Goal: Complete application form: Complete application form

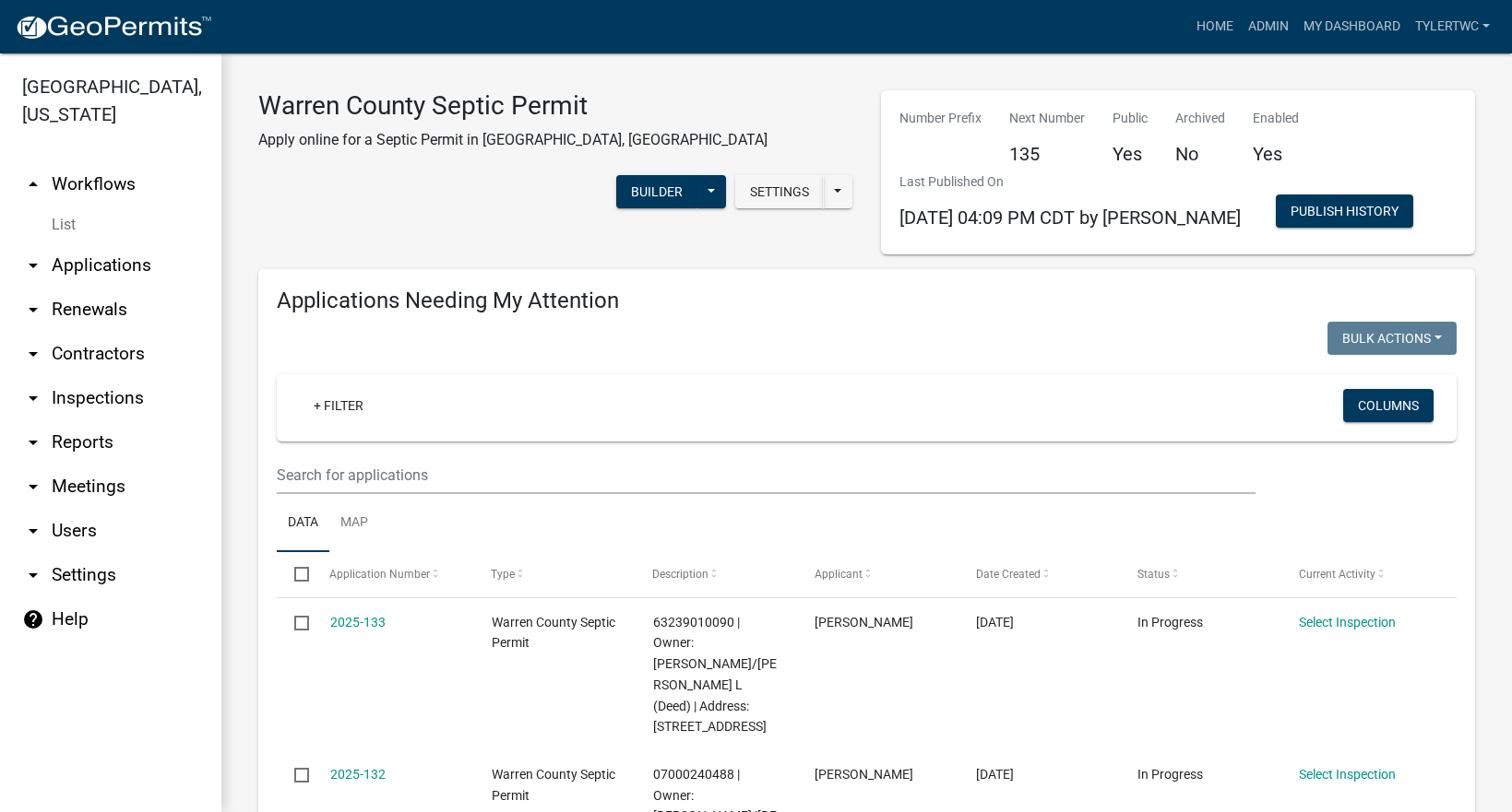
select select "2: 50"
select select "3: 100"
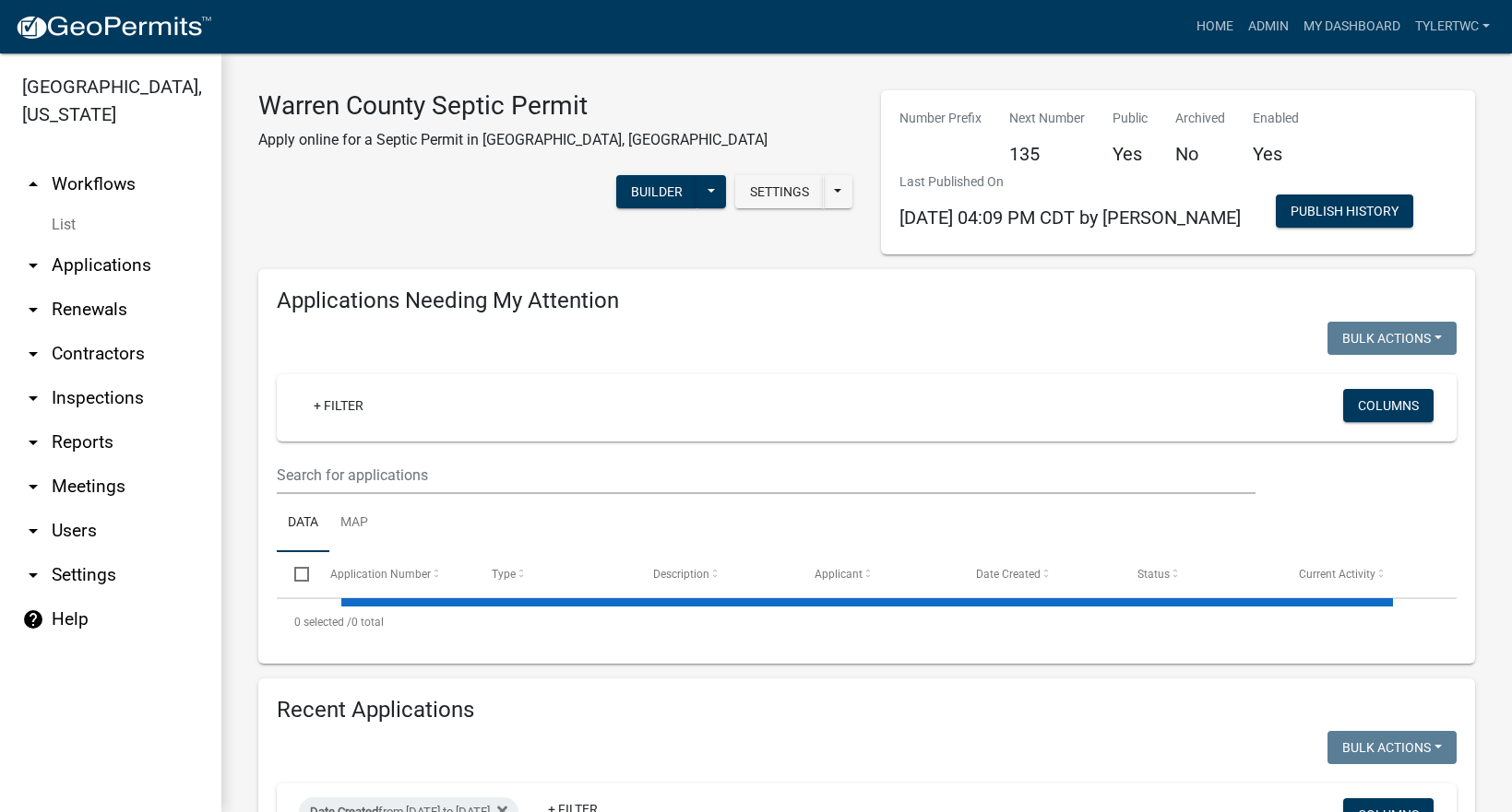
select select "2: 50"
select select "3: 100"
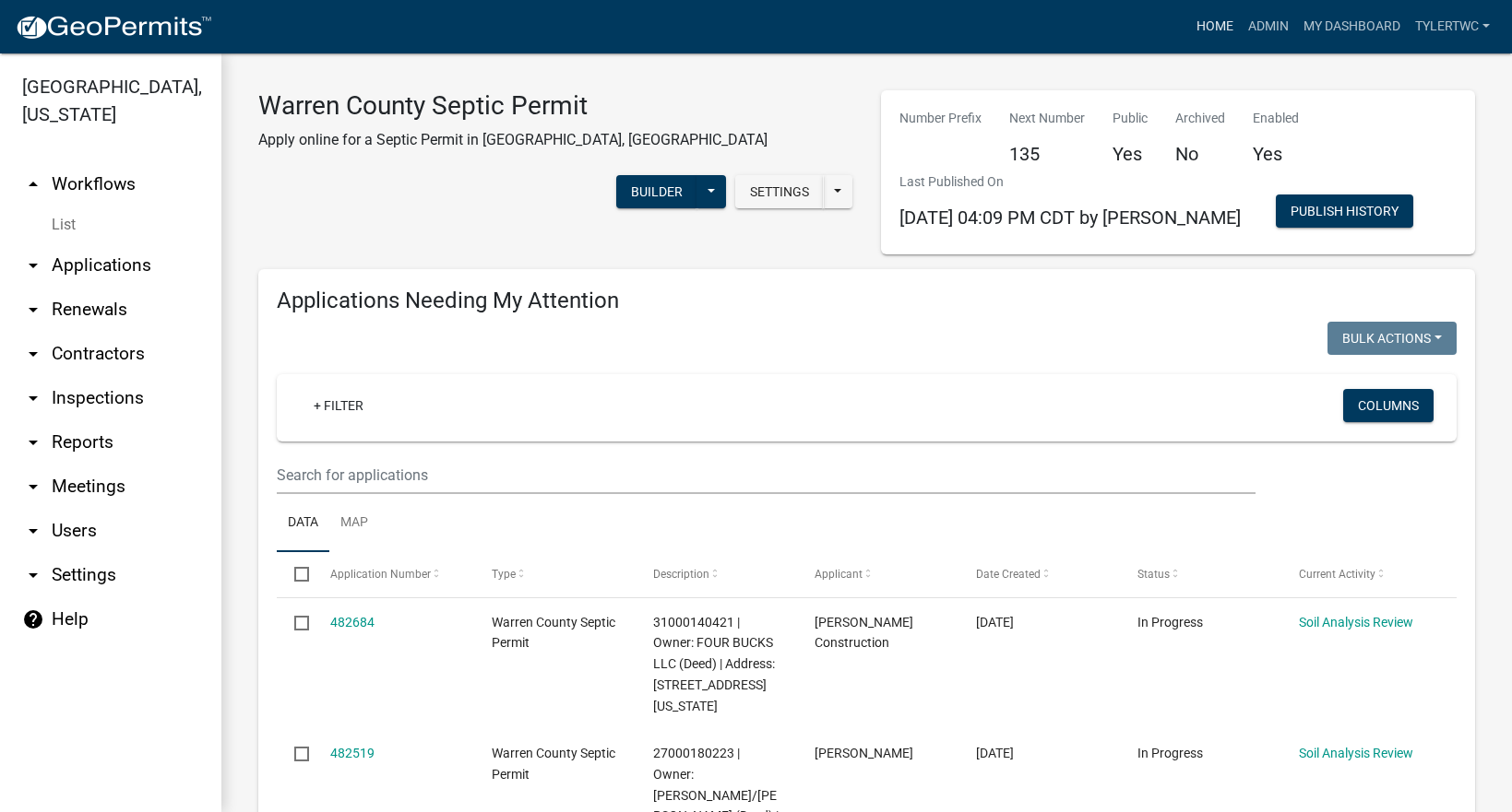
click at [1212, 23] on link "Home" at bounding box center [1214, 26] width 52 height 35
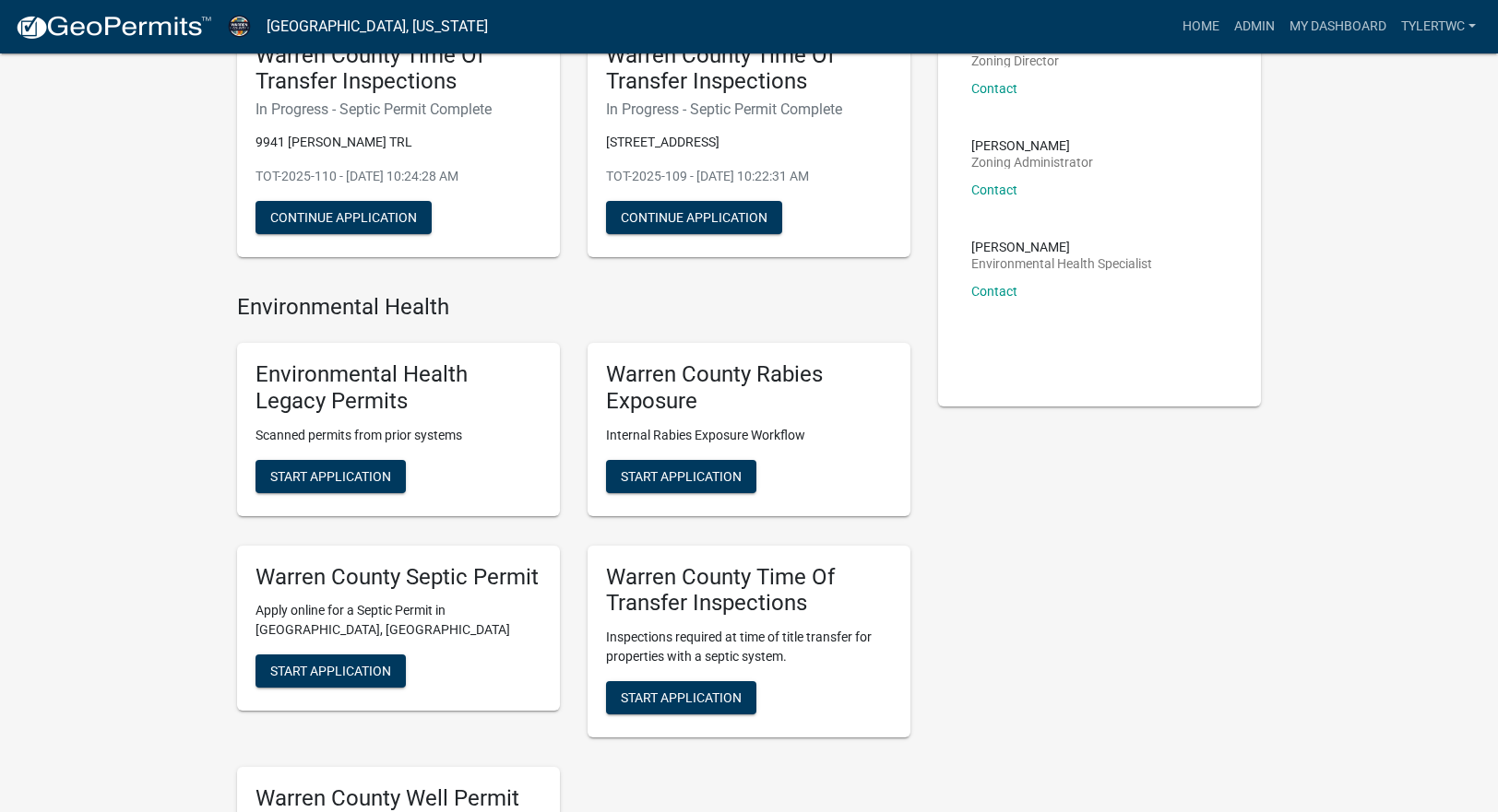
scroll to position [282, 0]
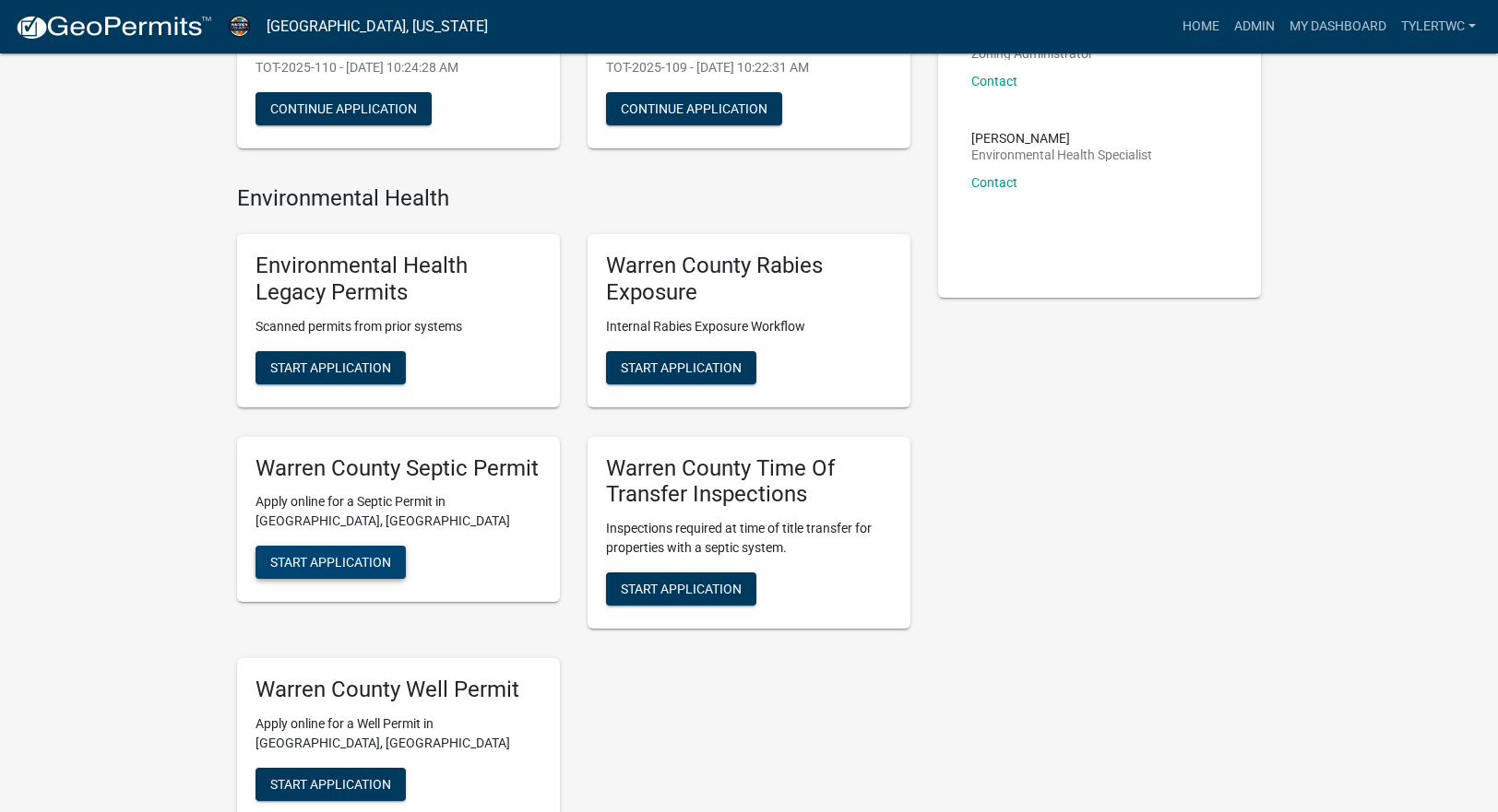
click at [292, 557] on span "Start Application" at bounding box center [330, 563] width 121 height 15
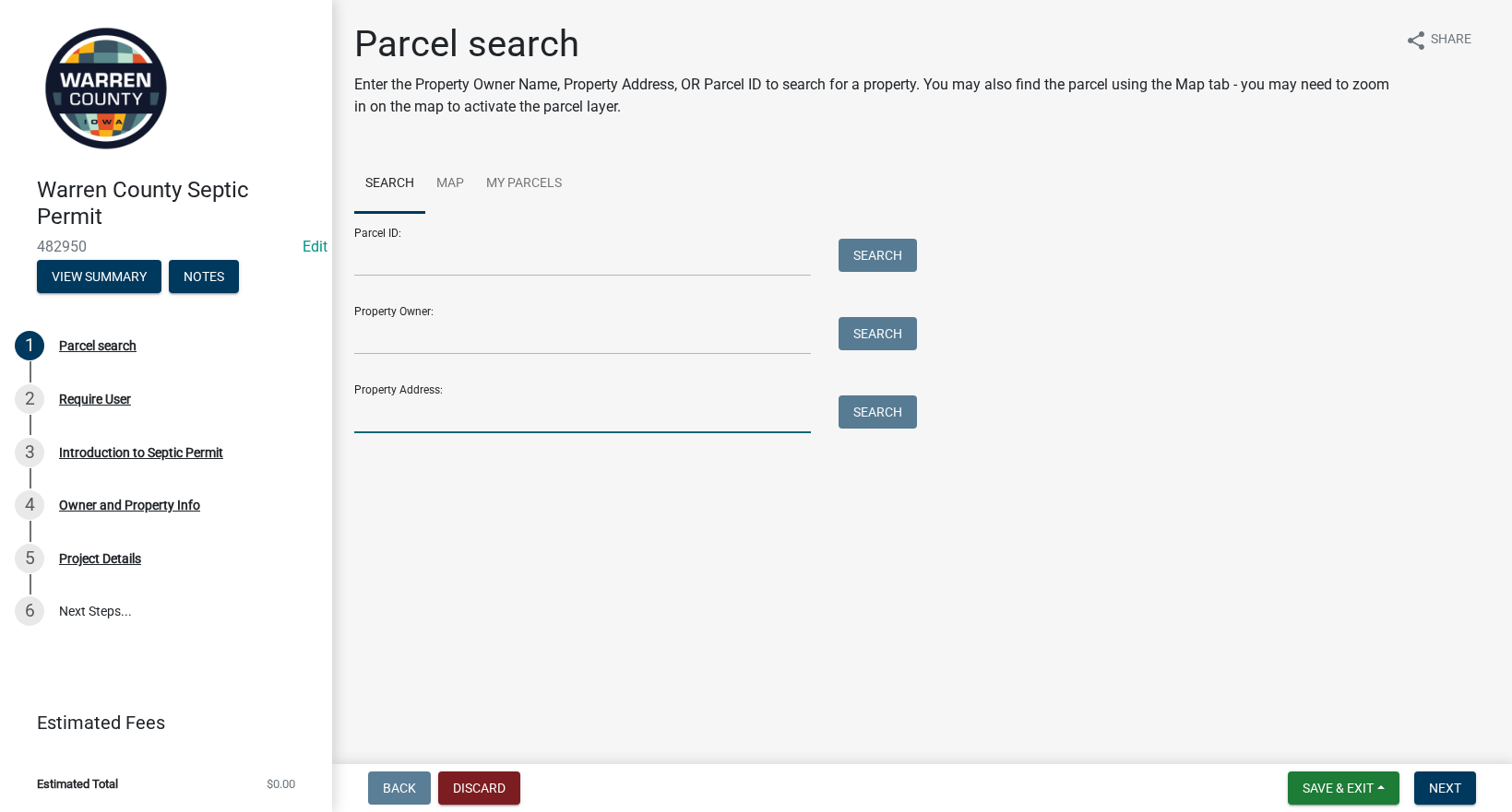
click at [483, 422] on input "Property Address:" at bounding box center [583, 414] width 457 height 38
click at [554, 416] on input "Property Address:" at bounding box center [583, 414] width 457 height 38
click at [549, 423] on input "Property Address:" at bounding box center [583, 414] width 457 height 38
type input "15096"
click at [890, 404] on button "Search" at bounding box center [877, 412] width 78 height 33
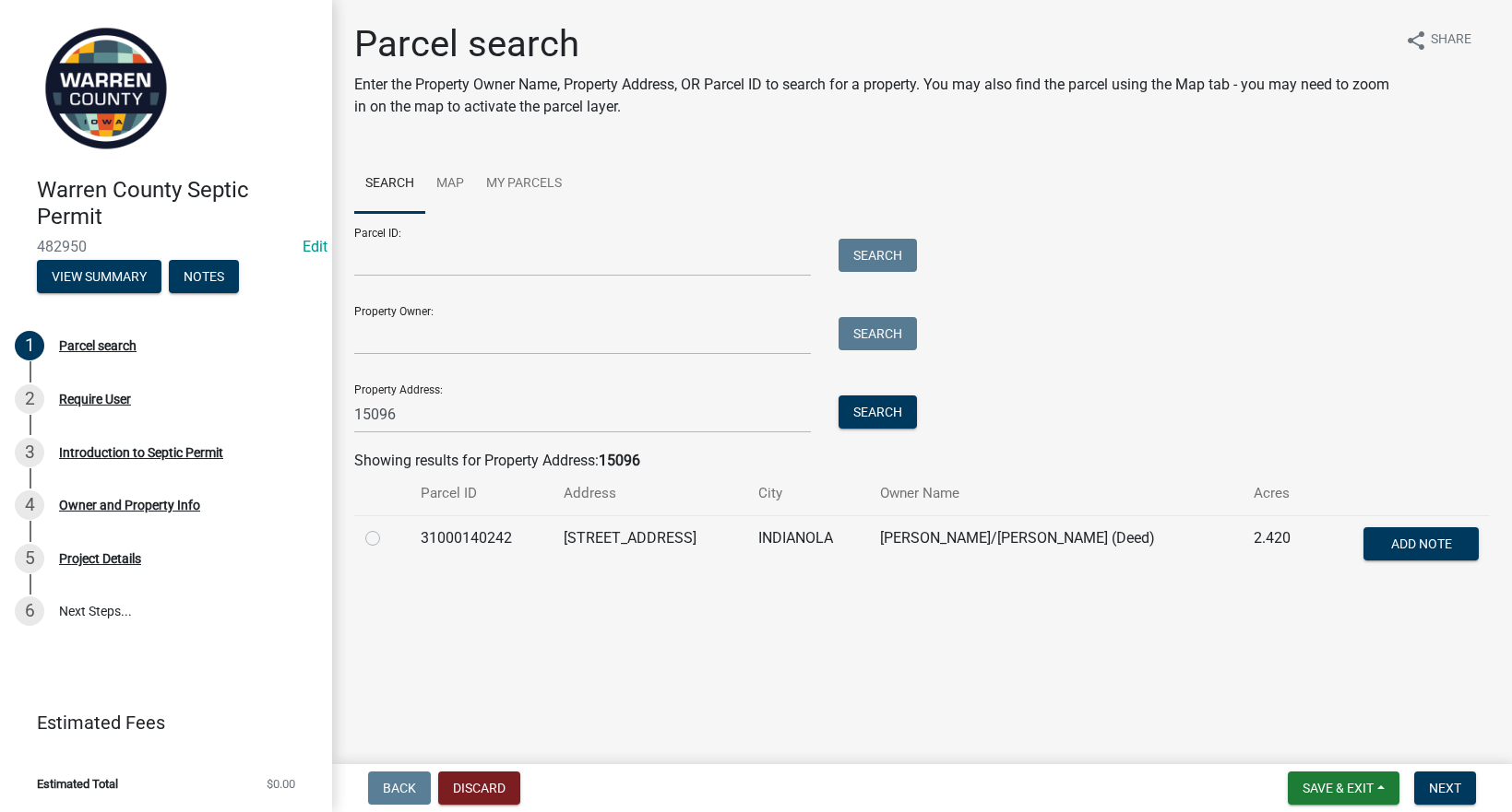
click at [387, 527] on label at bounding box center [387, 527] width 0 height 0
click at [387, 533] on input "radio" at bounding box center [393, 533] width 12 height 12
radio input "true"
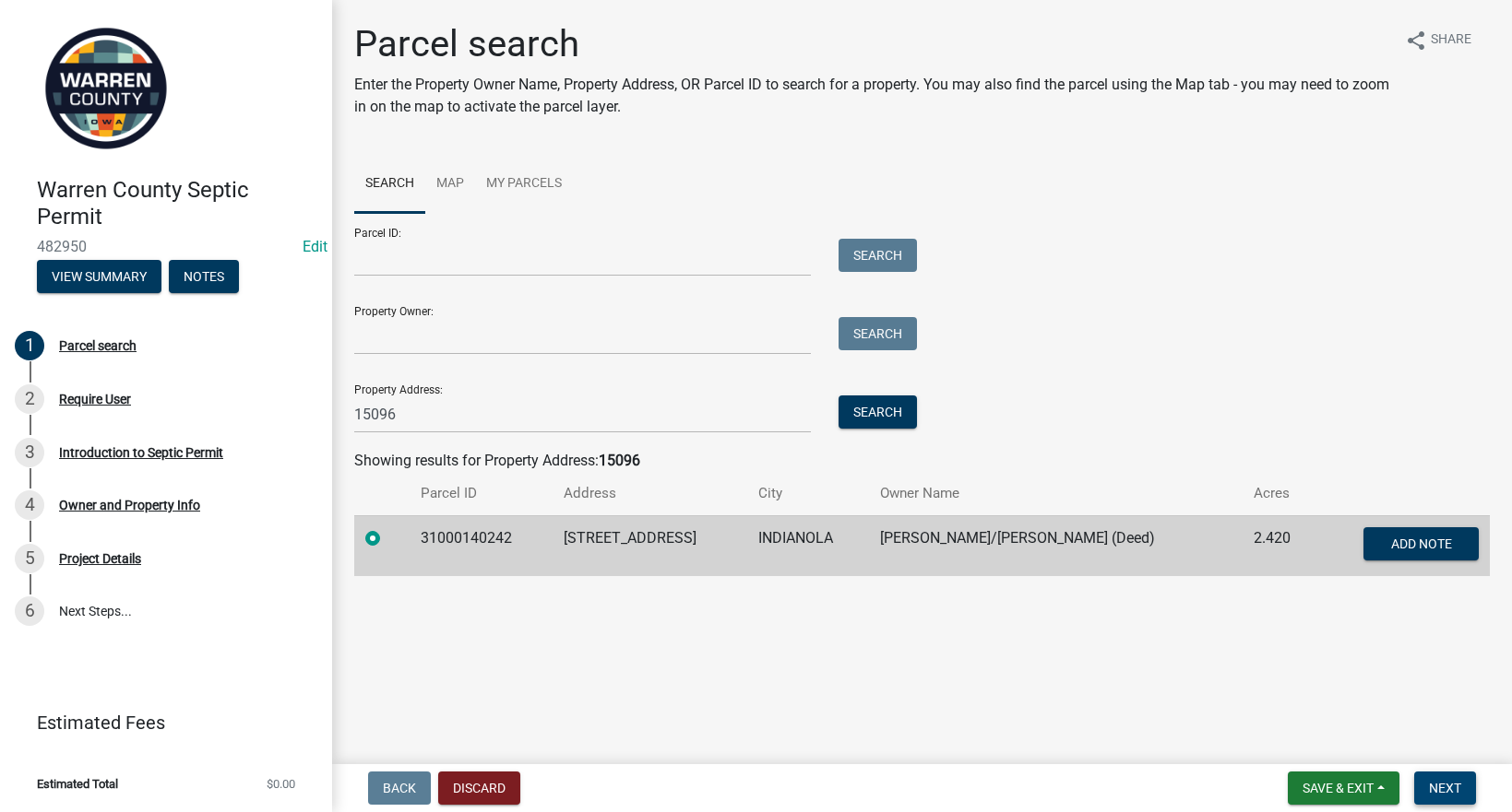
click at [1444, 784] on span "Next" at bounding box center [1445, 789] width 32 height 15
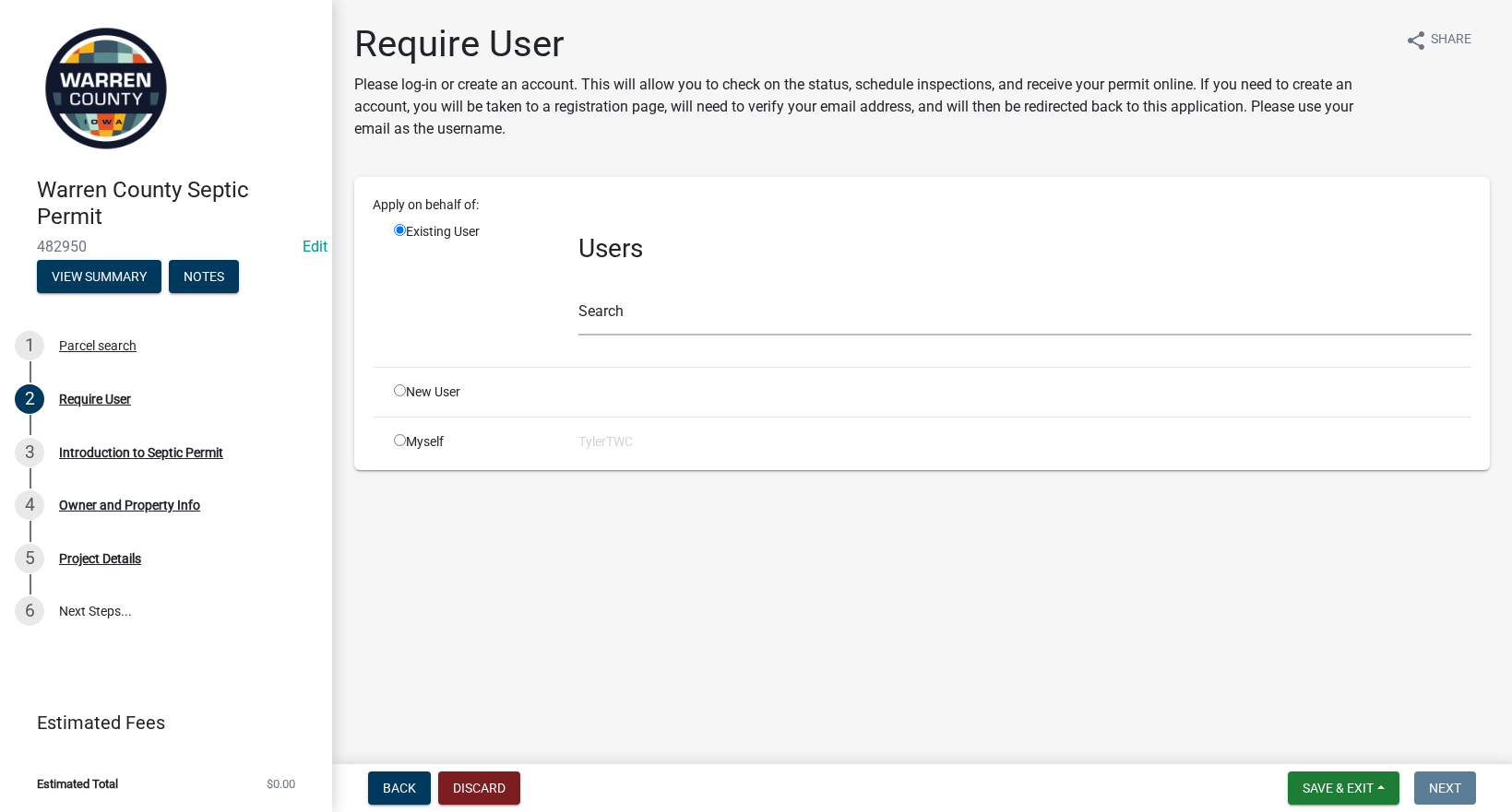
click at [400, 391] on input "radio" at bounding box center [400, 390] width 12 height 12
radio input "true"
radio input "false"
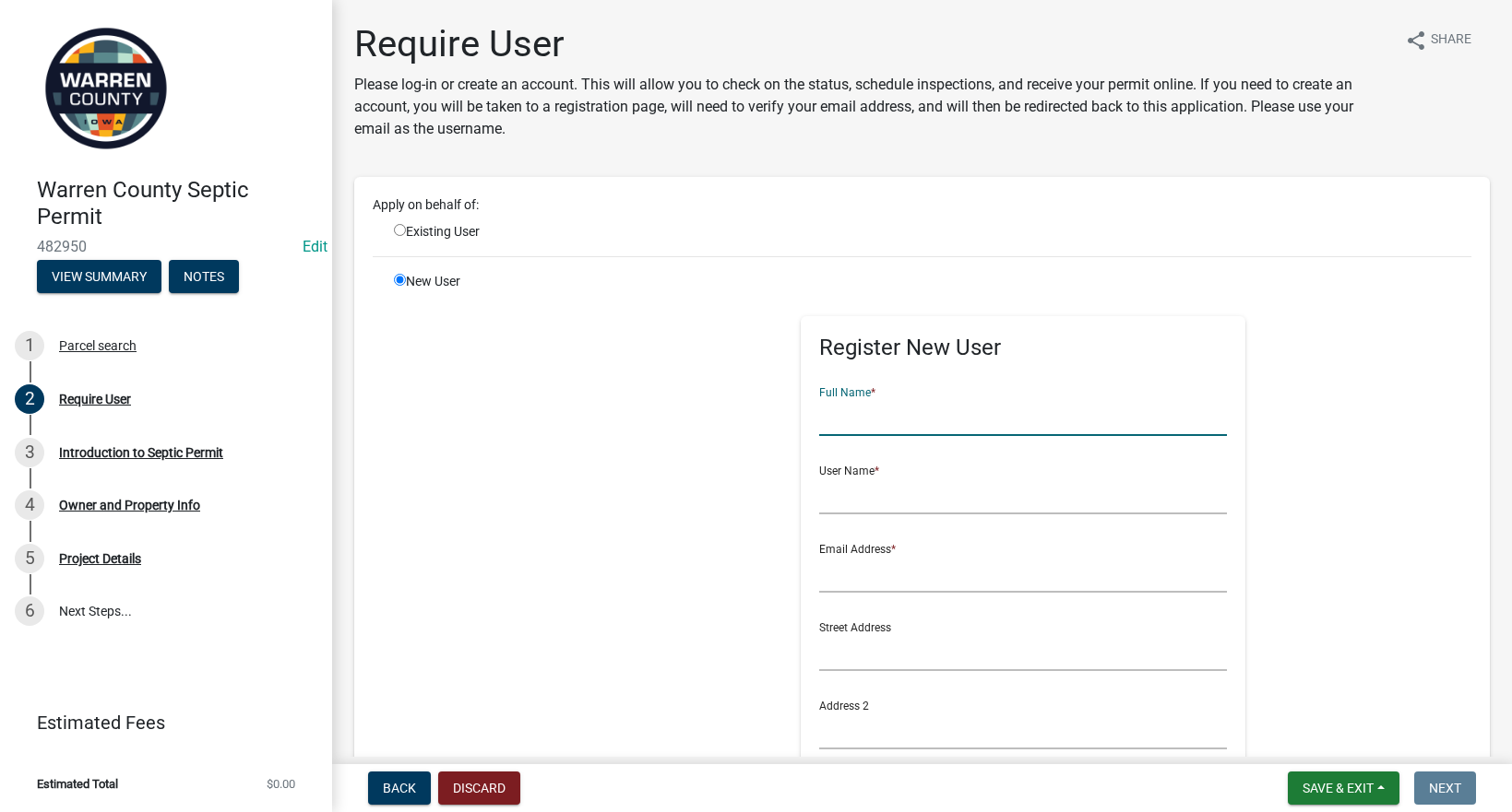
click at [935, 429] on input "text" at bounding box center [1023, 417] width 409 height 38
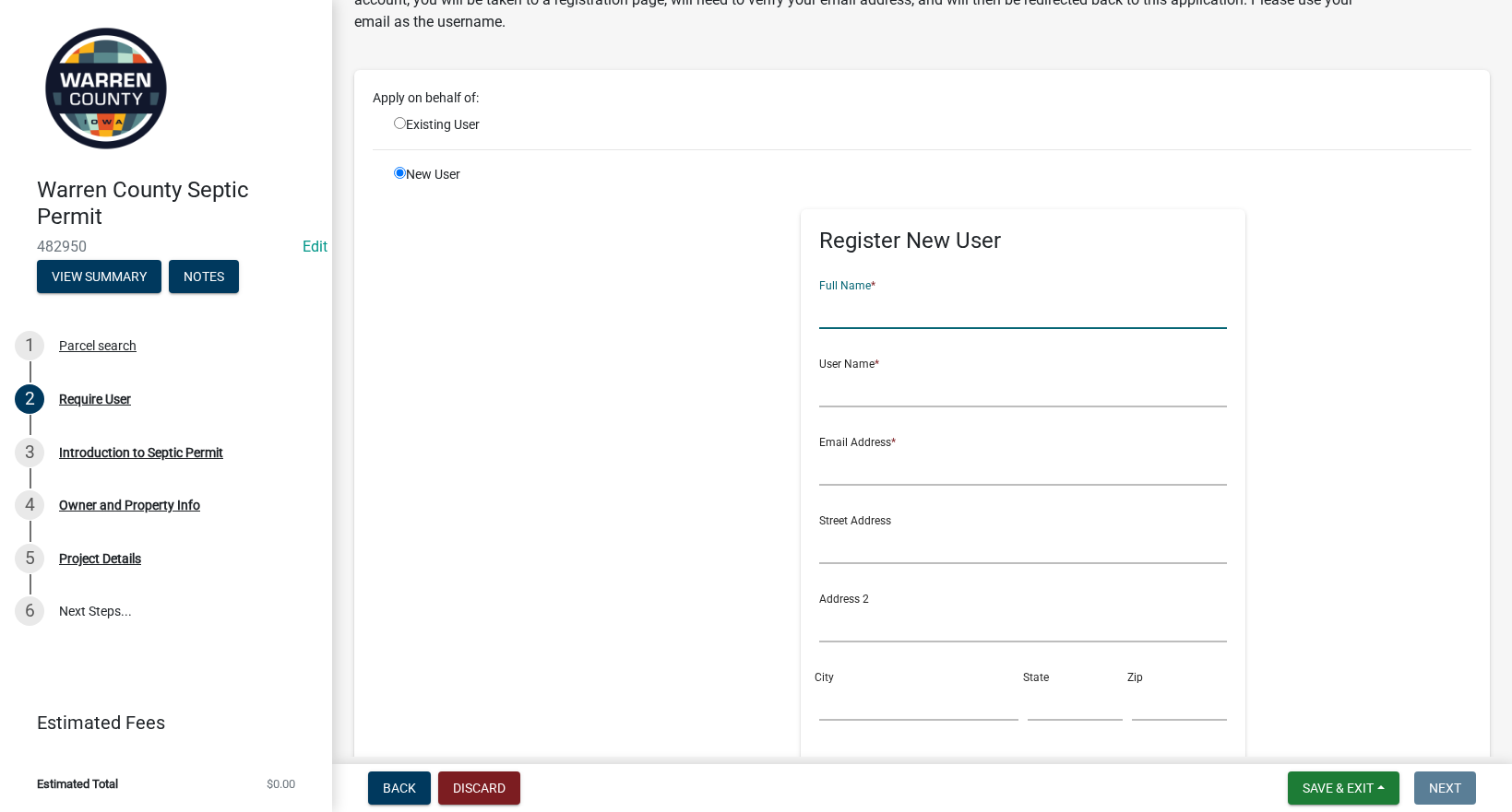
scroll to position [215, 0]
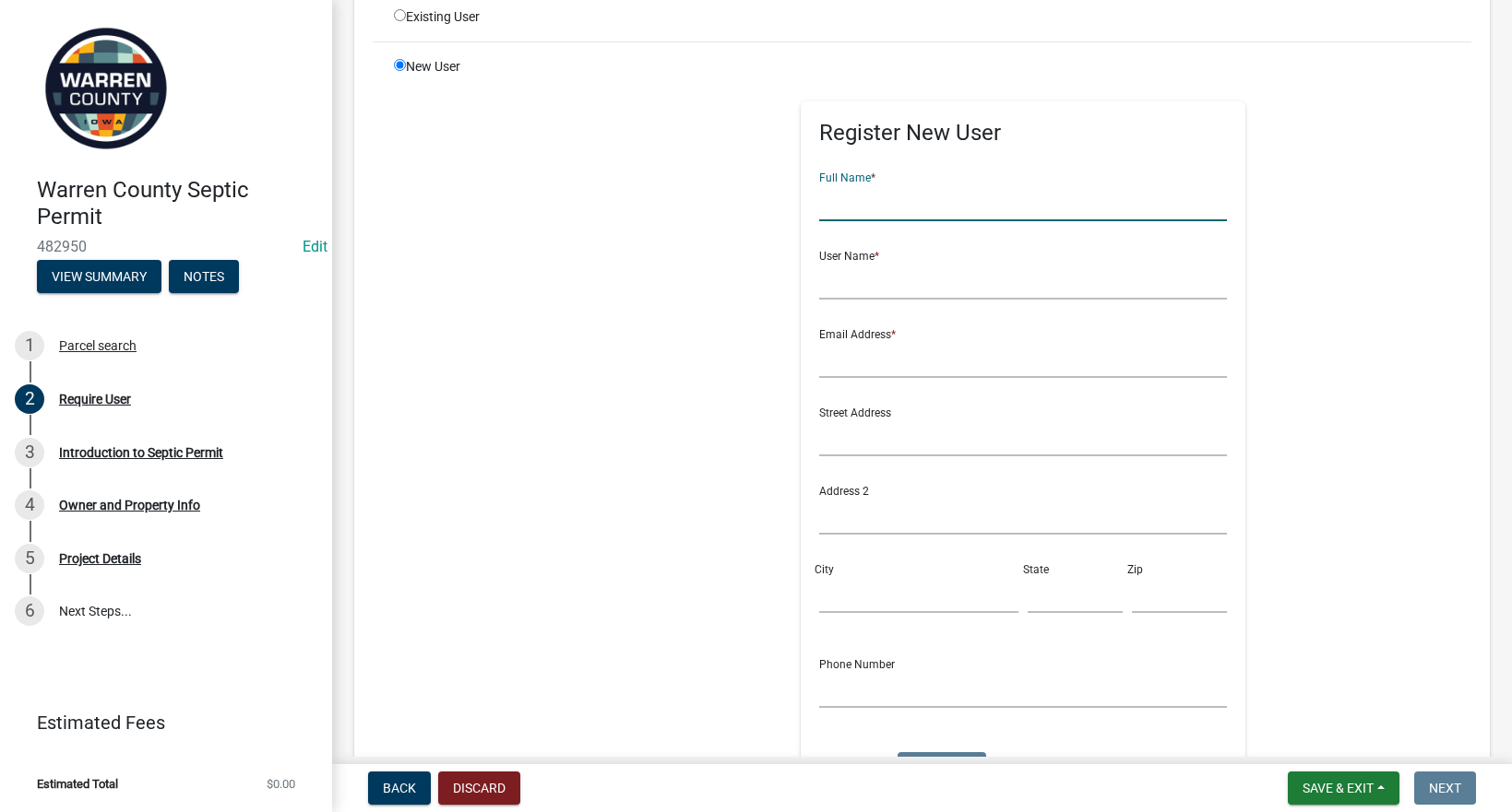
click at [869, 200] on input "text" at bounding box center [1023, 202] width 409 height 38
type input "[PERSON_NAME]"
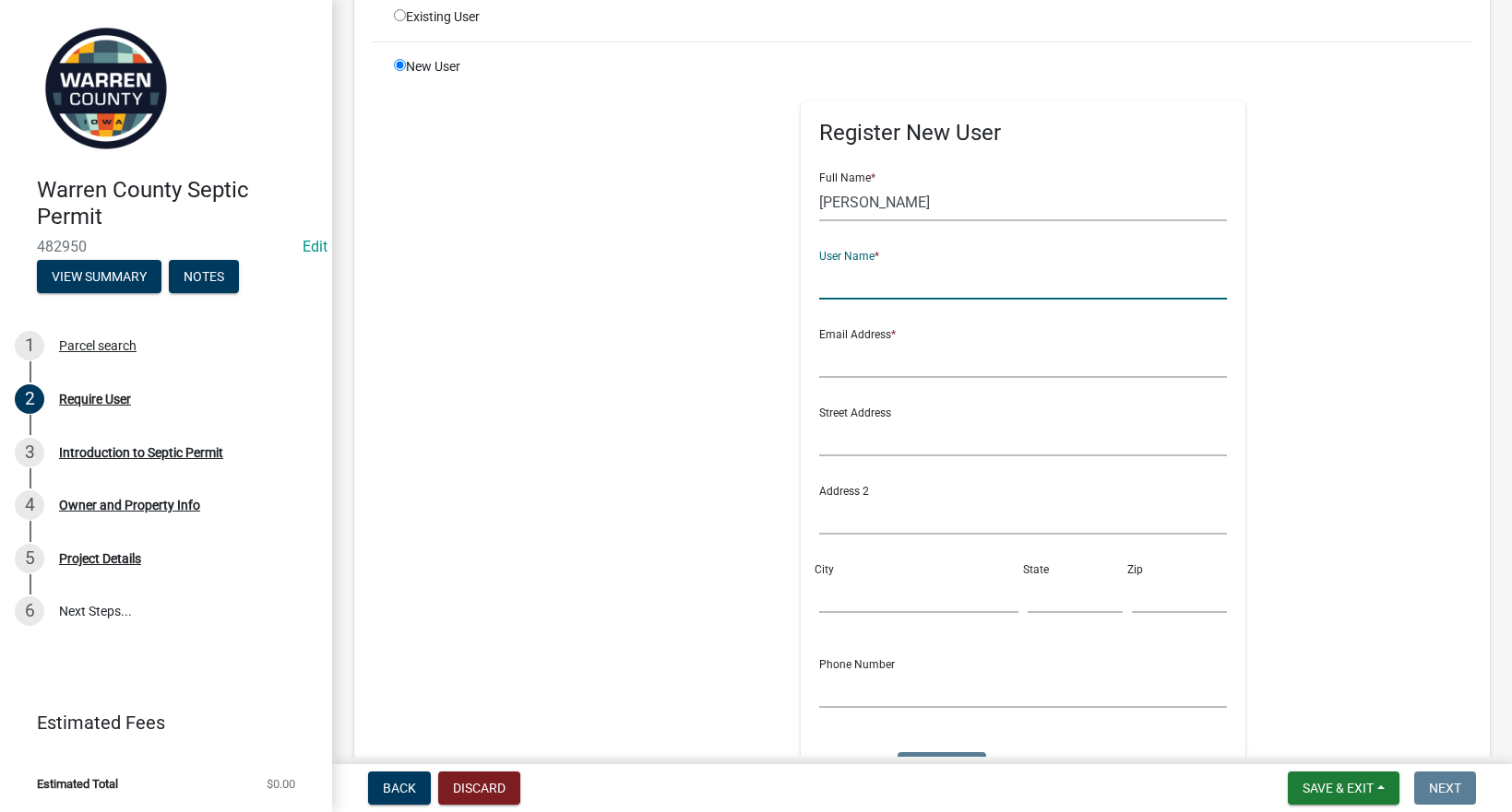
click at [866, 289] on input "text" at bounding box center [1023, 281] width 409 height 38
type input "Bulldog"
click at [961, 353] on input "text" at bounding box center [1023, 359] width 409 height 38
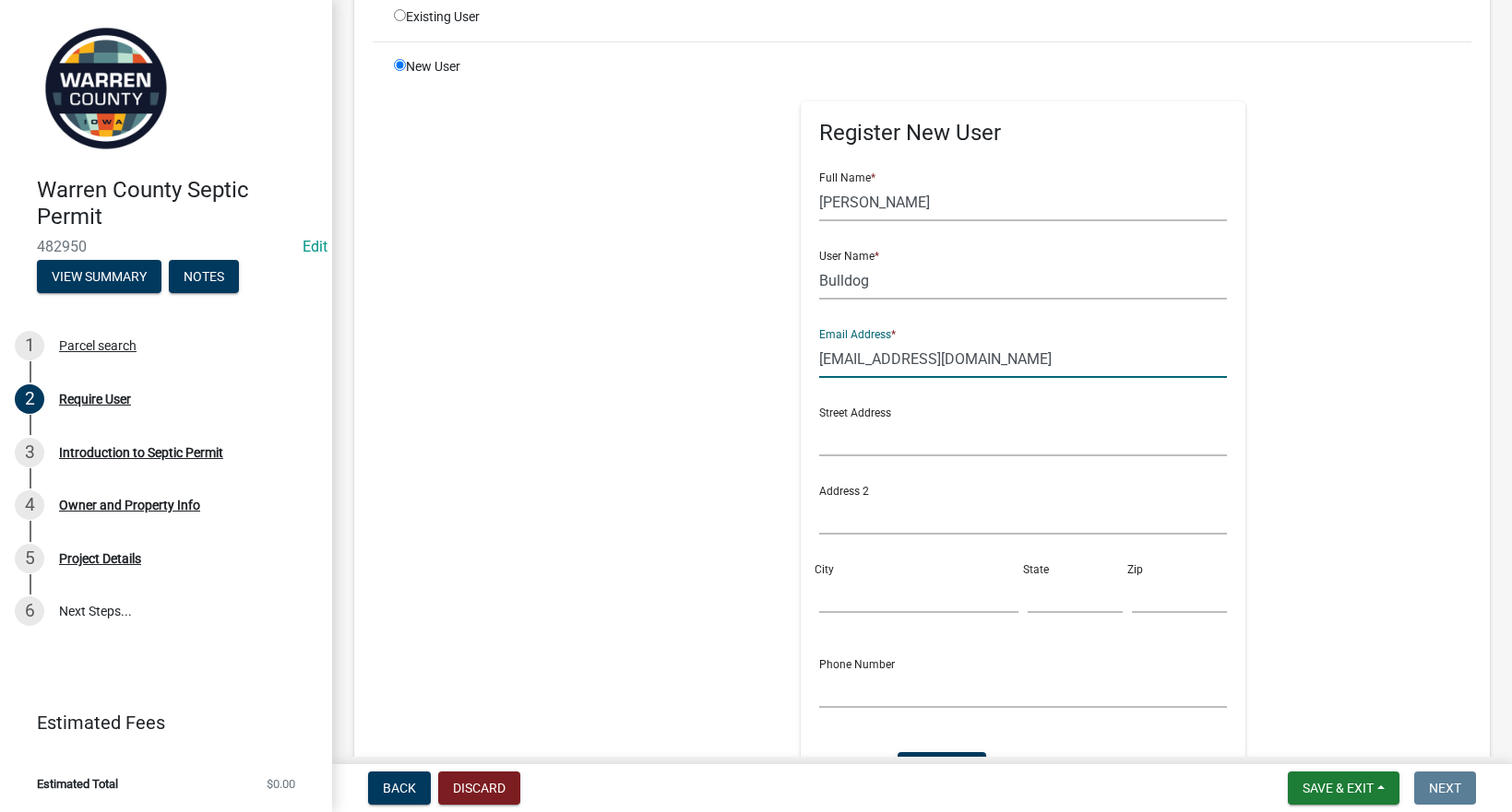
type input "bulldogztrx@yahoo.com"
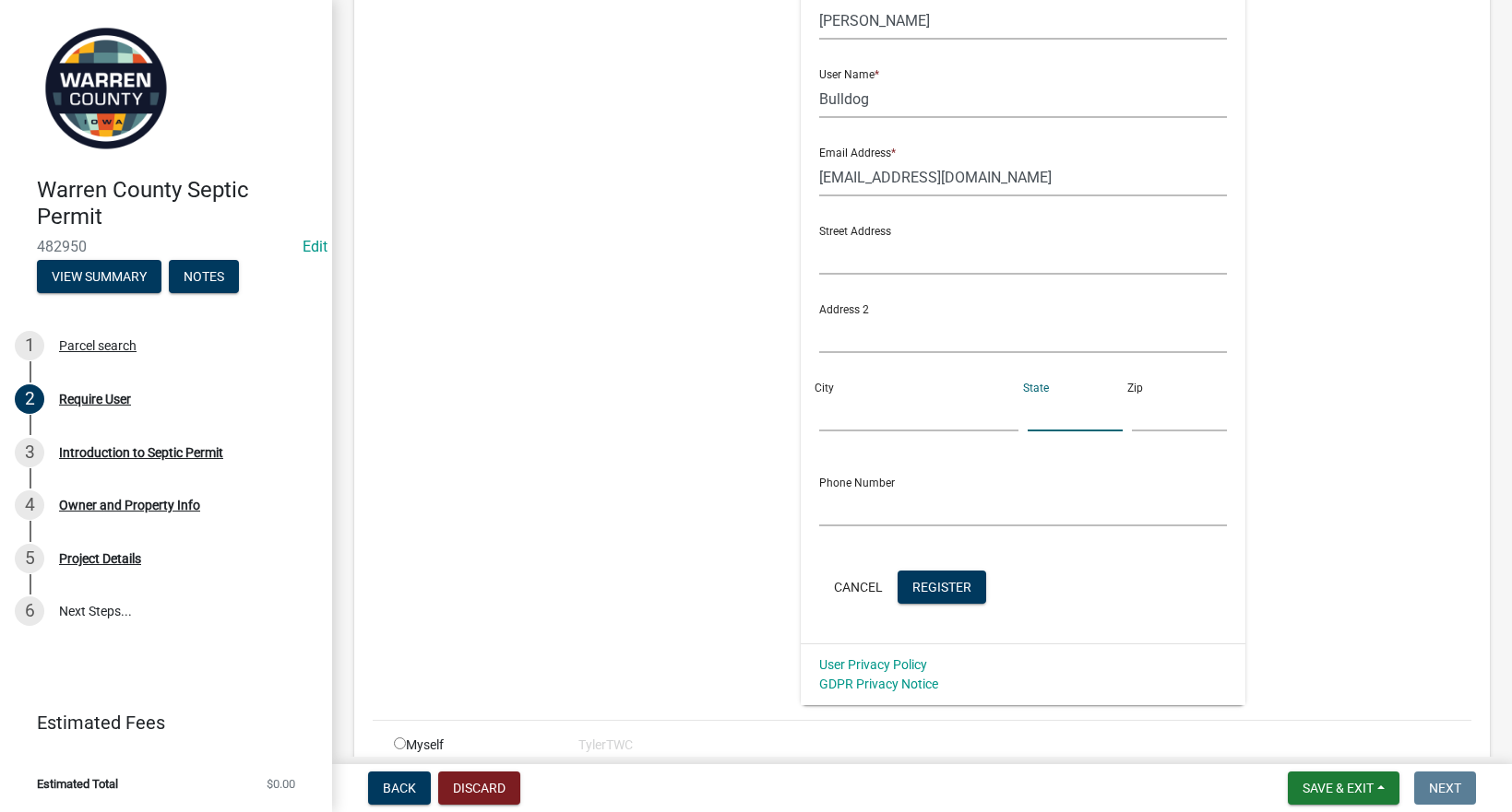
scroll to position [430, 0]
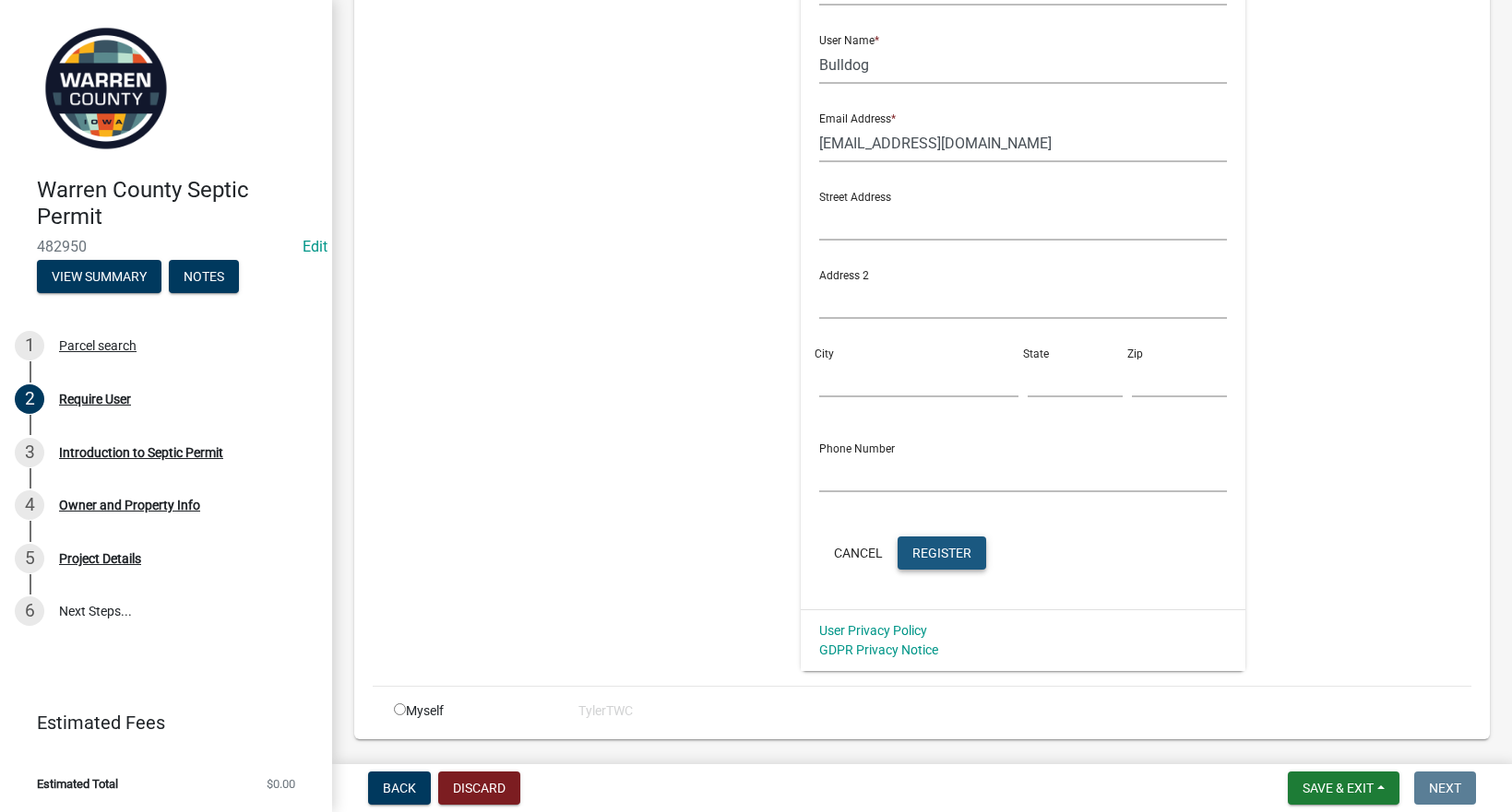
click at [914, 557] on span "Register" at bounding box center [941, 553] width 59 height 15
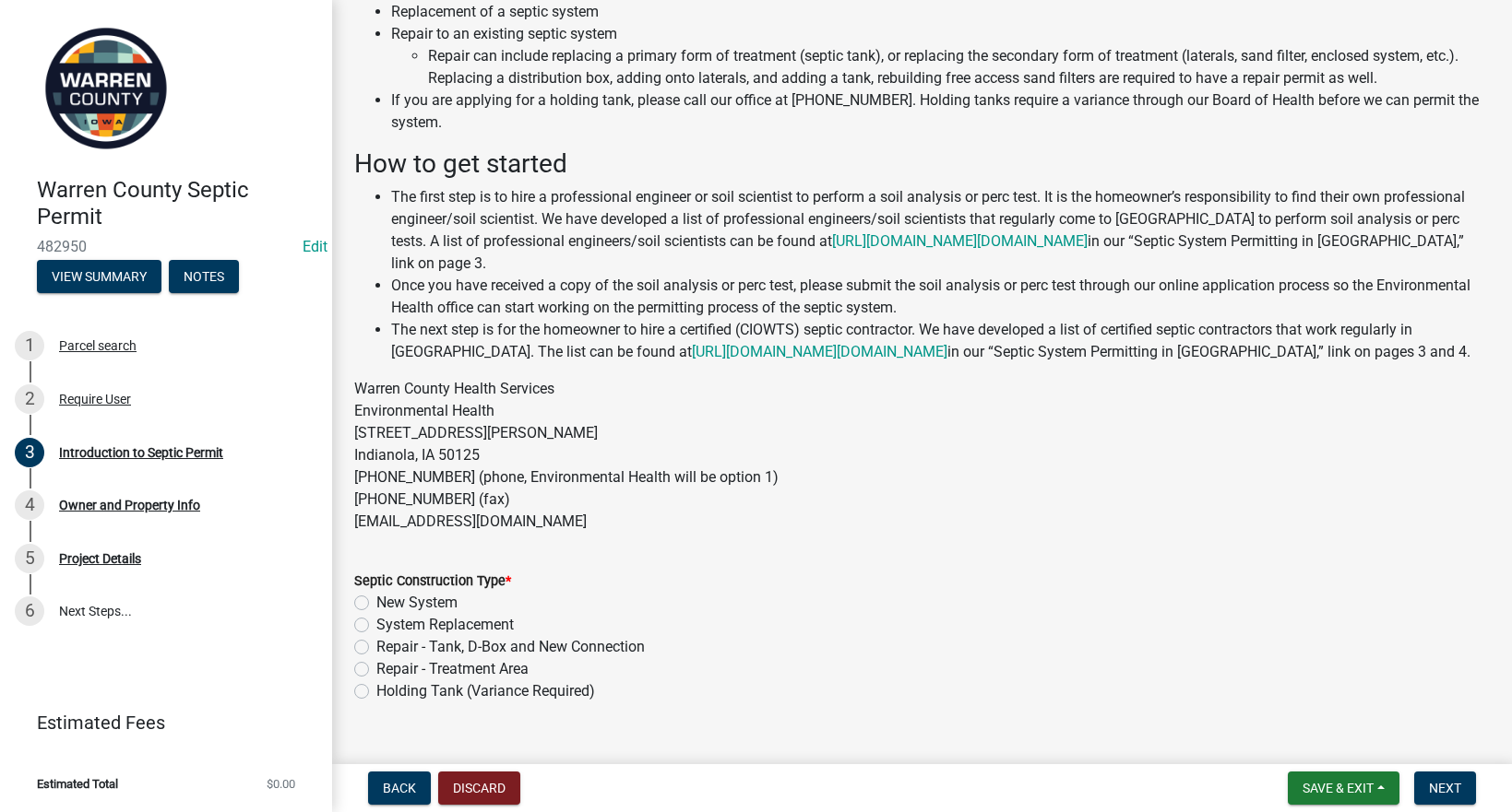
scroll to position [197, 0]
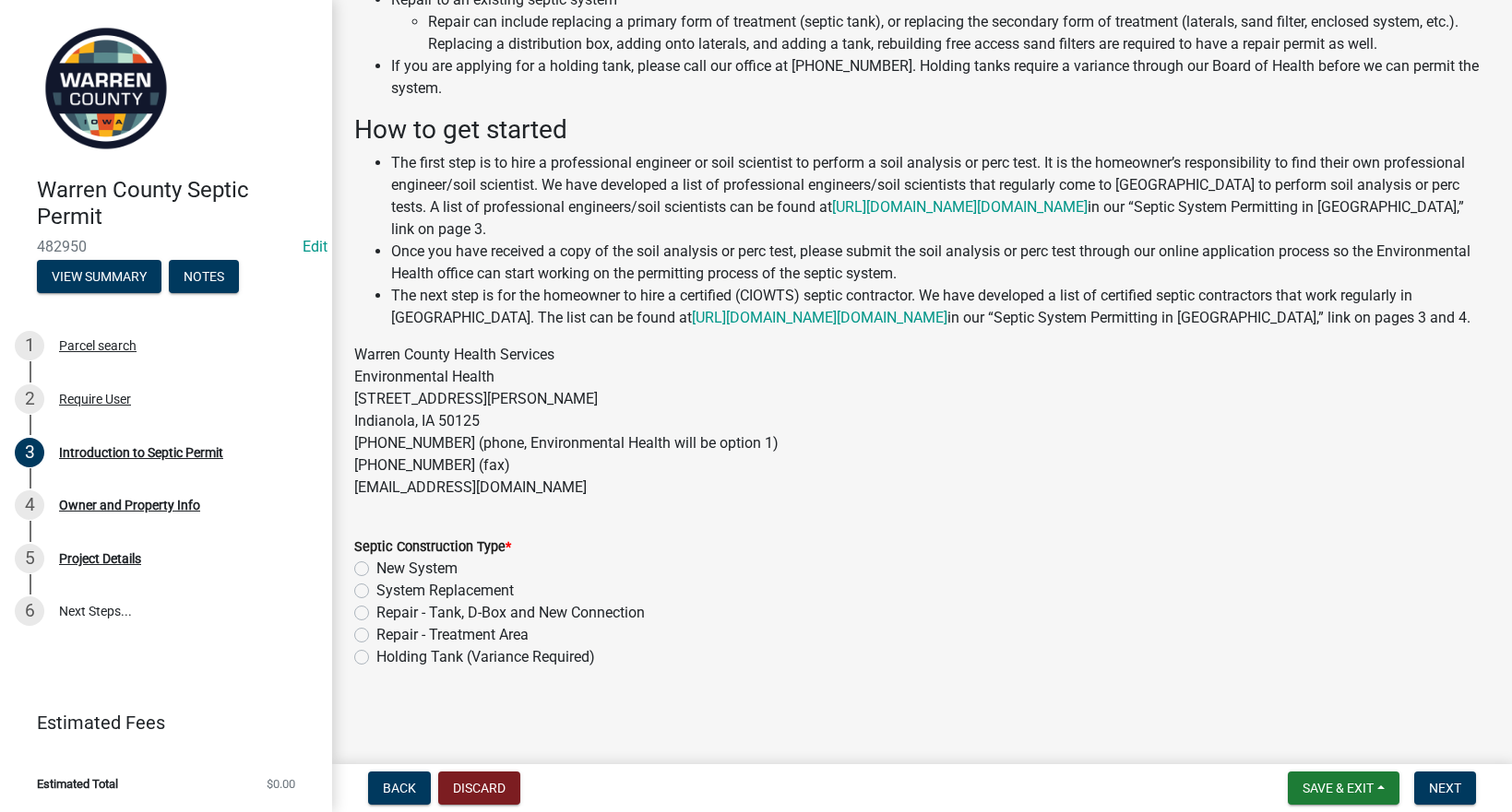
click at [376, 564] on label "New System" at bounding box center [417, 569] width 81 height 23
click at [376, 564] on input "New System" at bounding box center [382, 563] width 12 height 12
radio input "true"
drag, startPoint x: 1453, startPoint y: 795, endPoint x: 900, endPoint y: 617, distance: 580.9
click at [900, 617] on wm-app "Warren County Septic Permit 482950 Edit View Summary Notes 1 Parcel search 2 Re…" at bounding box center [756, 406] width 1512 height 812
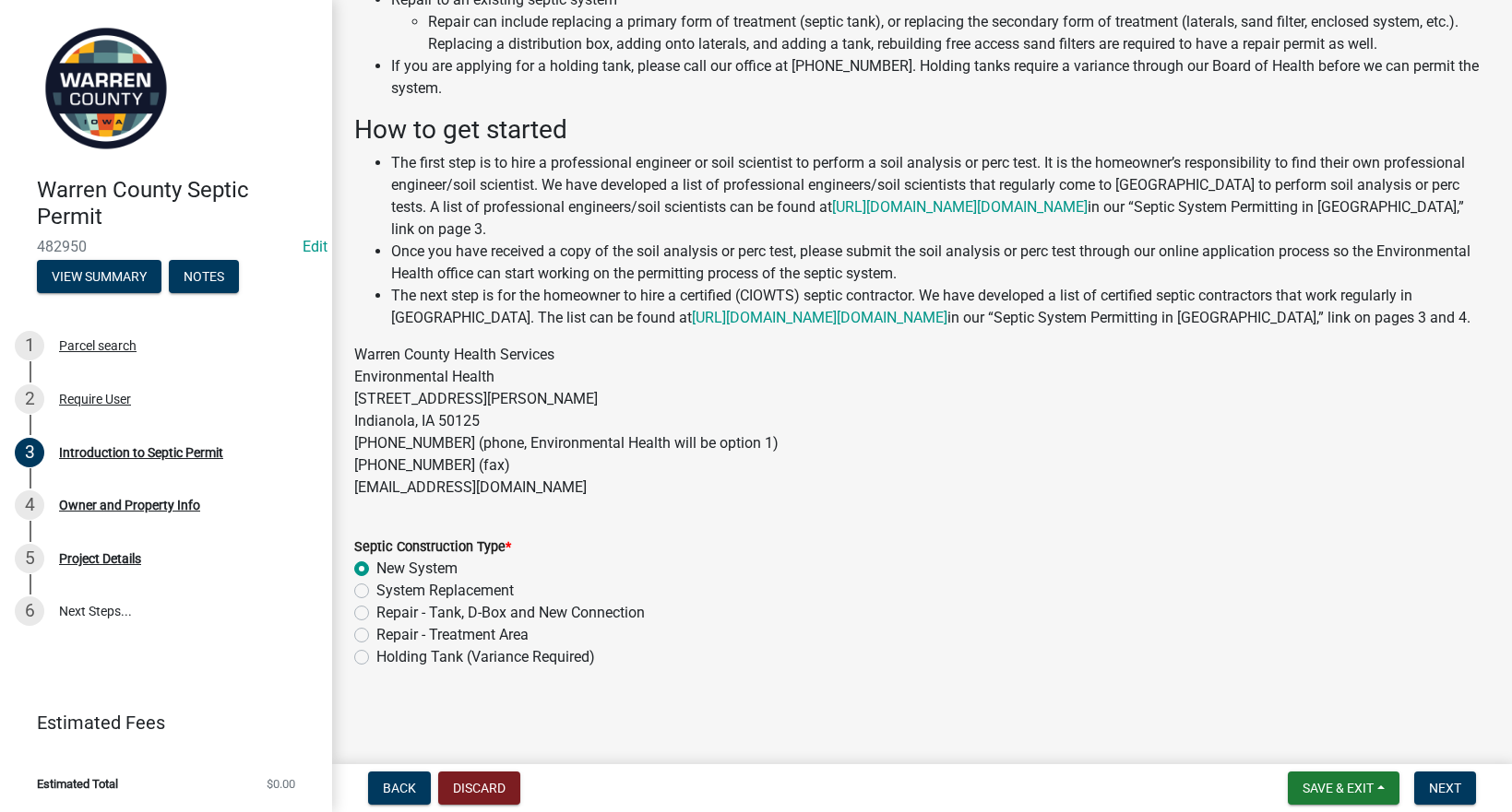
click at [376, 591] on label "System Replacement" at bounding box center [445, 591] width 137 height 23
click at [376, 591] on input "System Replacement" at bounding box center [382, 586] width 12 height 12
radio input "true"
click at [376, 574] on label "New System" at bounding box center [417, 569] width 81 height 23
click at [376, 570] on input "New System" at bounding box center [382, 563] width 12 height 12
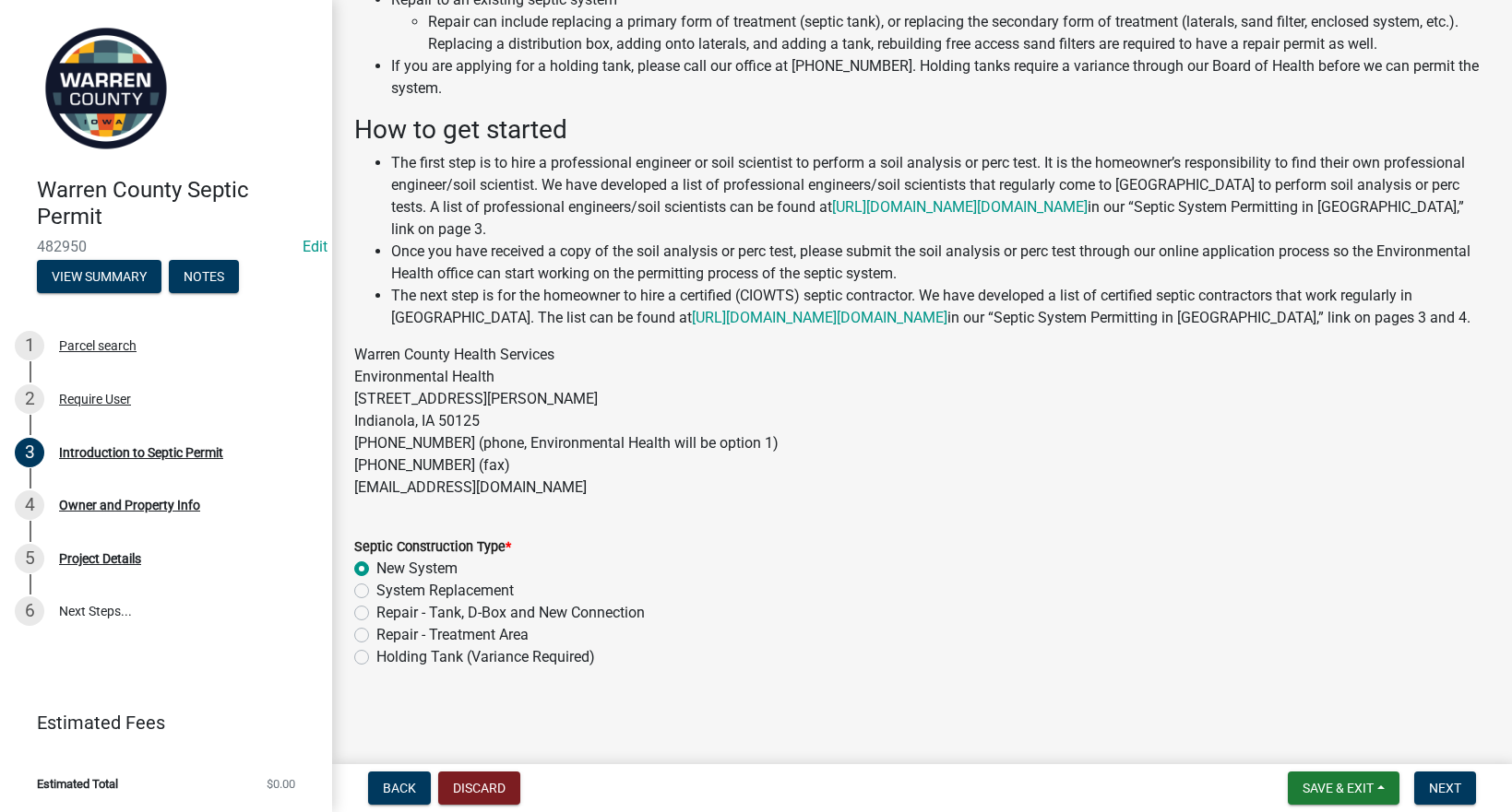
radio input "true"
click at [1454, 782] on span "Next" at bounding box center [1445, 789] width 32 height 15
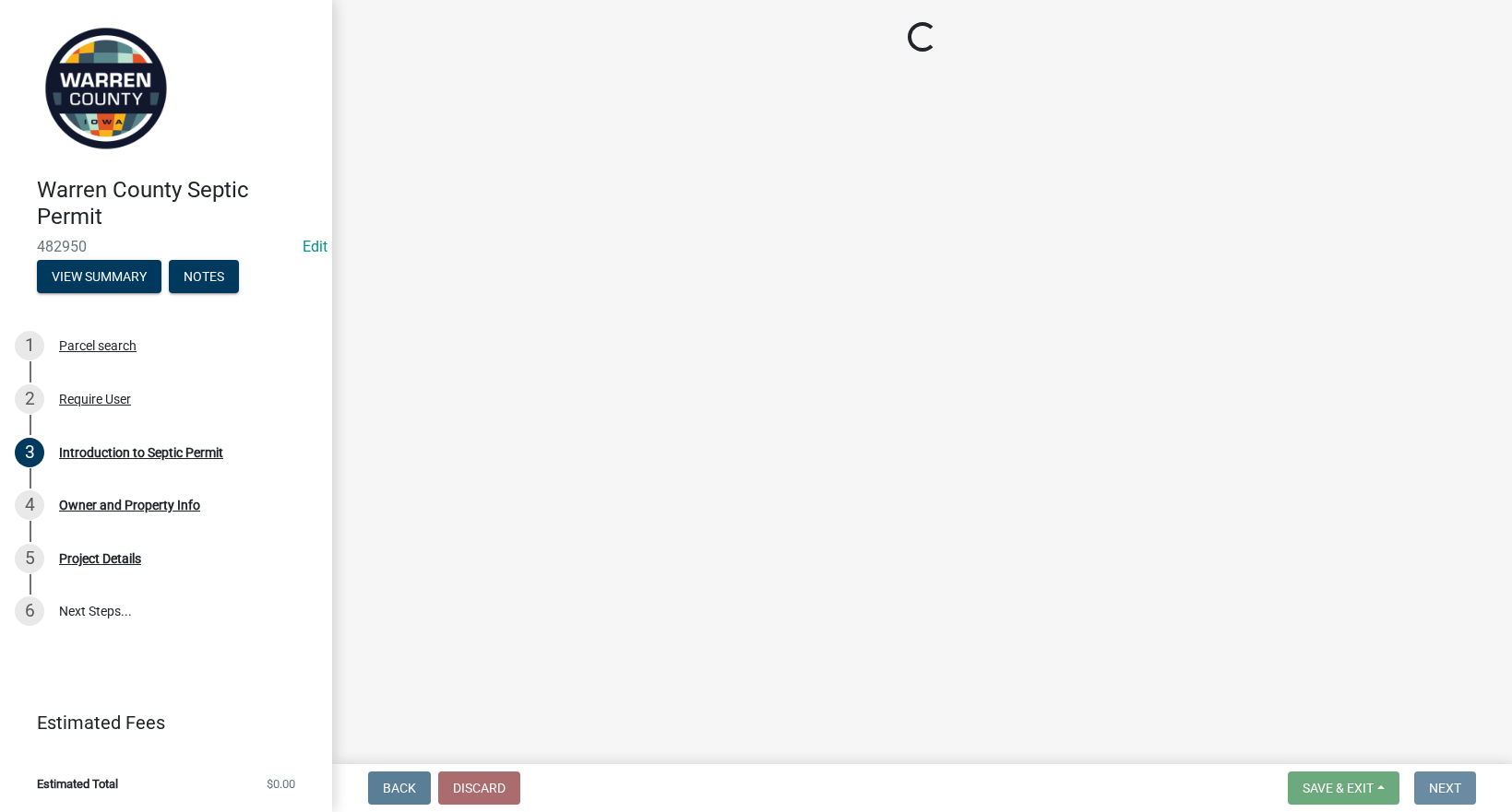
scroll to position [0, 0]
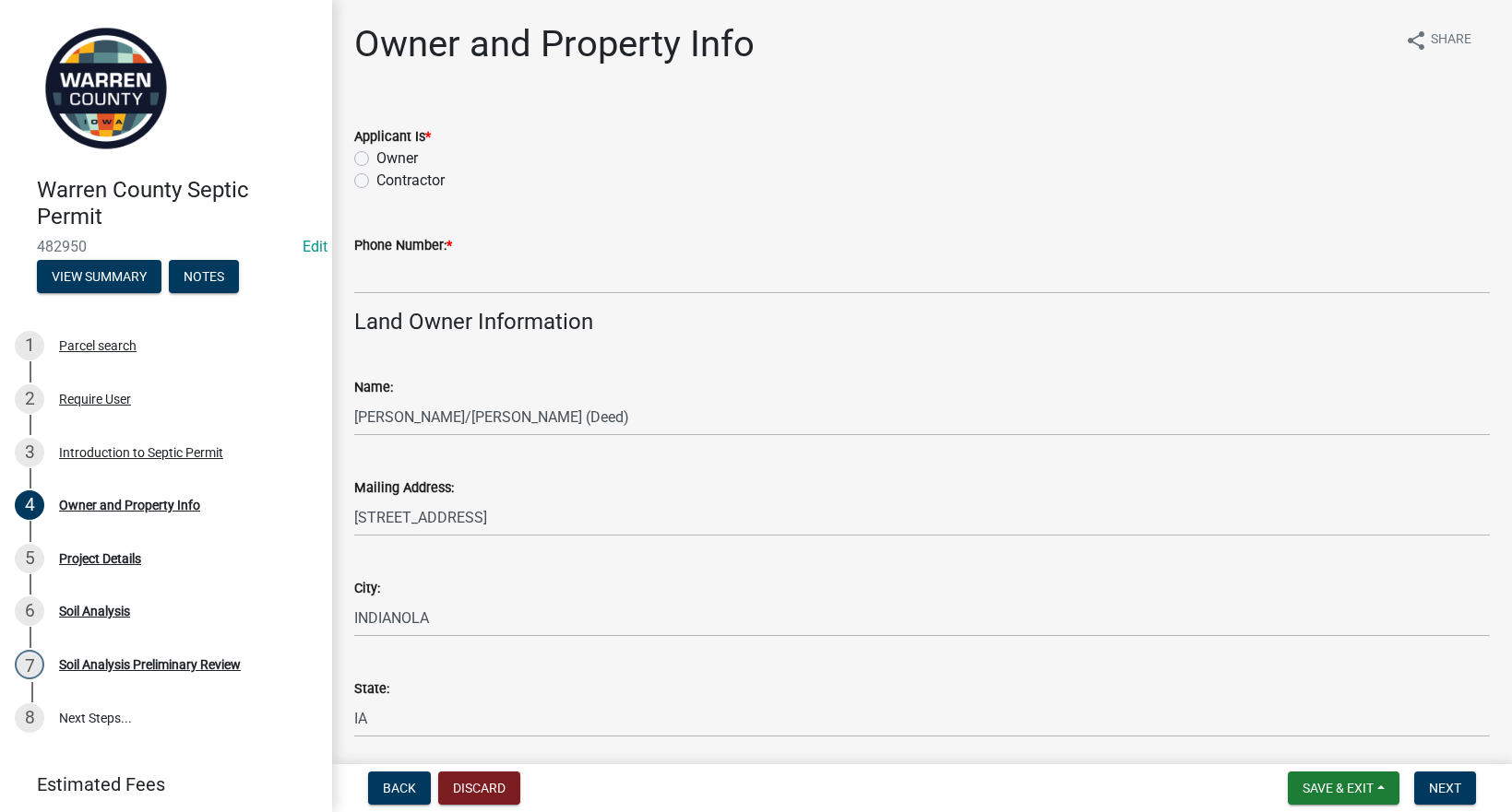
click at [376, 162] on label "Owner" at bounding box center [397, 159] width 41 height 23
click at [376, 160] on input "Owner" at bounding box center [382, 153] width 12 height 12
radio input "true"
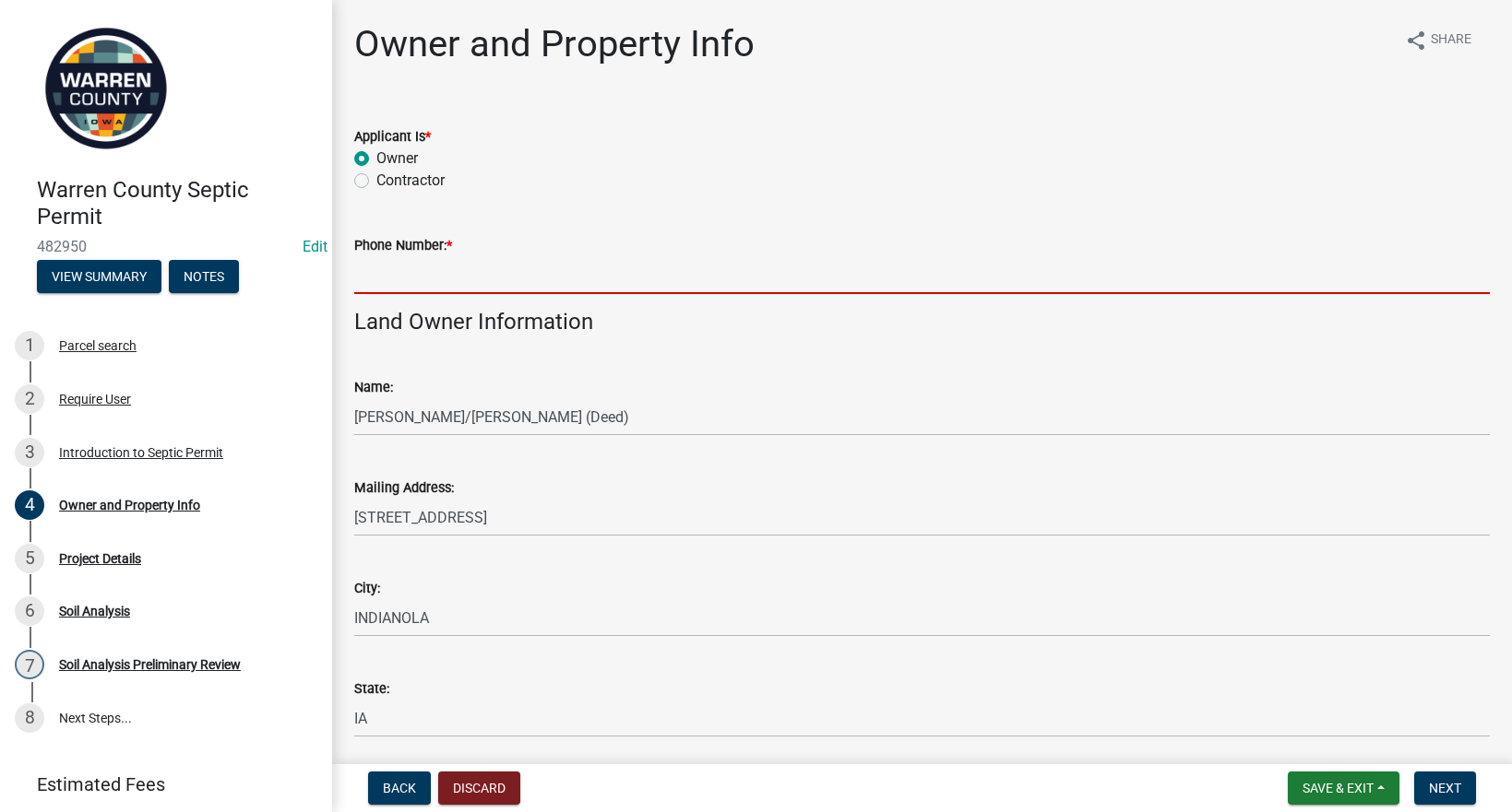
click at [390, 275] on input "Phone Number: *" at bounding box center [922, 275] width 1136 height 38
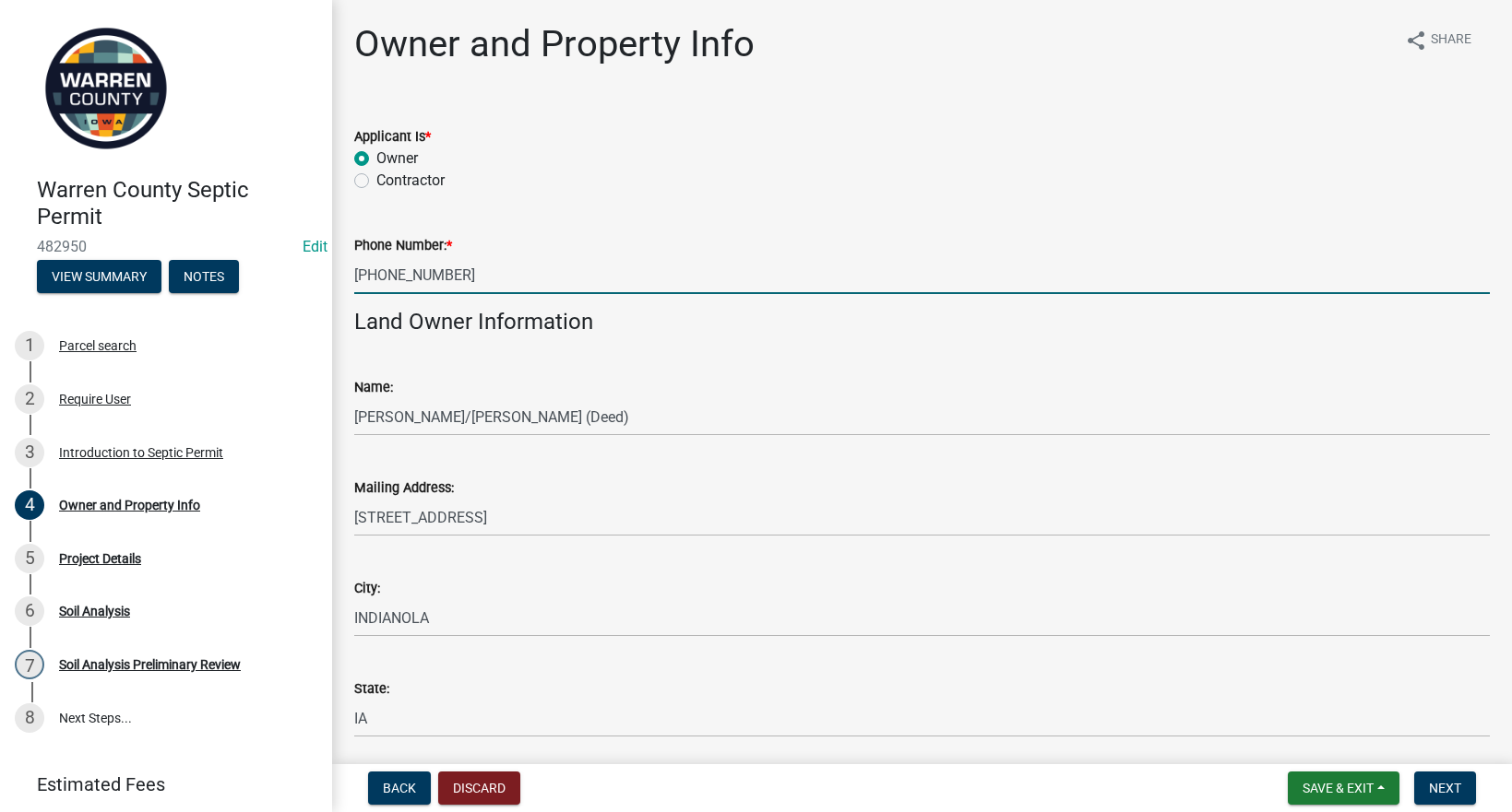
type input "515-249-3658"
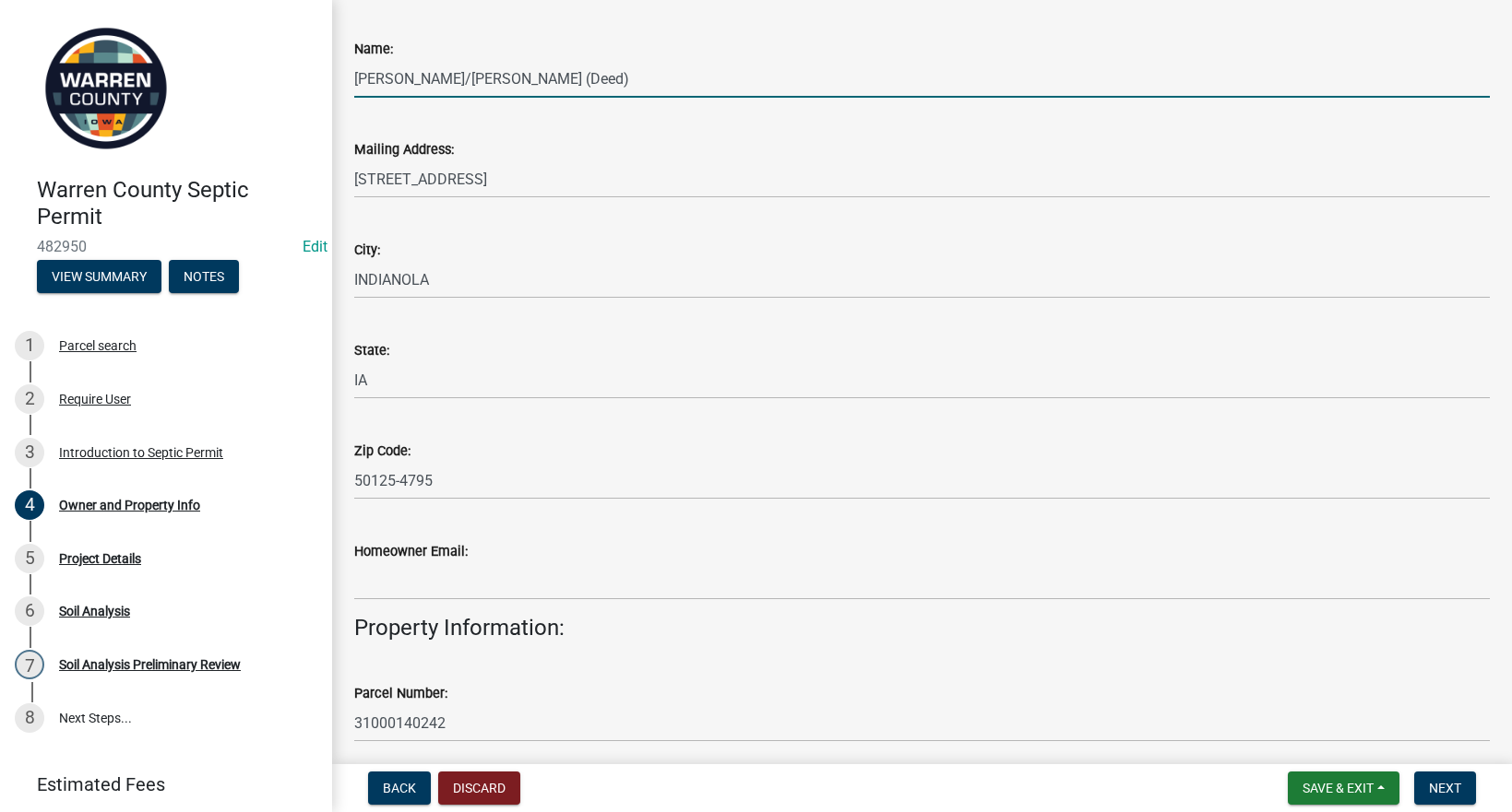
scroll to position [430, 0]
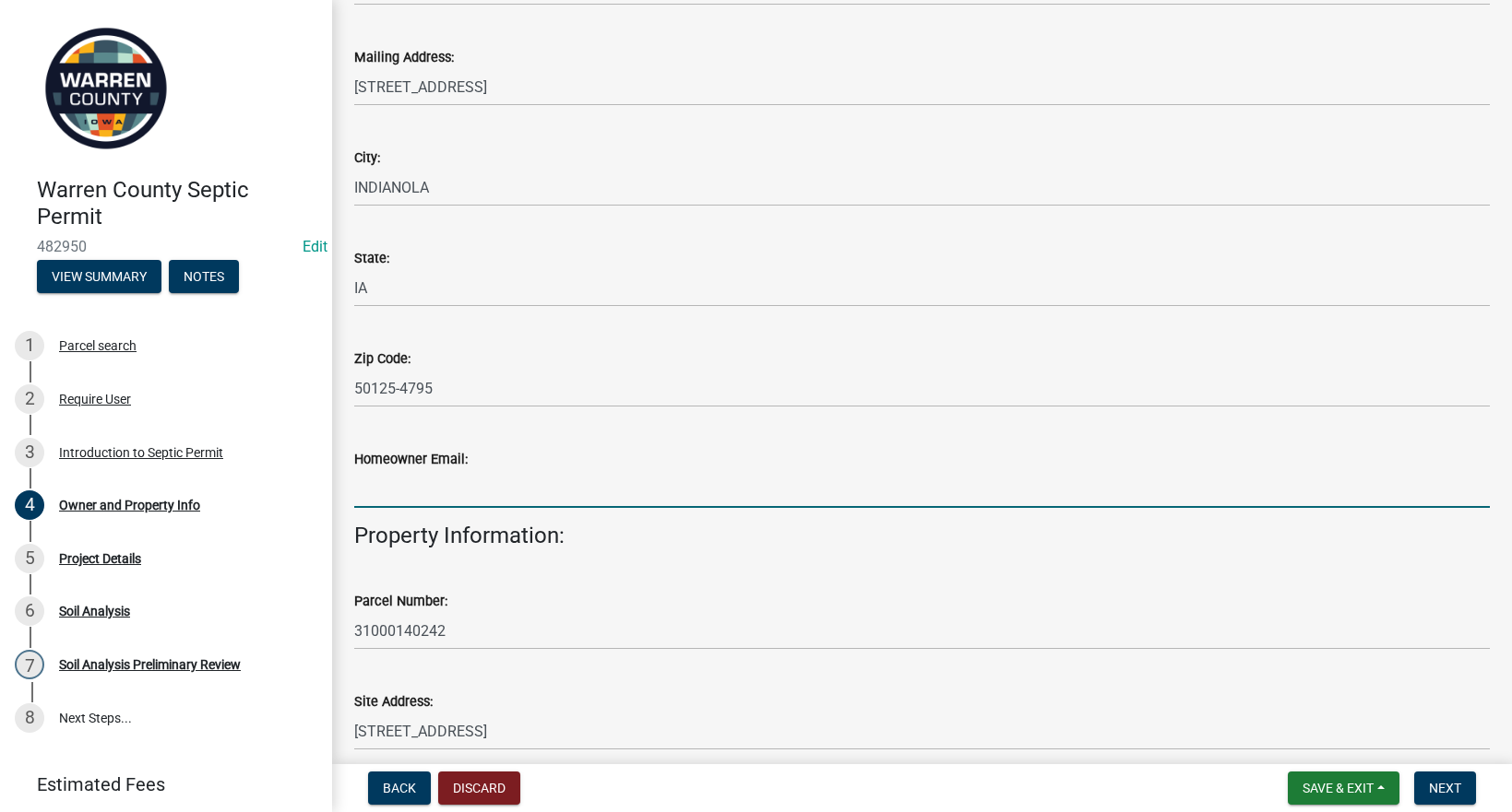
drag, startPoint x: 436, startPoint y: 486, endPoint x: 753, endPoint y: 496, distance: 317.2
click at [436, 486] on input "Homeowner Email:" at bounding box center [922, 489] width 1136 height 38
type input "bulldogztrx@yahoo.com"
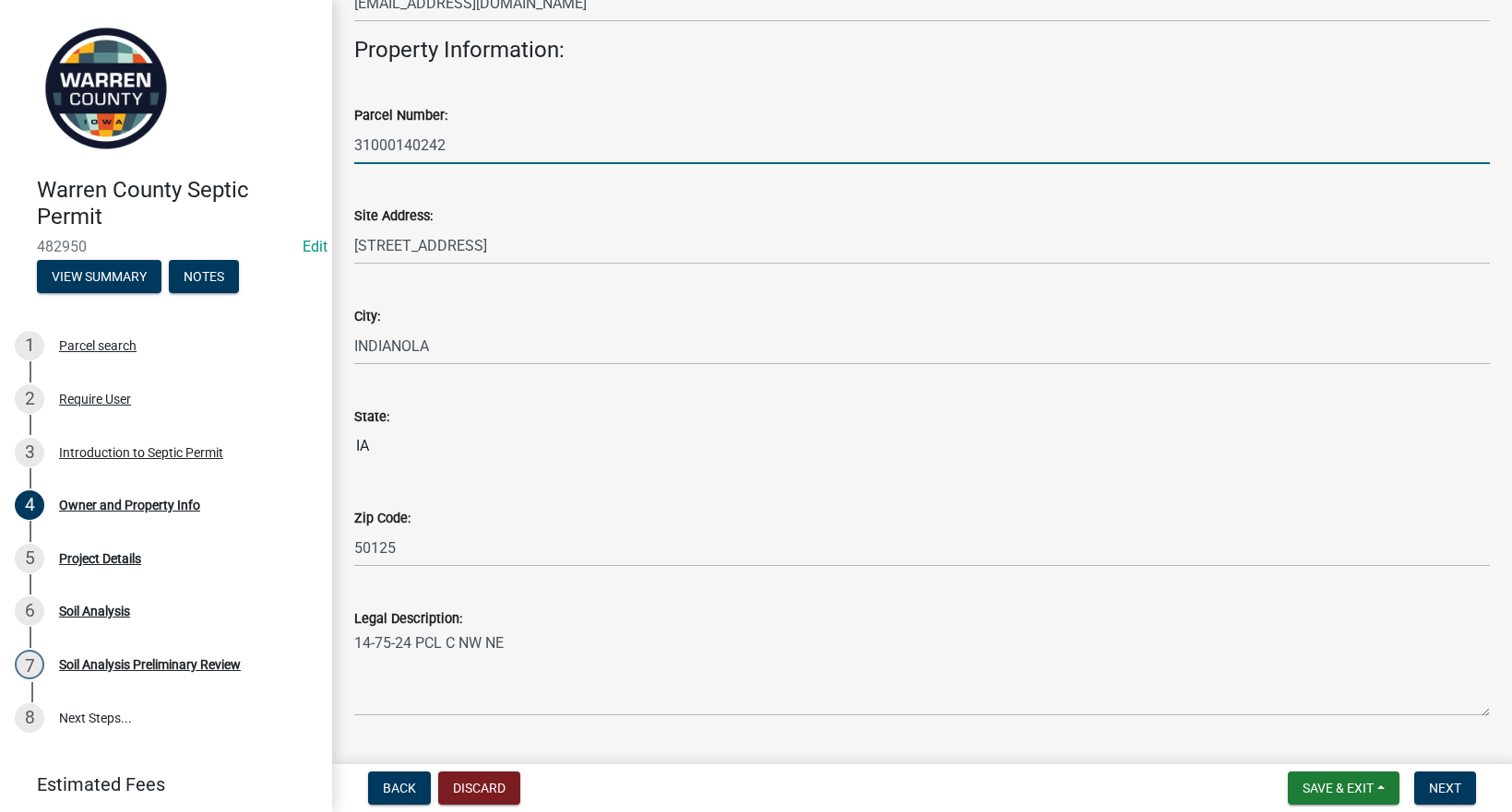
scroll to position [1063, 0]
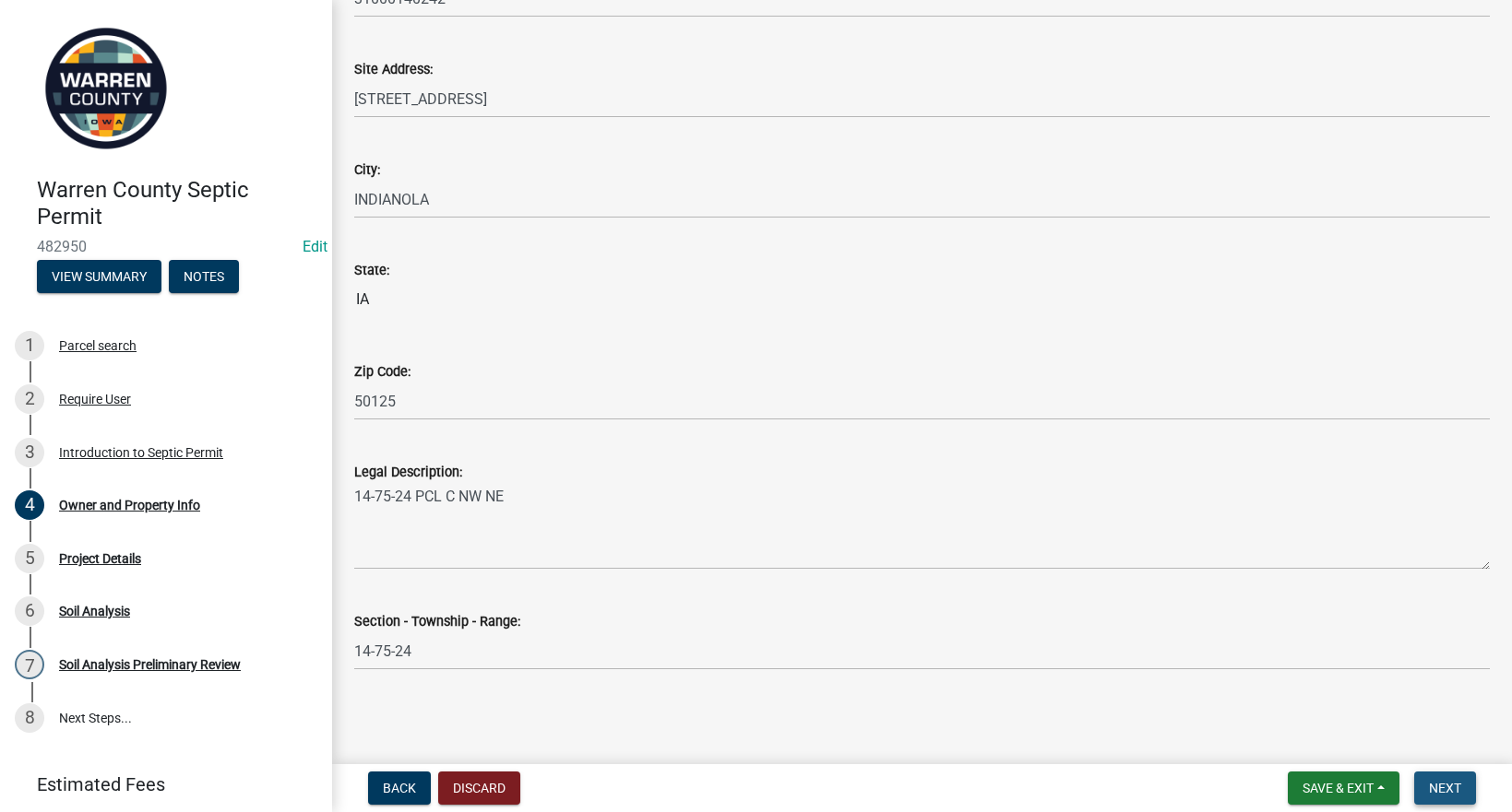
click at [1447, 793] on span "Next" at bounding box center [1445, 789] width 32 height 15
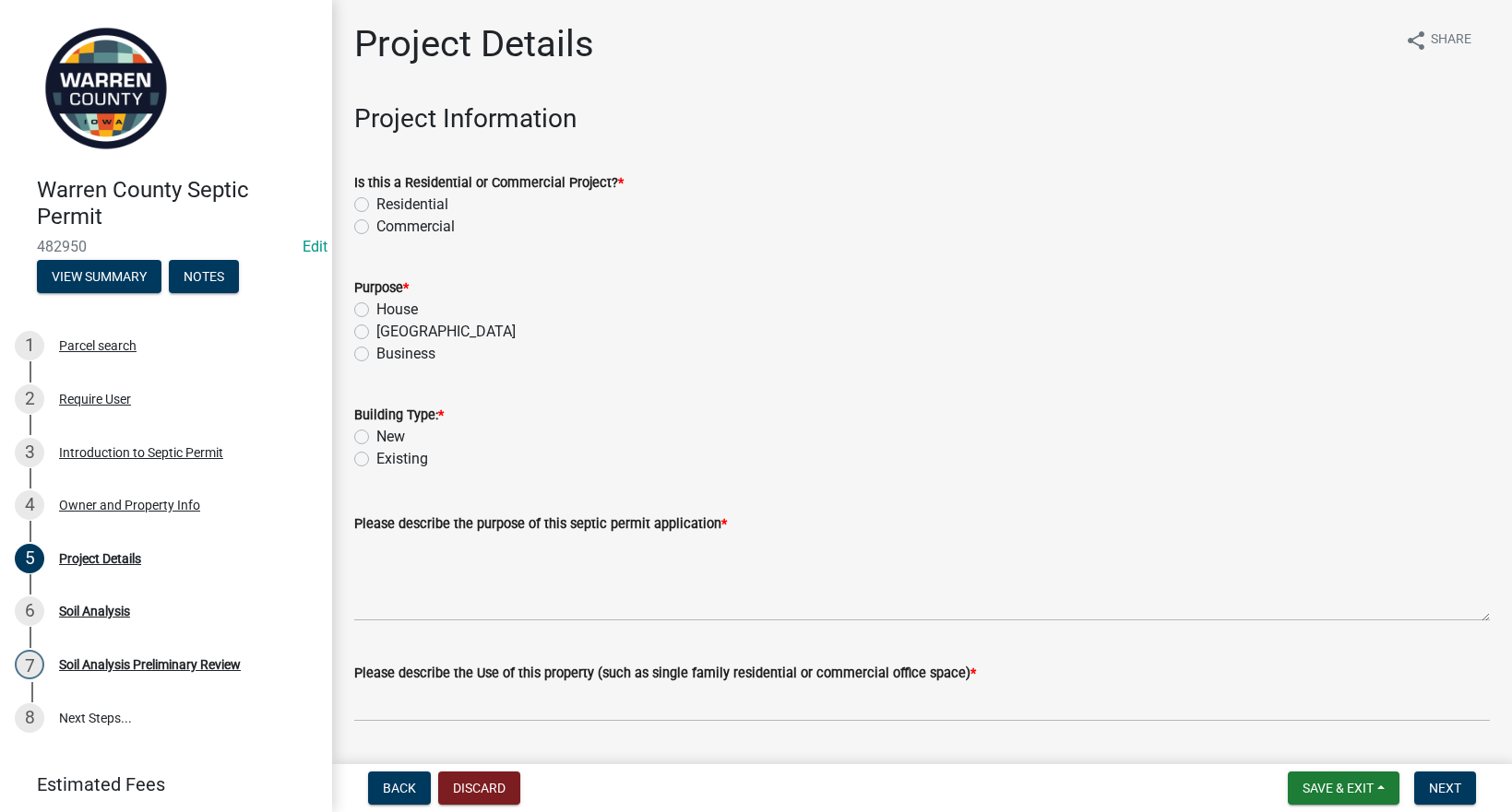
click at [376, 202] on label "Residential" at bounding box center [412, 205] width 72 height 23
click at [376, 202] on input "Residential" at bounding box center [382, 199] width 12 height 12
radio input "true"
click at [376, 331] on label "Accessory Building" at bounding box center [446, 332] width 139 height 23
click at [376, 331] on input "Accessory Building" at bounding box center [382, 326] width 12 height 12
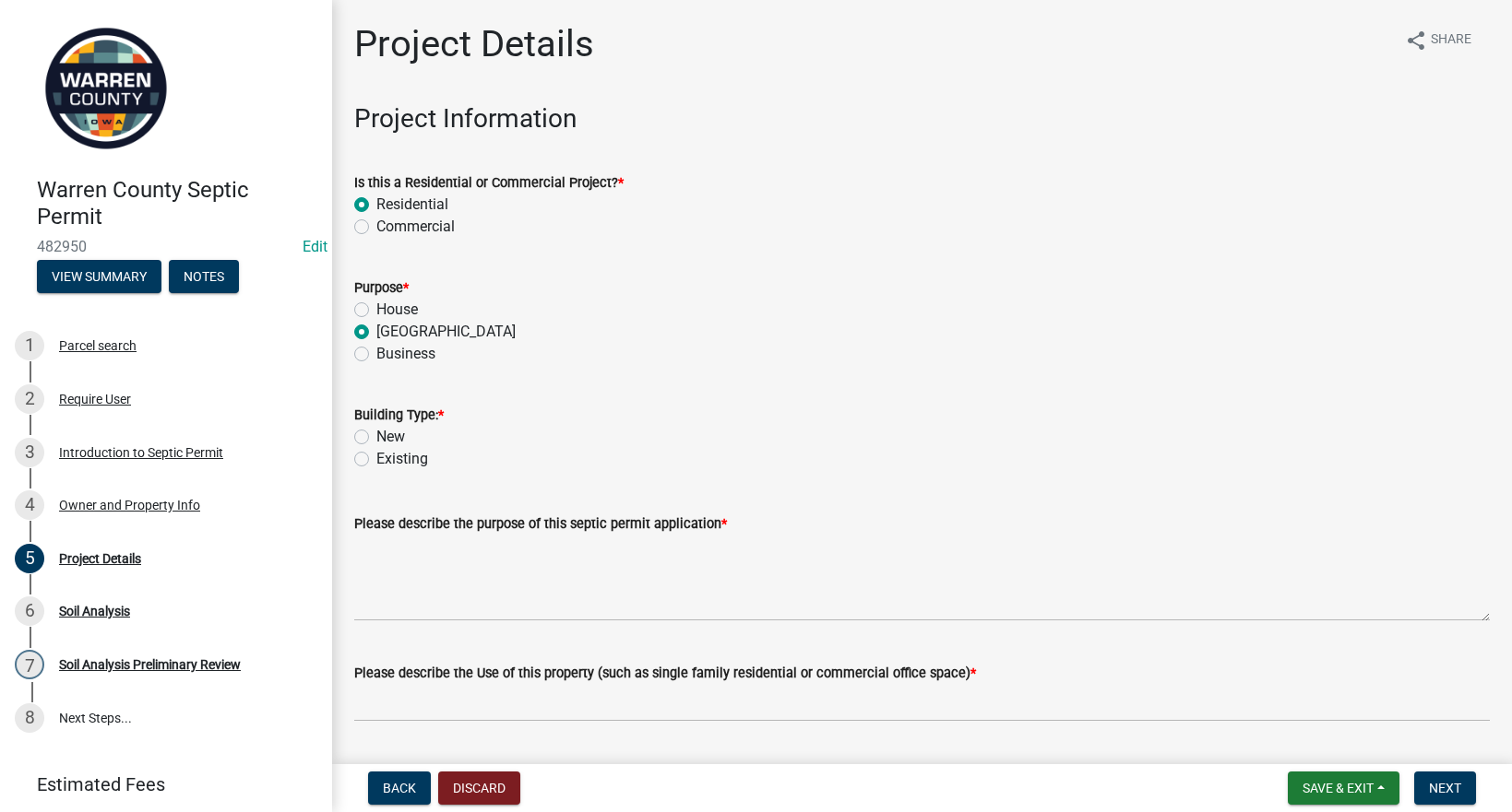
radio input "true"
click at [376, 430] on label "New" at bounding box center [390, 437] width 28 height 23
click at [376, 430] on input "New" at bounding box center [382, 431] width 12 height 12
radio input "true"
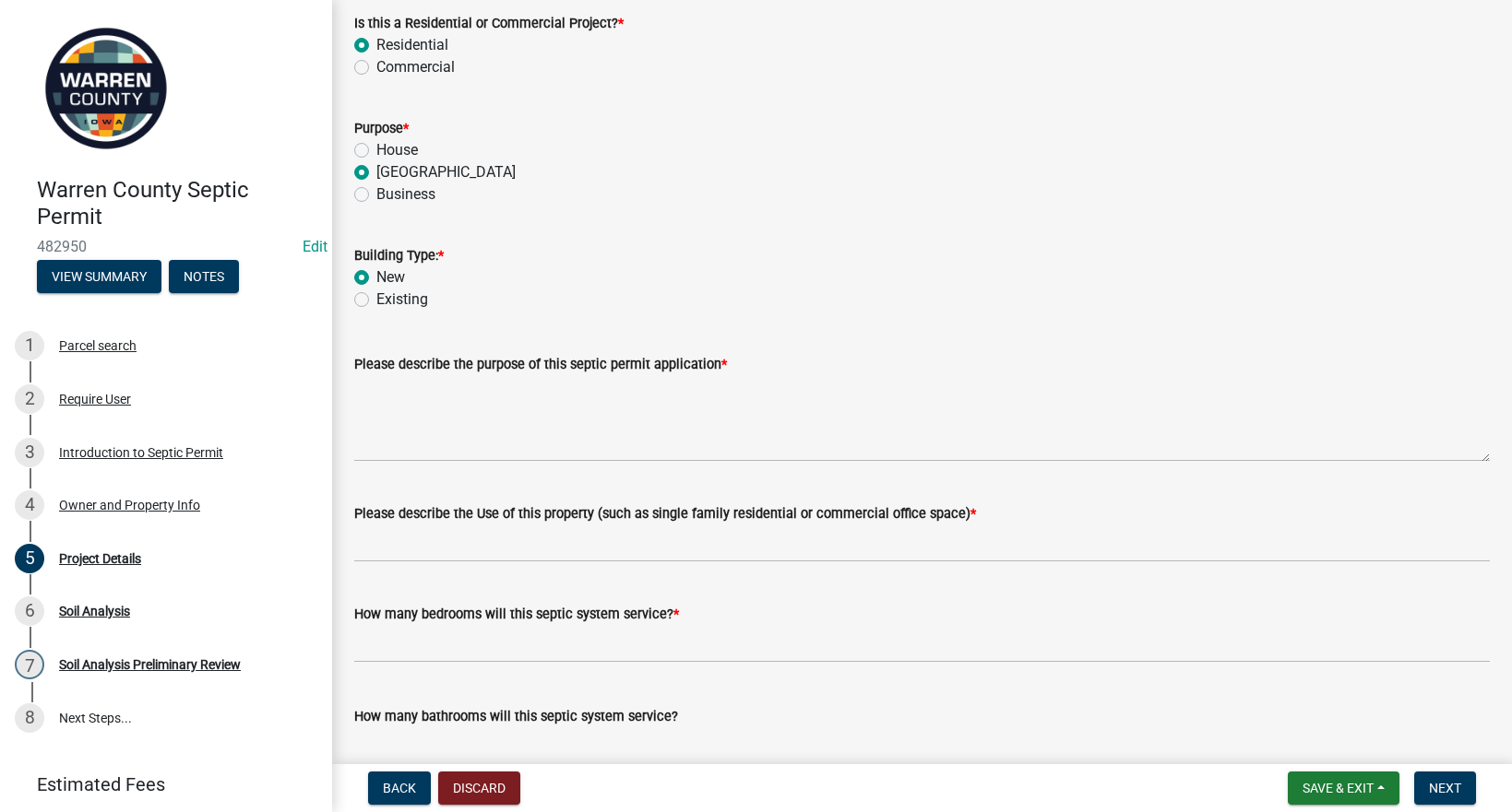
scroll to position [215, 0]
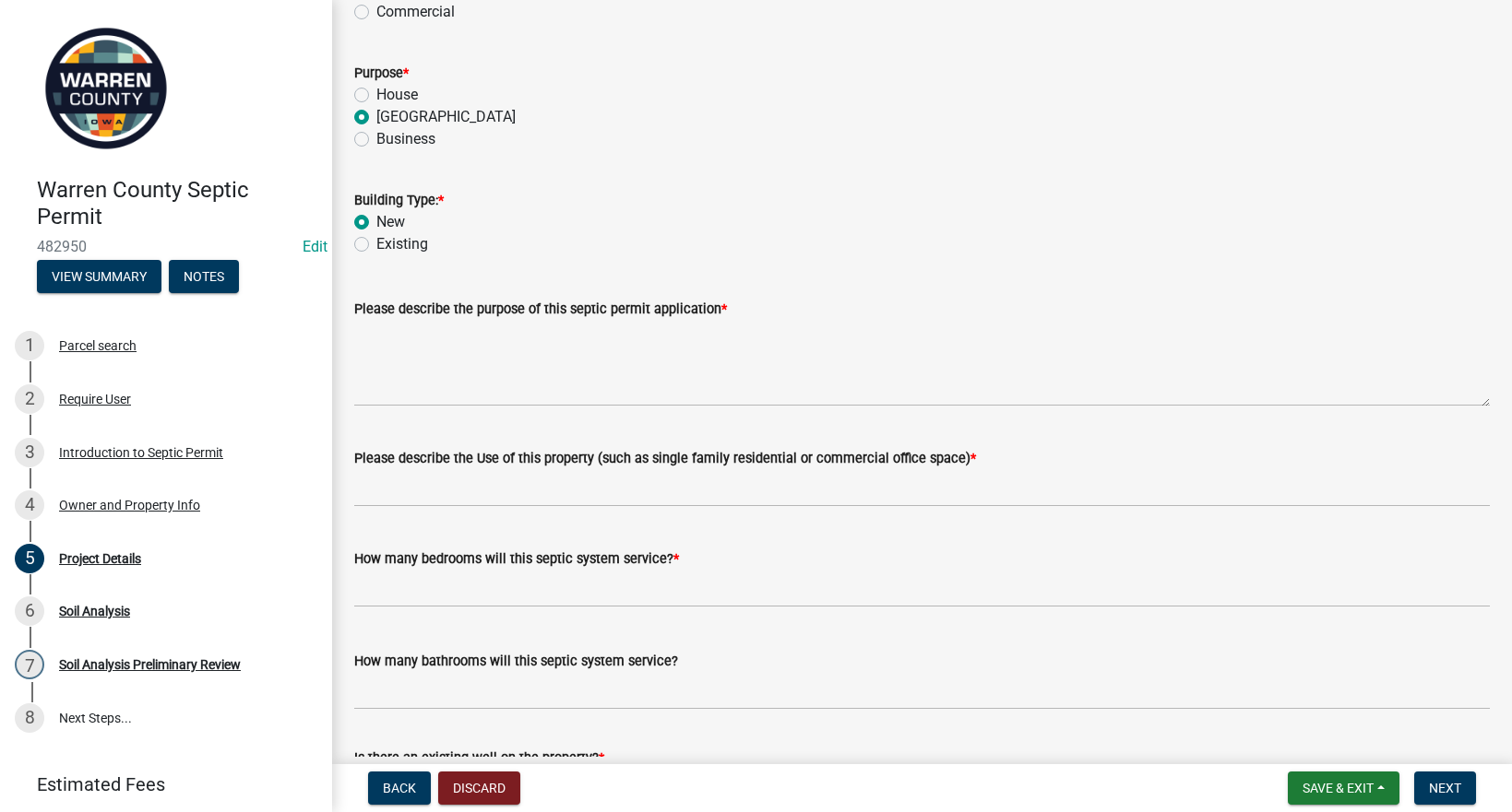
click at [376, 247] on label "Existing" at bounding box center [402, 244] width 52 height 23
click at [376, 245] on input "Existing" at bounding box center [382, 239] width 12 height 12
radio input "true"
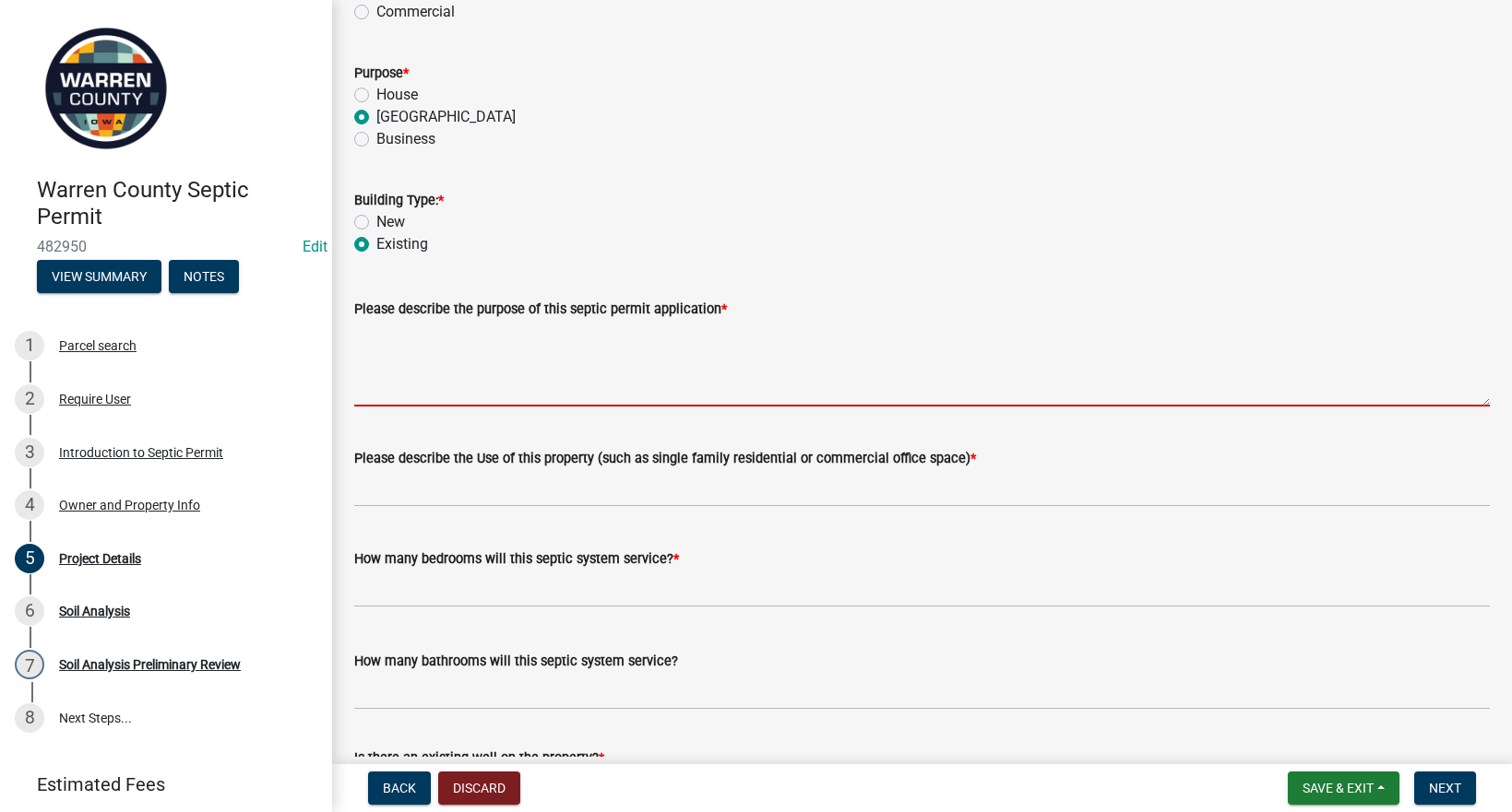
drag, startPoint x: 435, startPoint y: 338, endPoint x: 449, endPoint y: 352, distance: 19.8
click at [435, 338] on textarea "Please describe the purpose of this septic permit application *" at bounding box center [922, 363] width 1136 height 86
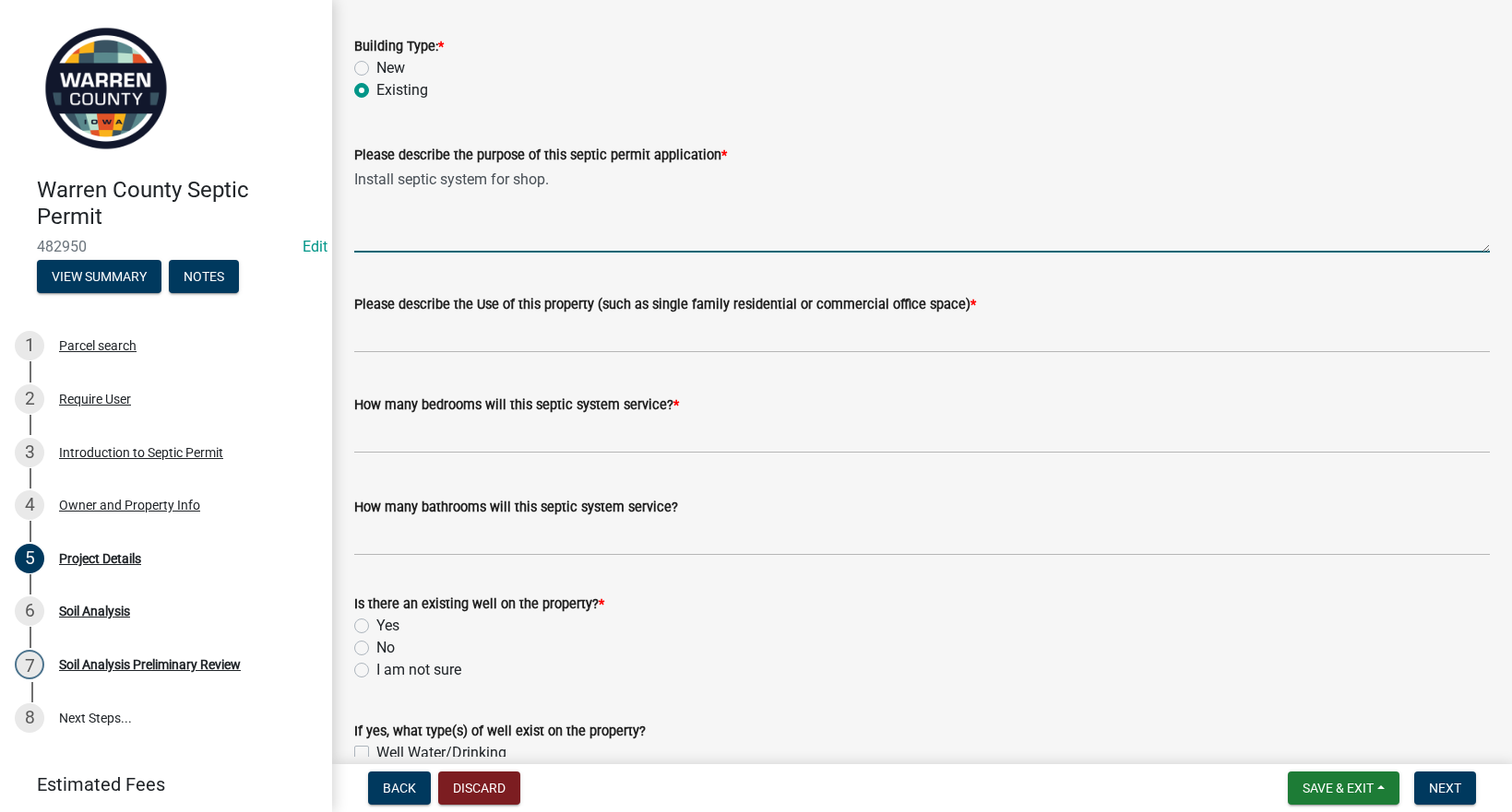
scroll to position [430, 0]
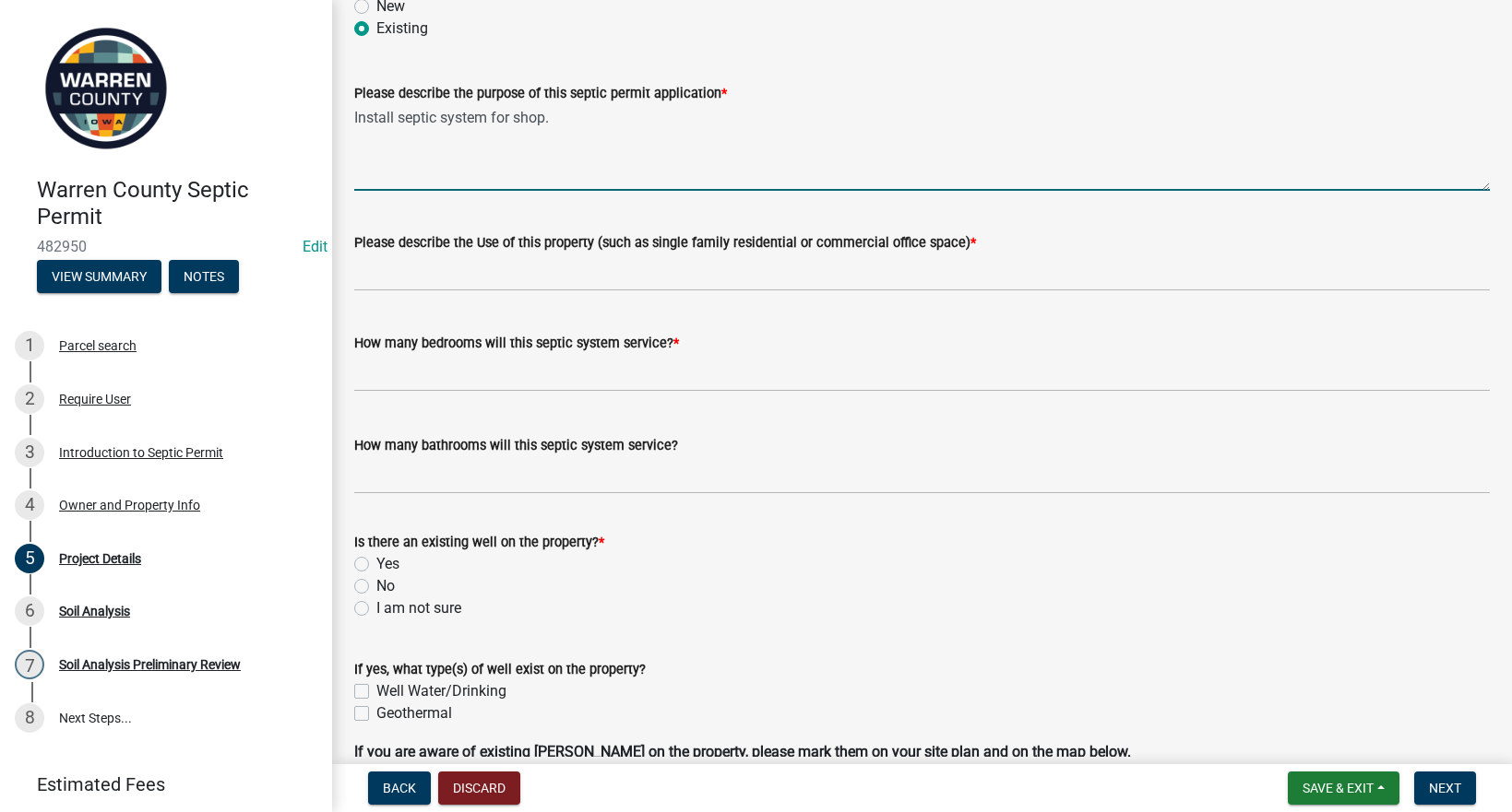
type textarea "Install septic system for shop."
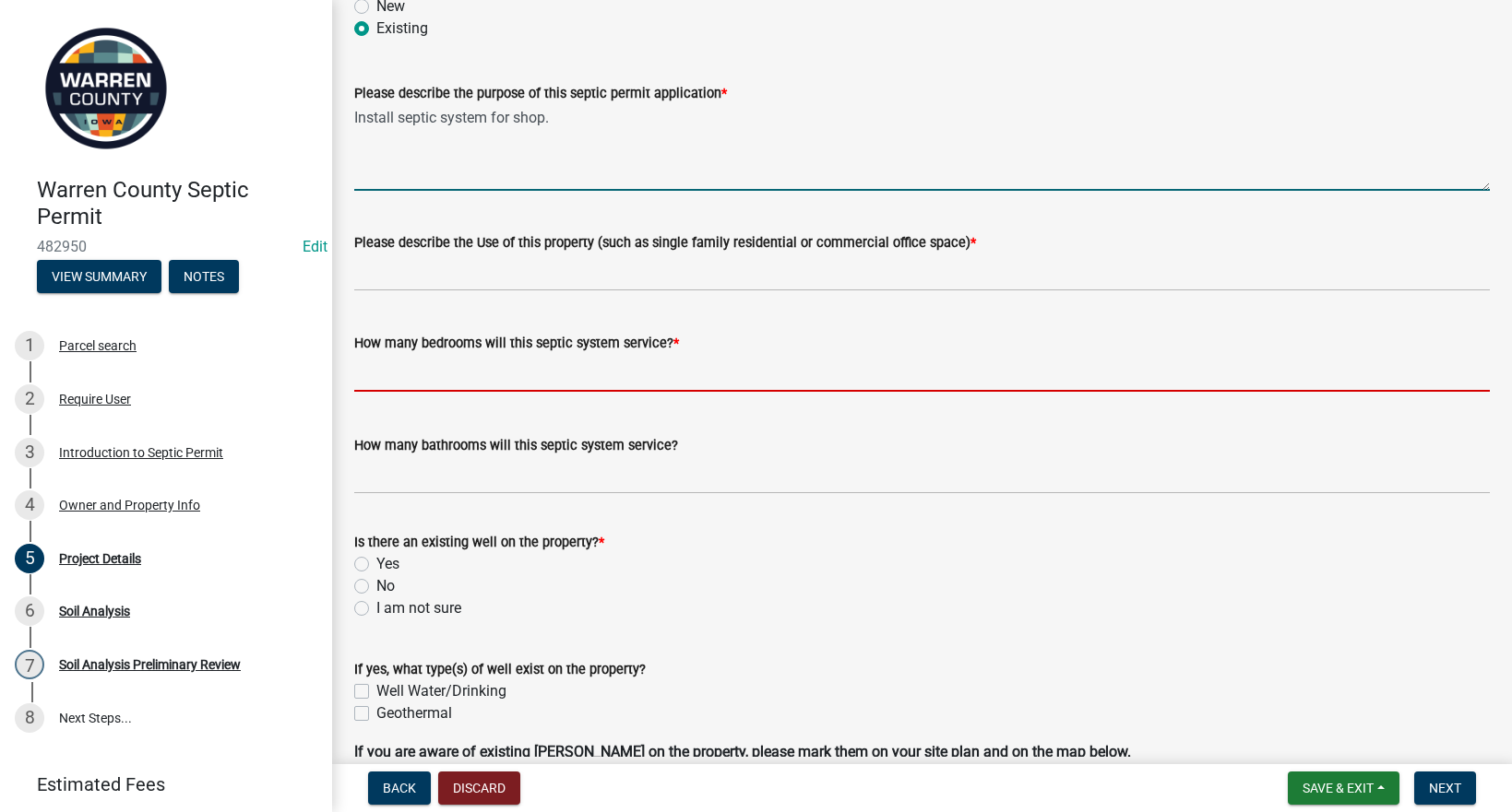
click at [474, 363] on input "text" at bounding box center [922, 373] width 1136 height 38
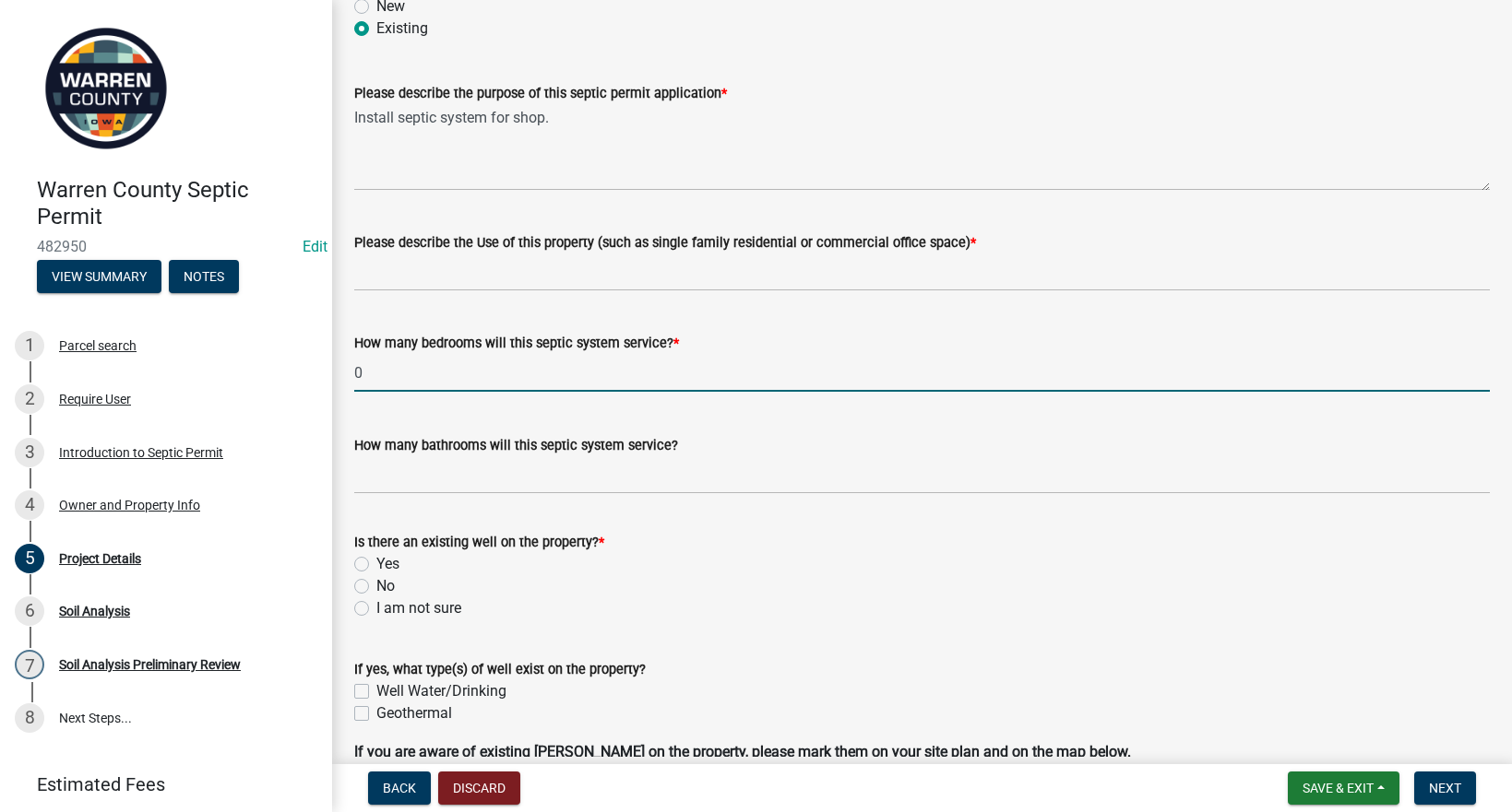
type input "0"
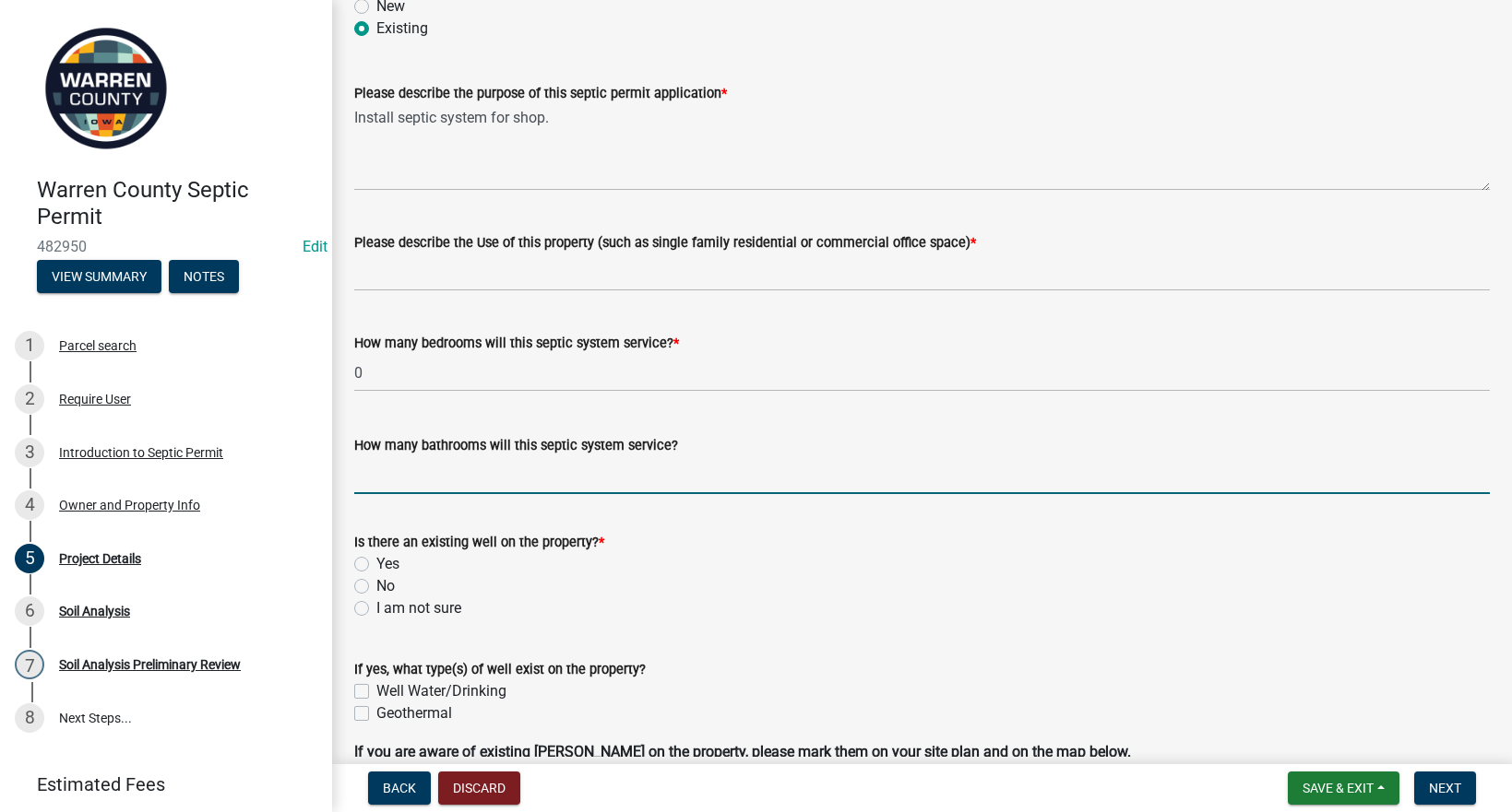
click at [397, 478] on input "How many bathrooms will this septic system service?" at bounding box center [922, 476] width 1136 height 38
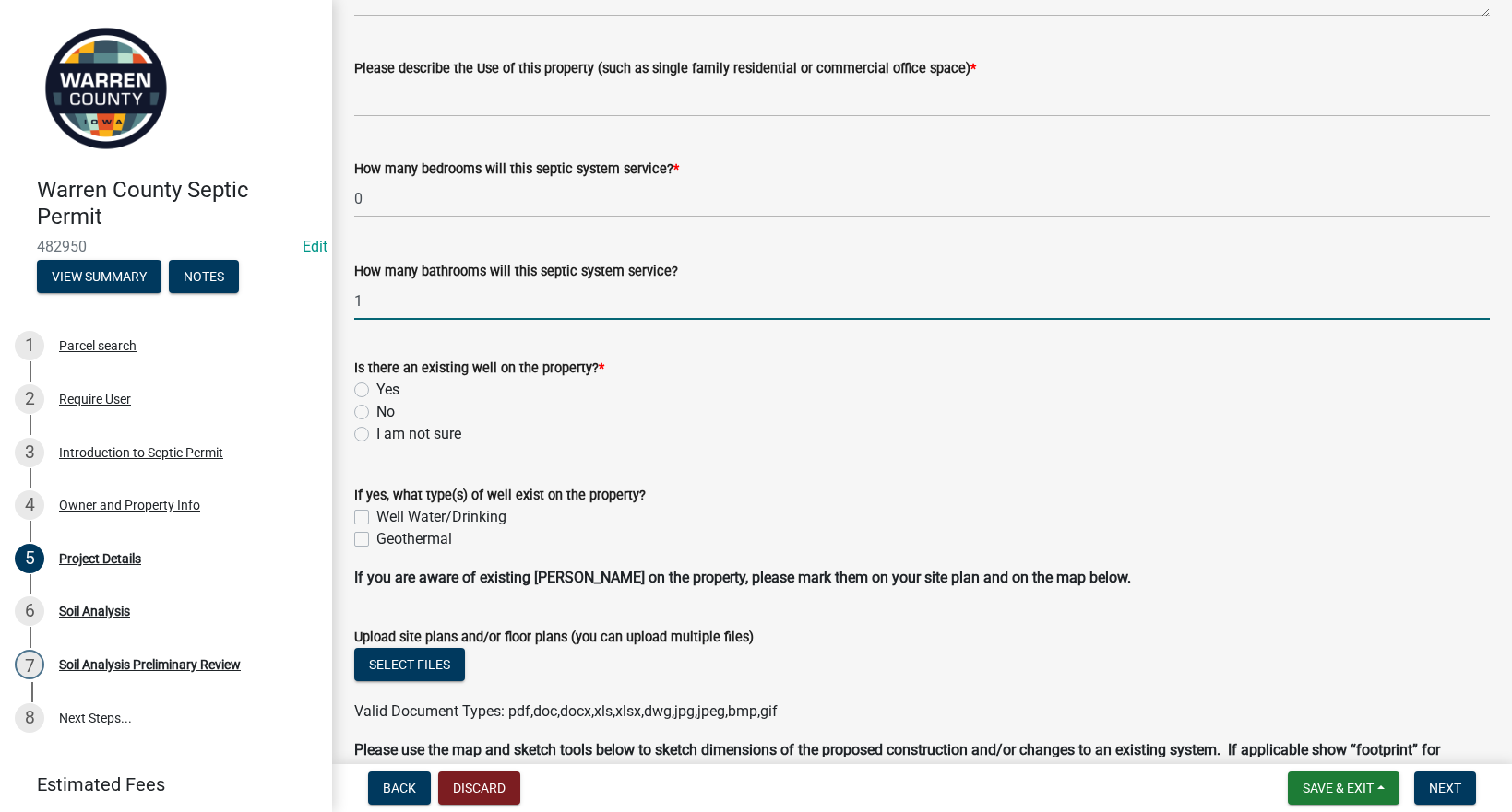
scroll to position [646, 0]
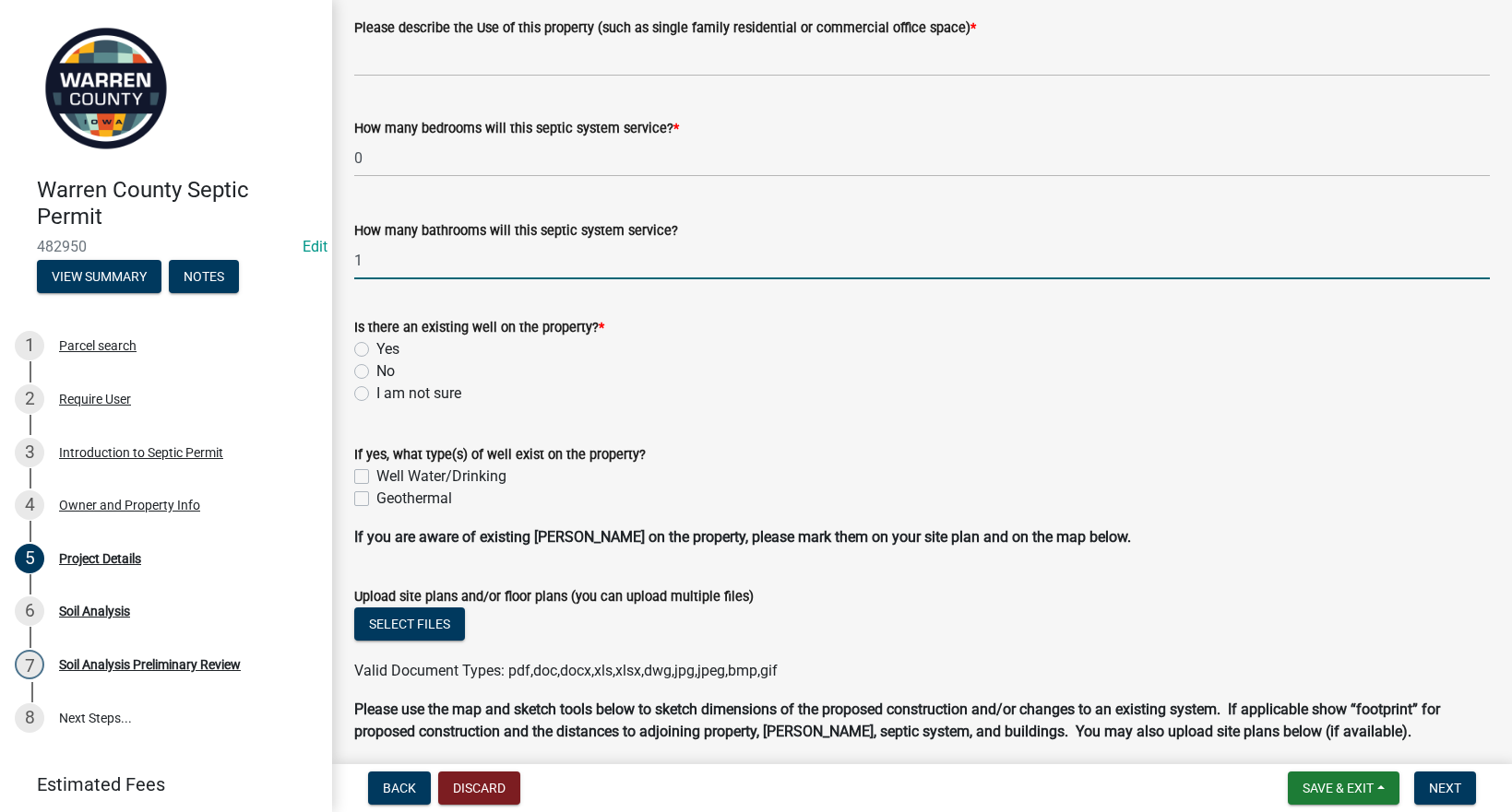
type input "1"
click at [376, 371] on label "No" at bounding box center [386, 372] width 19 height 23
click at [376, 371] on input "No" at bounding box center [382, 367] width 12 height 12
radio input "true"
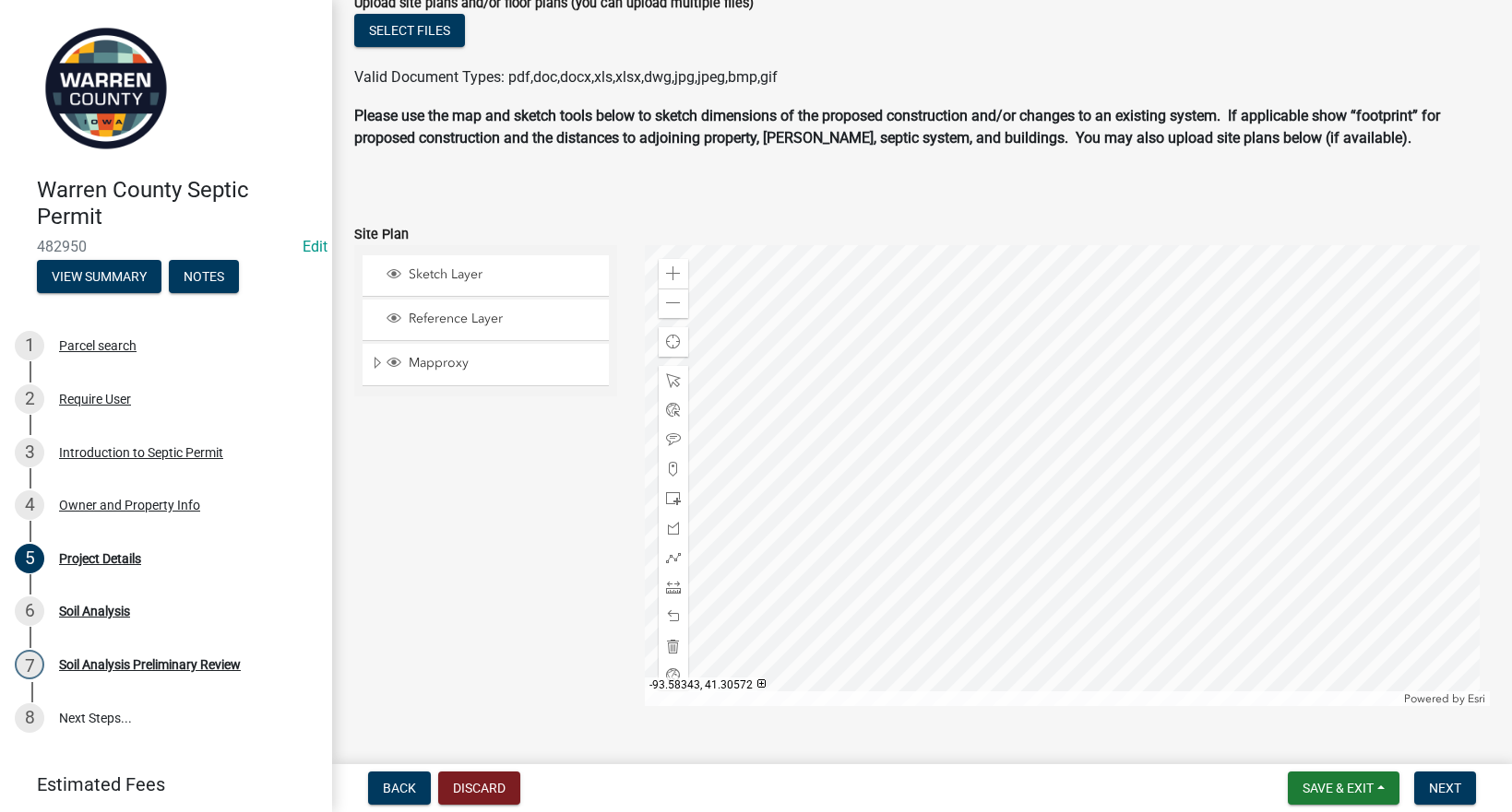
scroll to position [1277, 0]
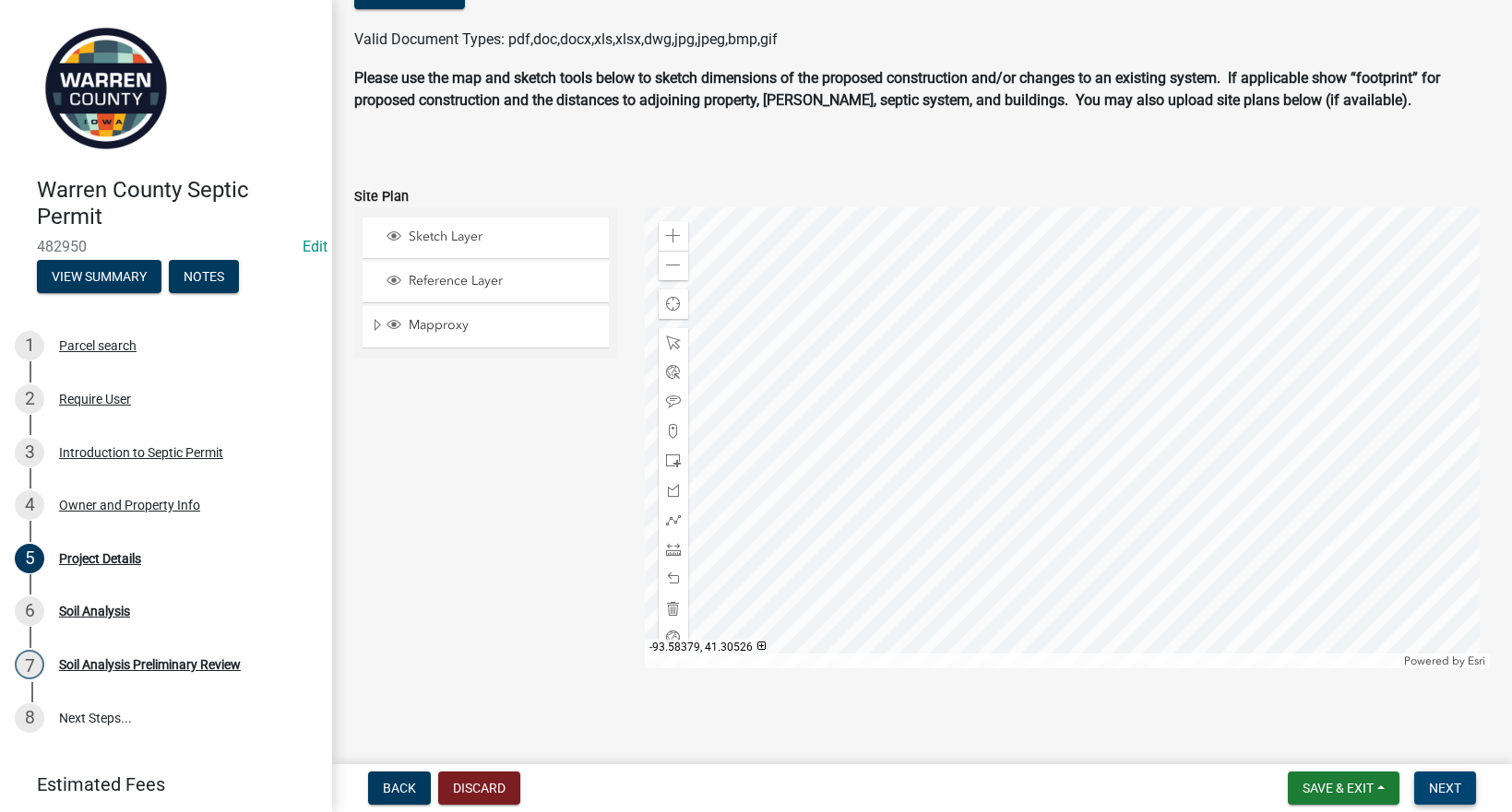
click at [1440, 786] on span "Next" at bounding box center [1445, 789] width 32 height 15
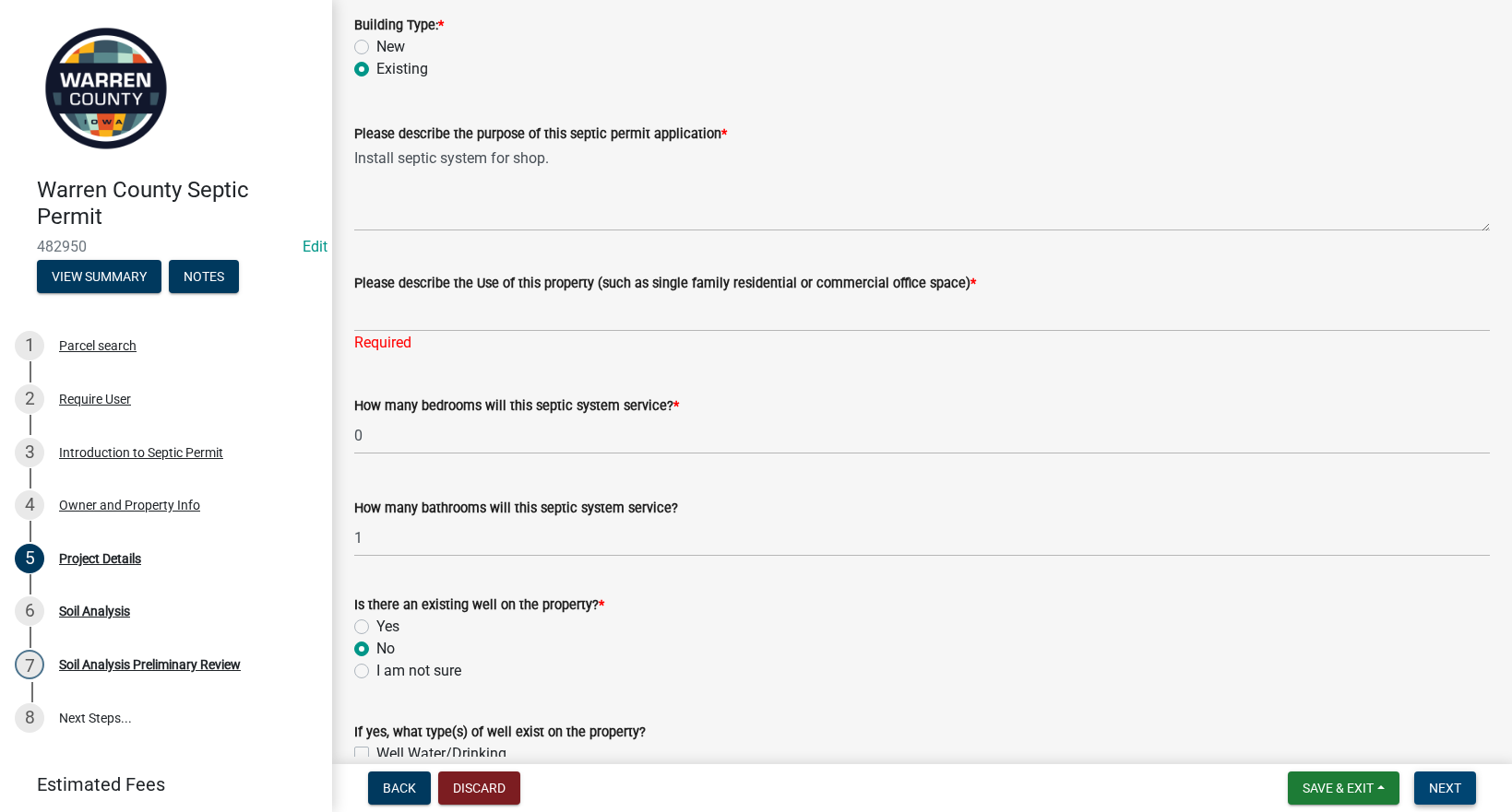
scroll to position [223, 0]
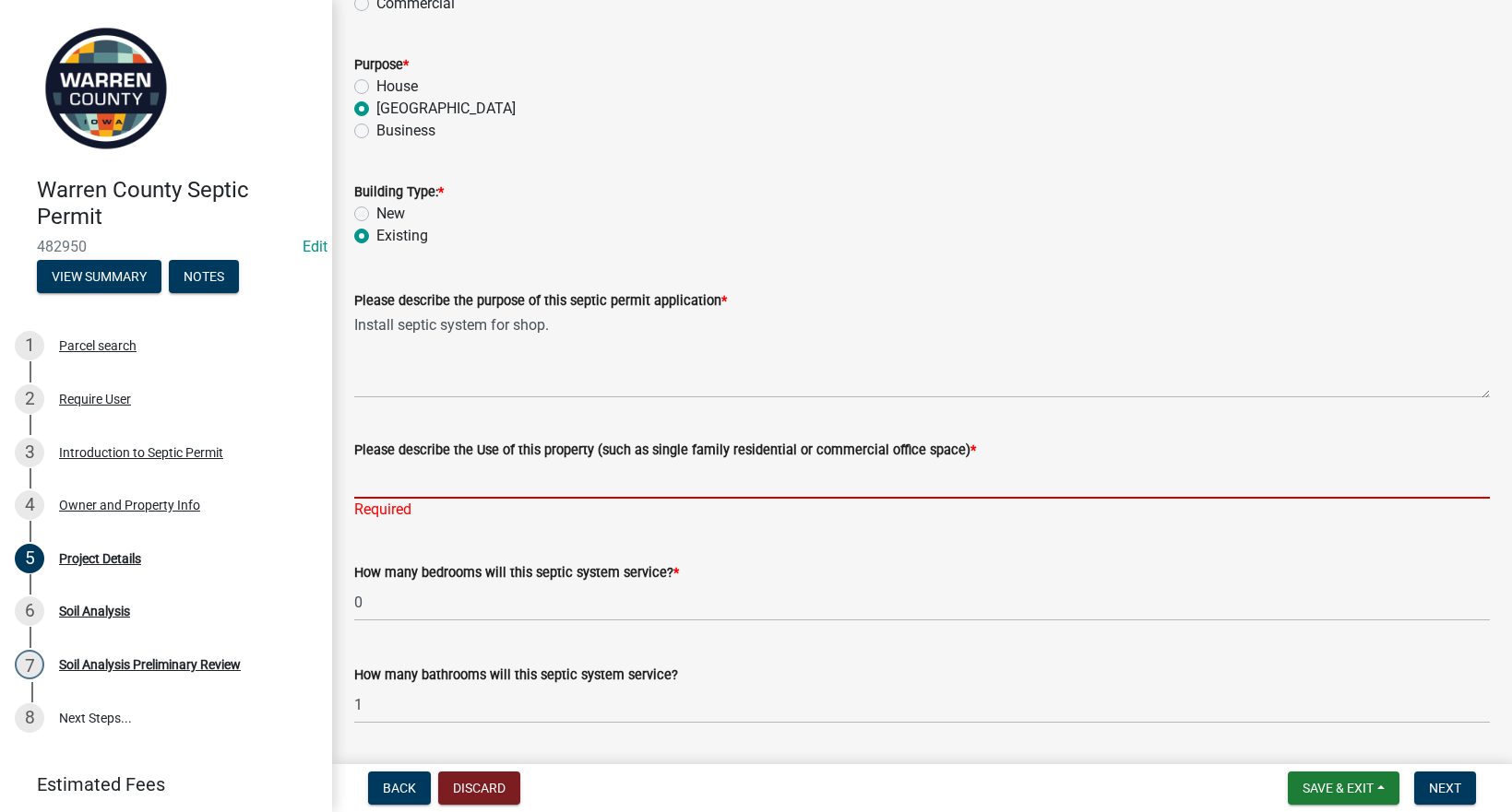
click at [466, 484] on input "Please describe the Use of this property (such as single family residential or …" at bounding box center [922, 479] width 1136 height 38
type input "A"
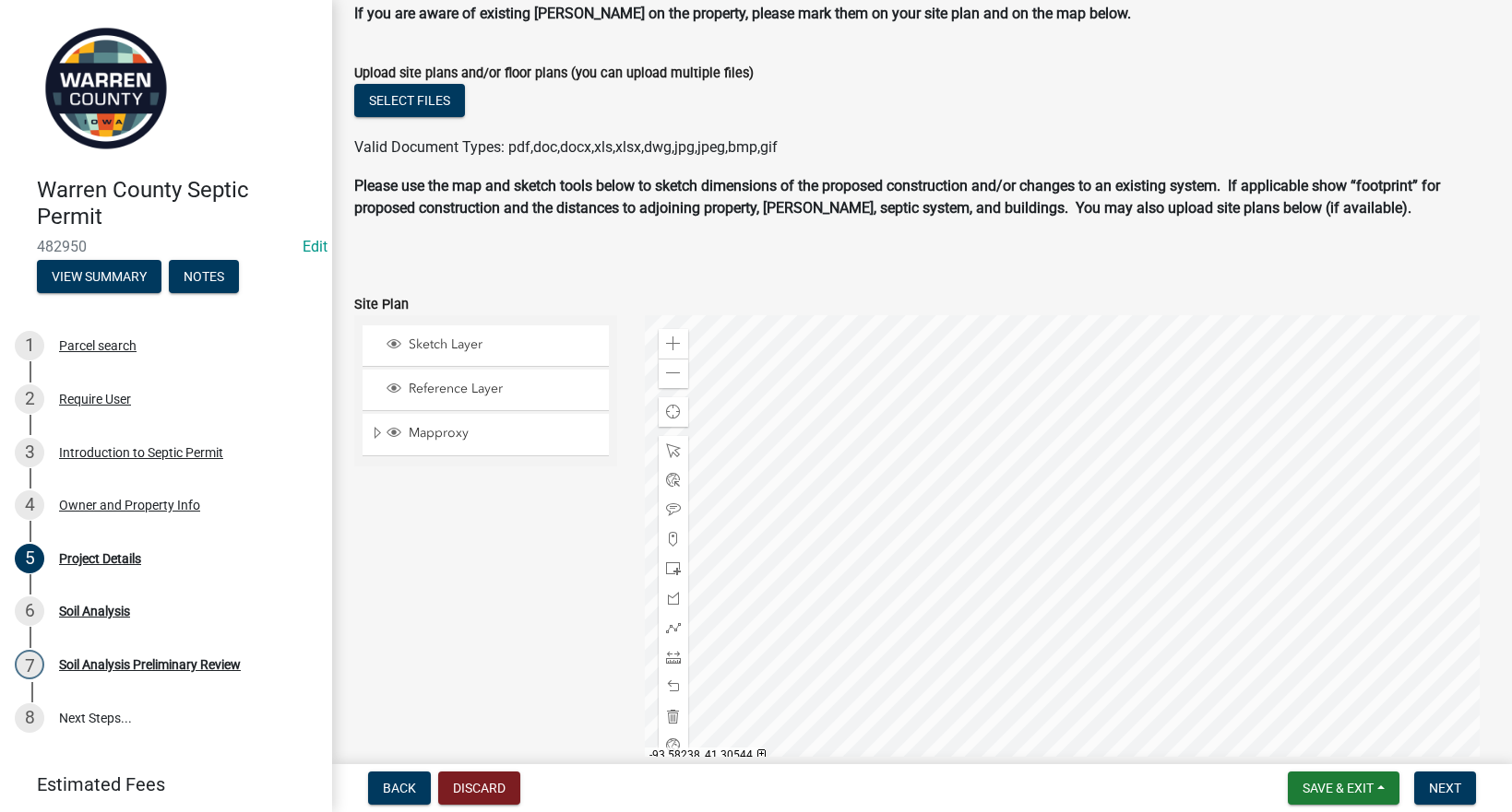
scroll to position [1299, 0]
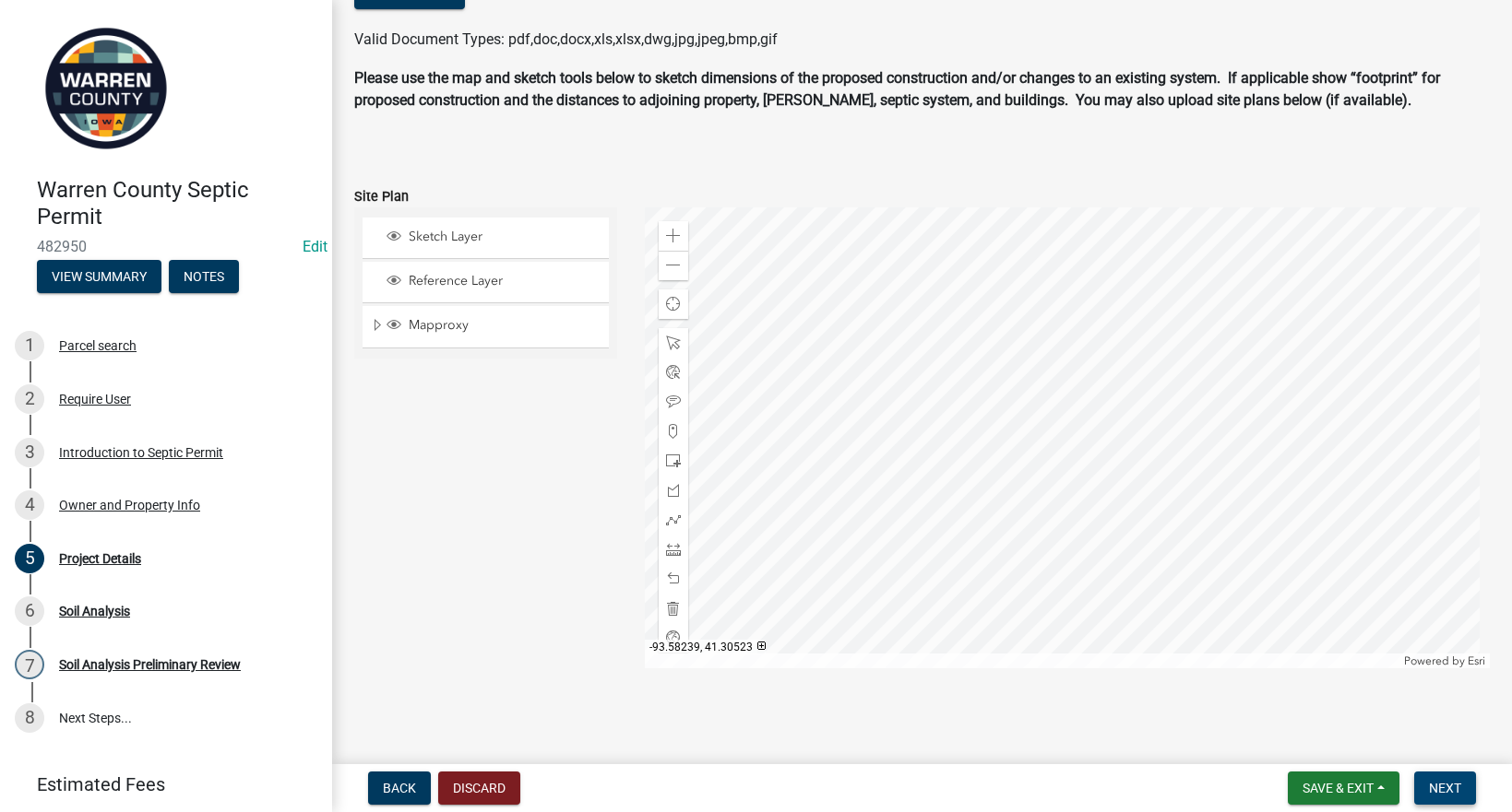
type input "Accessory building"
click at [1446, 800] on button "Next" at bounding box center [1445, 788] width 62 height 33
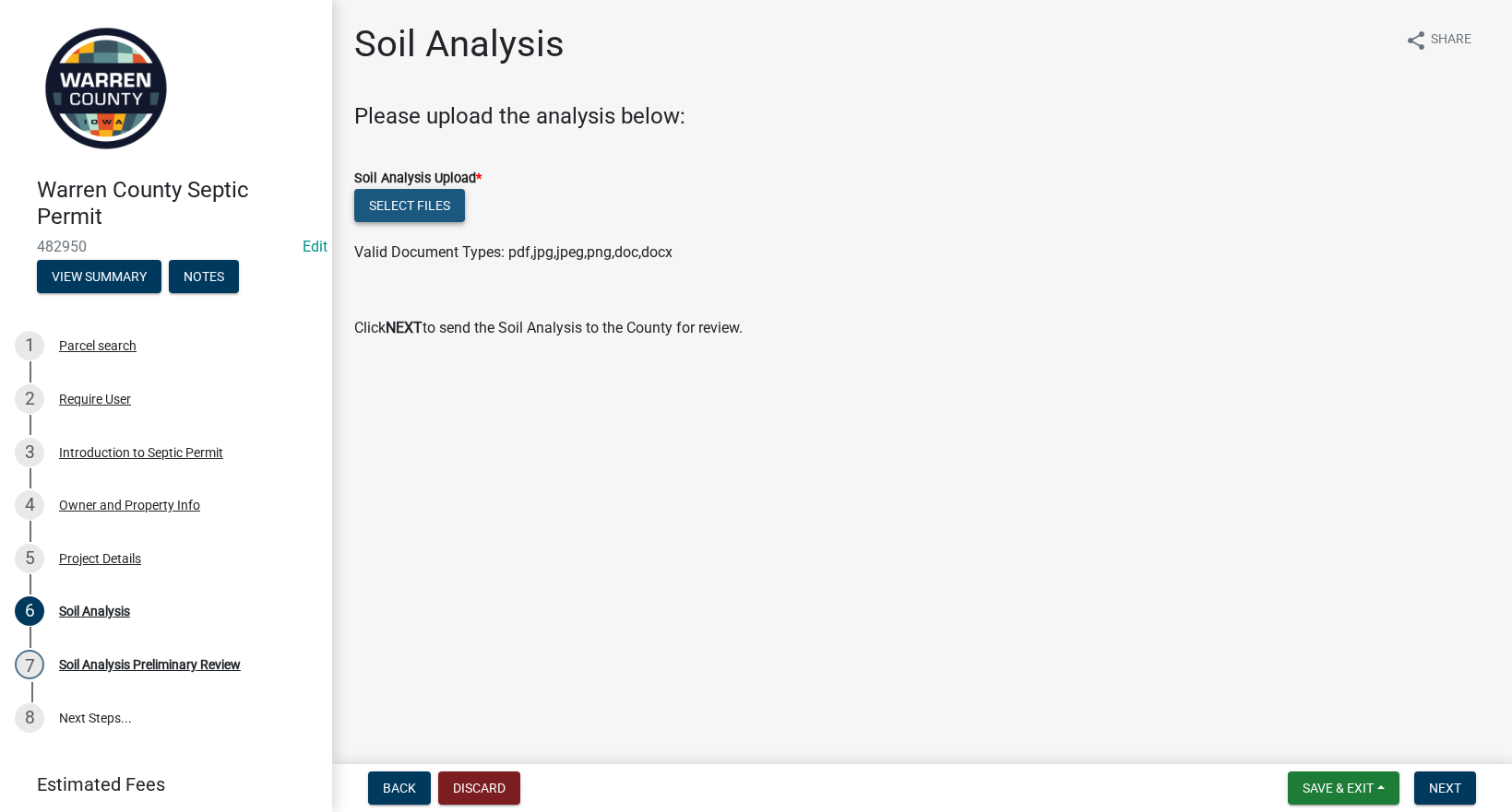
click at [439, 197] on button "Select files" at bounding box center [410, 205] width 111 height 33
click at [425, 202] on button "Select files" at bounding box center [410, 205] width 111 height 33
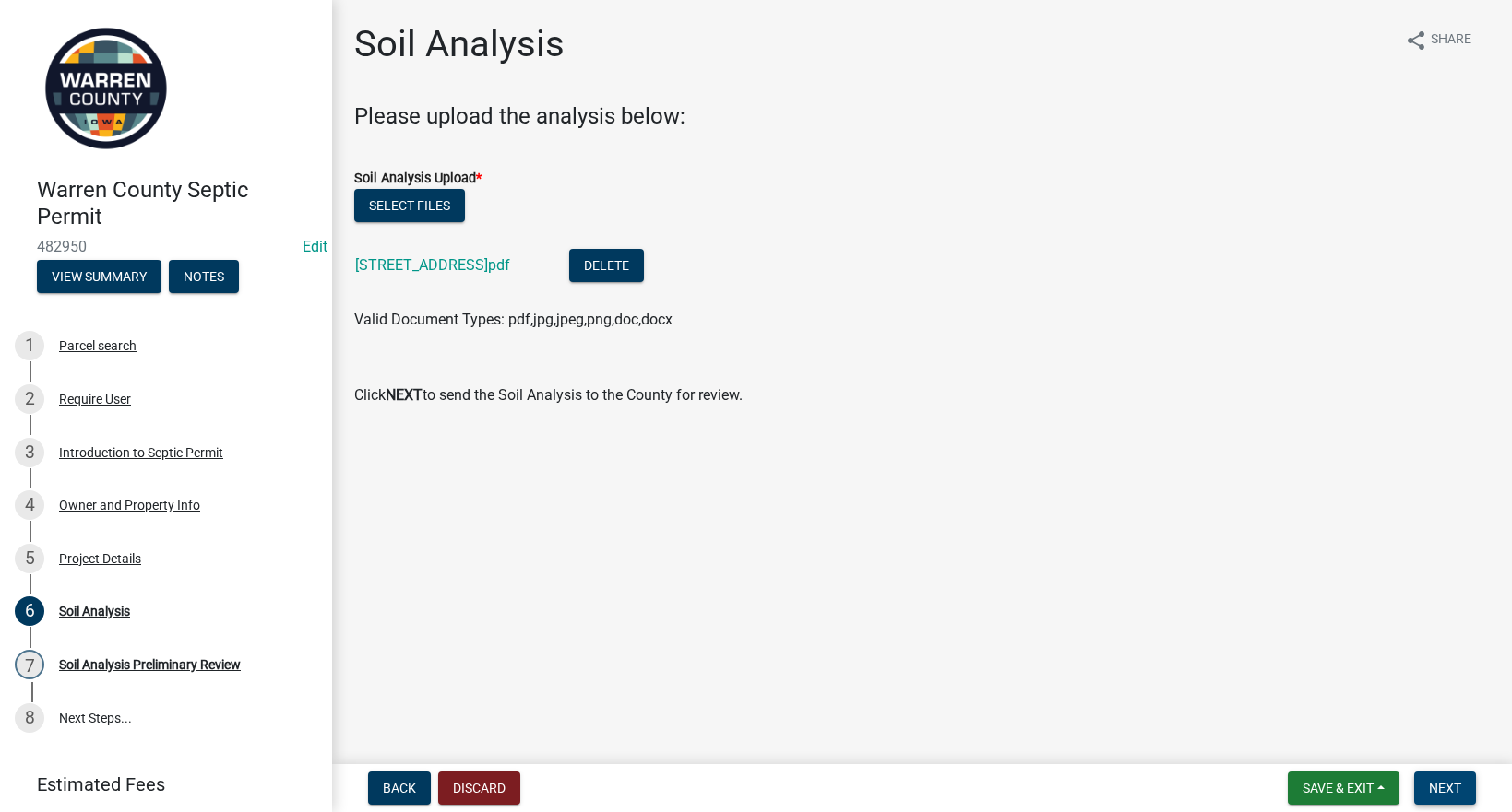
click at [1444, 789] on span "Next" at bounding box center [1445, 789] width 32 height 15
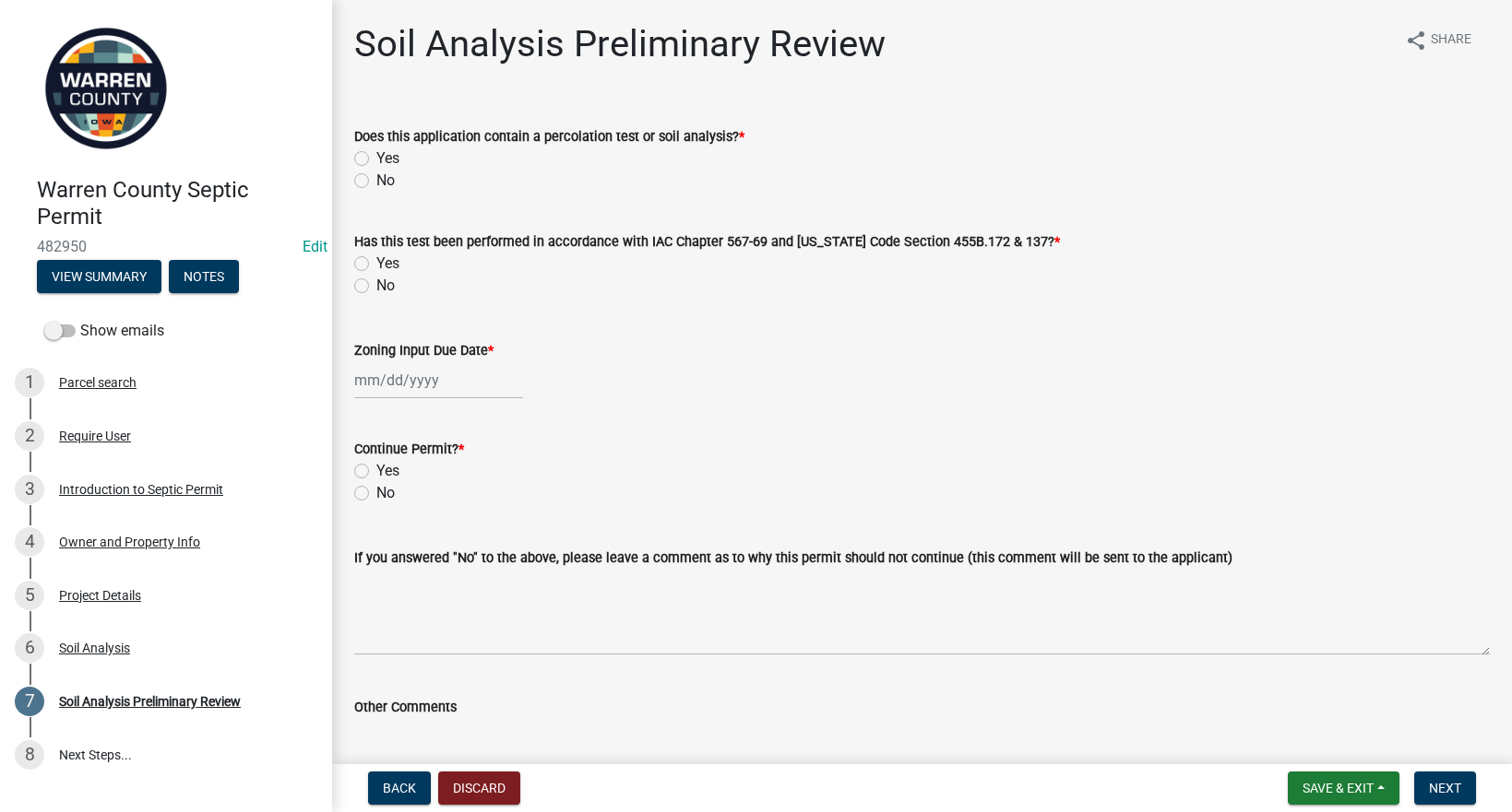
click at [376, 155] on label "Yes" at bounding box center [387, 159] width 24 height 23
click at [376, 155] on input "Yes" at bounding box center [382, 153] width 12 height 12
radio input "true"
click at [376, 259] on label "Yes" at bounding box center [387, 264] width 24 height 23
click at [376, 259] on input "Yes" at bounding box center [382, 258] width 12 height 12
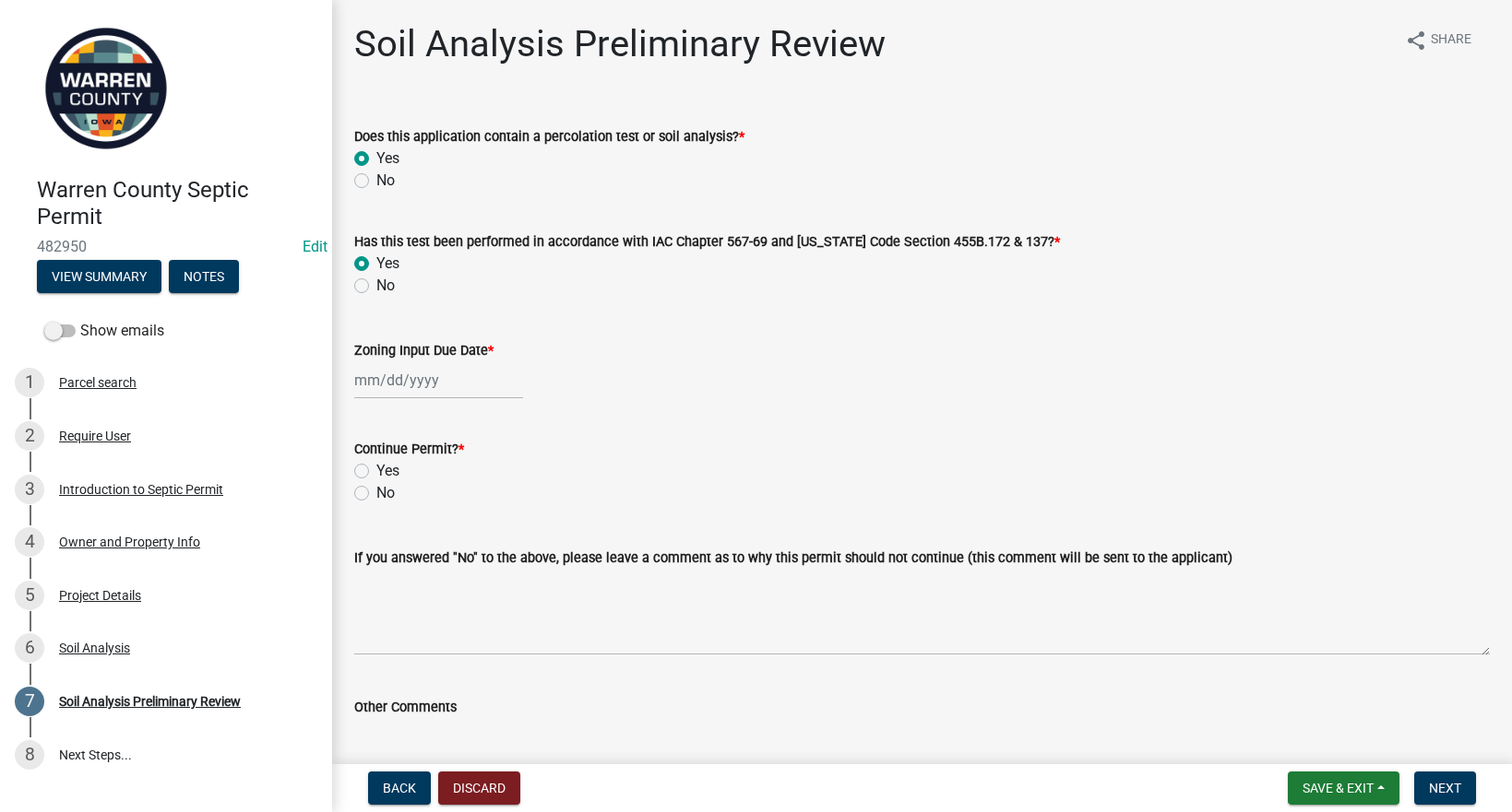
radio input "true"
click at [377, 383] on div at bounding box center [439, 381] width 169 height 38
select select "9"
select select "2025"
click at [400, 571] on div "23" at bounding box center [402, 567] width 29 height 29
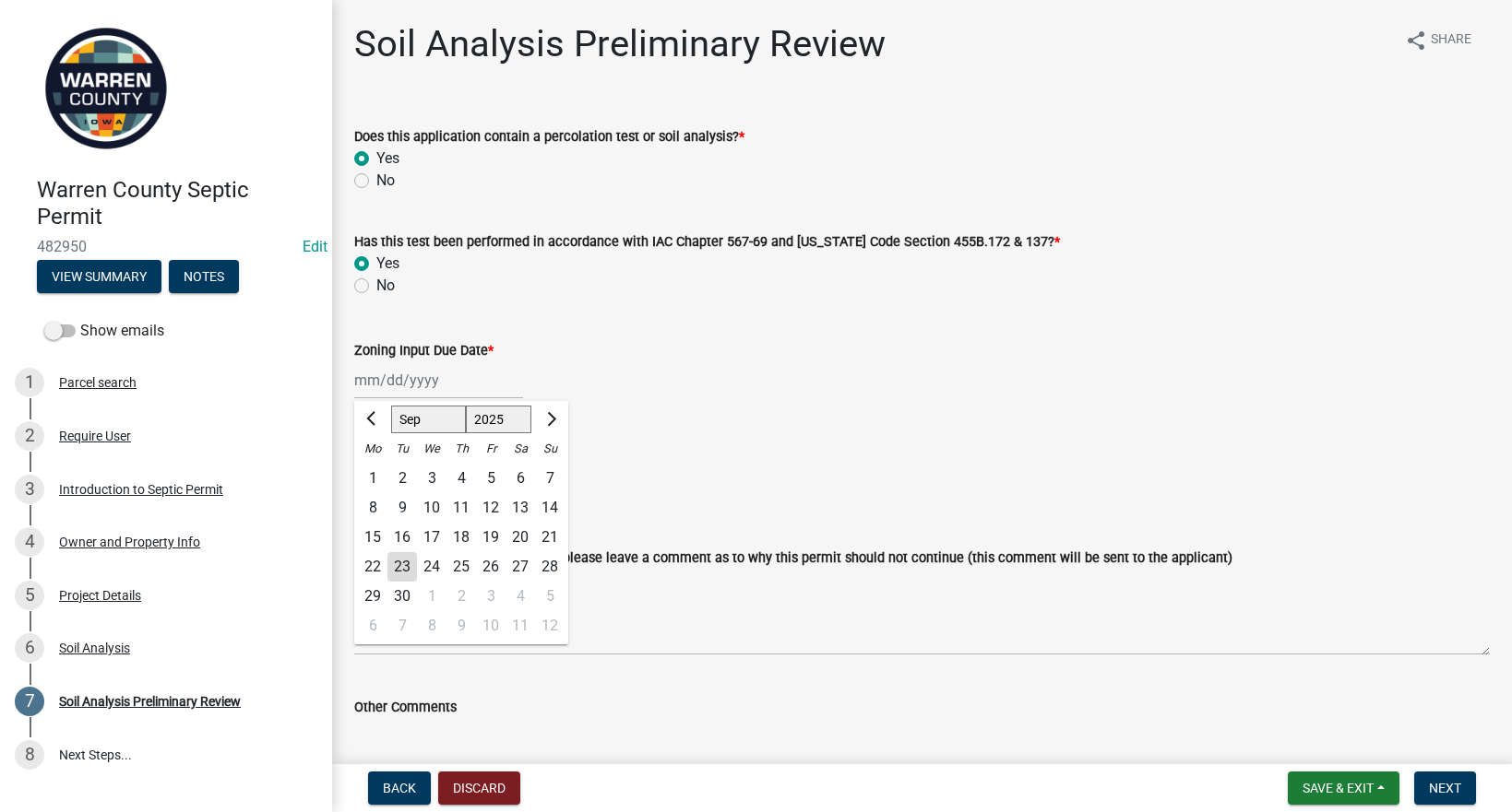
type input "[DATE]"
click at [376, 468] on label "Yes" at bounding box center [387, 472] width 24 height 23
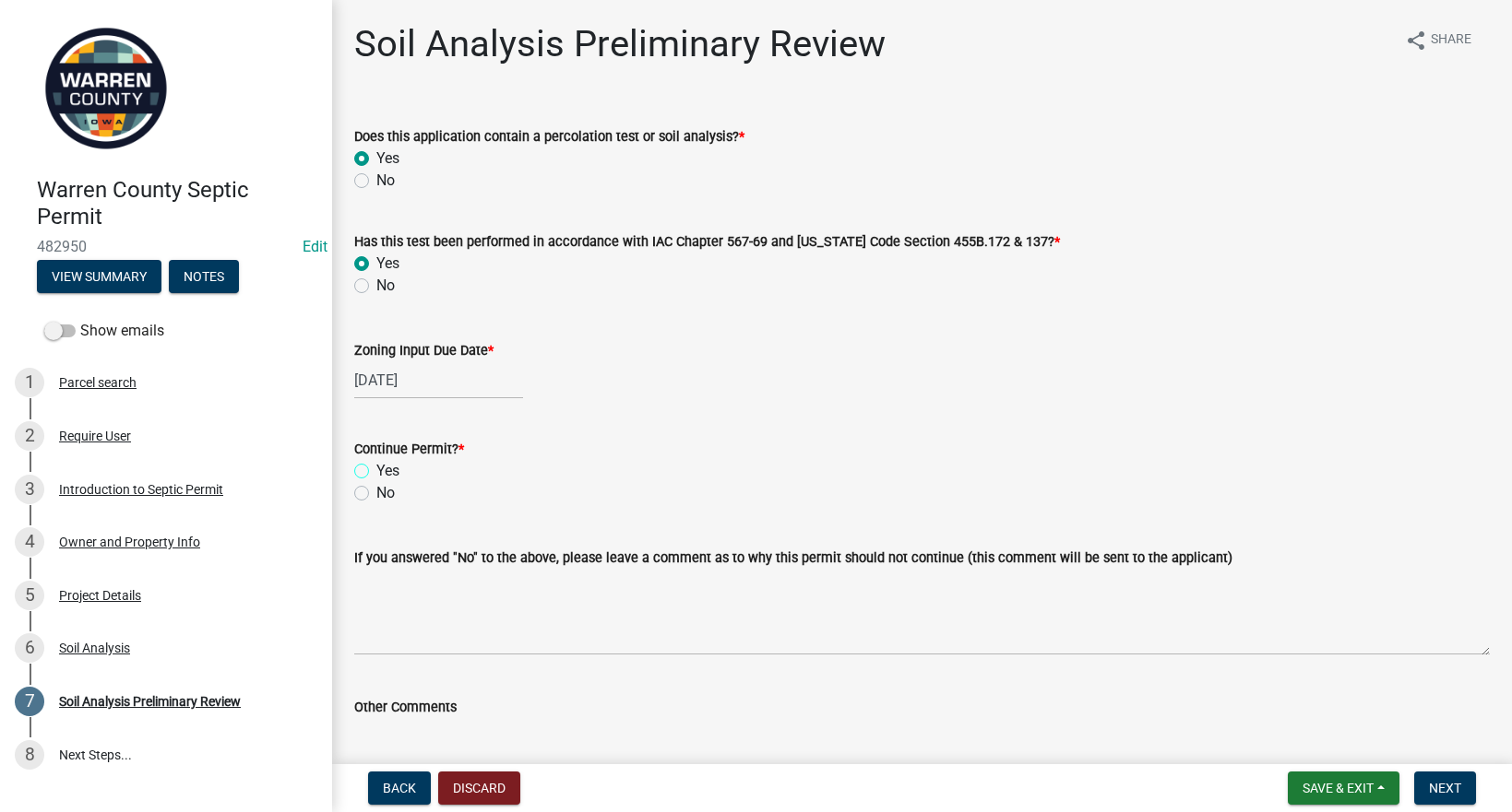
click at [376, 468] on input "Yes" at bounding box center [382, 466] width 12 height 12
radio input "true"
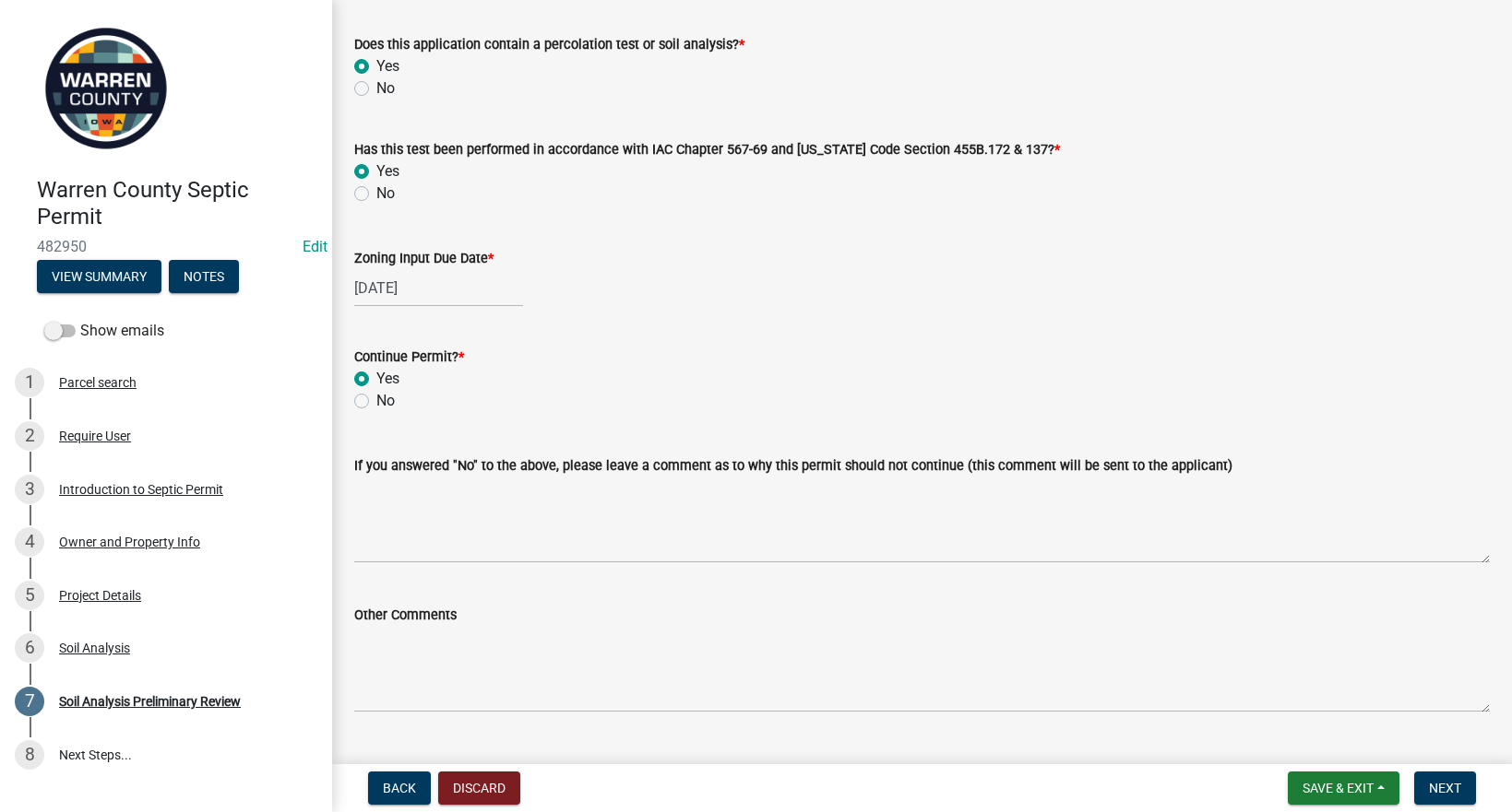
scroll to position [134, 0]
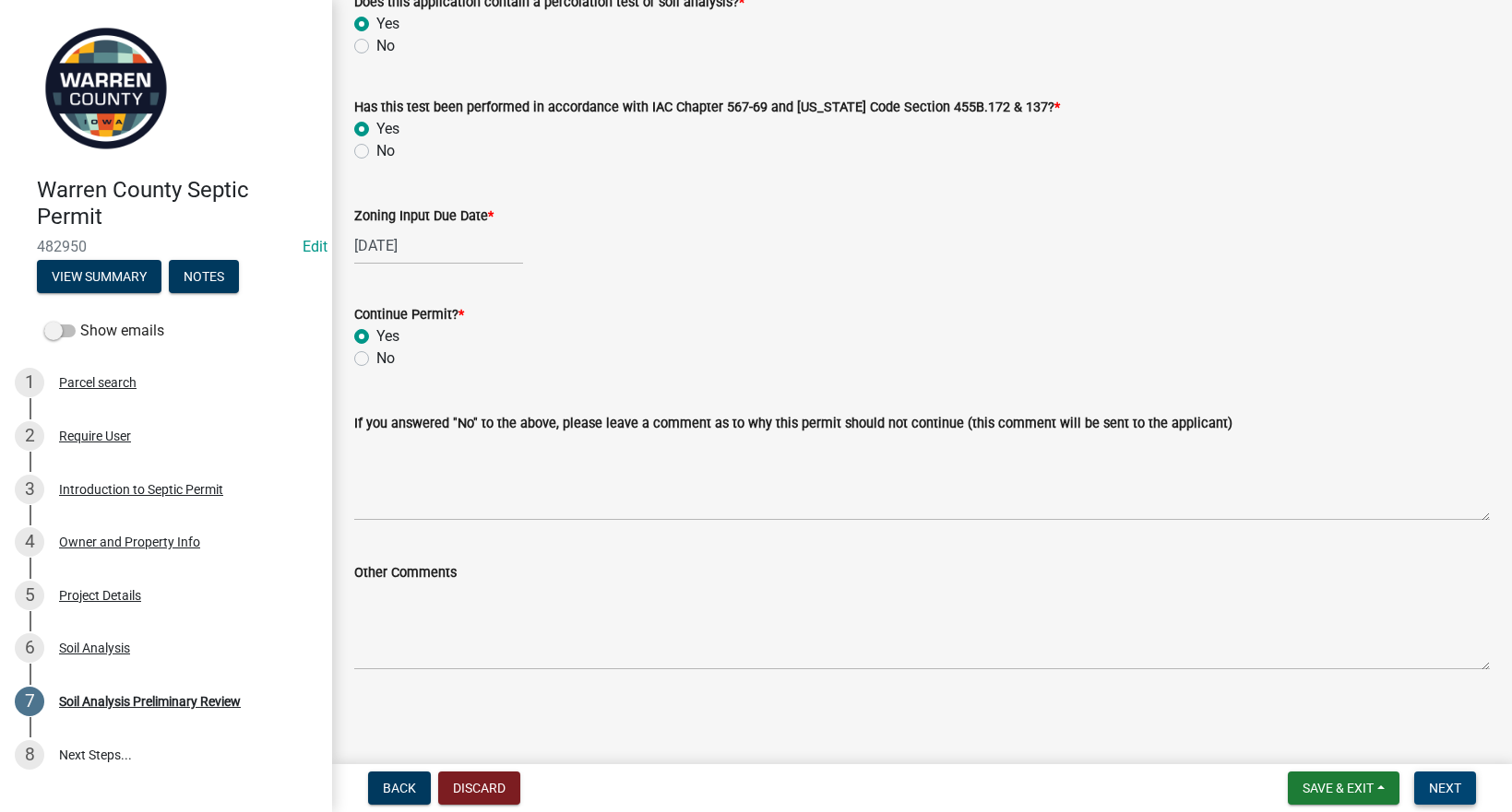
click at [1440, 785] on span "Next" at bounding box center [1445, 789] width 32 height 15
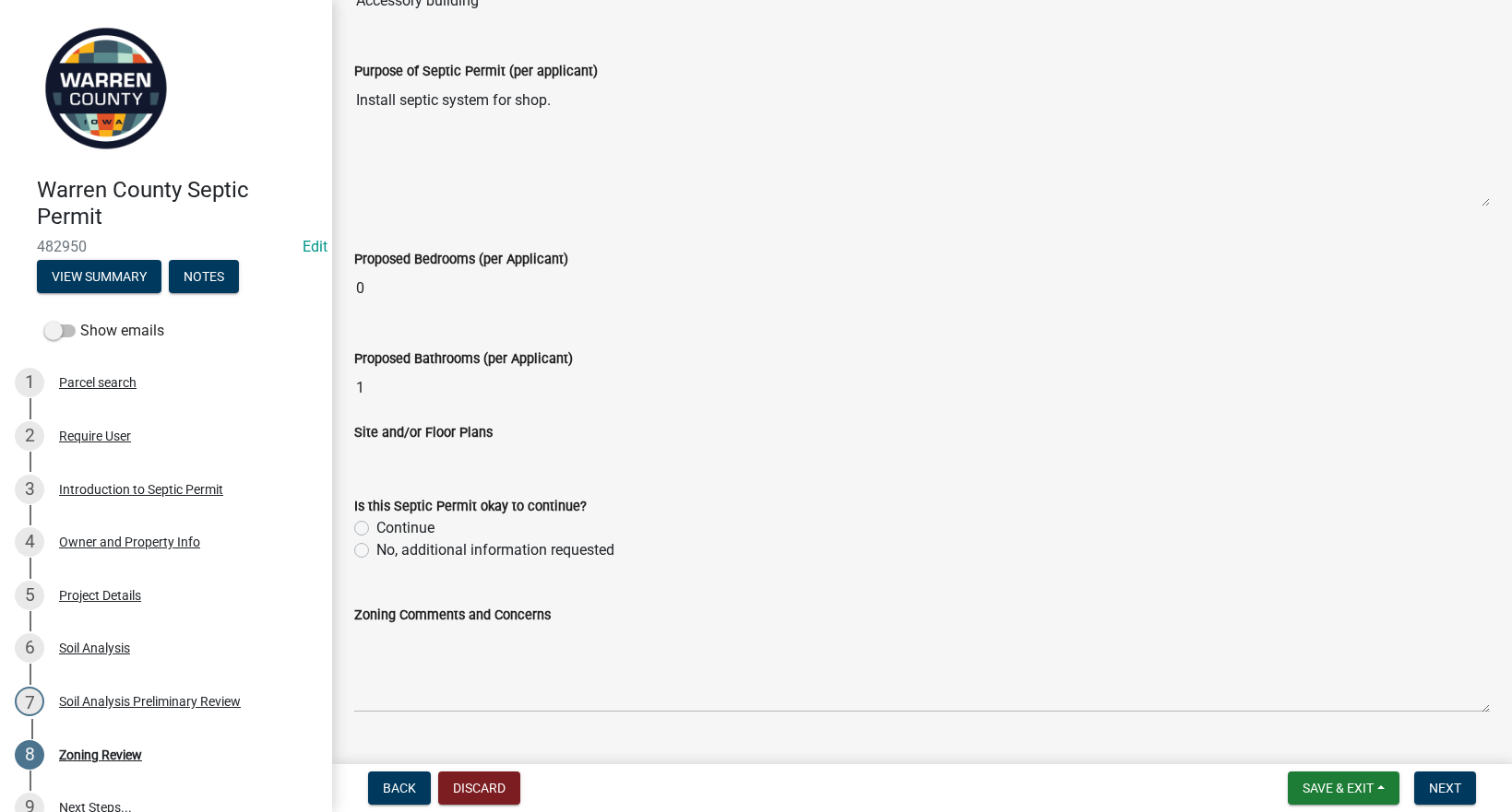
scroll to position [569, 0]
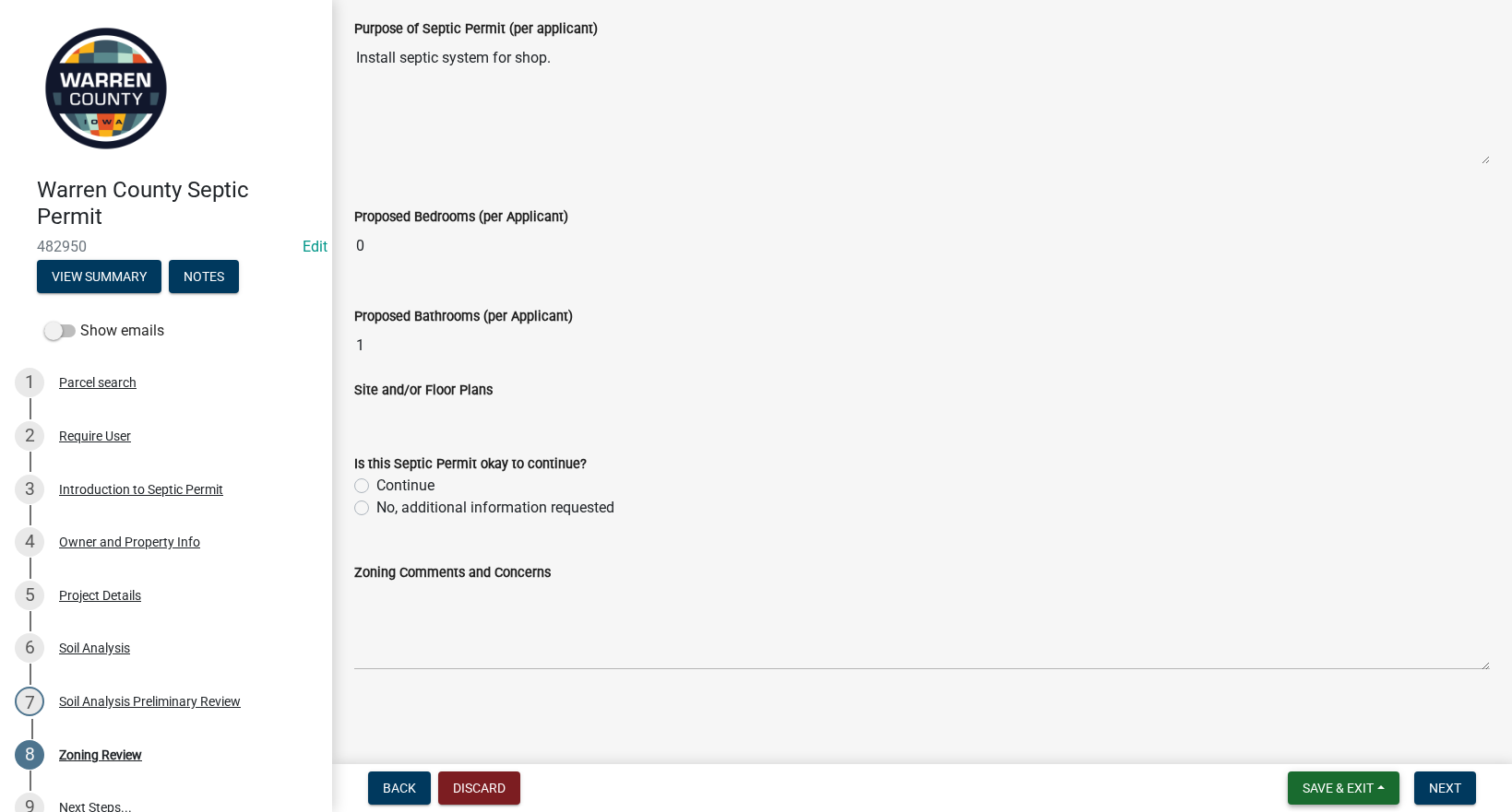
click at [1350, 789] on span "Save & Exit" at bounding box center [1338, 789] width 71 height 15
click at [1311, 737] on button "Save & Exit" at bounding box center [1325, 740] width 148 height 44
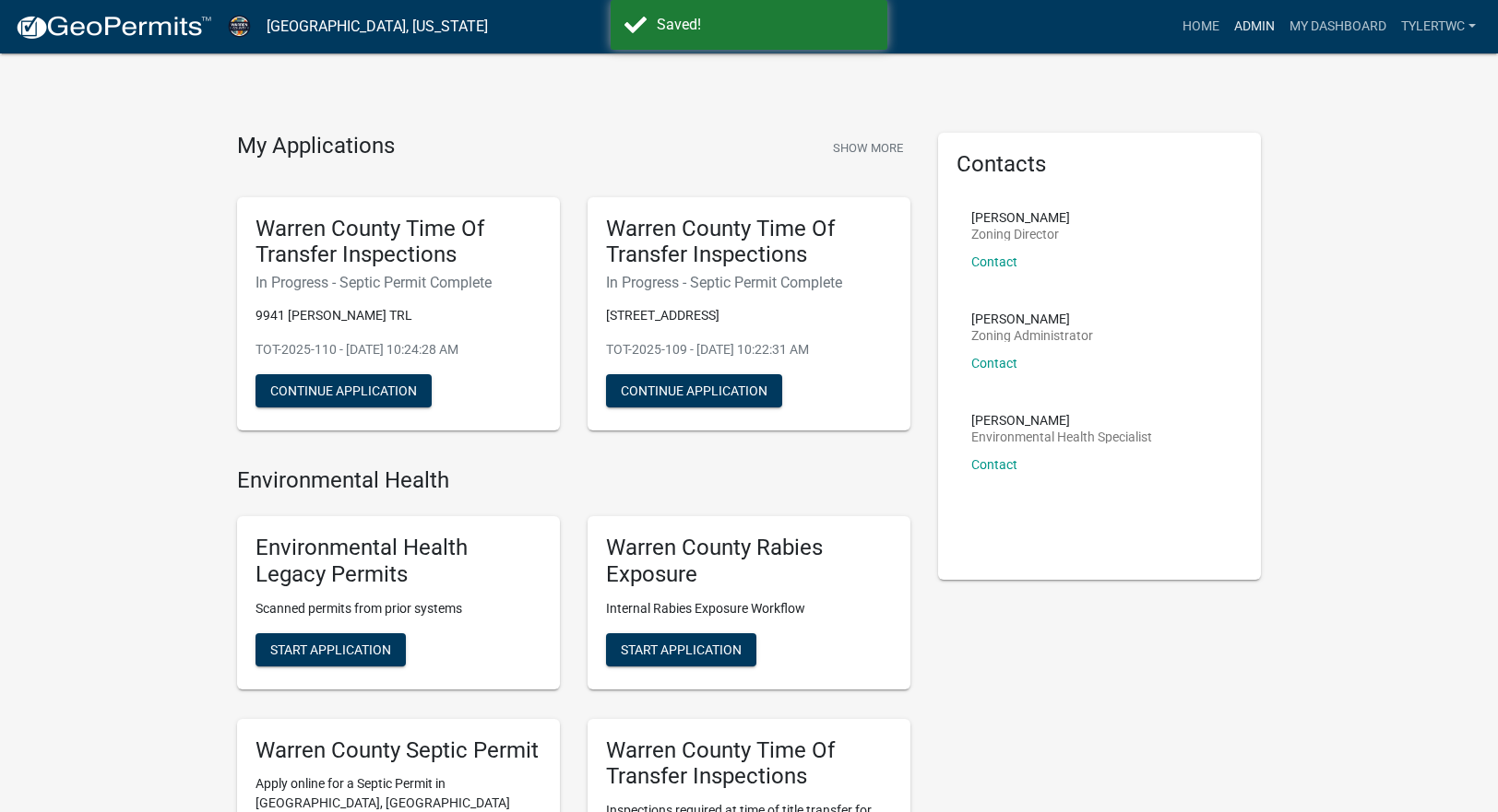
click at [1253, 27] on link "Admin" at bounding box center [1254, 26] width 55 height 35
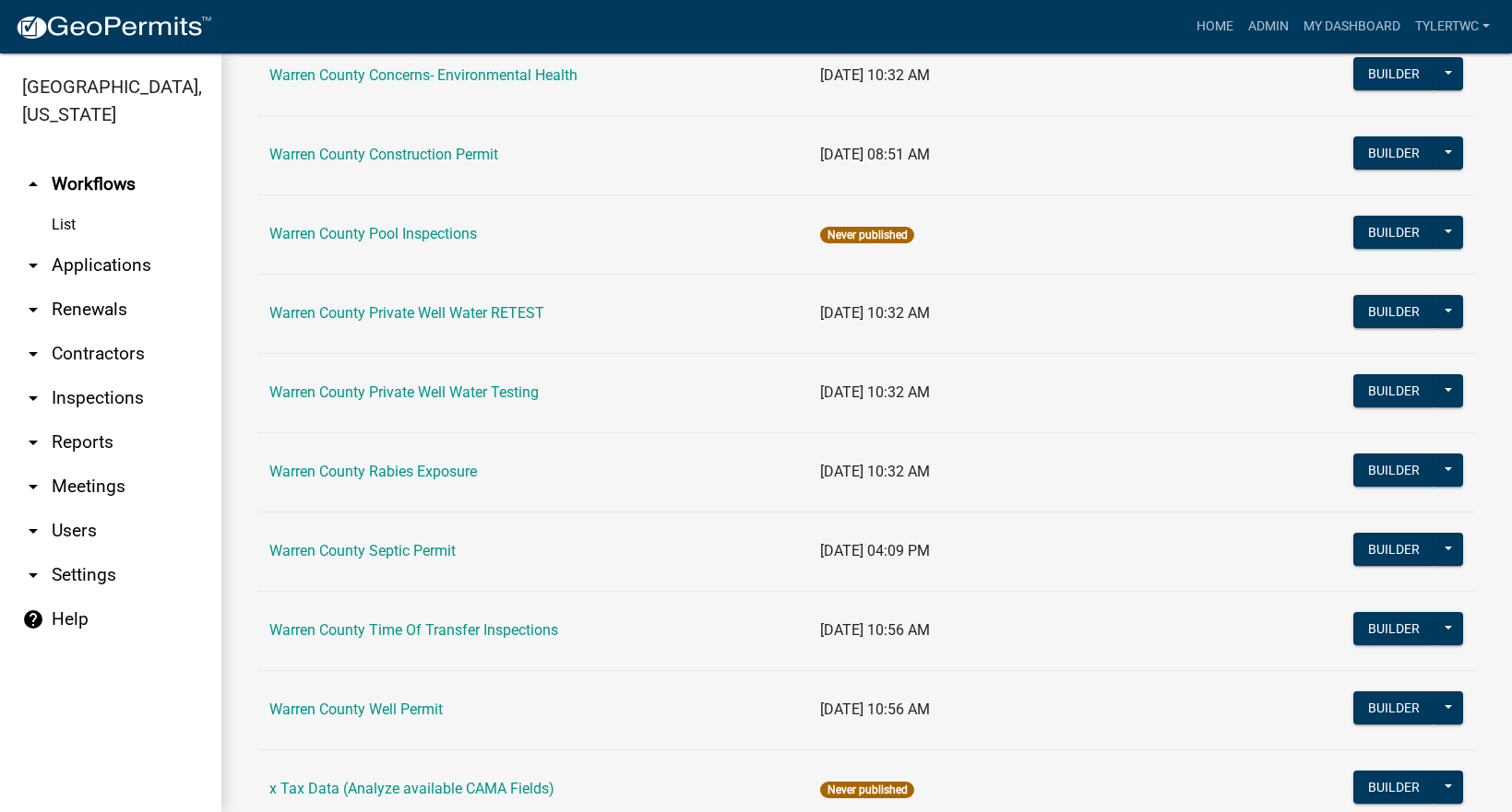
scroll to position [1144, 0]
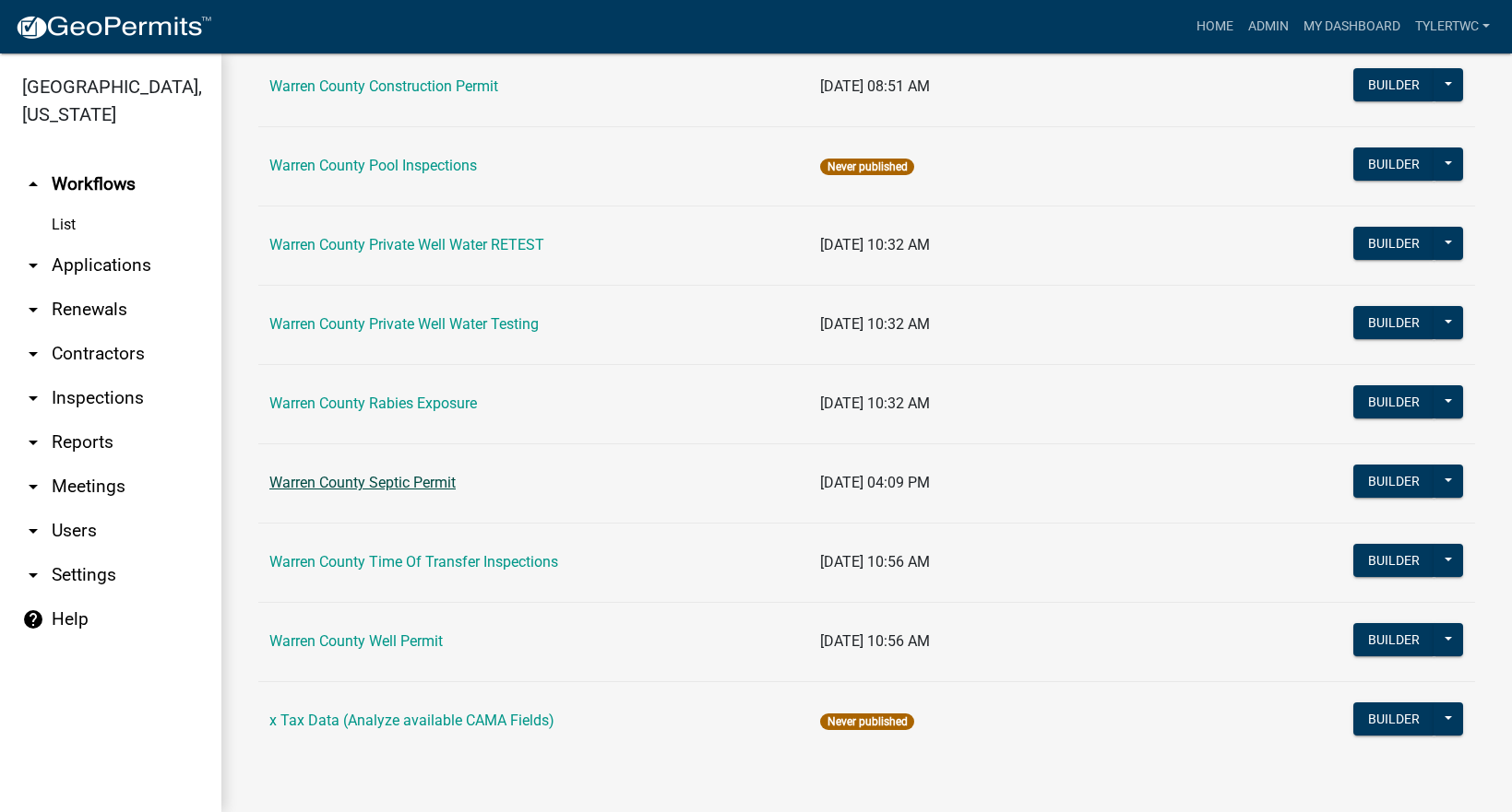
click at [408, 478] on link "Warren County Septic Permit" at bounding box center [362, 482] width 186 height 18
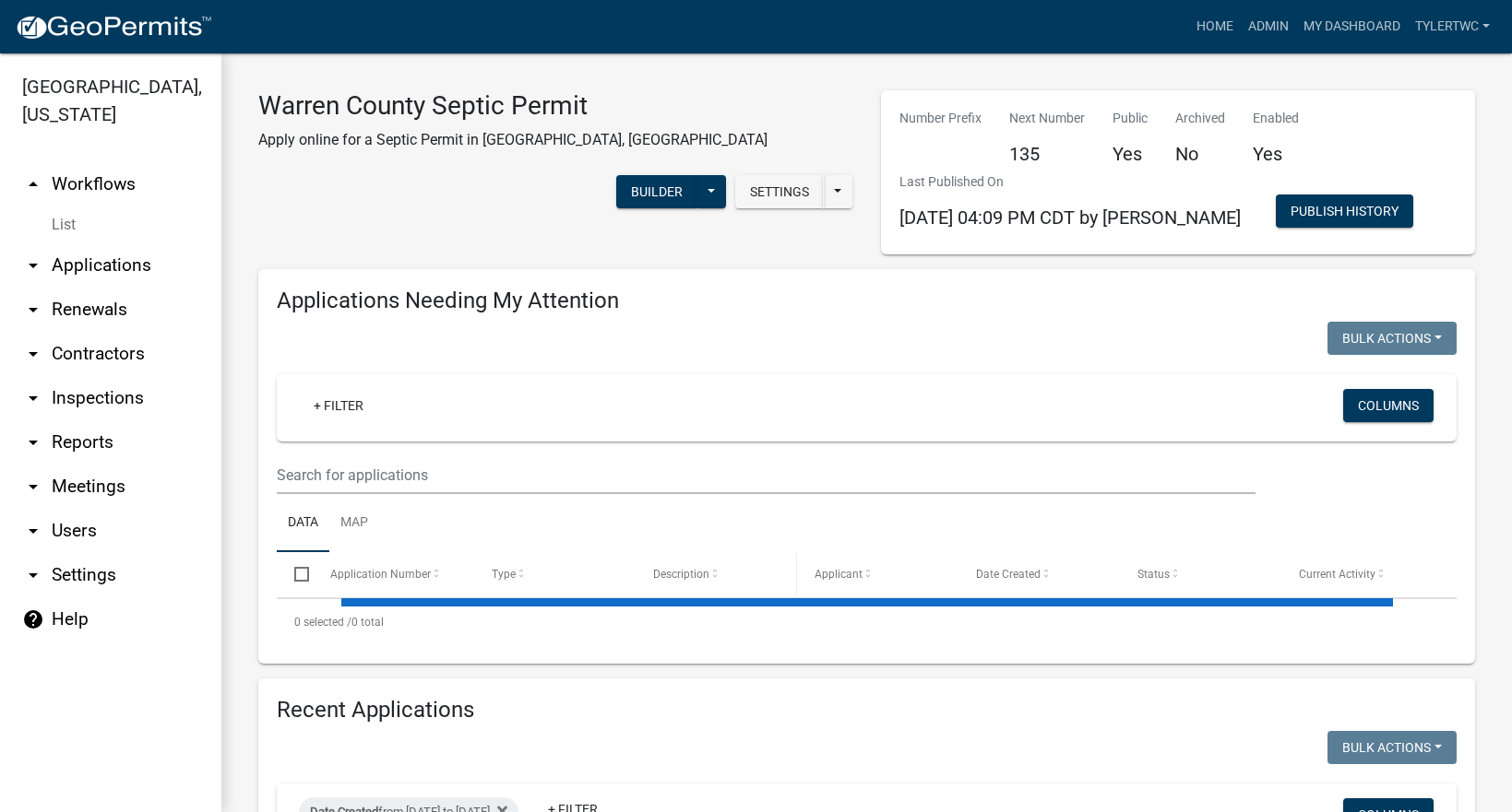
select select "2: 50"
select select "3: 100"
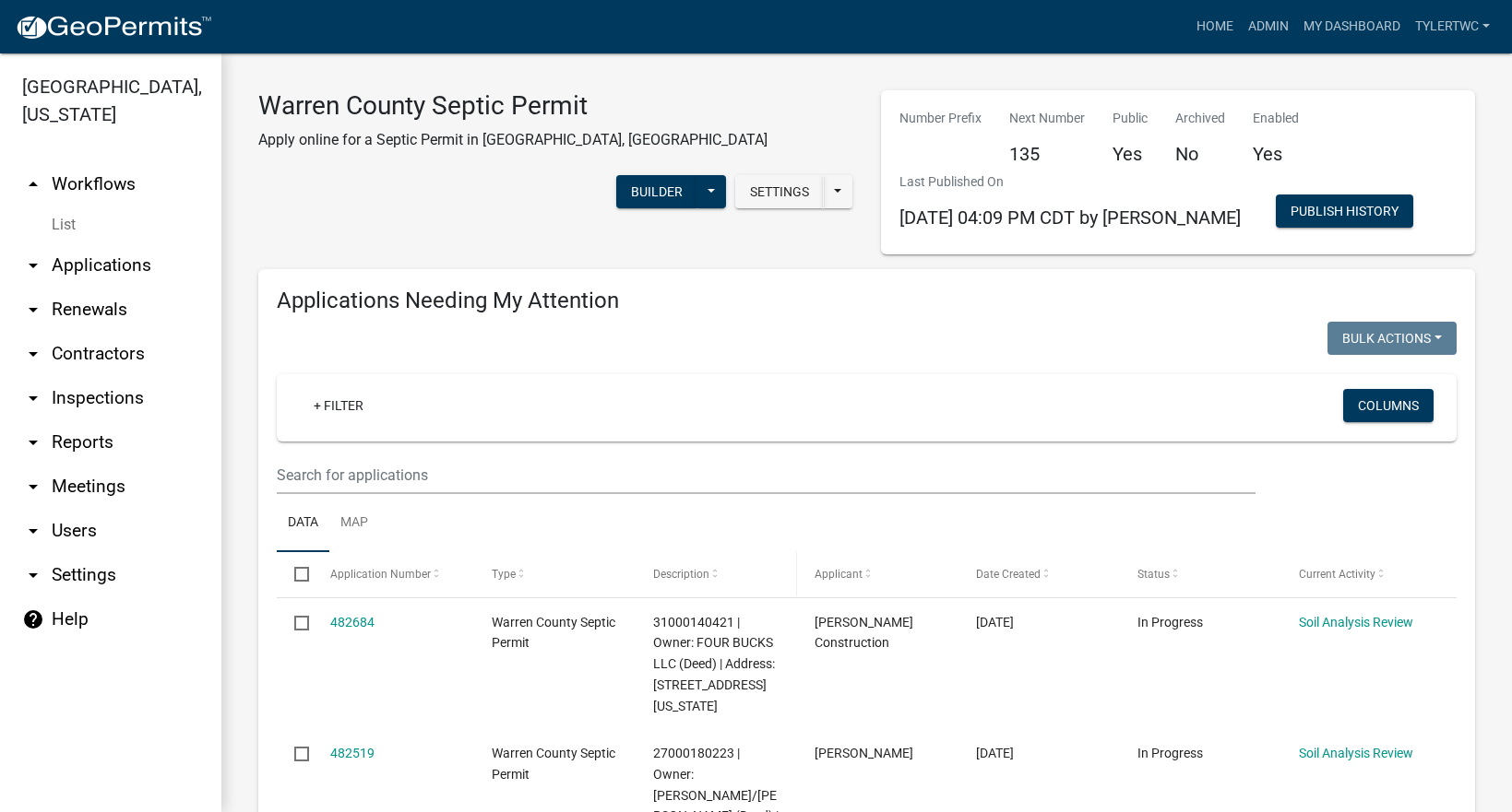
scroll to position [215, 0]
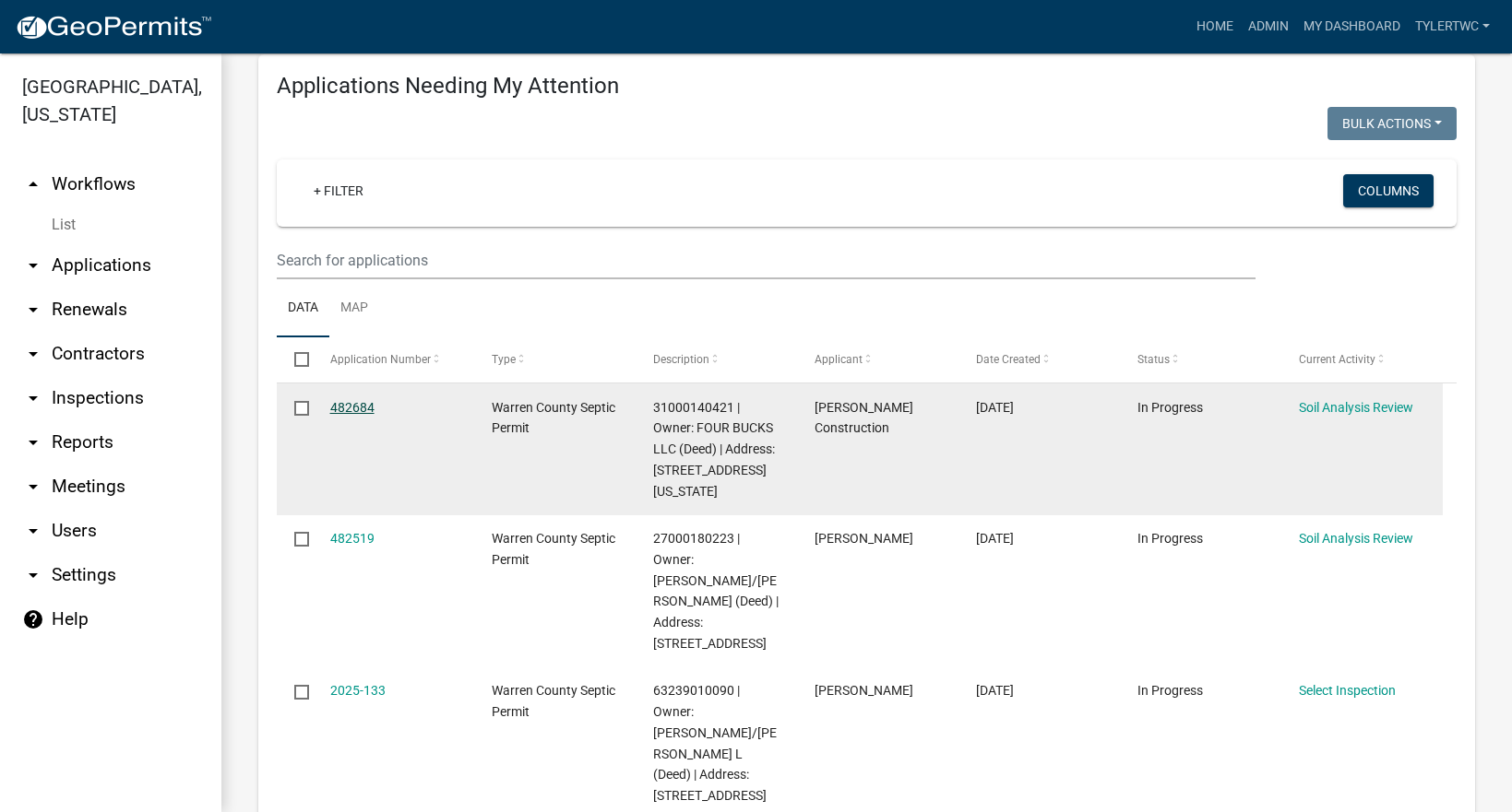
click at [362, 409] on link "482684" at bounding box center [352, 408] width 44 height 15
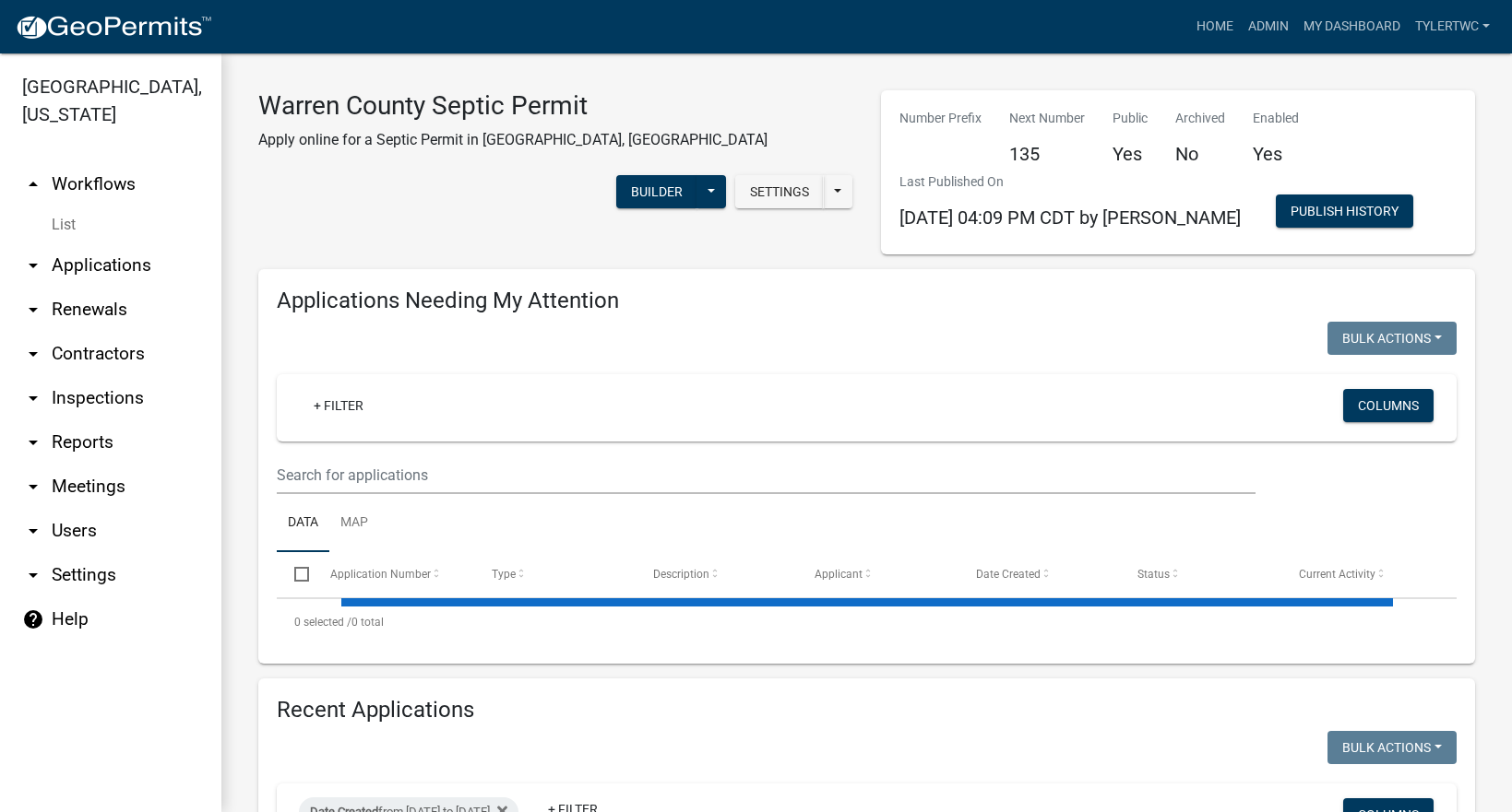
select select "2: 50"
select select "3: 100"
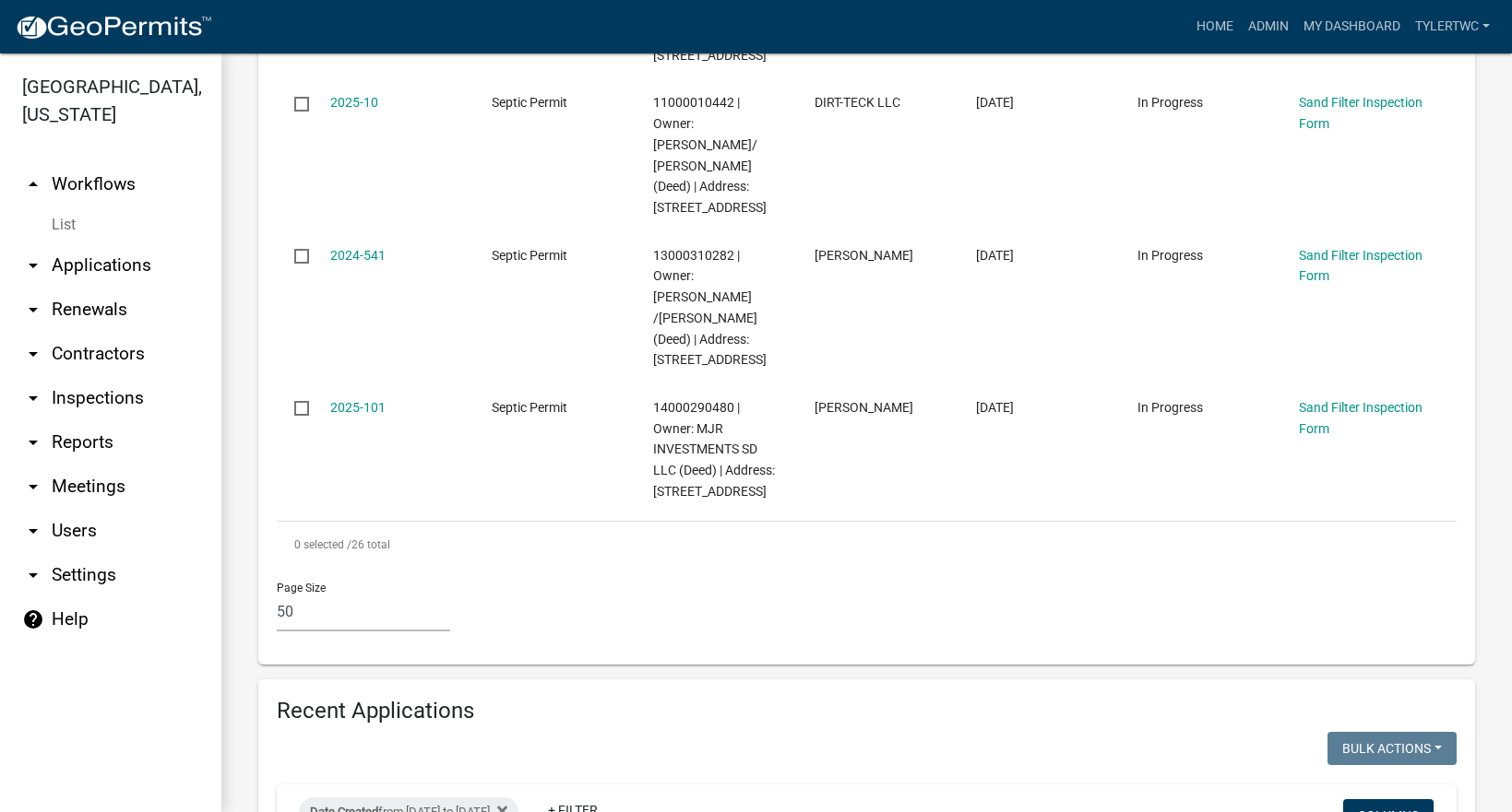
scroll to position [4302, 0]
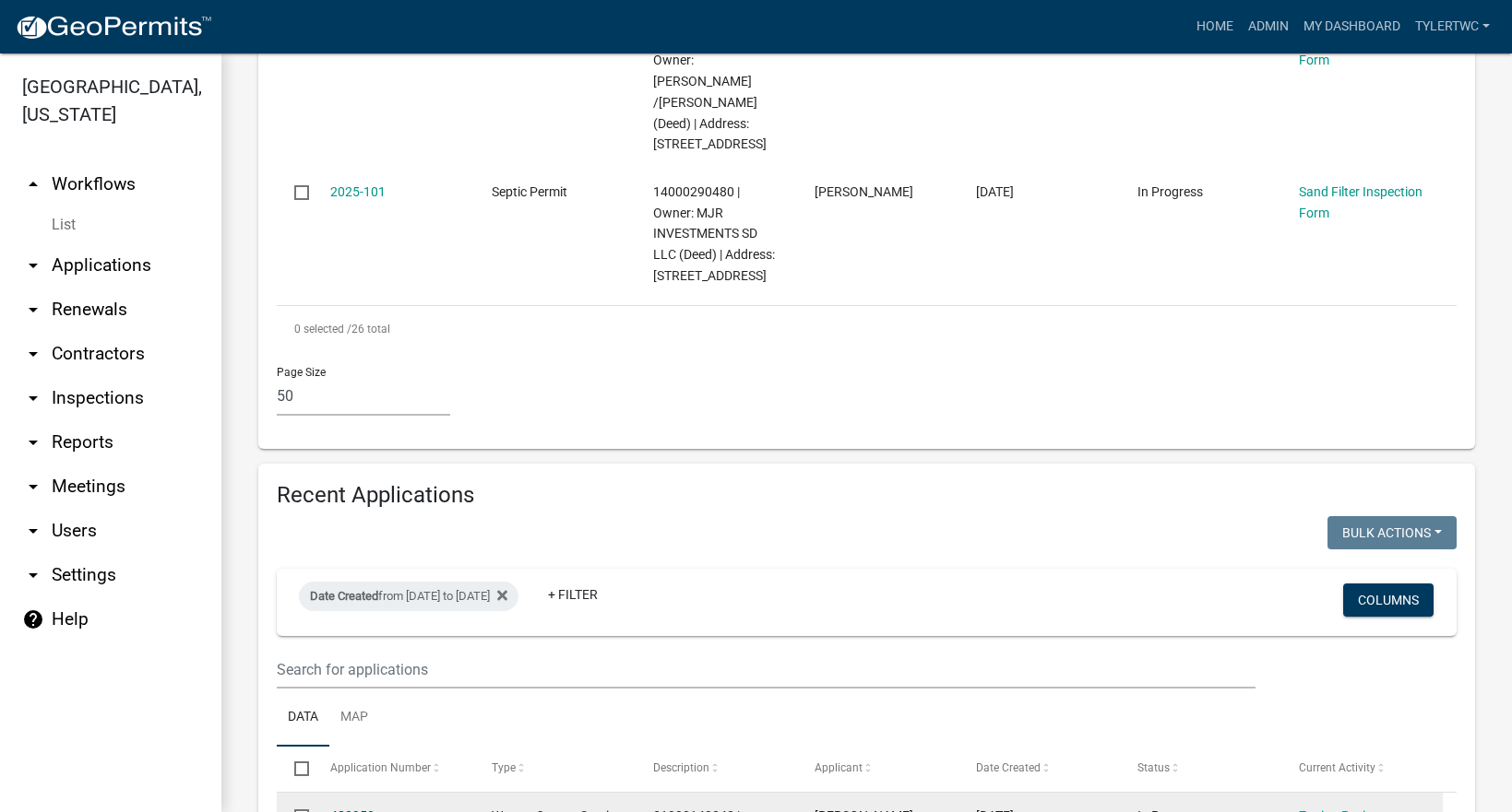
click at [364, 808] on link "482950" at bounding box center [352, 816] width 44 height 15
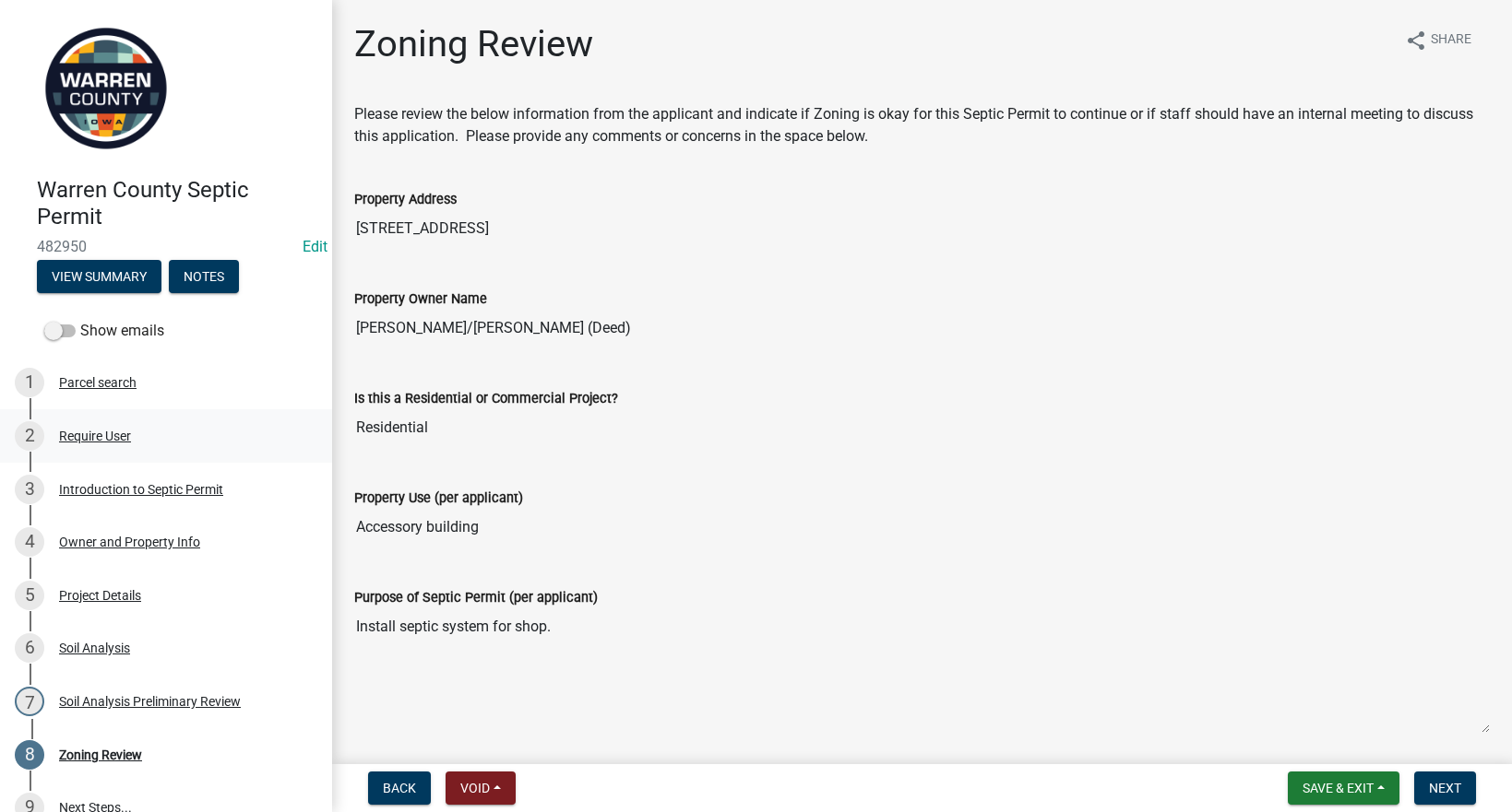
click at [97, 429] on div "Require User" at bounding box center [95, 436] width 72 height 13
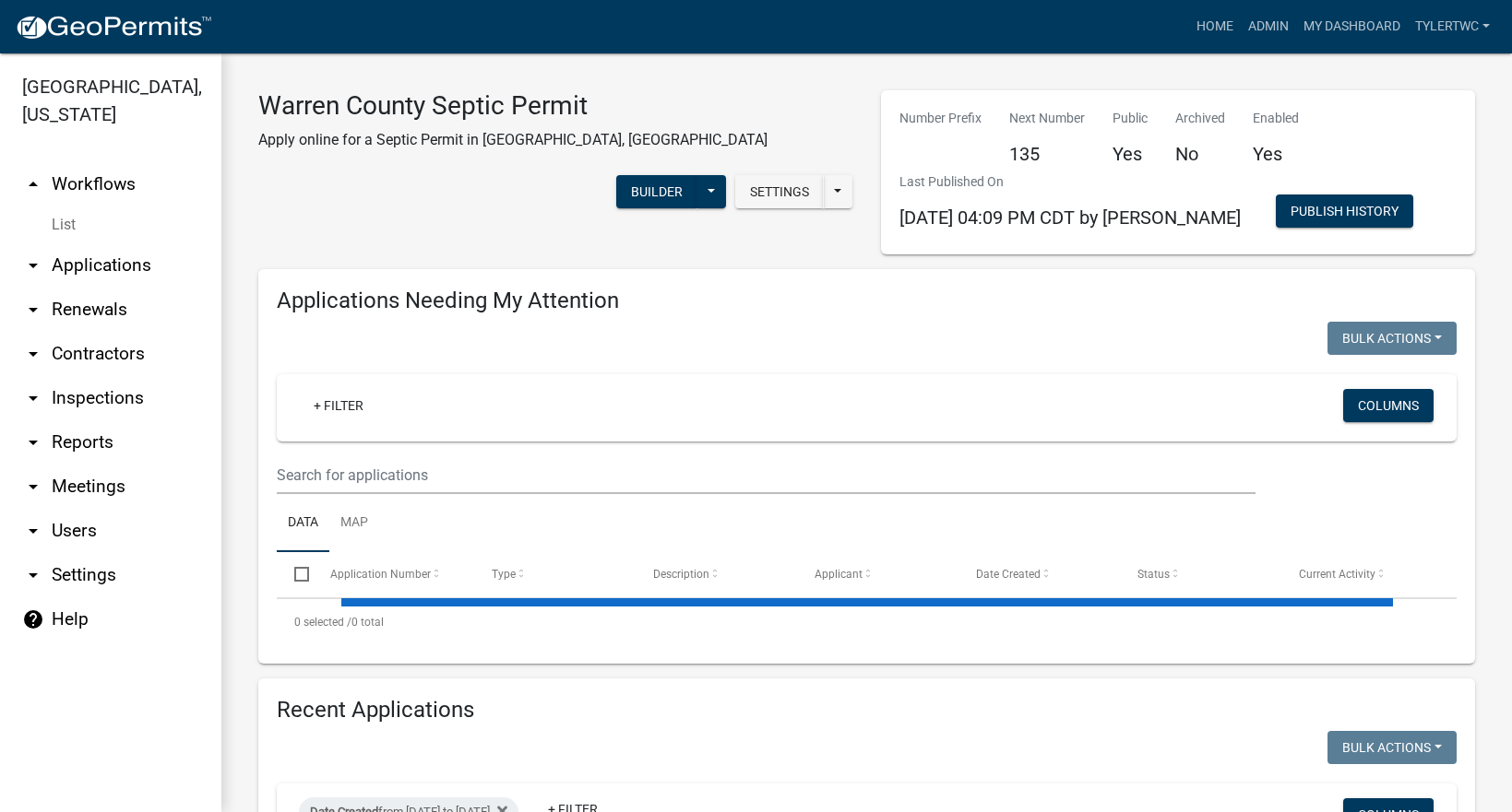
select select "2: 50"
select select "3: 100"
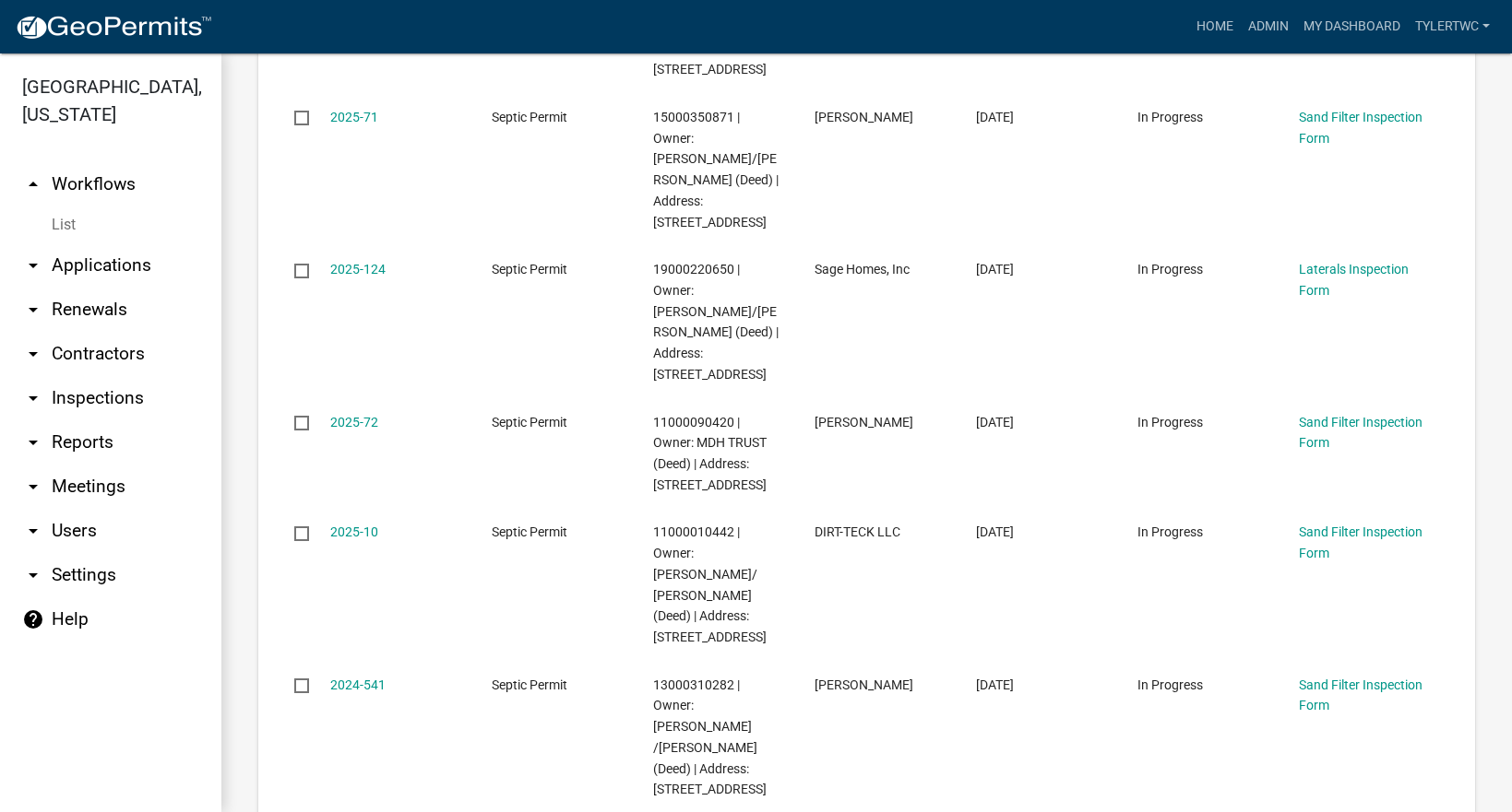
scroll to position [4302, 0]
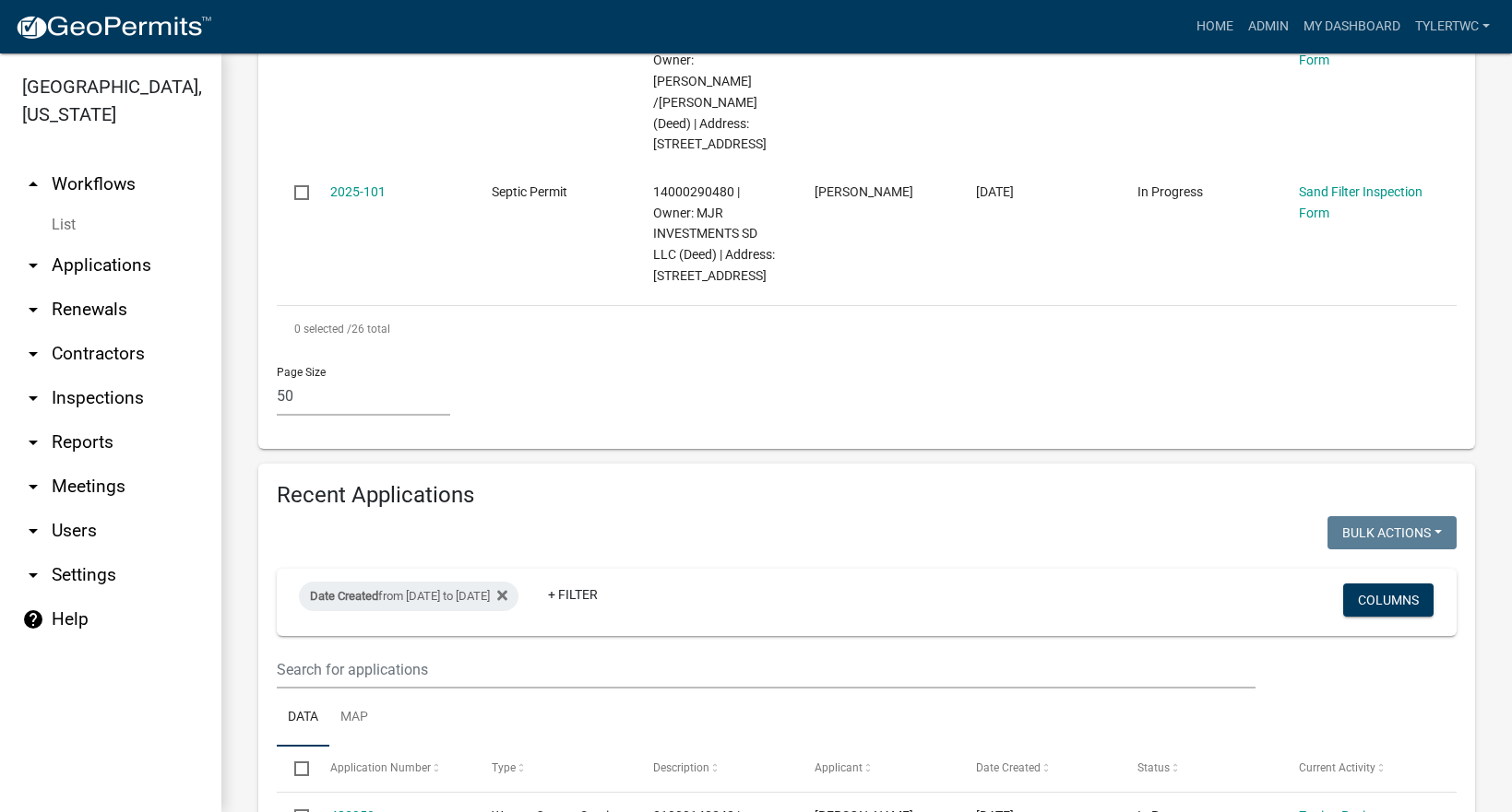
checkbox input "false"
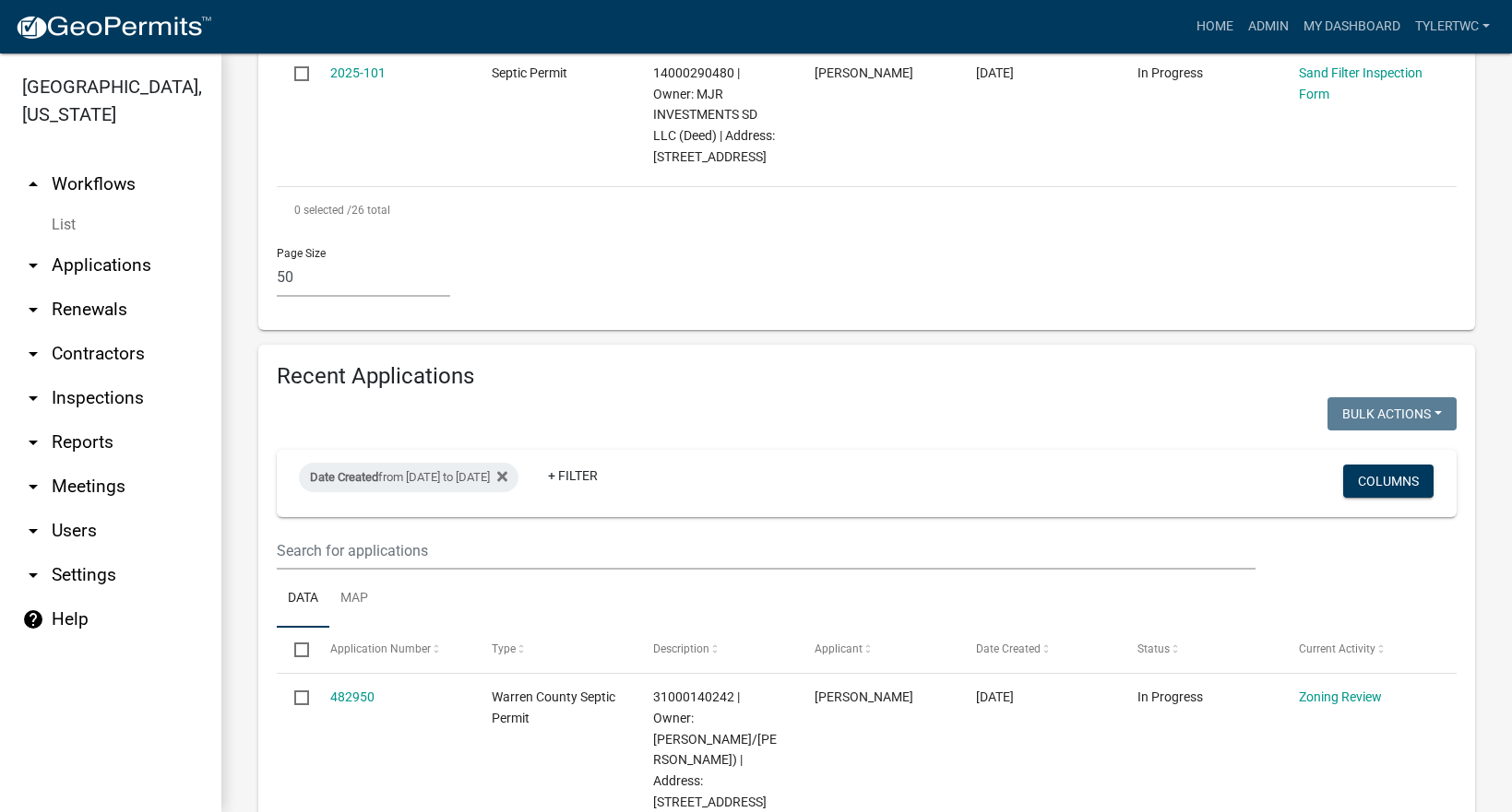
scroll to position [4087, 0]
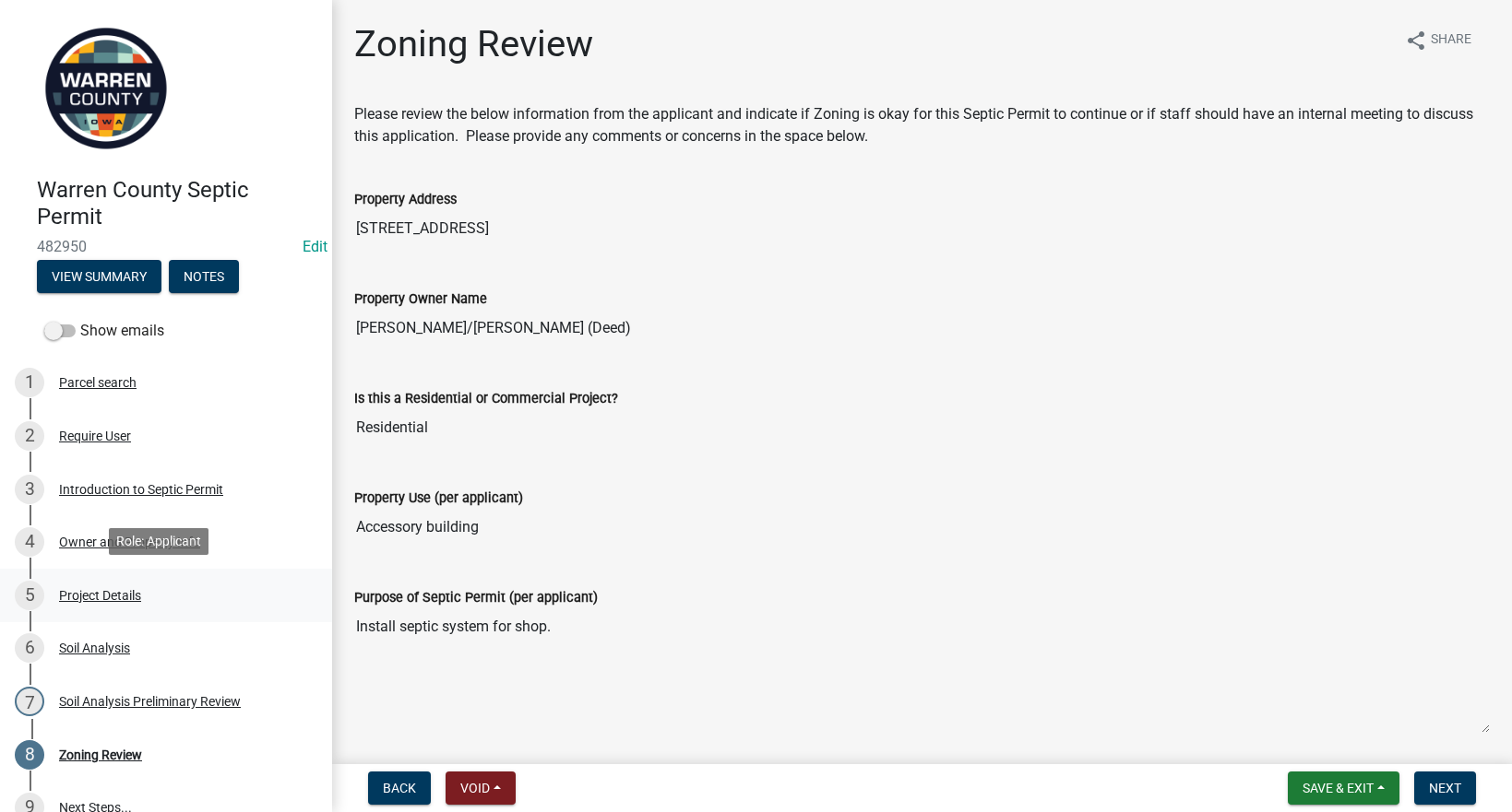
scroll to position [152, 0]
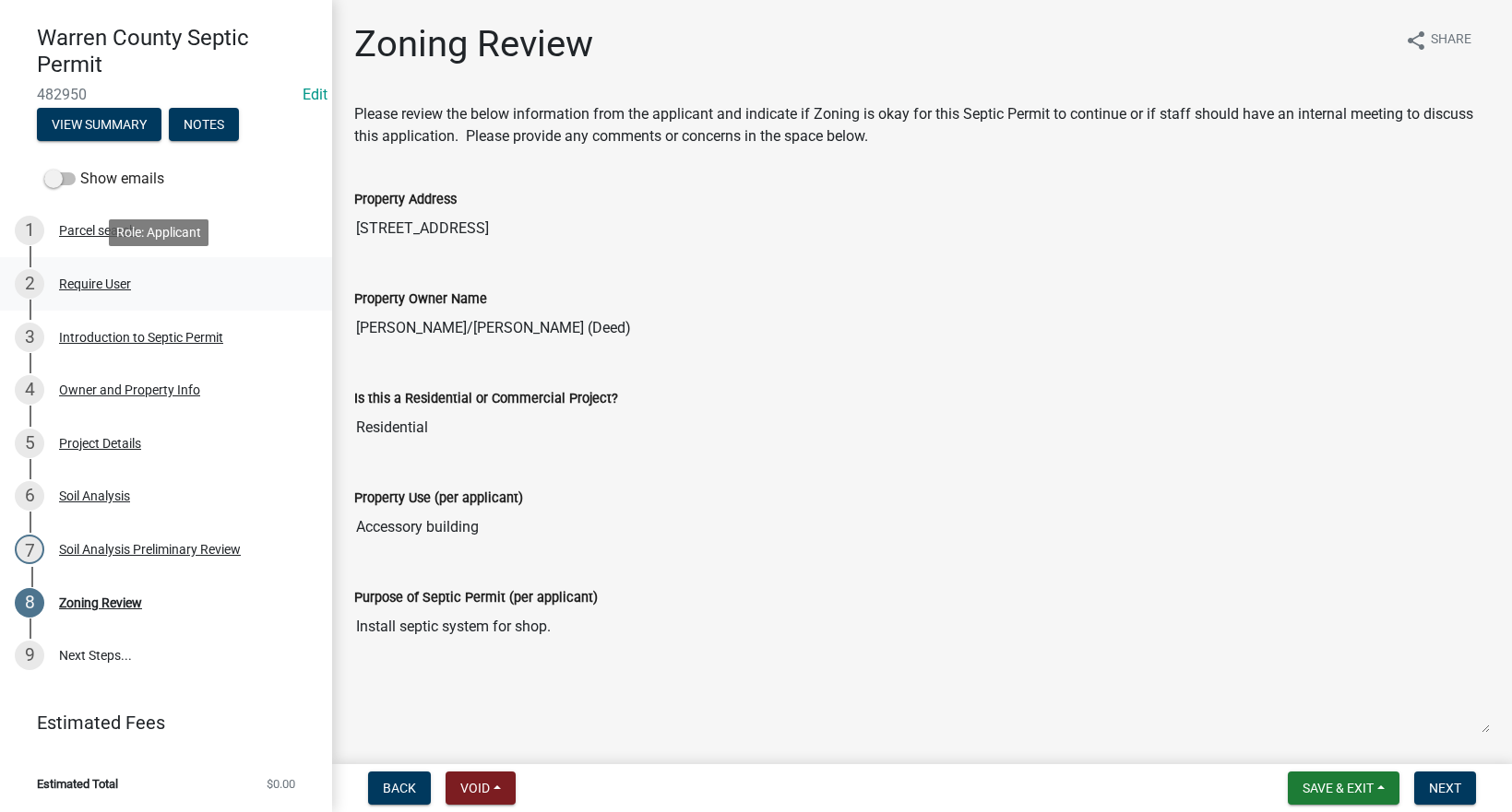
click at [83, 282] on div "Require User" at bounding box center [95, 284] width 72 height 13
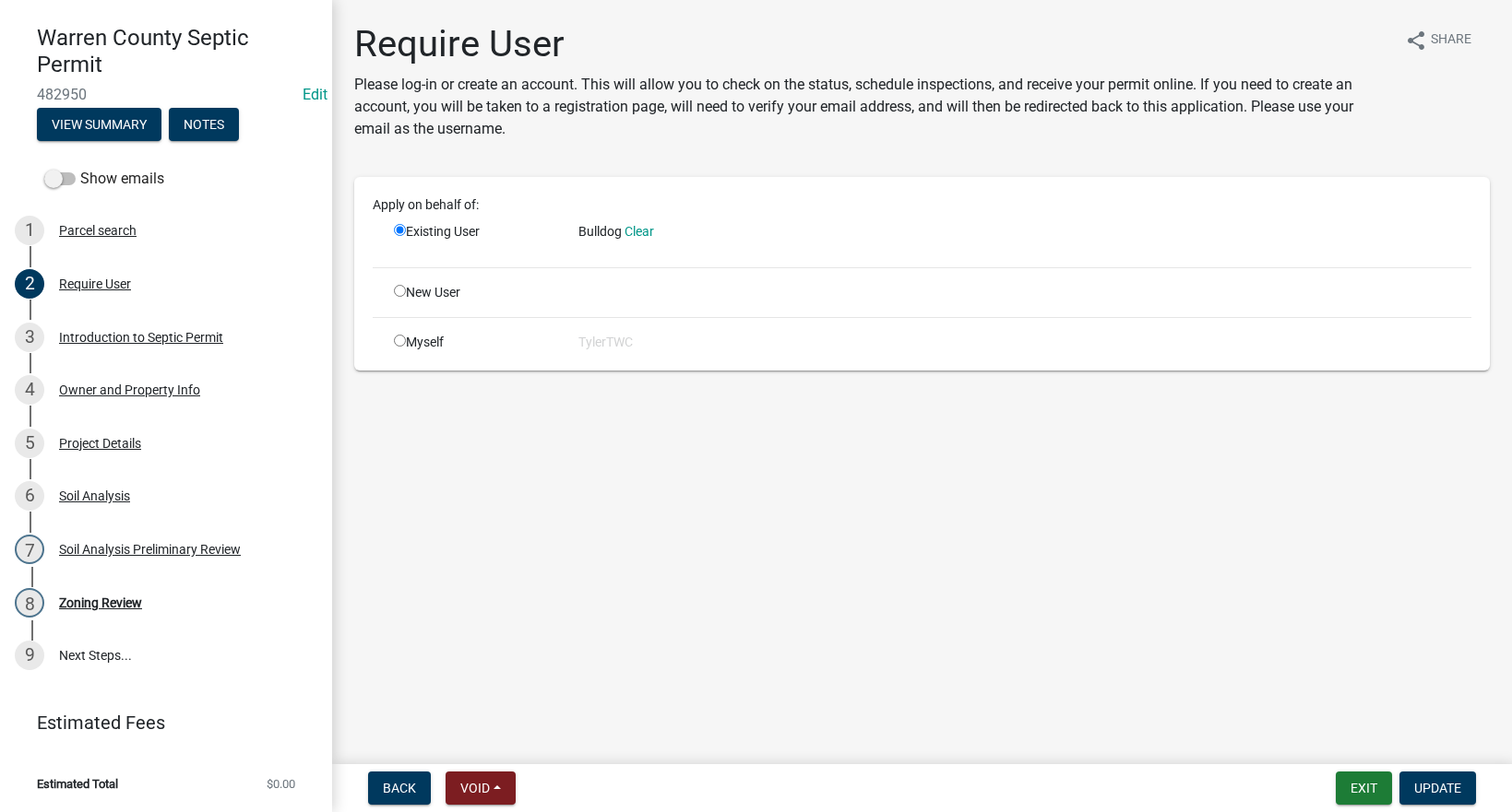
click at [583, 232] on span "Bulldog" at bounding box center [600, 231] width 43 height 15
click at [404, 789] on span "Back" at bounding box center [399, 789] width 33 height 15
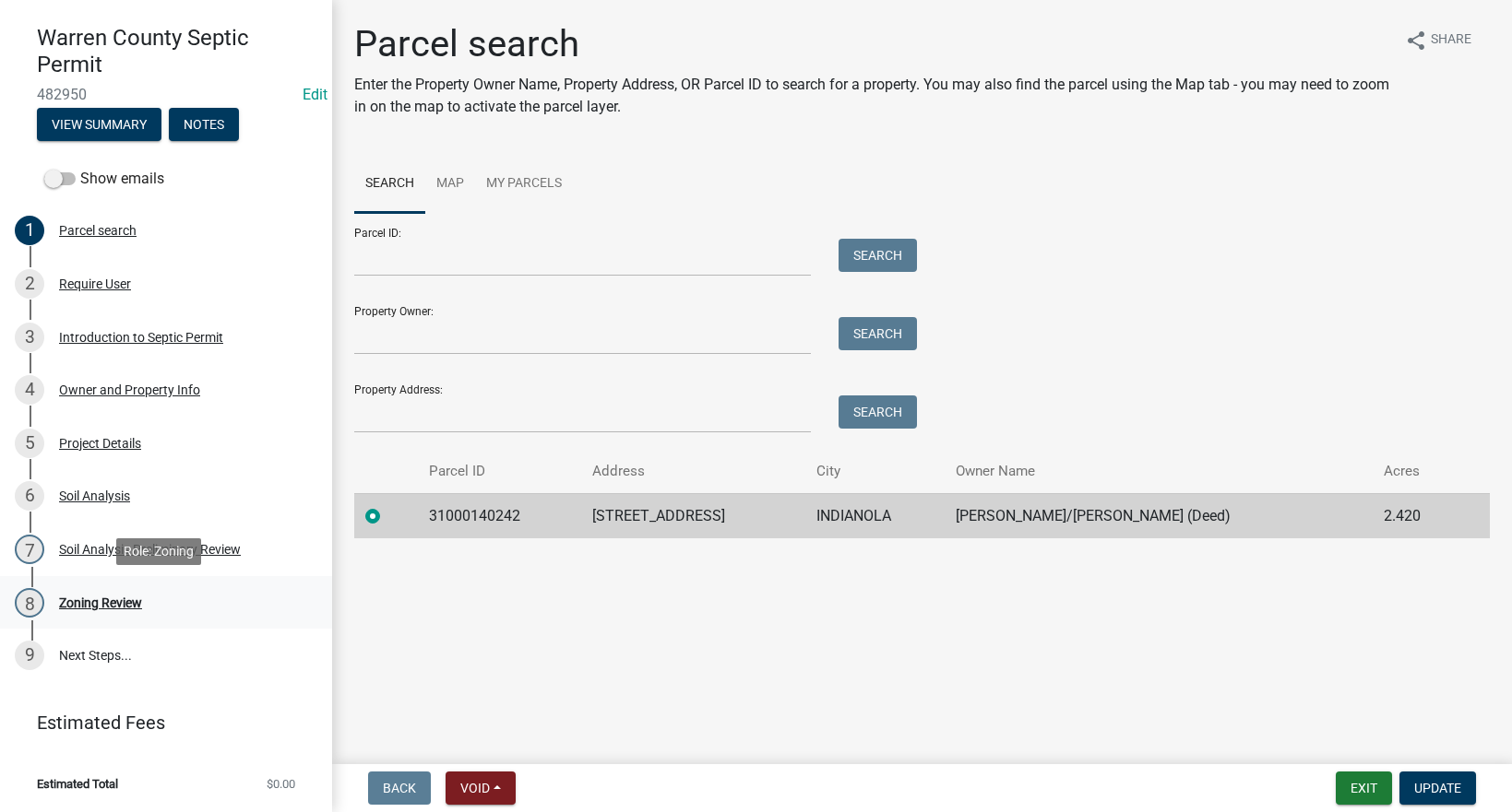
click at [110, 603] on div "Zoning Review" at bounding box center [101, 603] width 83 height 13
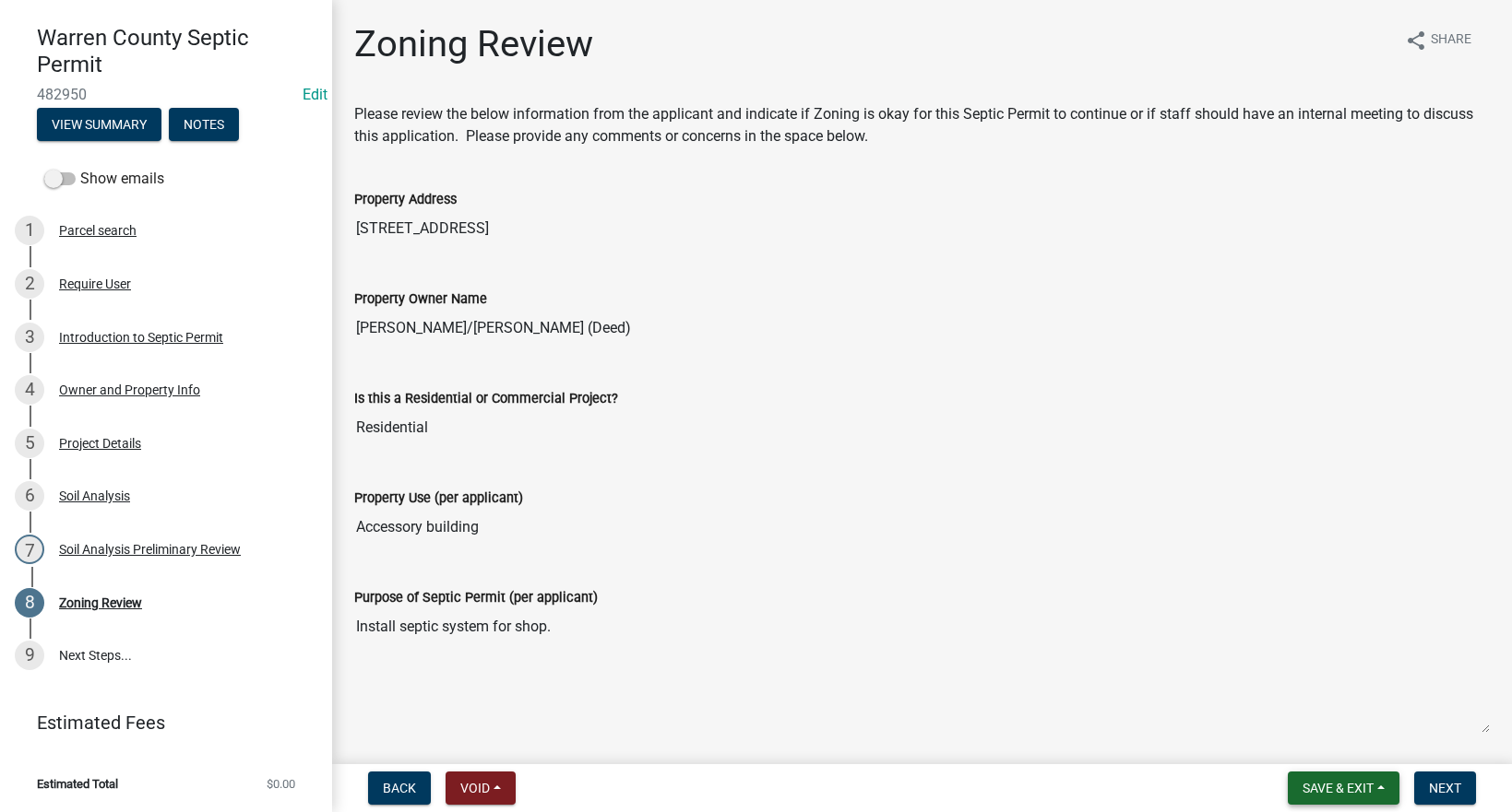
click at [1326, 790] on span "Save & Exit" at bounding box center [1338, 789] width 71 height 15
click at [1306, 737] on button "Save & Exit" at bounding box center [1325, 740] width 148 height 44
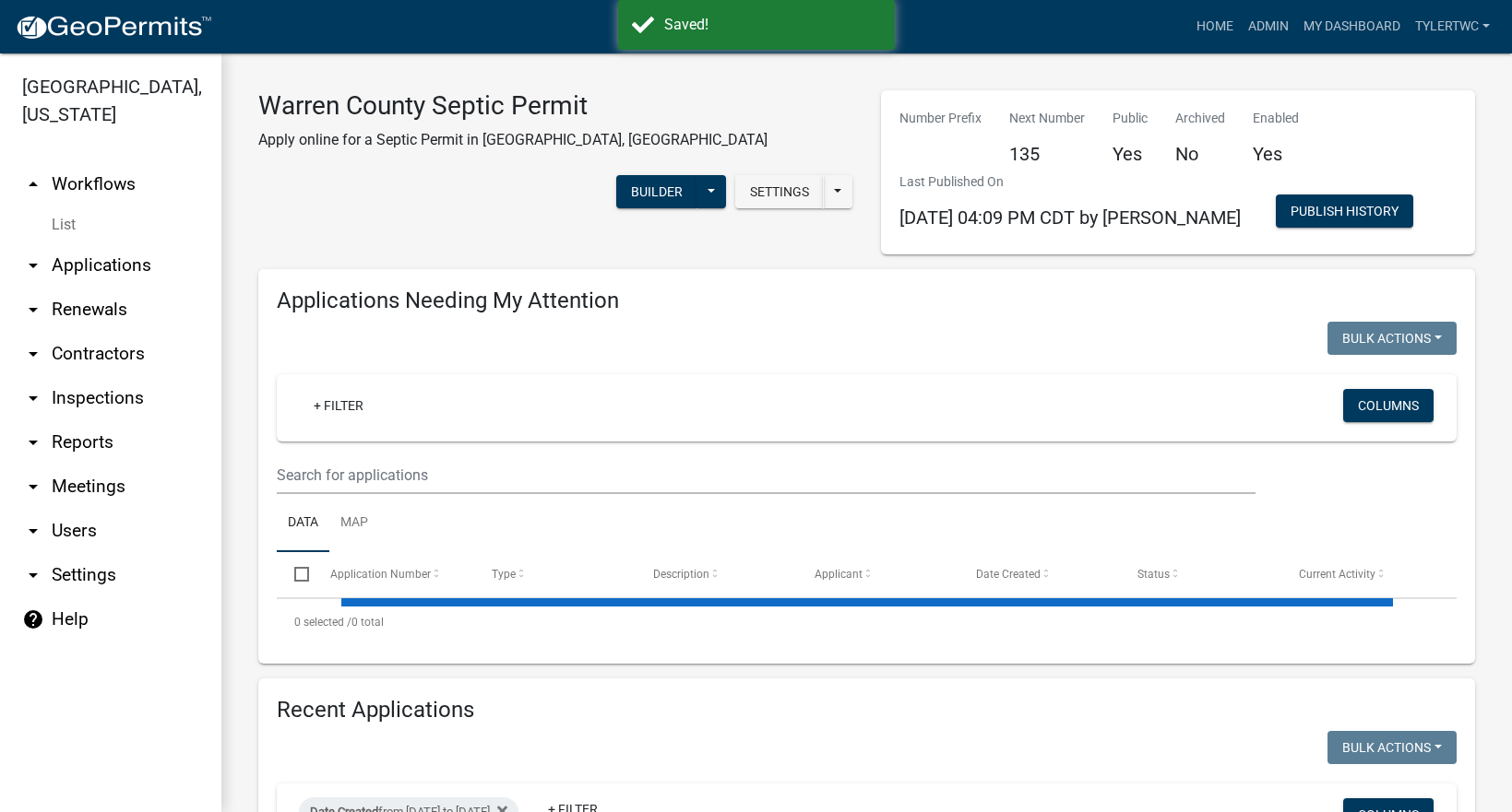
select select "2: 50"
select select "3: 100"
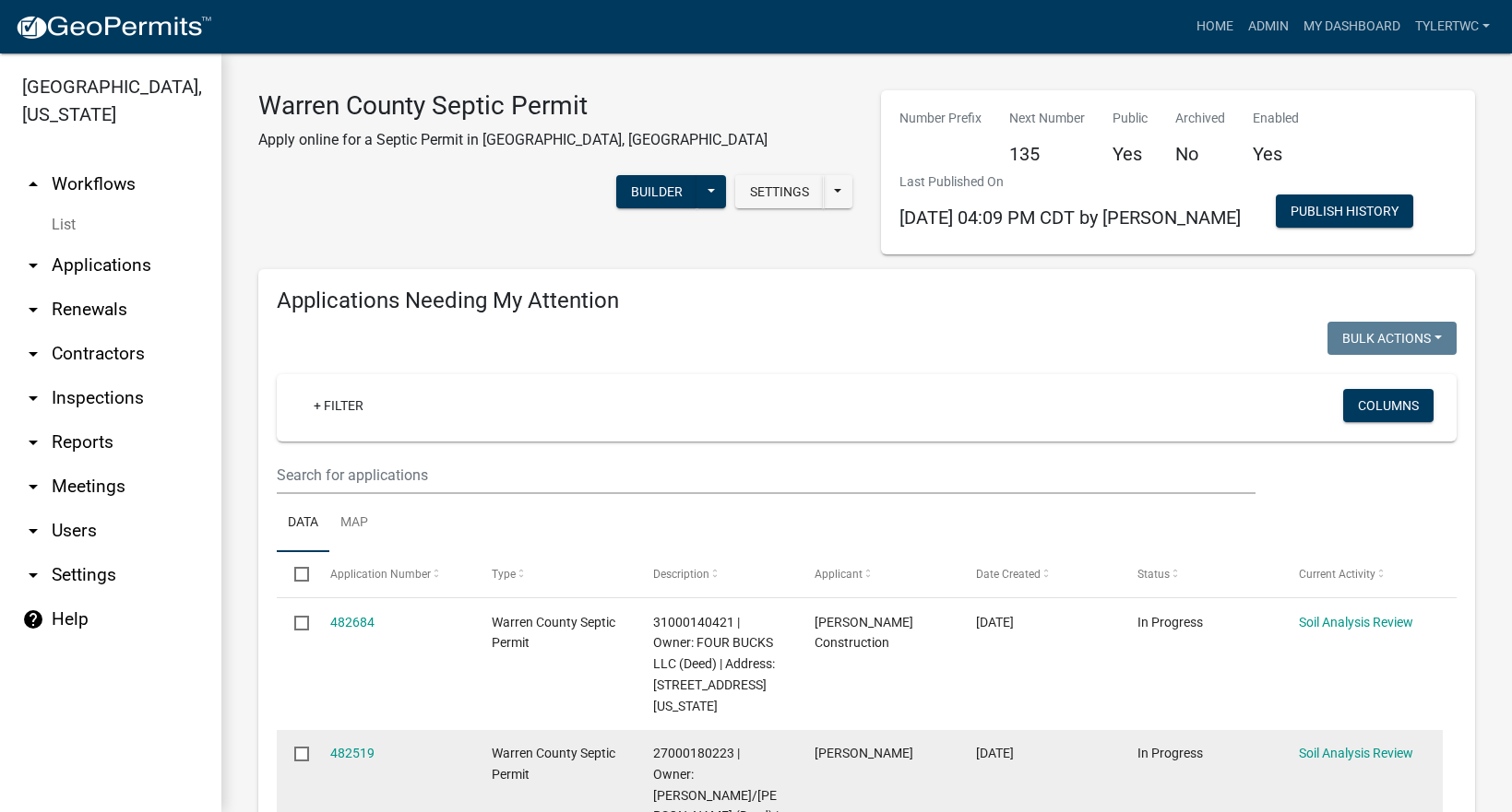
scroll to position [215, 0]
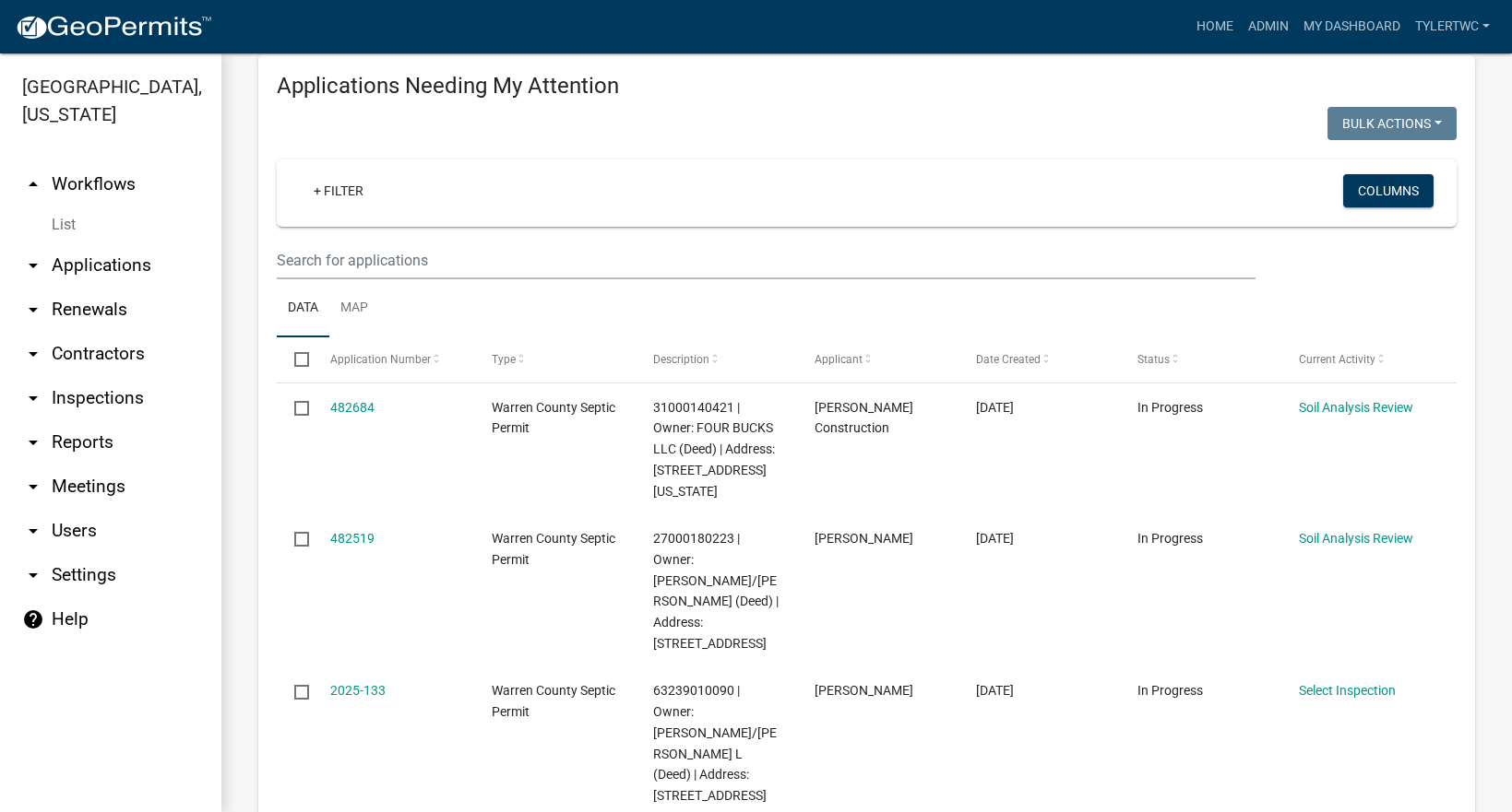
click at [106, 243] on link "arrow_drop_down Applications" at bounding box center [110, 265] width 221 height 44
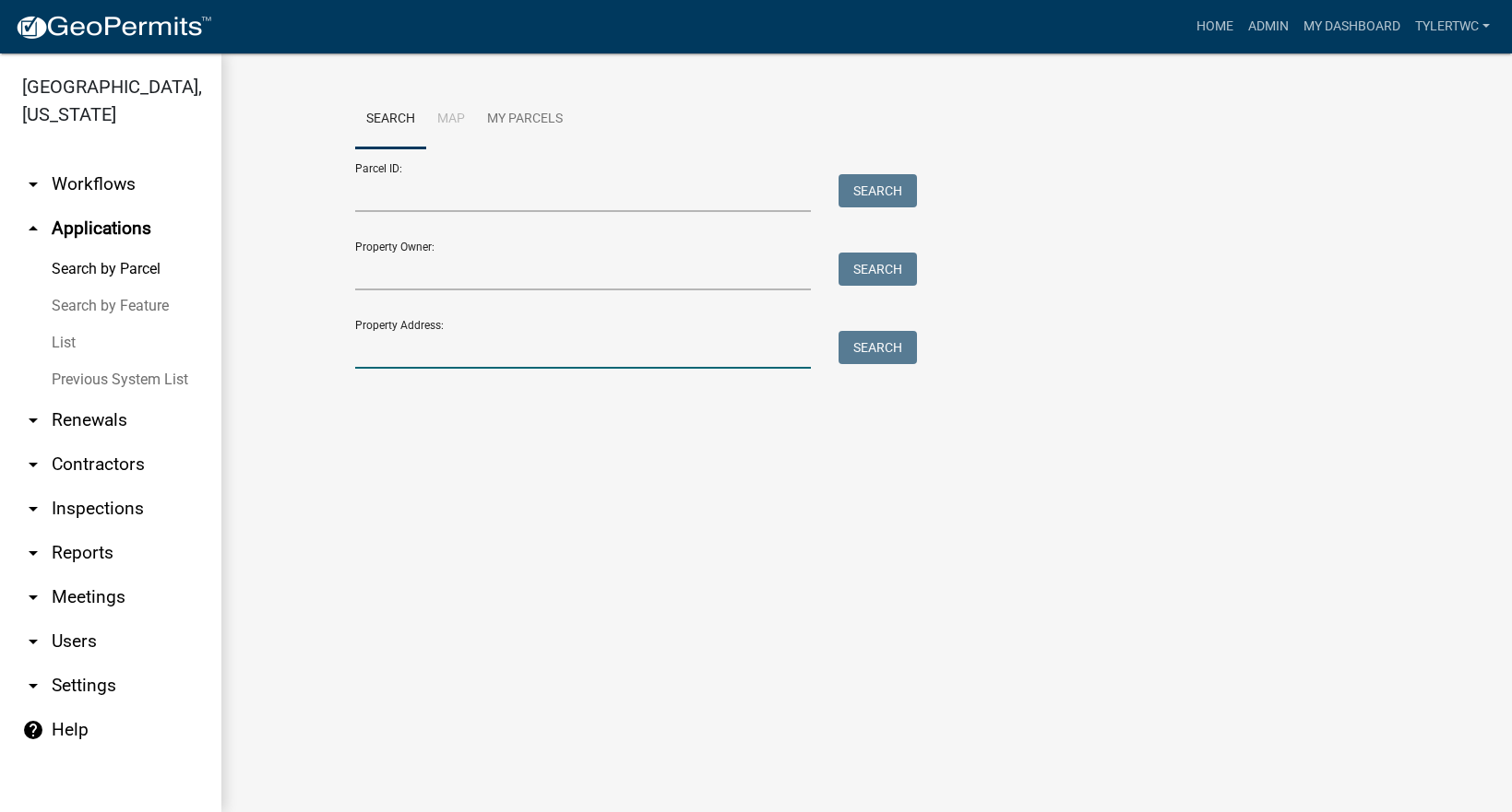
click at [427, 356] on input "Property Address:" at bounding box center [584, 350] width 457 height 38
click at [875, 451] on main "Search Map My Parcels Parcel ID: Search Property Owner: Search Property Address…" at bounding box center [866, 432] width 1290 height 758
click at [1281, 22] on link "Admin" at bounding box center [1268, 26] width 55 height 35
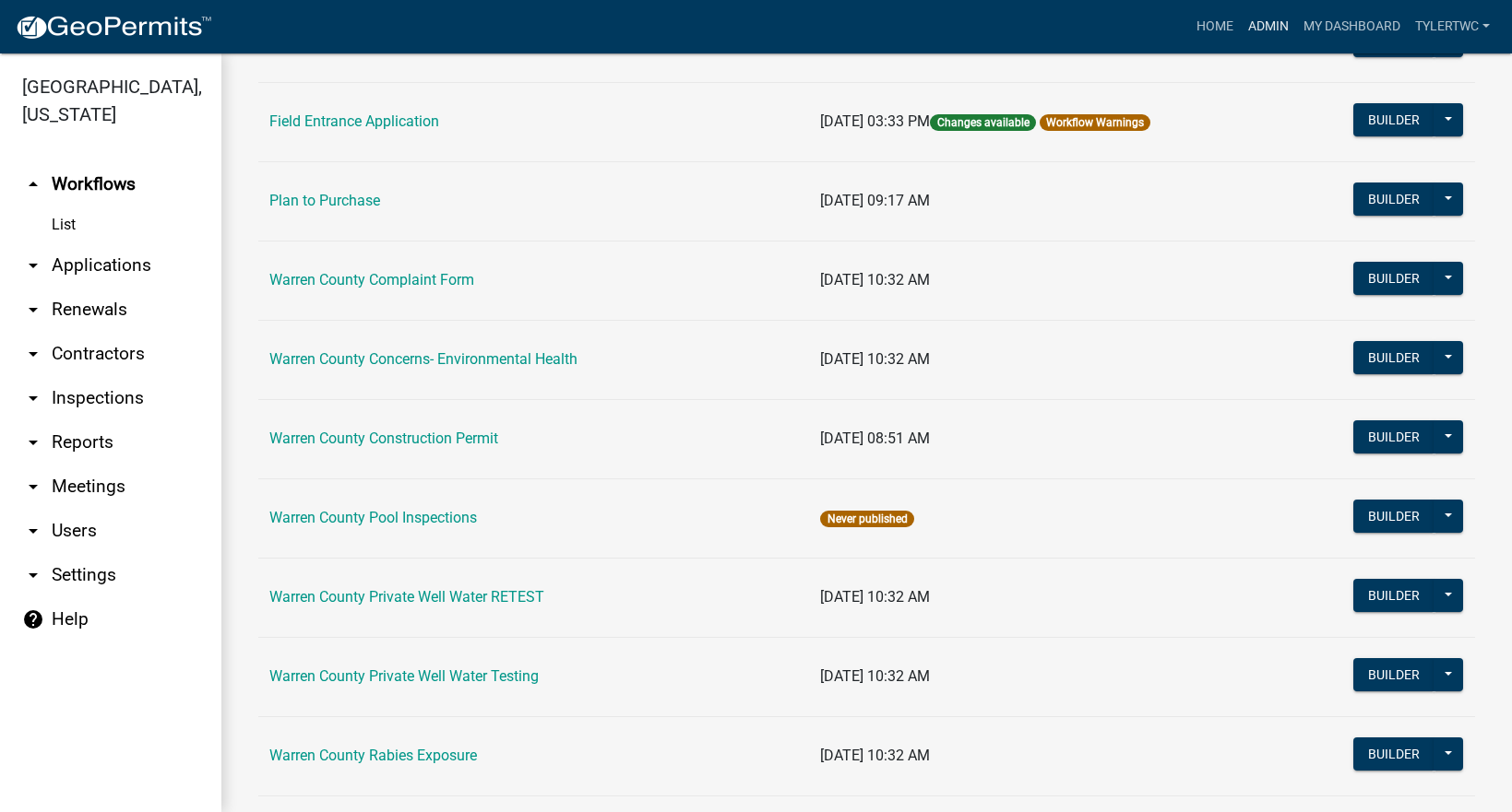
scroll to position [1144, 0]
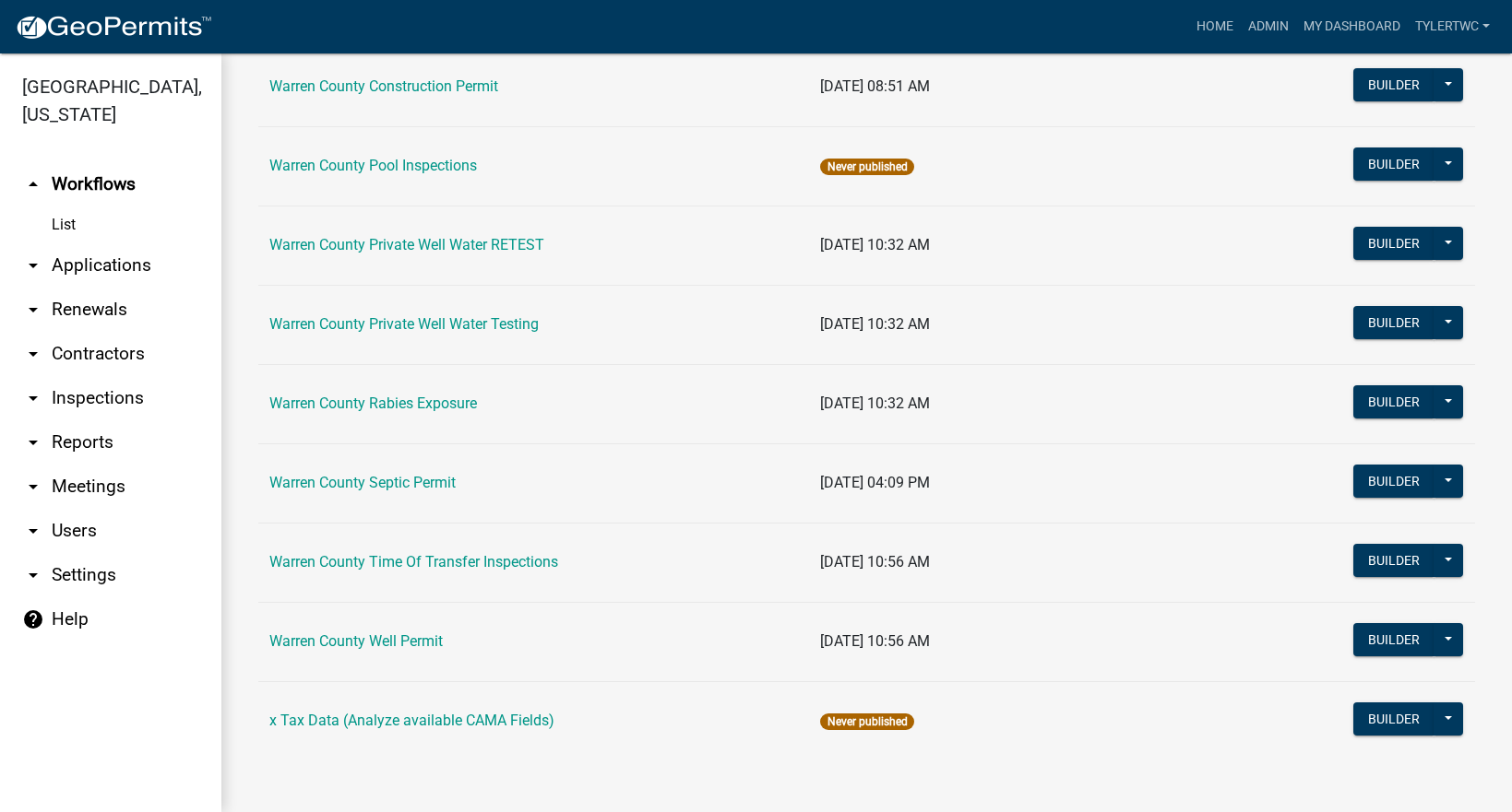
click at [379, 470] on td "Warren County Septic Permit" at bounding box center [534, 483] width 551 height 79
click at [381, 488] on link "Warren County Septic Permit" at bounding box center [362, 482] width 186 height 18
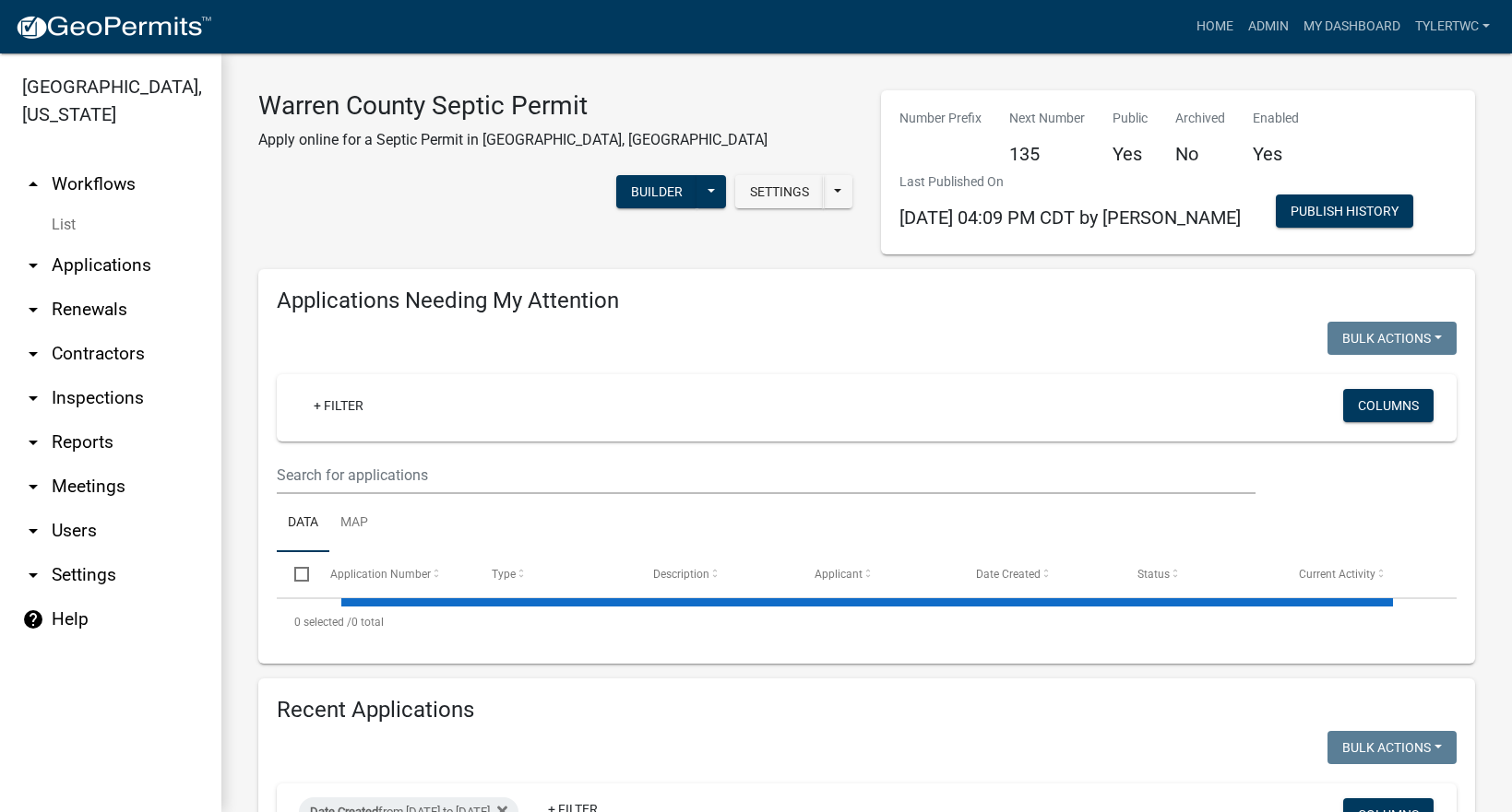
select select "2: 50"
select select "3: 100"
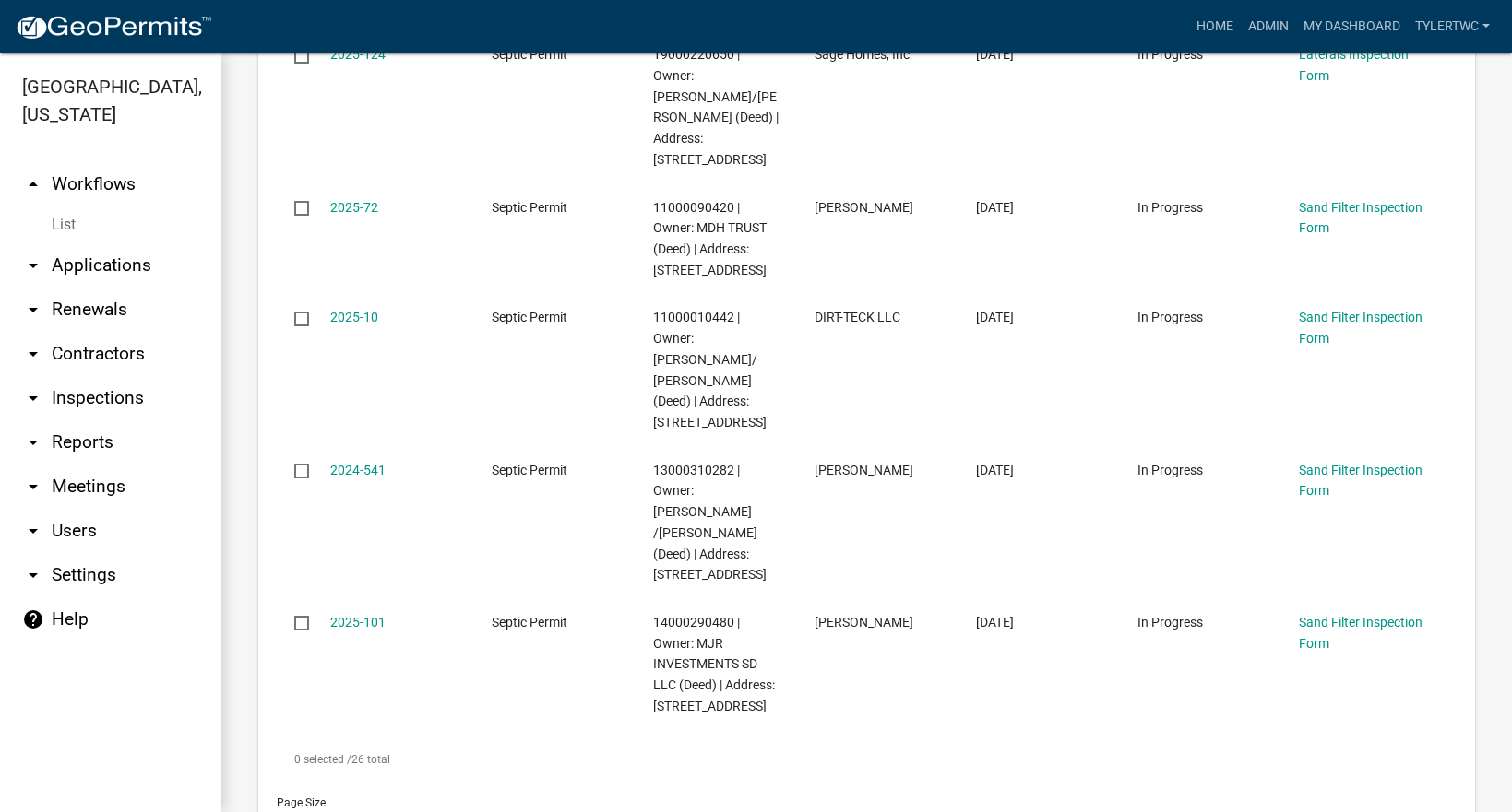
scroll to position [4302, 0]
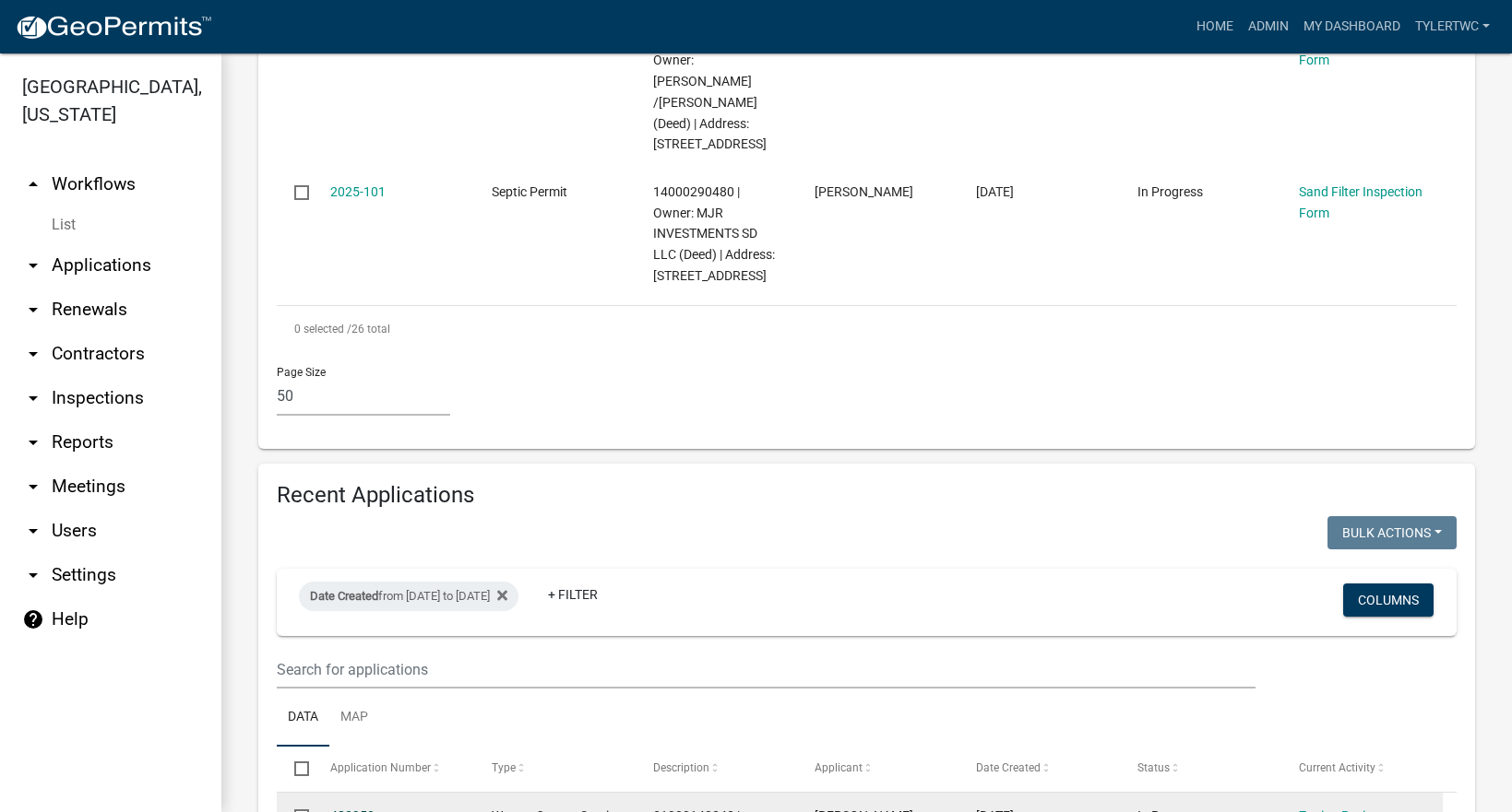
click at [354, 808] on link "482950" at bounding box center [352, 816] width 44 height 15
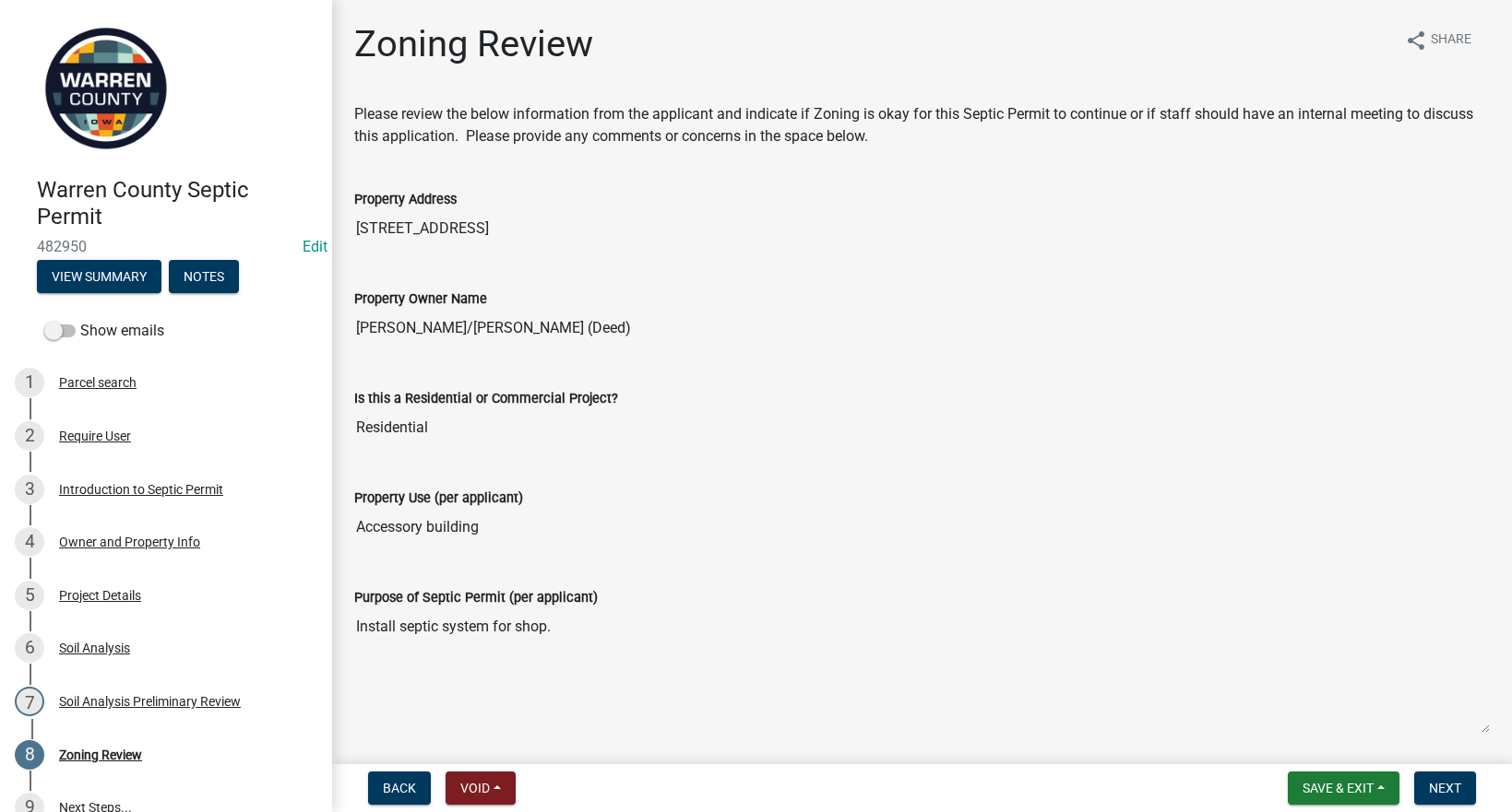
scroll to position [569, 0]
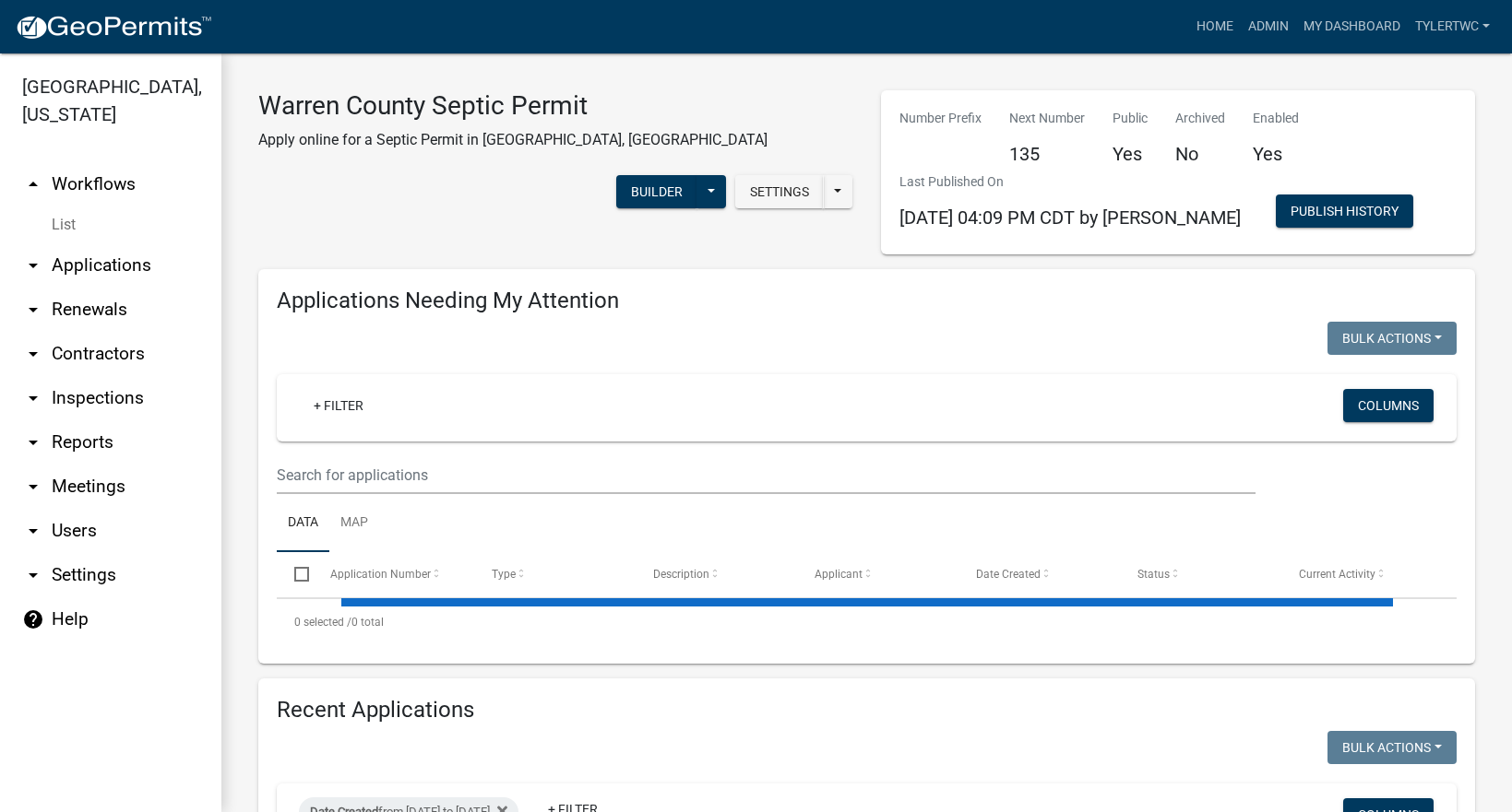
select select "2: 50"
select select "3: 100"
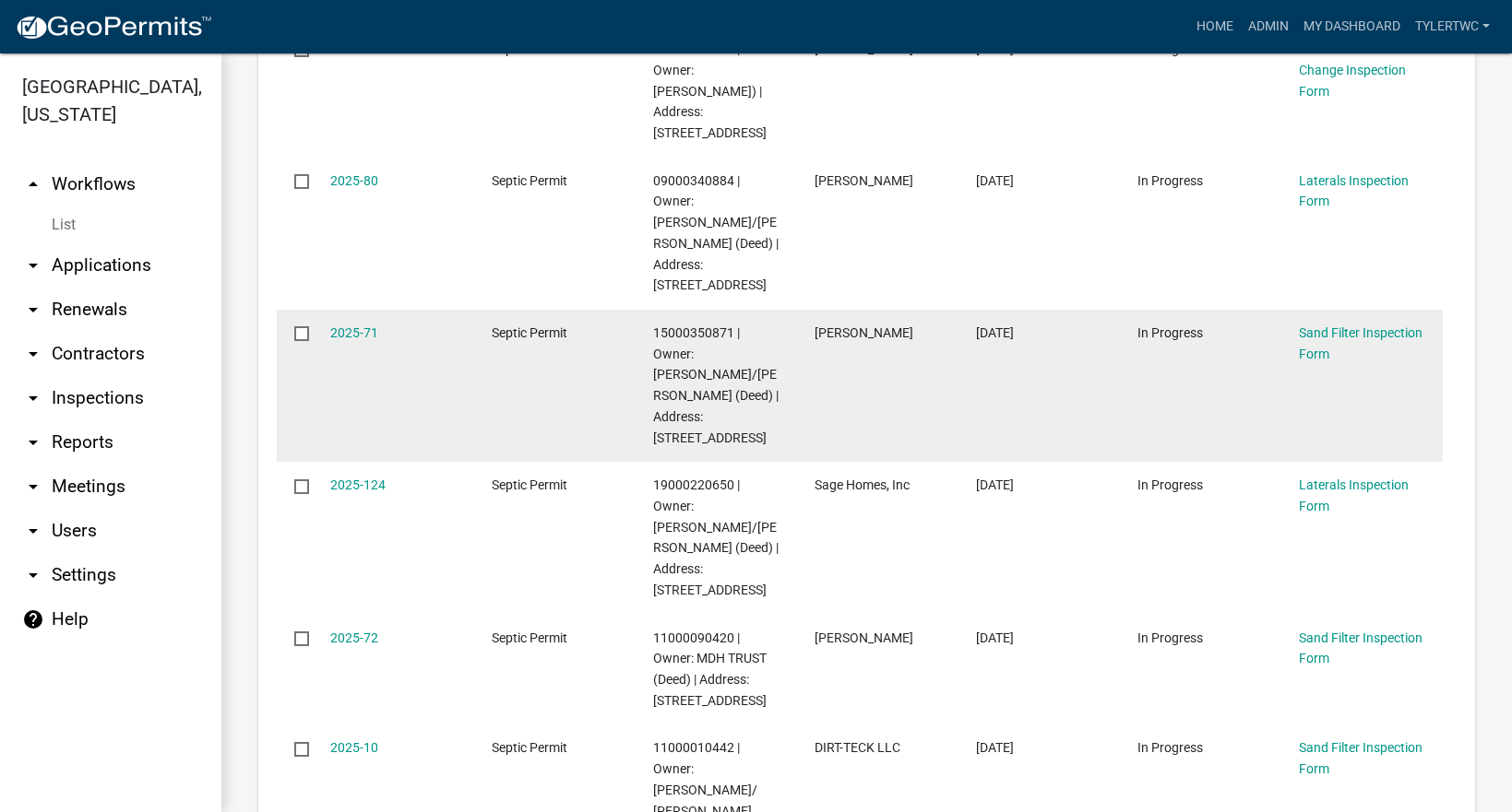
scroll to position [4302, 0]
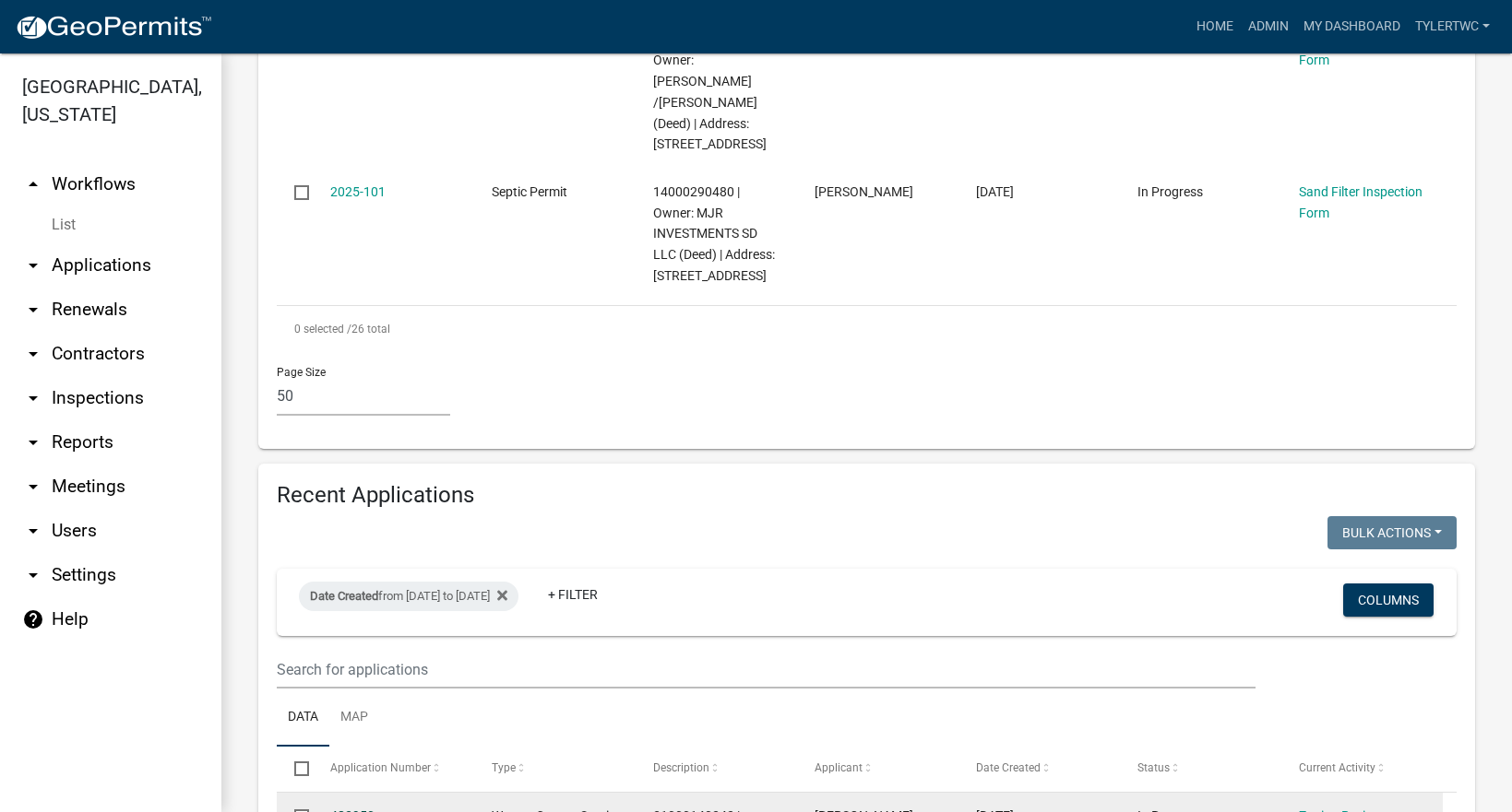
click at [357, 808] on link "482950" at bounding box center [352, 816] width 44 height 15
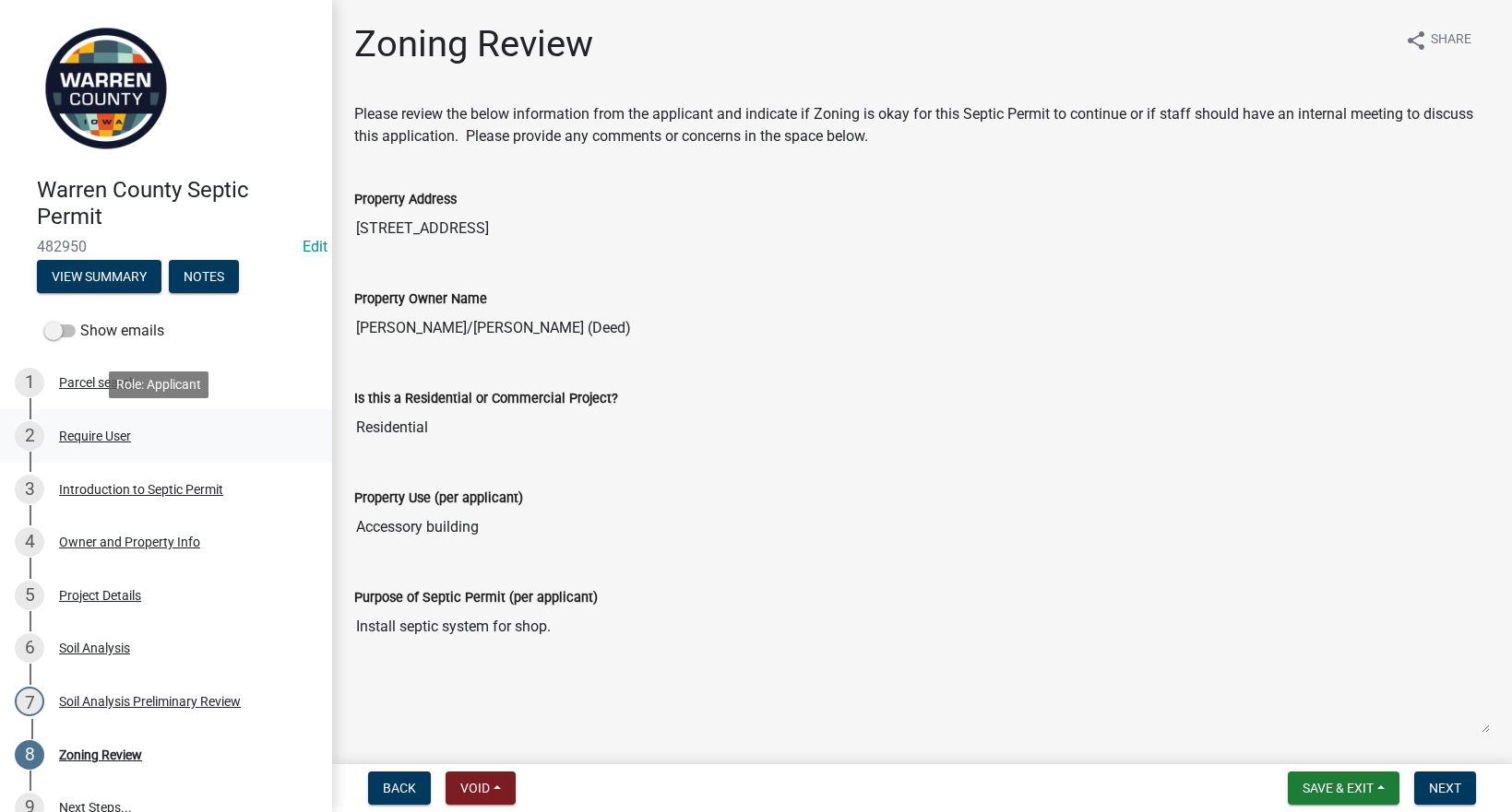
click at [97, 429] on div "Require User" at bounding box center [95, 436] width 72 height 13
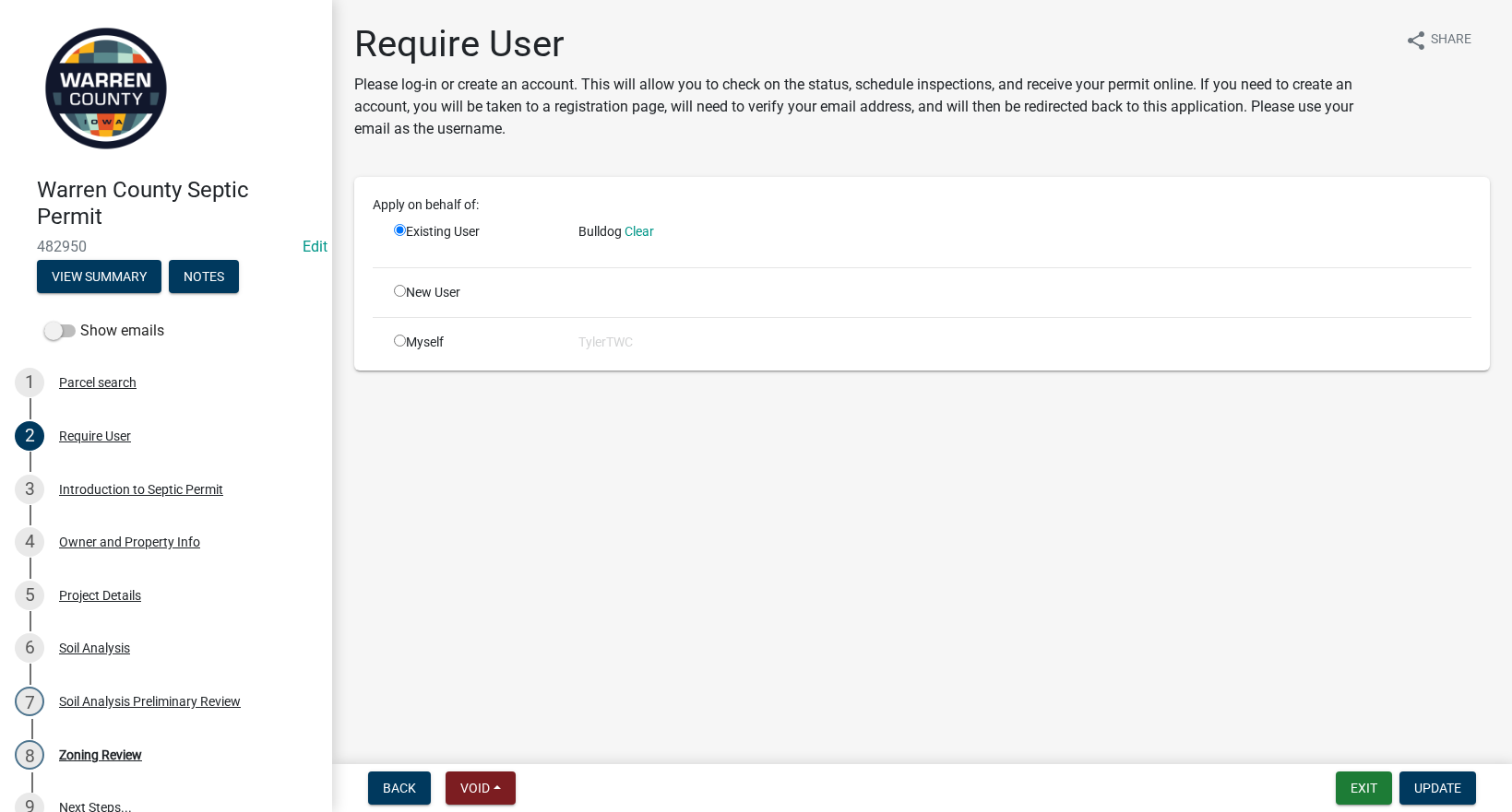
click at [467, 279] on div "Apply on behalf of: Existing User Bulldog Clear New User Myself TylerTWC" at bounding box center [921, 273] width 1098 height 157
click at [400, 290] on input "radio" at bounding box center [400, 290] width 12 height 12
radio input "true"
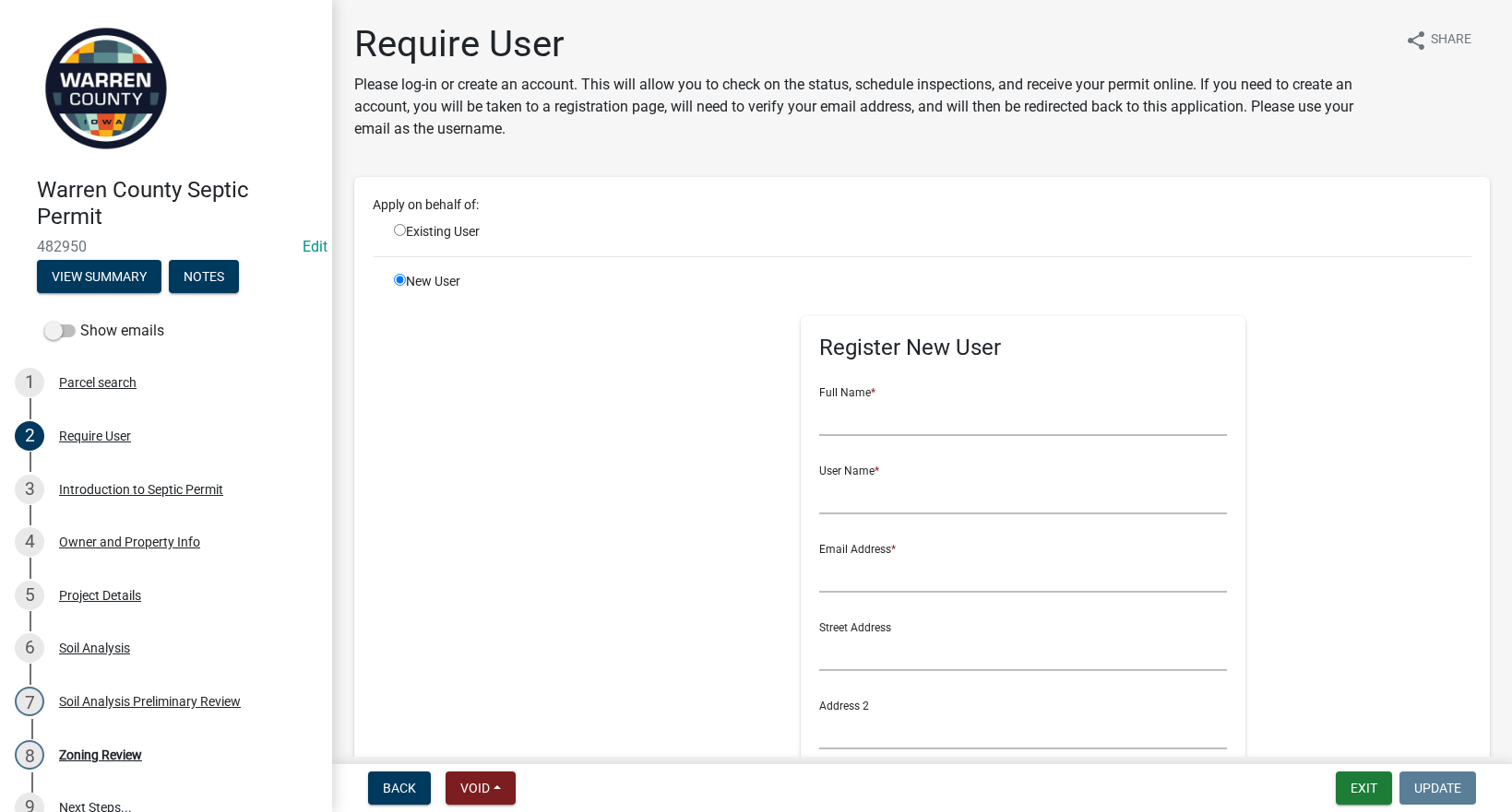
click at [397, 229] on input "radio" at bounding box center [400, 229] width 12 height 12
radio input "true"
radio input "false"
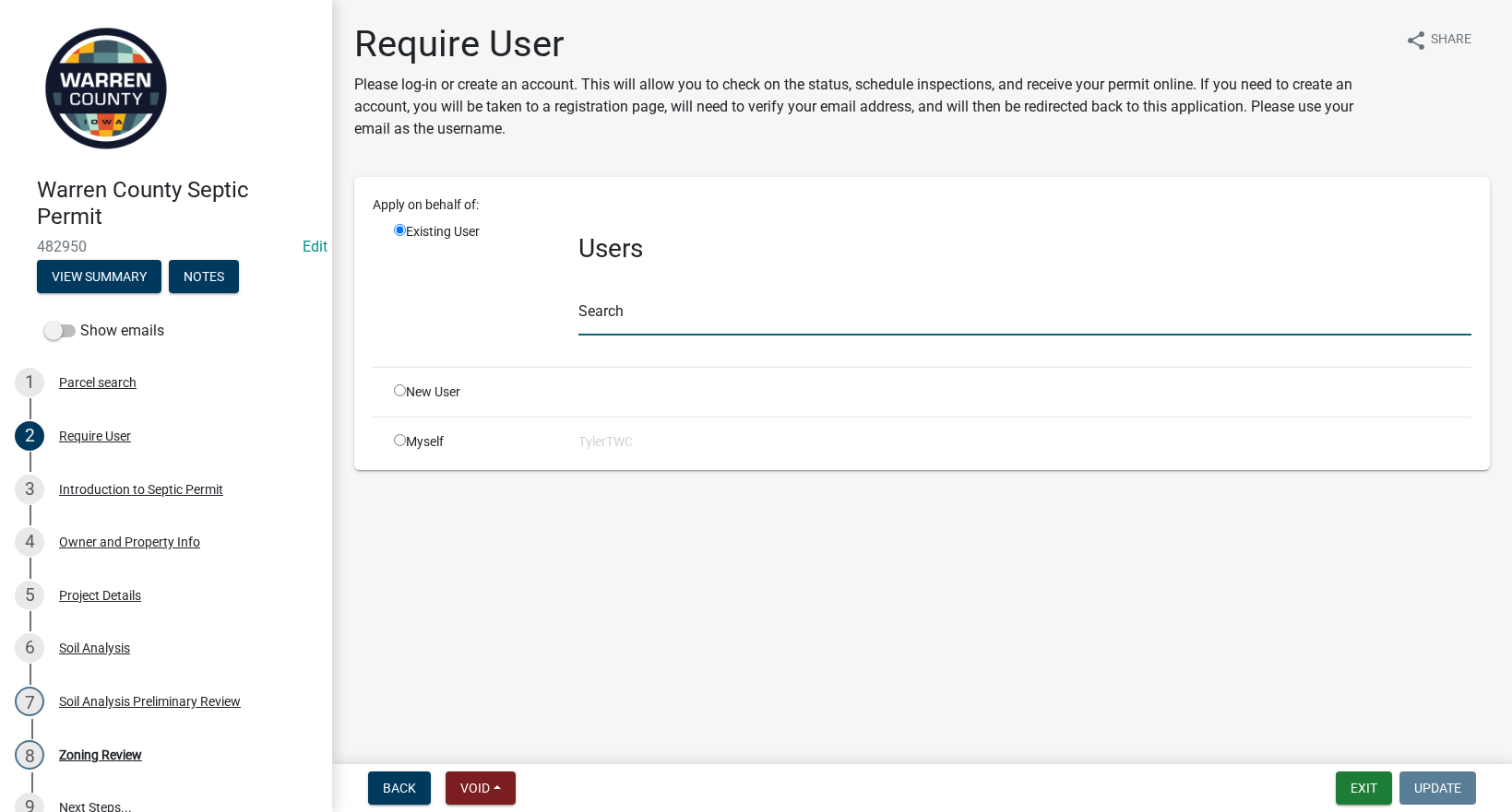
click at [614, 322] on input "text" at bounding box center [1025, 317] width 893 height 38
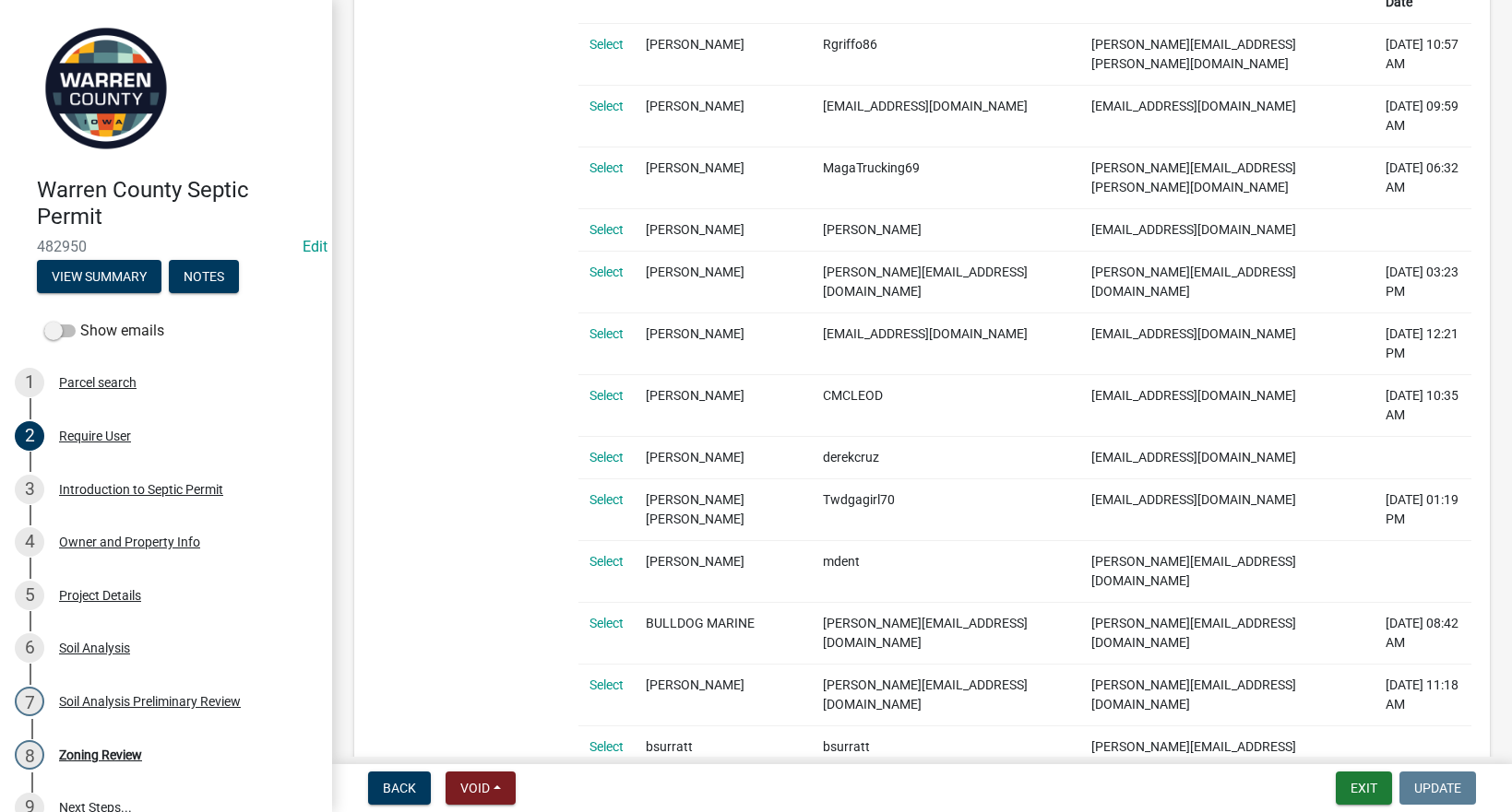
scroll to position [175, 0]
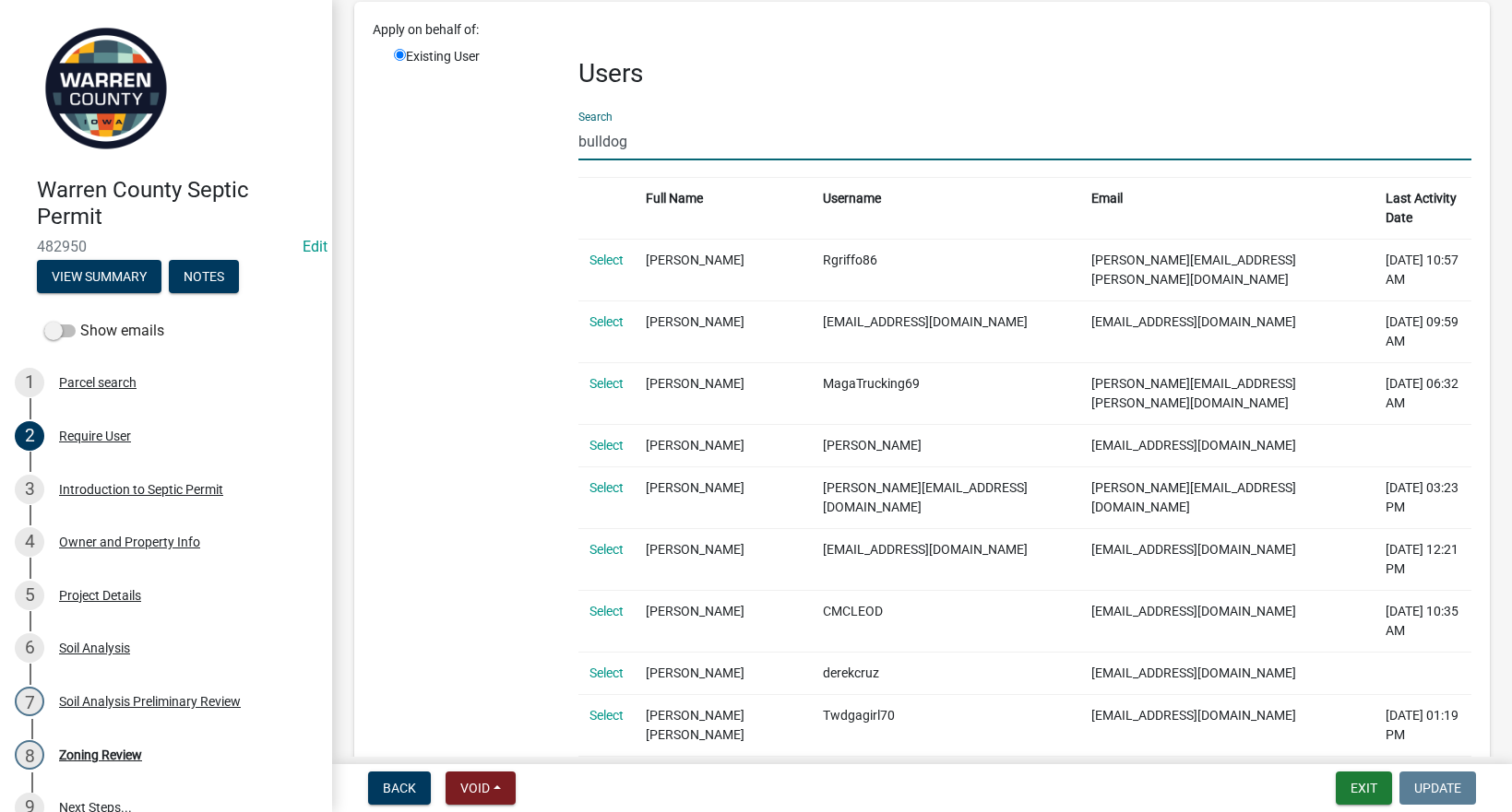
type input "bulldog"
click at [467, 104] on div "Existing User" at bounding box center [472, 667] width 184 height 1241
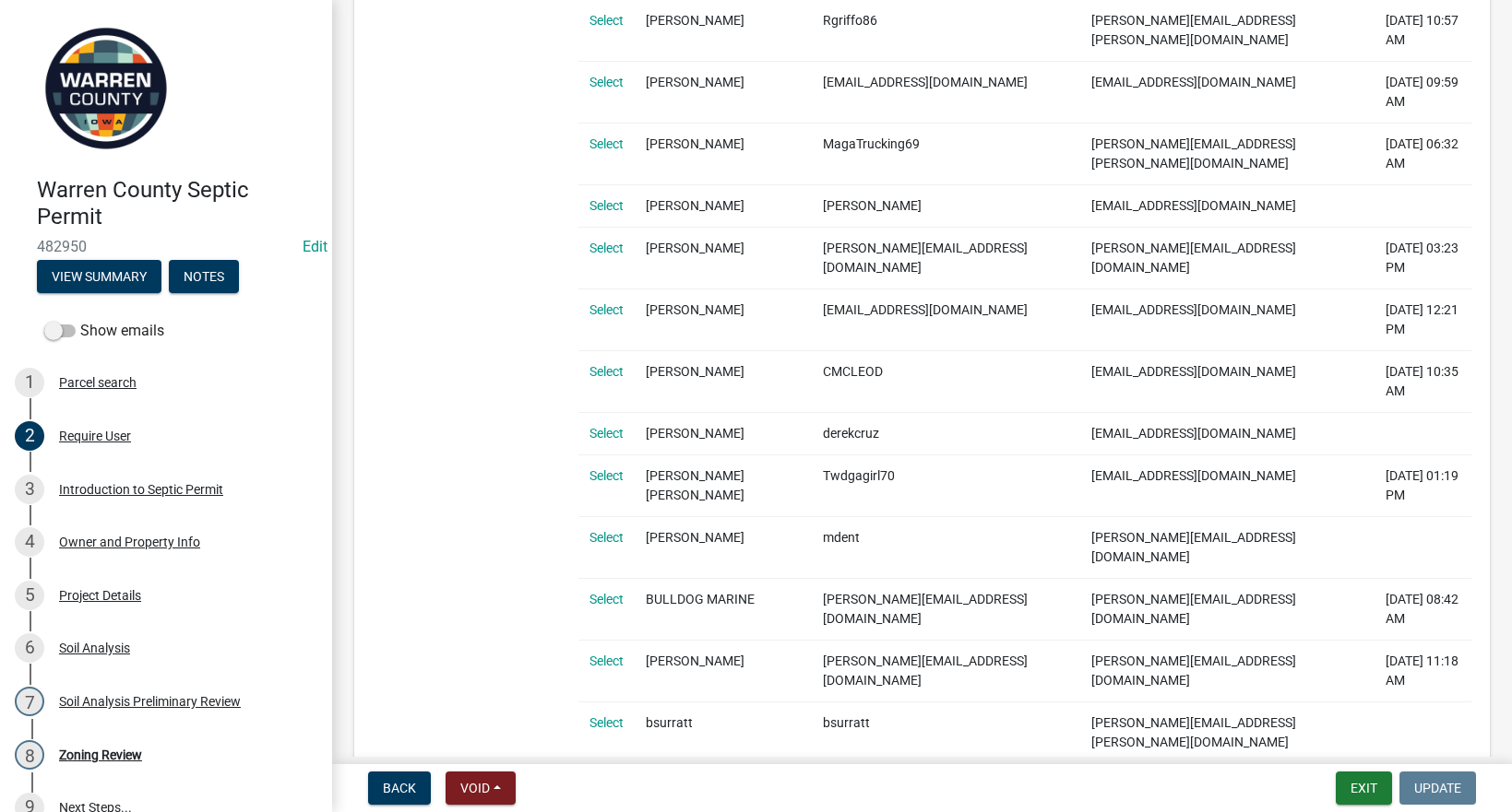
scroll to position [605, 0]
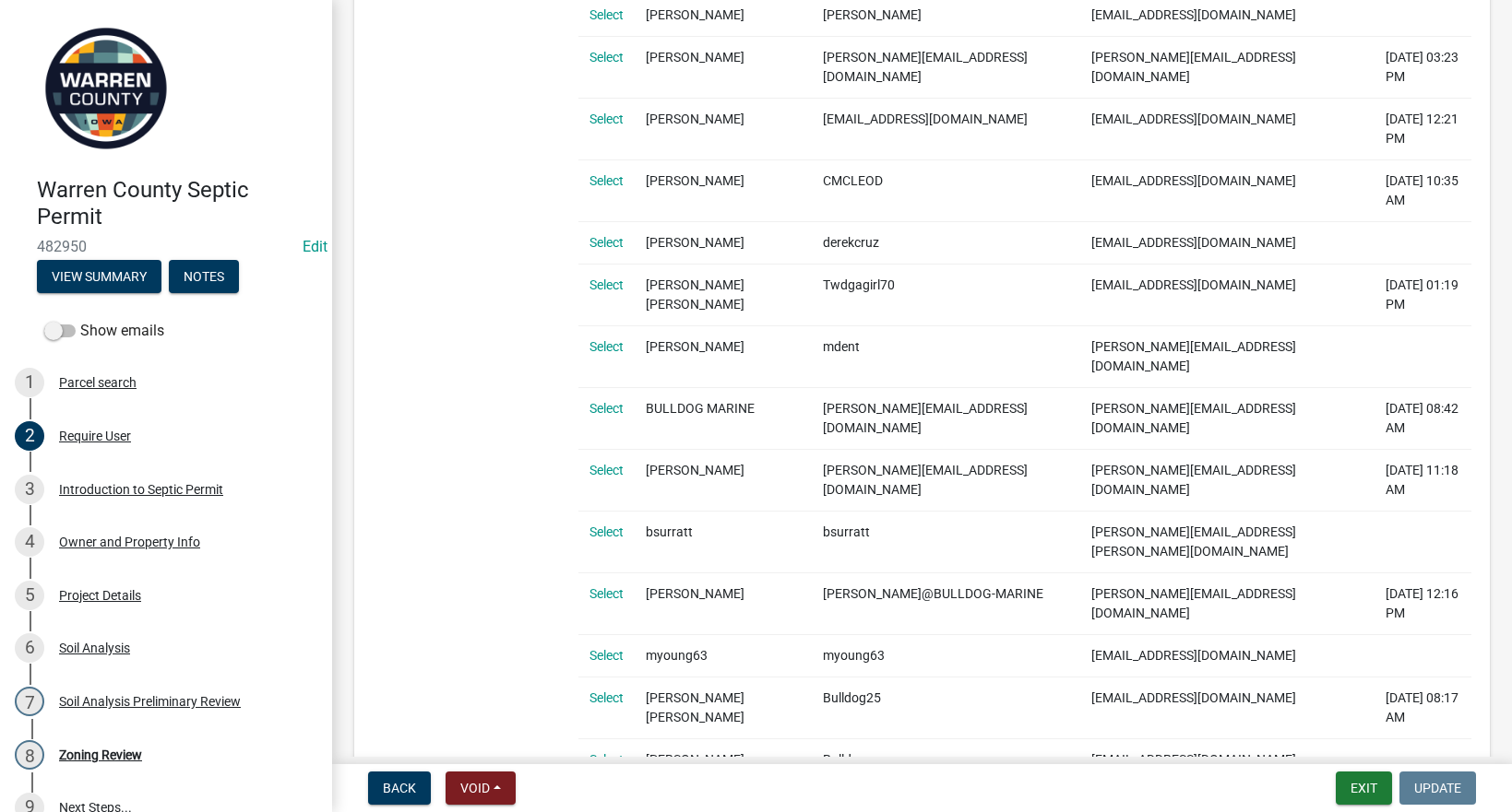
radio input "true"
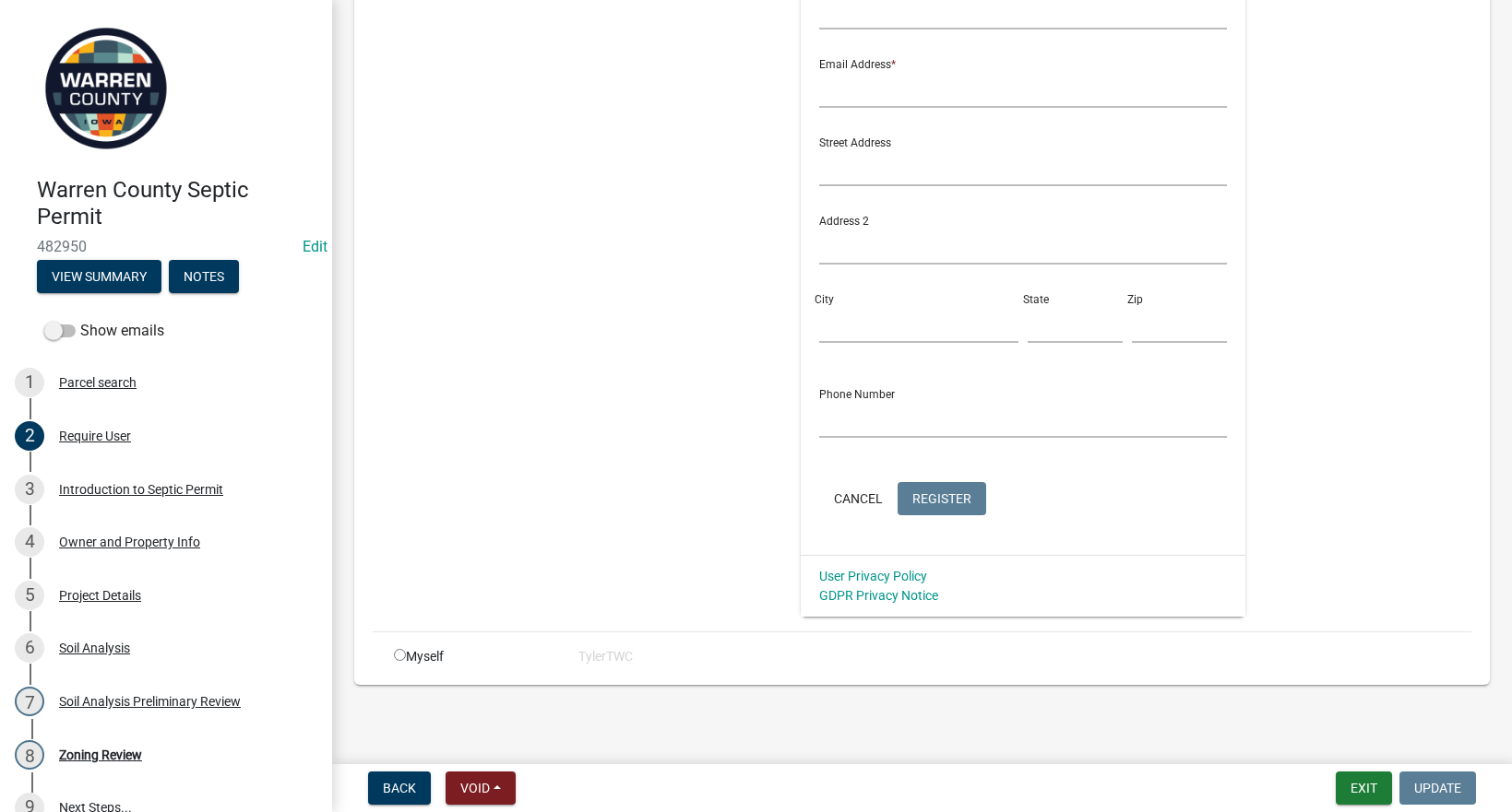
scroll to position [55, 0]
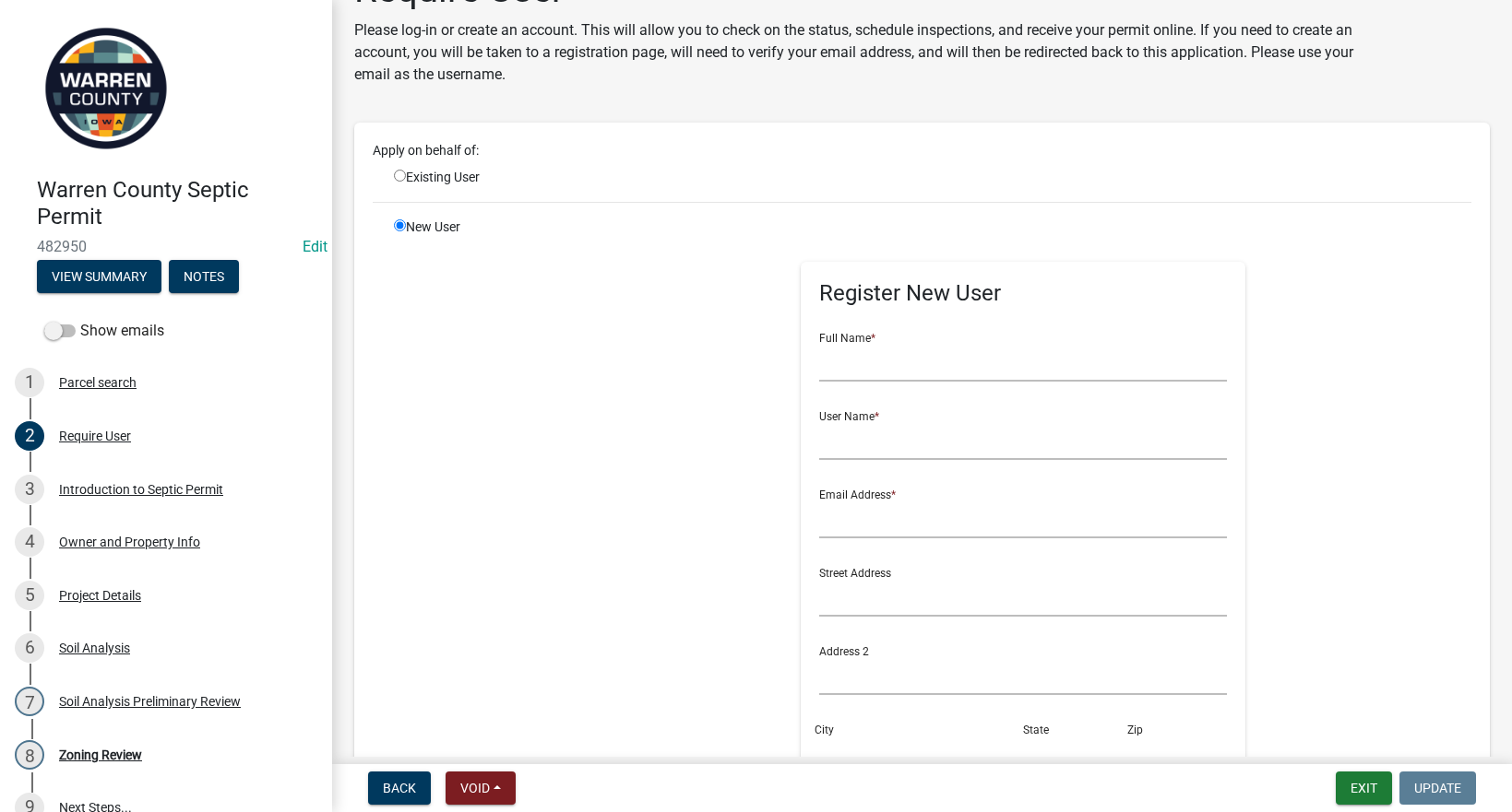
click at [388, 169] on div "Existing User" at bounding box center [472, 178] width 184 height 20
click at [401, 174] on input "radio" at bounding box center [400, 175] width 12 height 12
radio input "true"
radio input "false"
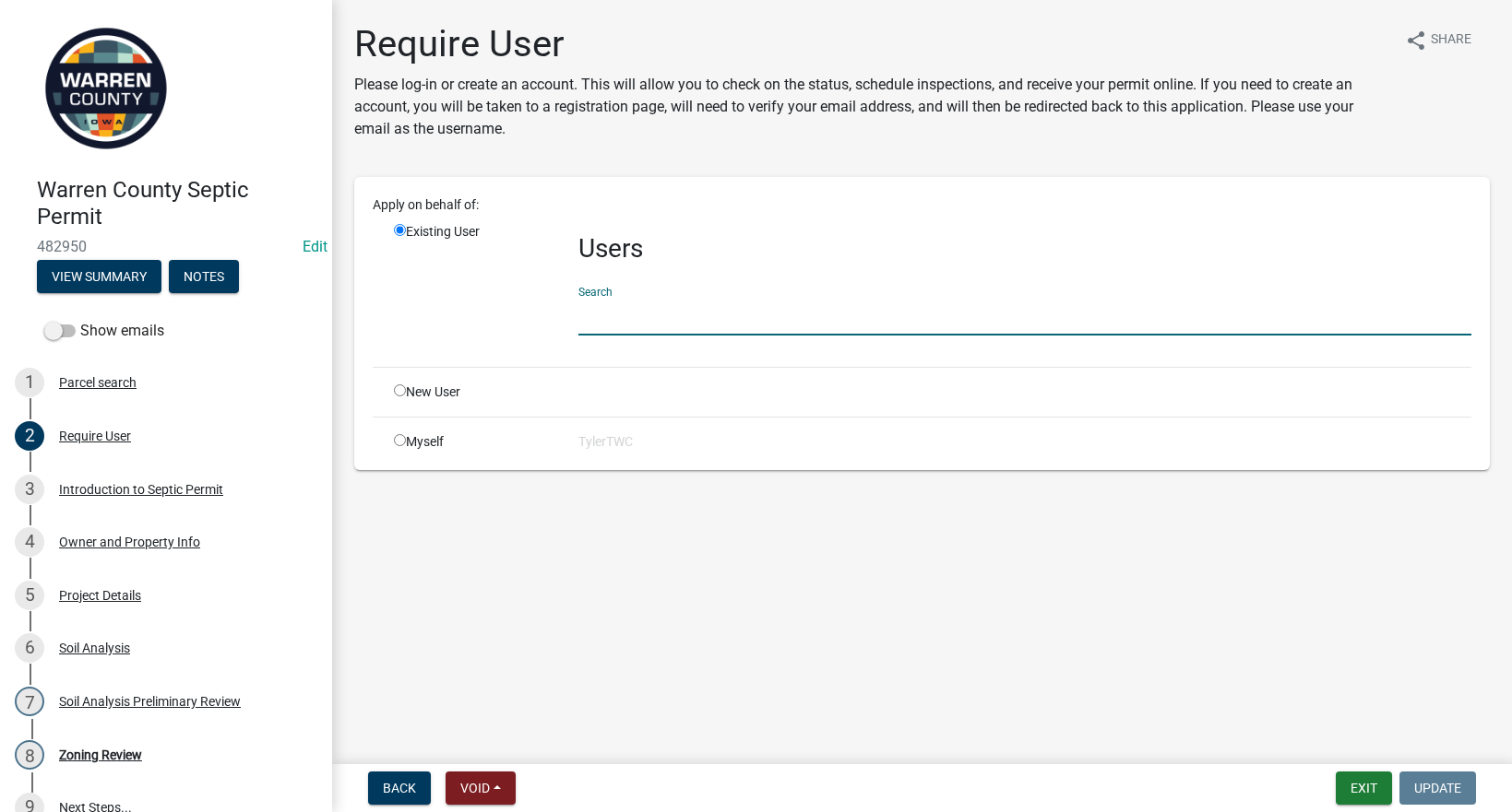
click at [690, 316] on input "text" at bounding box center [1025, 317] width 893 height 38
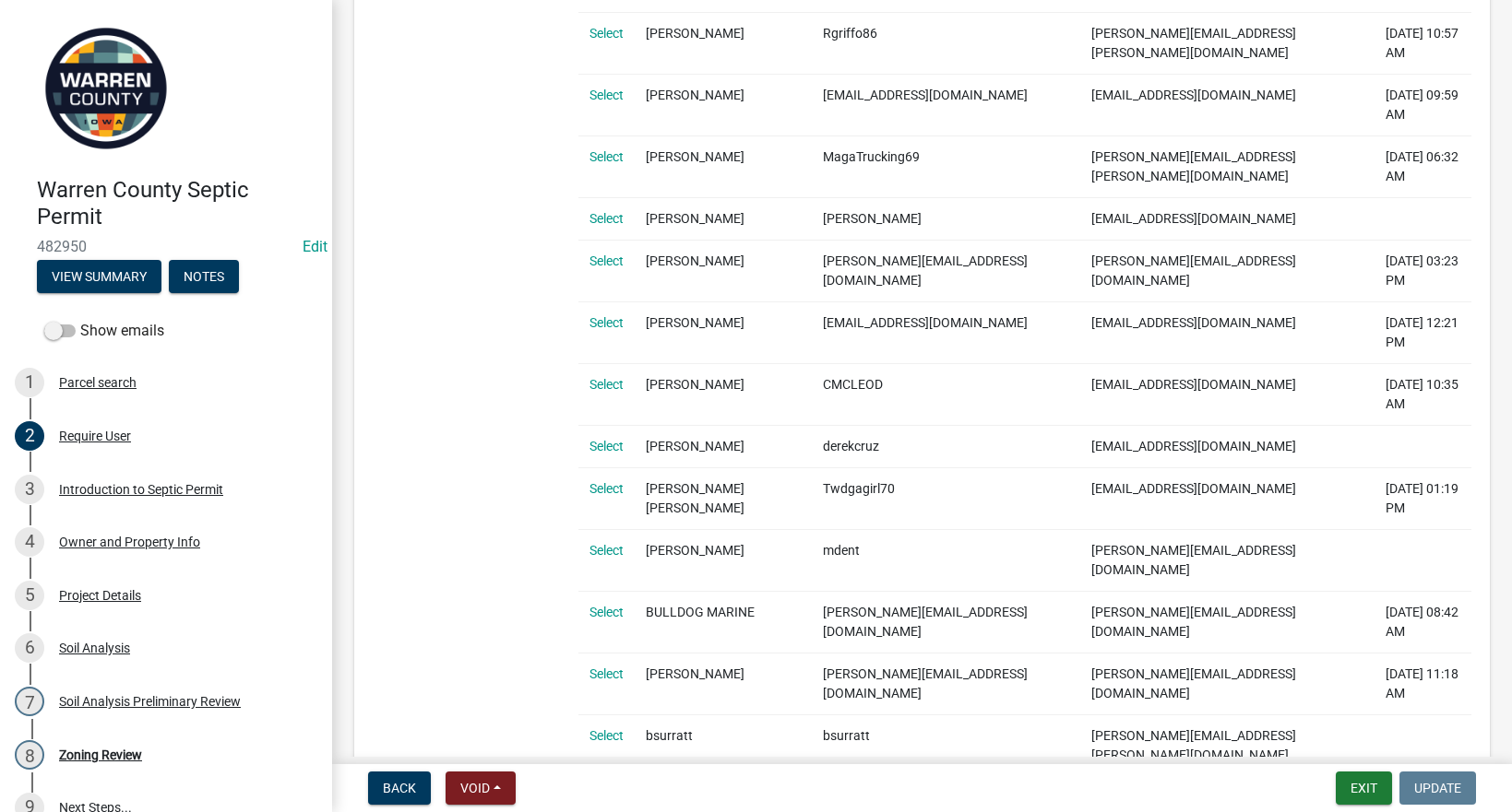
scroll to position [430, 0]
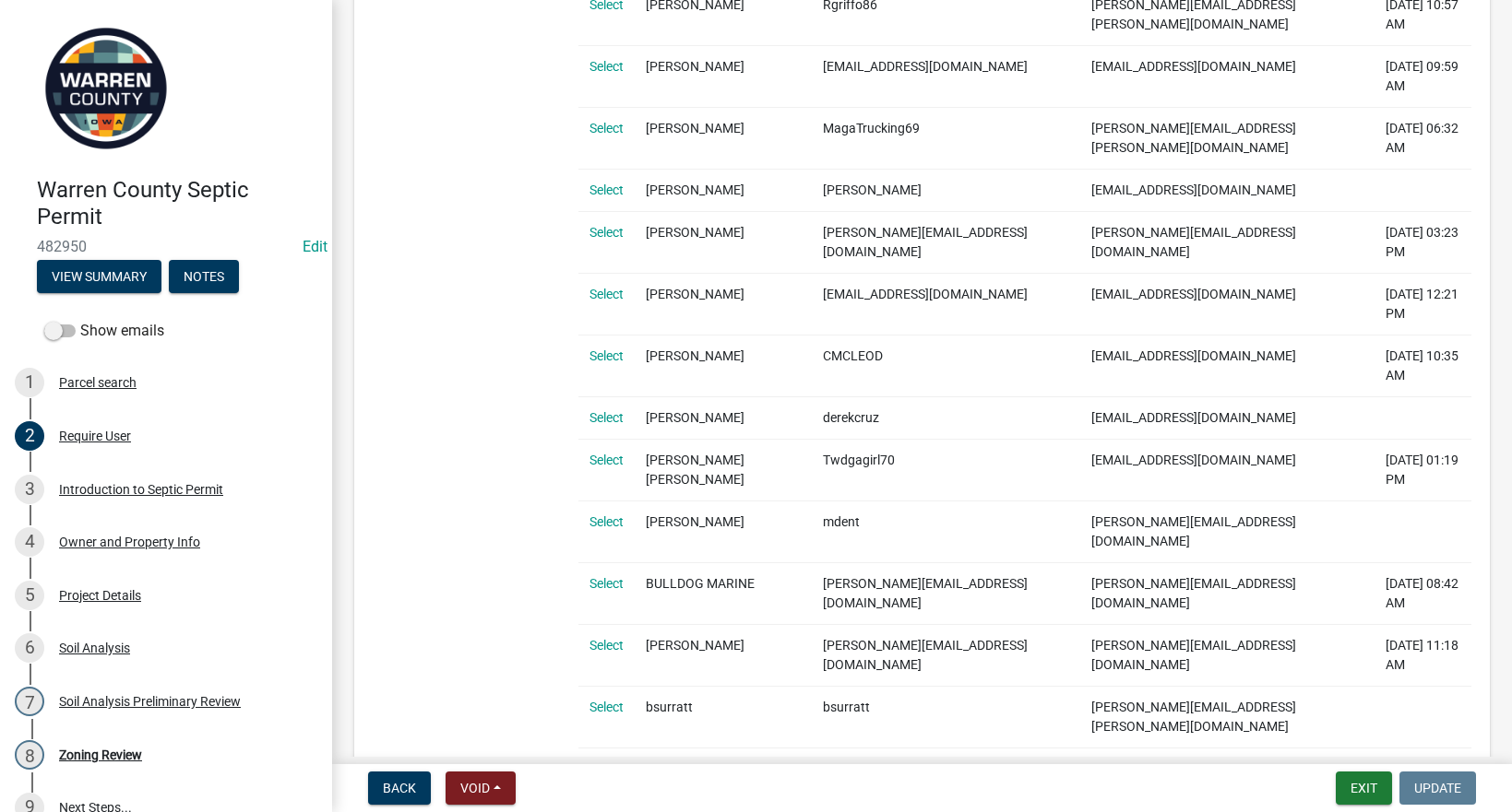
type input "bulldog"
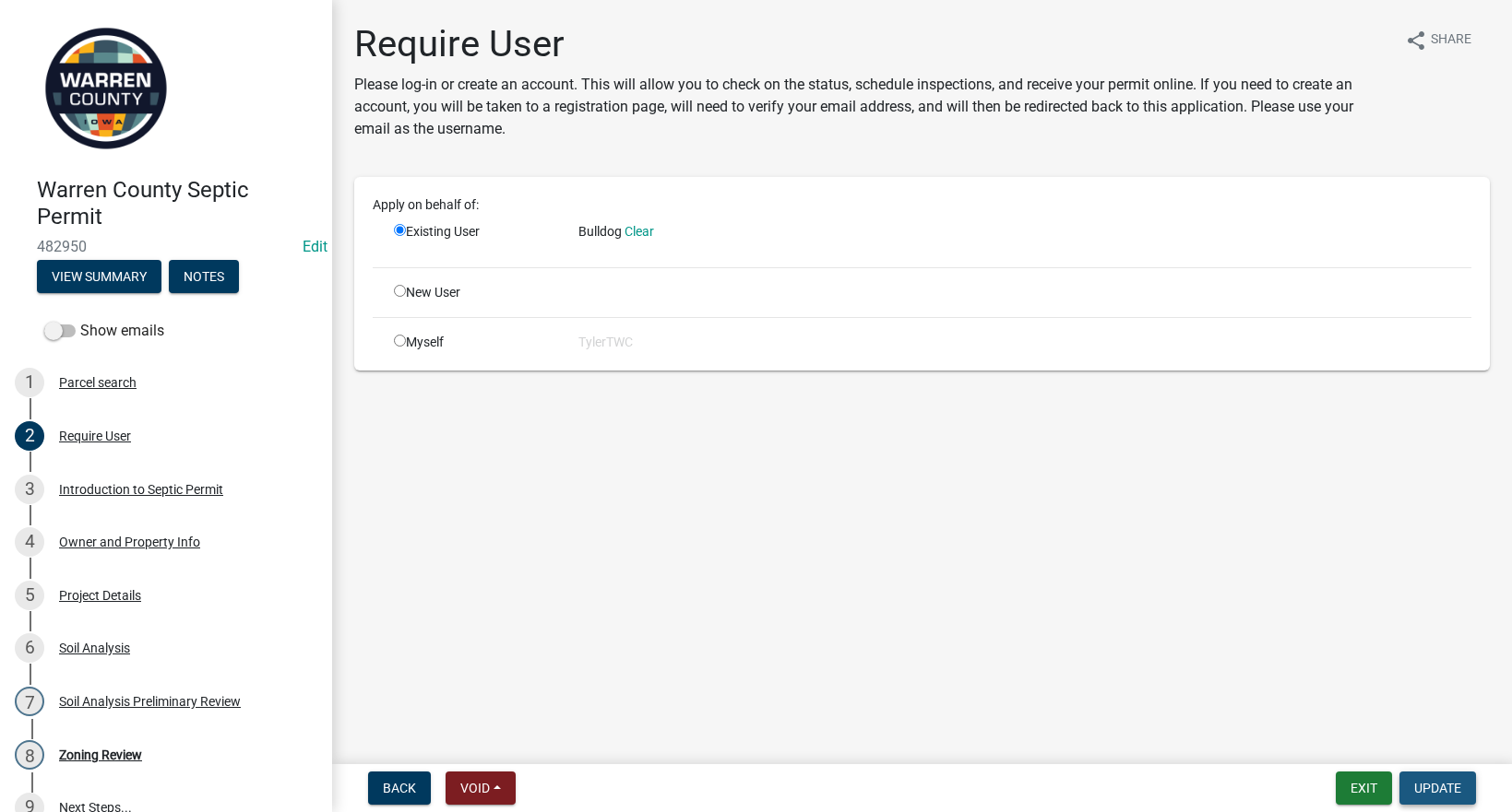
click at [1438, 782] on span "Update" at bounding box center [1438, 789] width 47 height 15
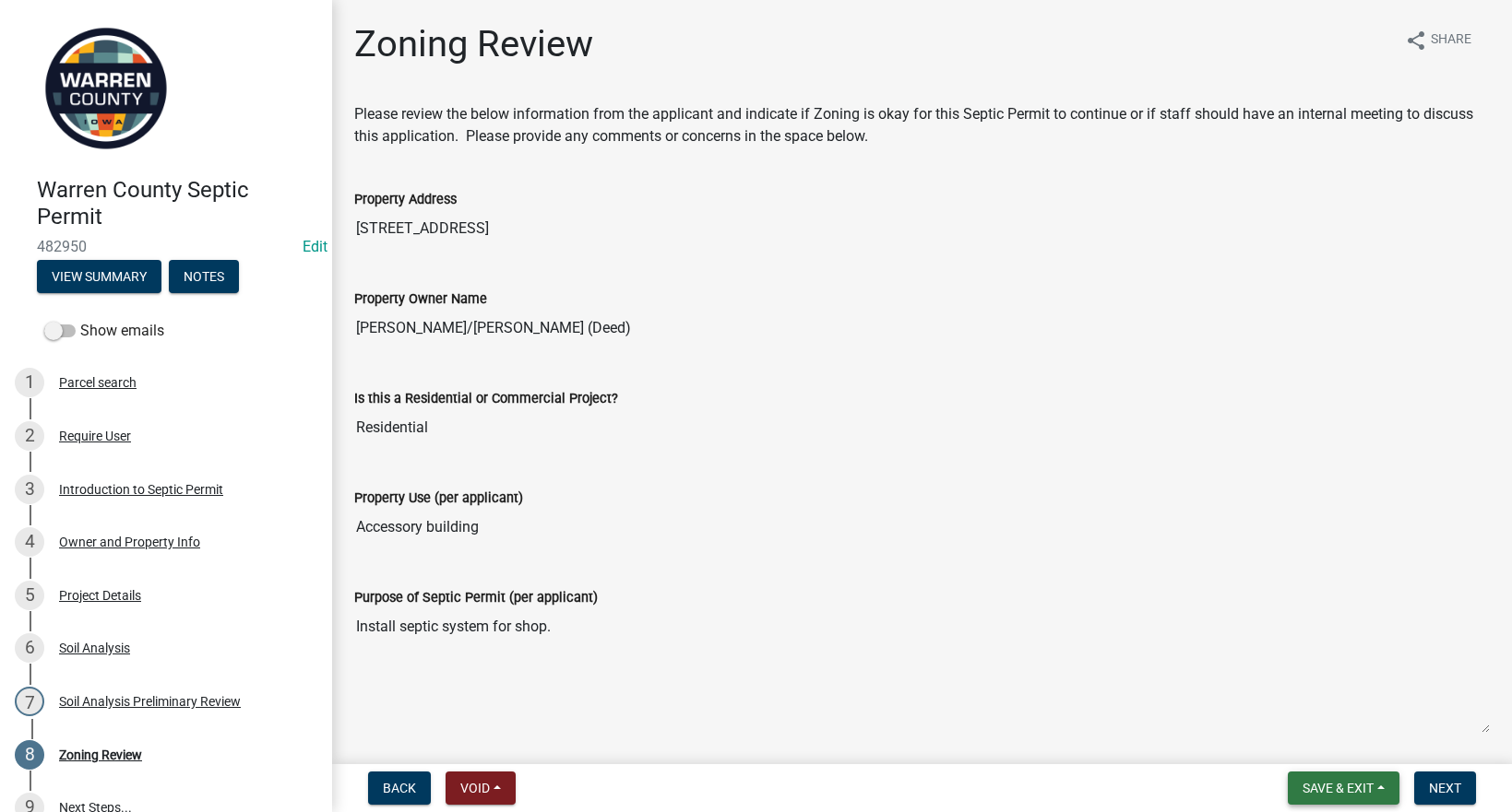
click at [1317, 792] on span "Save & Exit" at bounding box center [1338, 789] width 71 height 15
click at [1296, 748] on button "Save & Exit" at bounding box center [1325, 740] width 148 height 44
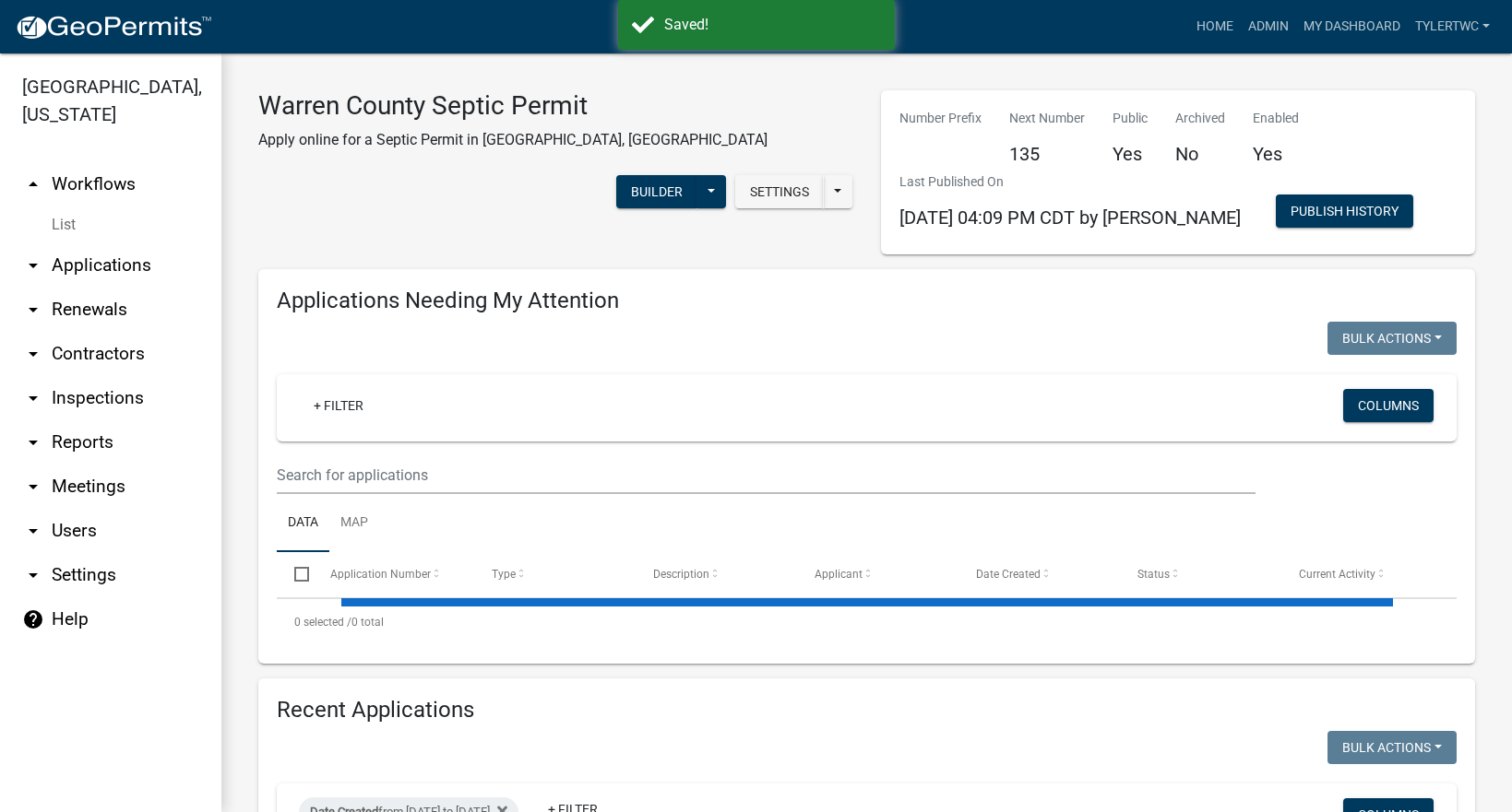
select select "2: 50"
select select "3: 100"
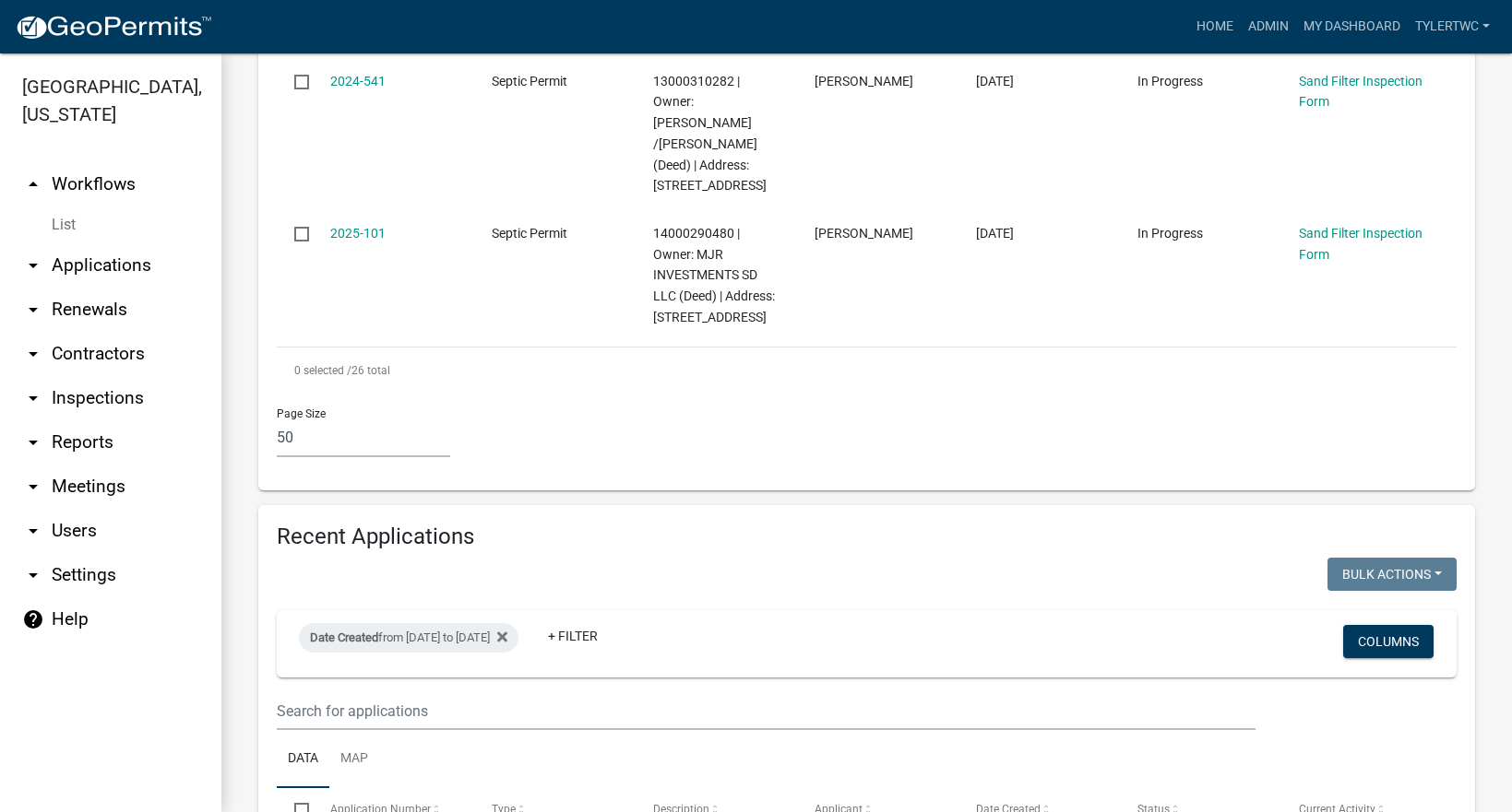
scroll to position [4302, 0]
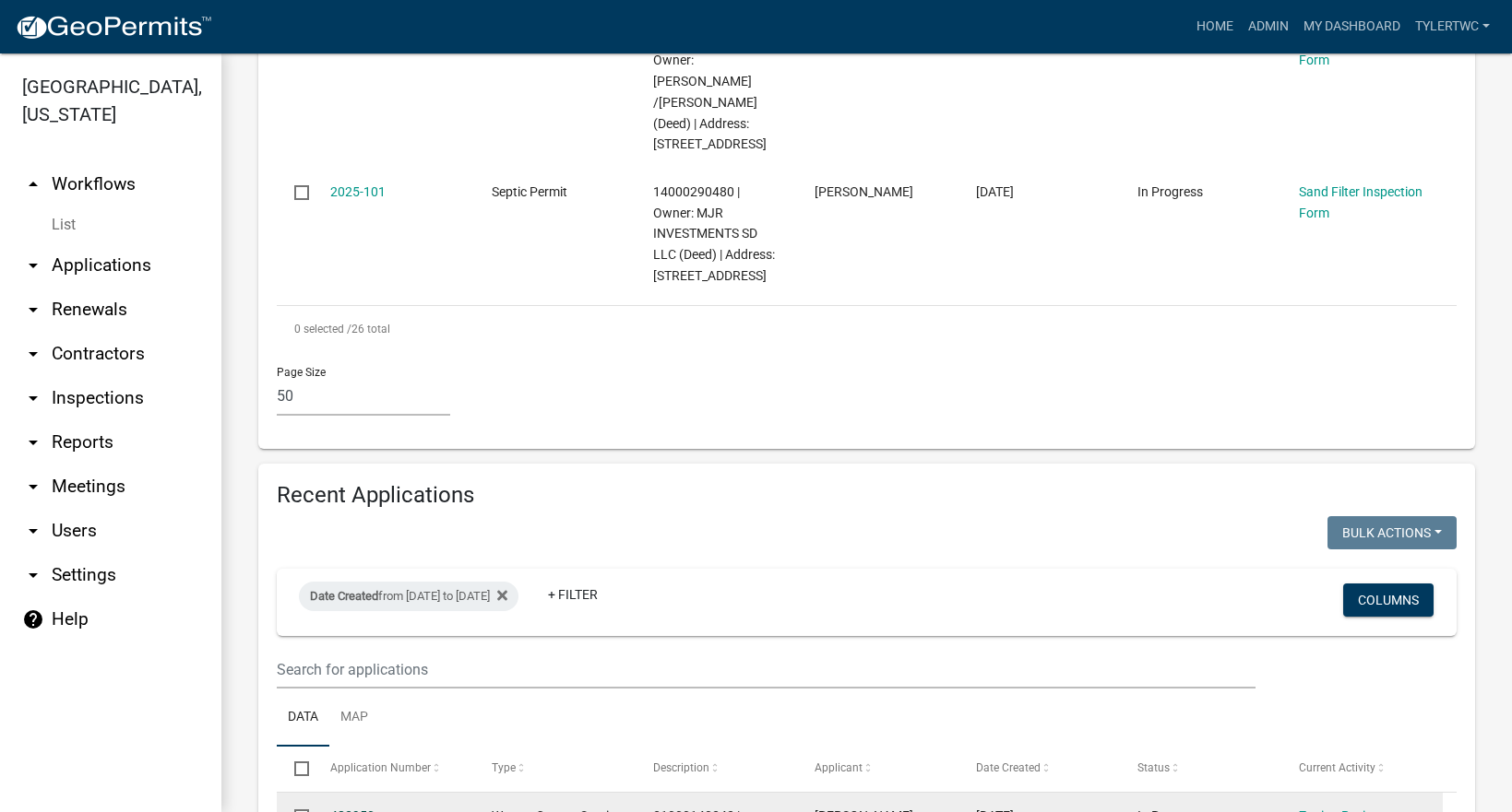
click at [352, 808] on link "482950" at bounding box center [352, 816] width 44 height 15
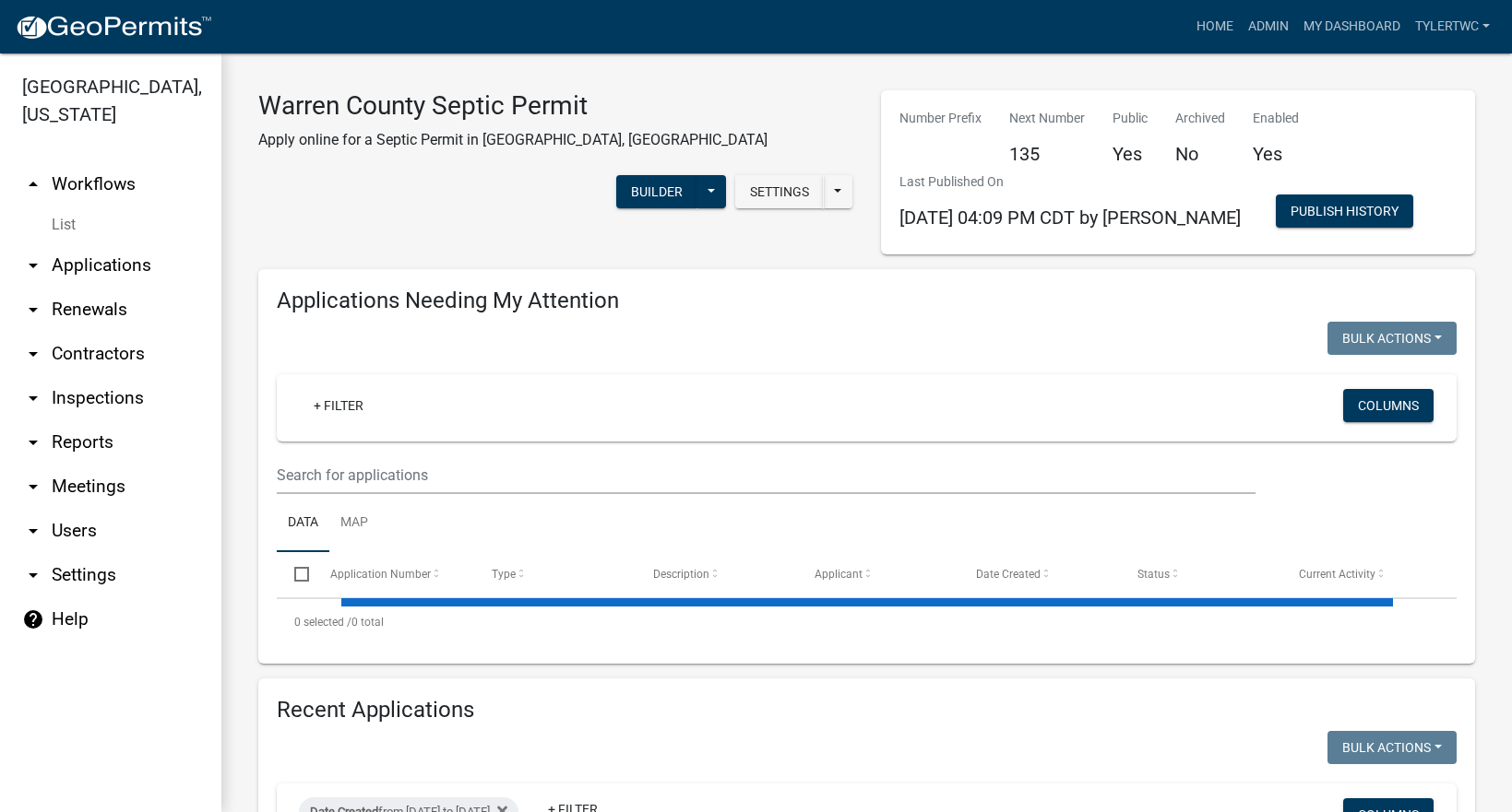
select select "2: 50"
select select "3: 100"
select select "2: 50"
select select "3: 100"
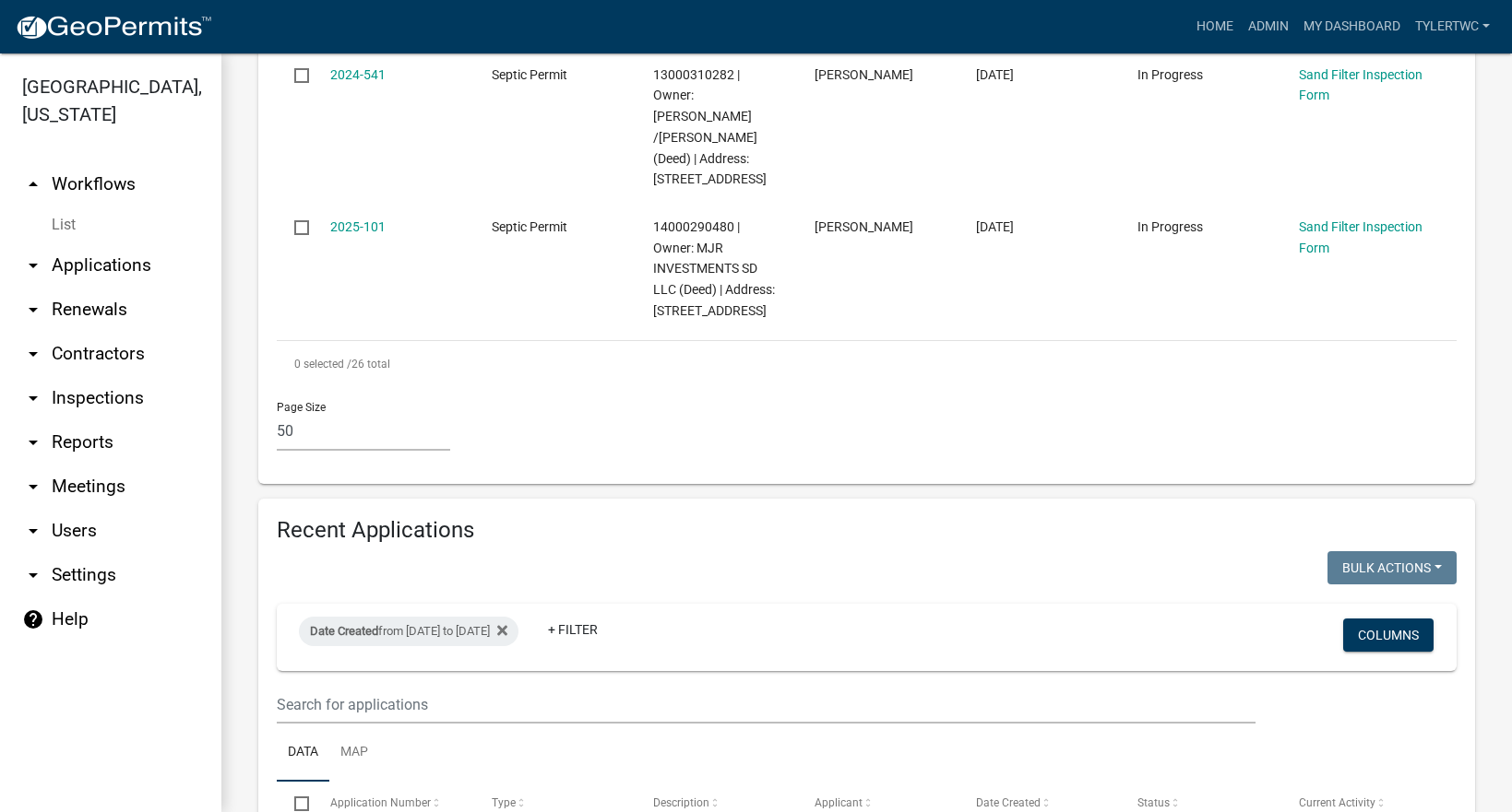
scroll to position [4302, 0]
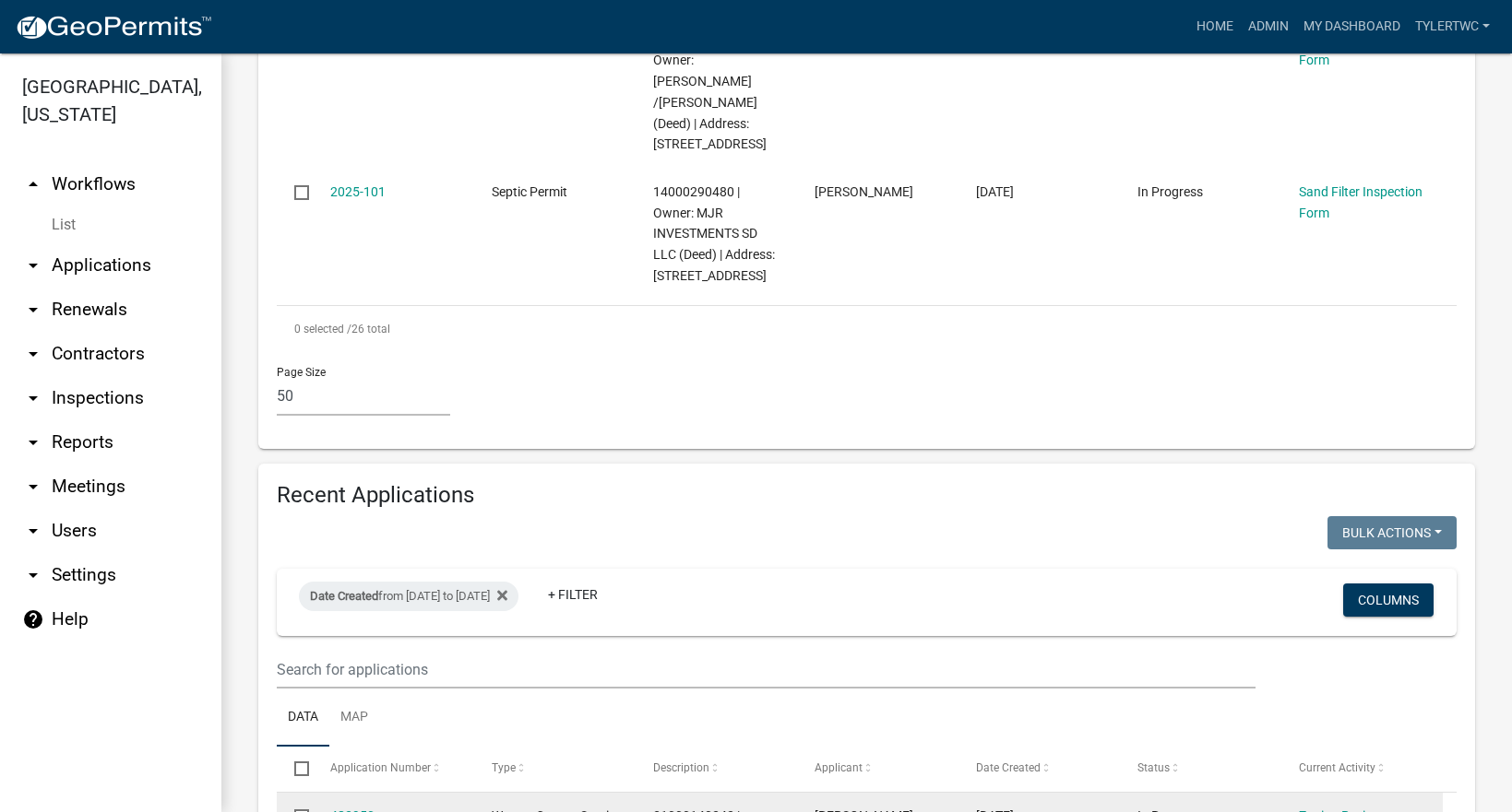
drag, startPoint x: 295, startPoint y: 550, endPoint x: 429, endPoint y: 515, distance: 138.5
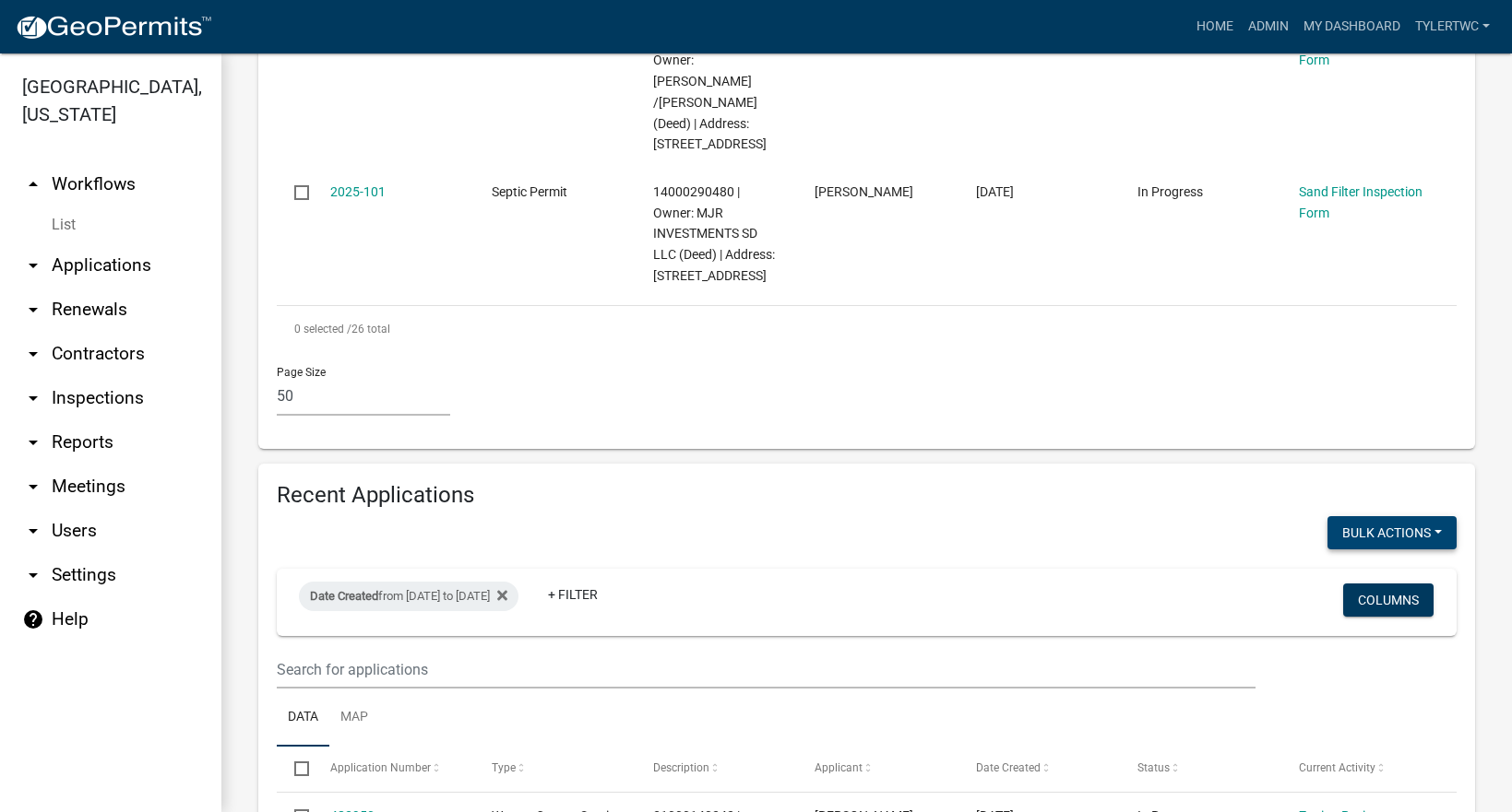
click at [1381, 516] on button "Bulk Actions" at bounding box center [1392, 532] width 129 height 33
click at [1325, 558] on button "Void" at bounding box center [1382, 580] width 148 height 44
checkbox input "false"
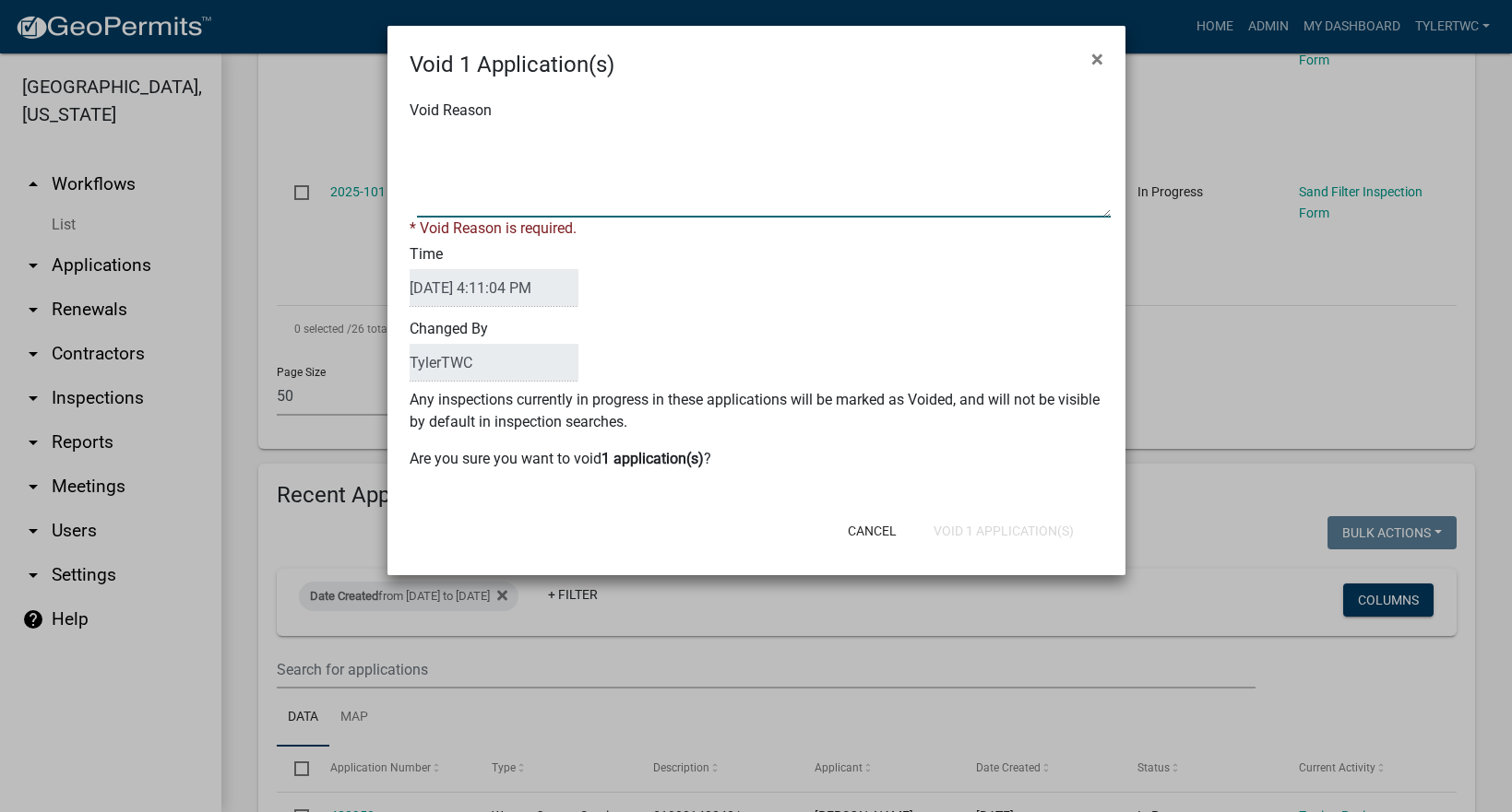
click at [561, 172] on textarea "Void Reason" at bounding box center [764, 171] width 694 height 92
type textarea "NA"
click at [648, 514] on div "Cancel Void 1 Application(s)" at bounding box center [876, 531] width 482 height 48
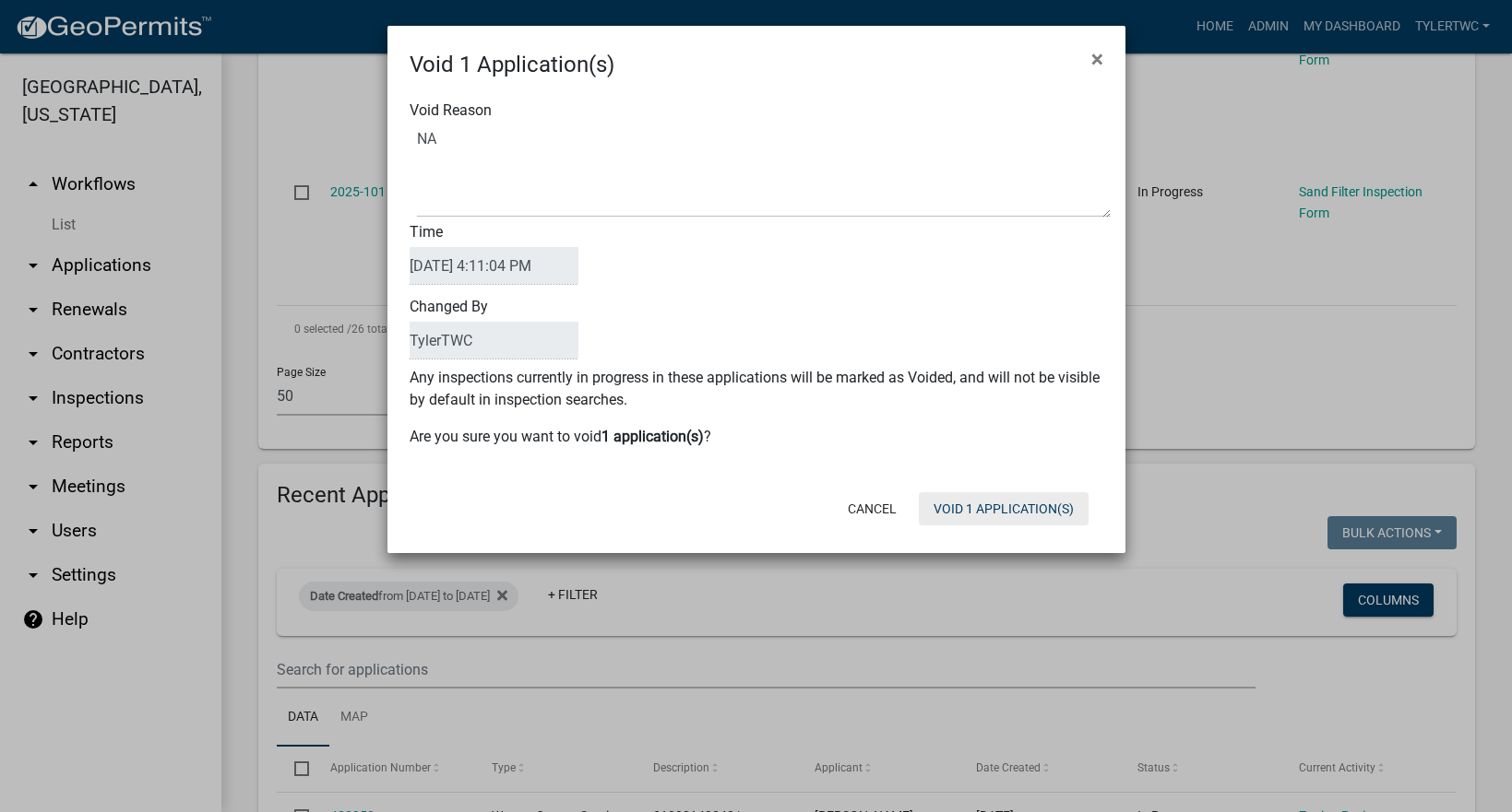
click at [1041, 507] on button "Void 1 Application(s)" at bounding box center [1003, 508] width 169 height 33
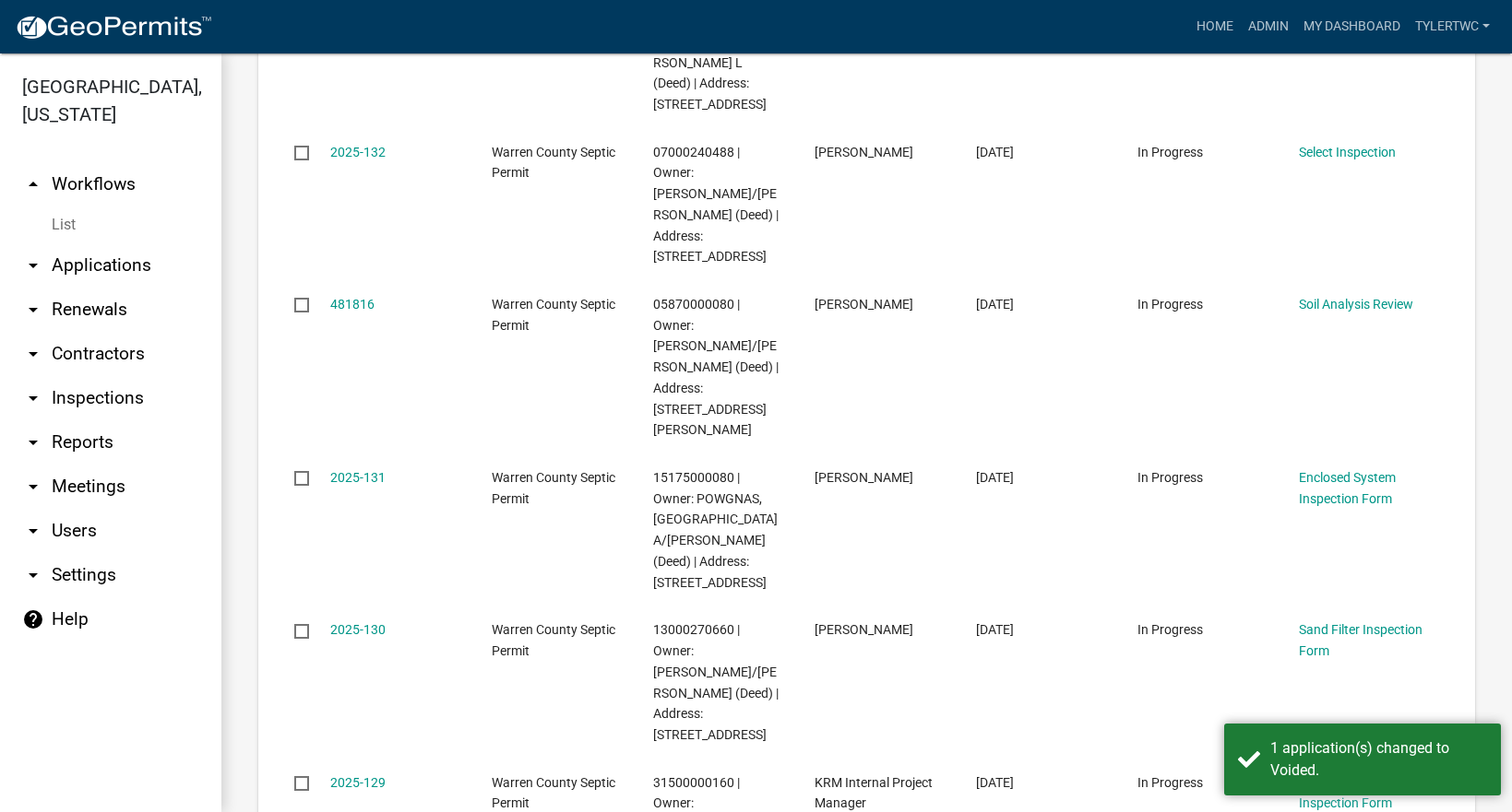
scroll to position [0, 0]
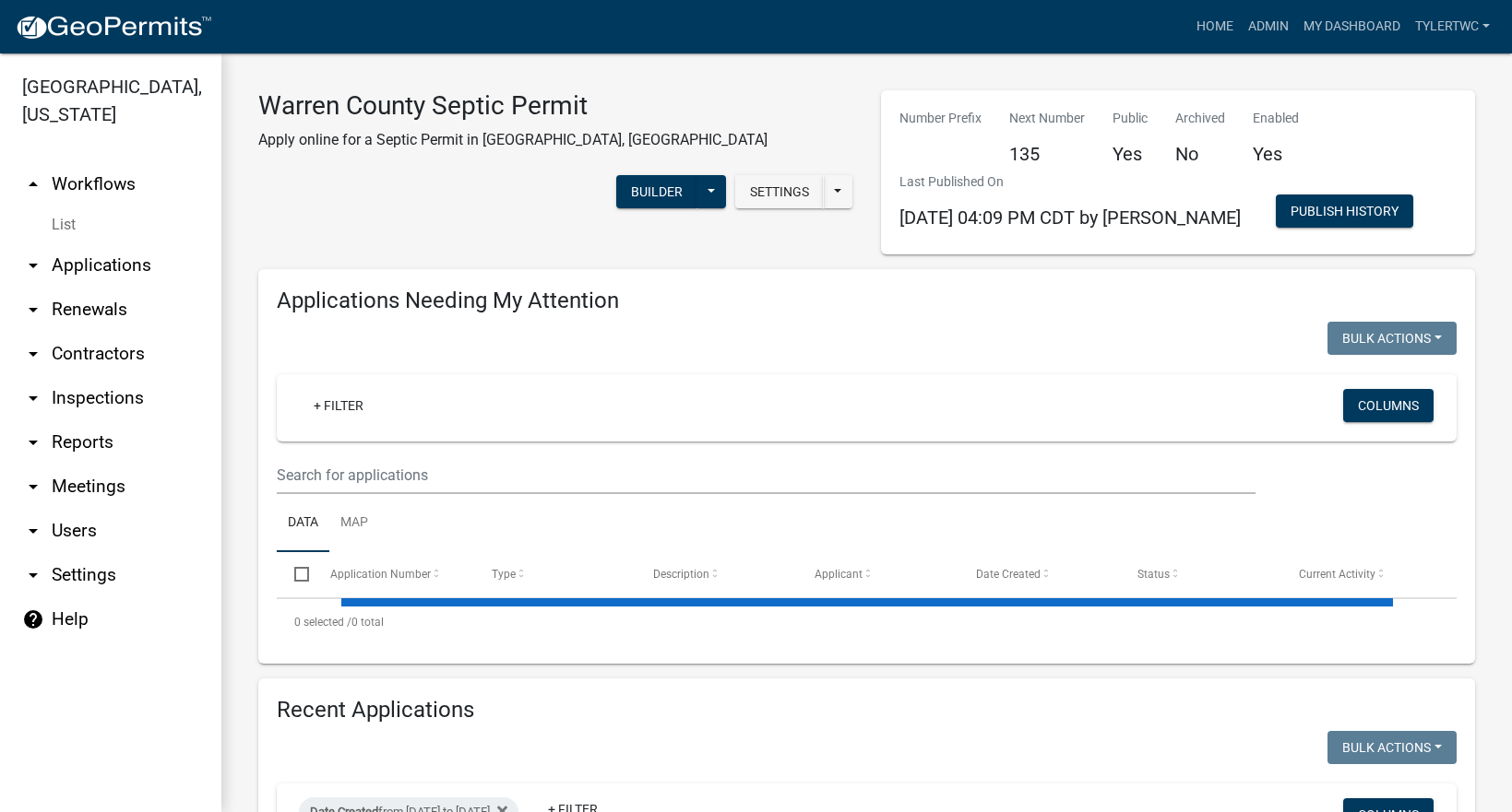
select select "2: 50"
select select "3: 100"
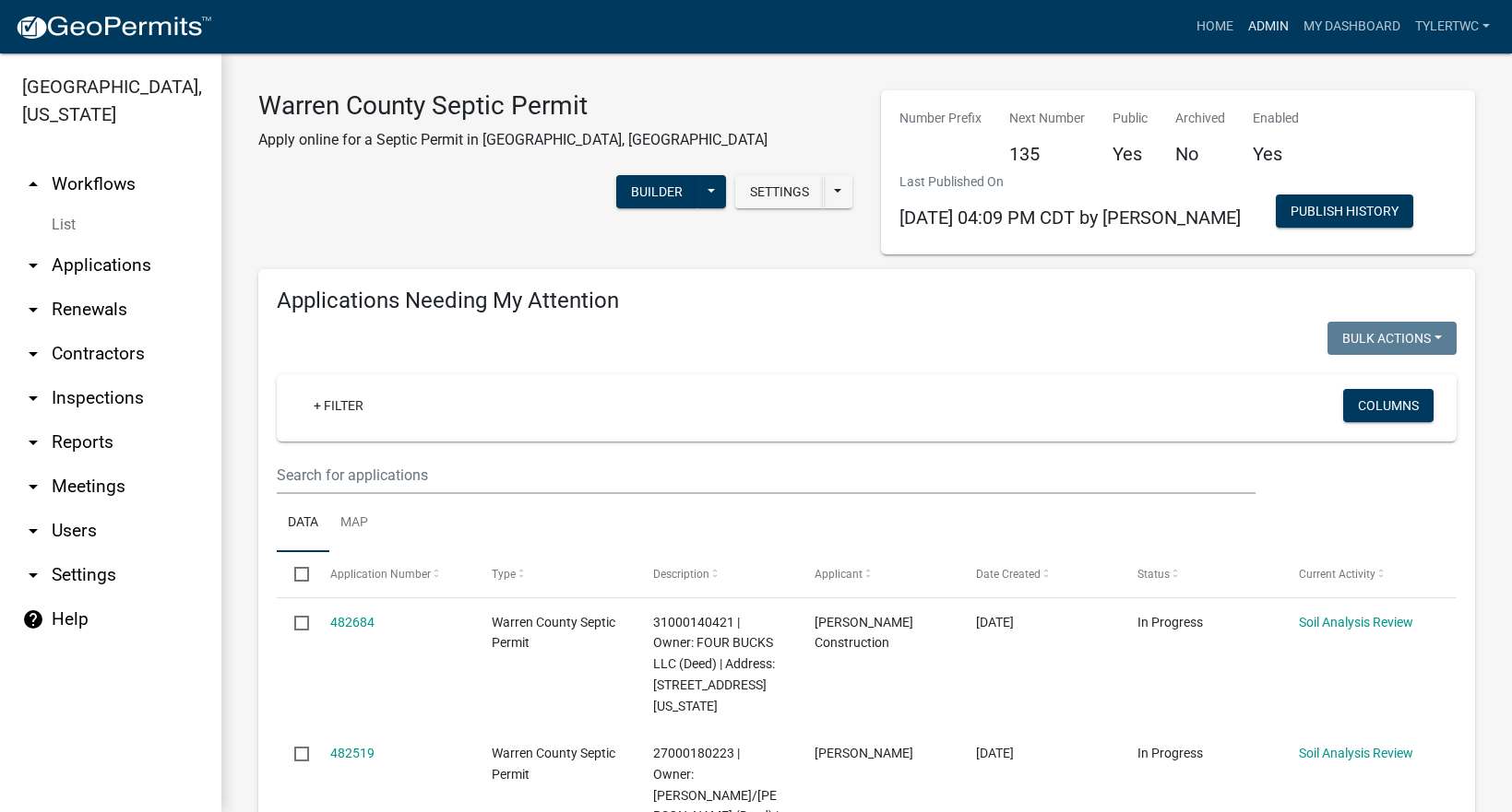
click at [1259, 18] on link "Admin" at bounding box center [1268, 26] width 55 height 35
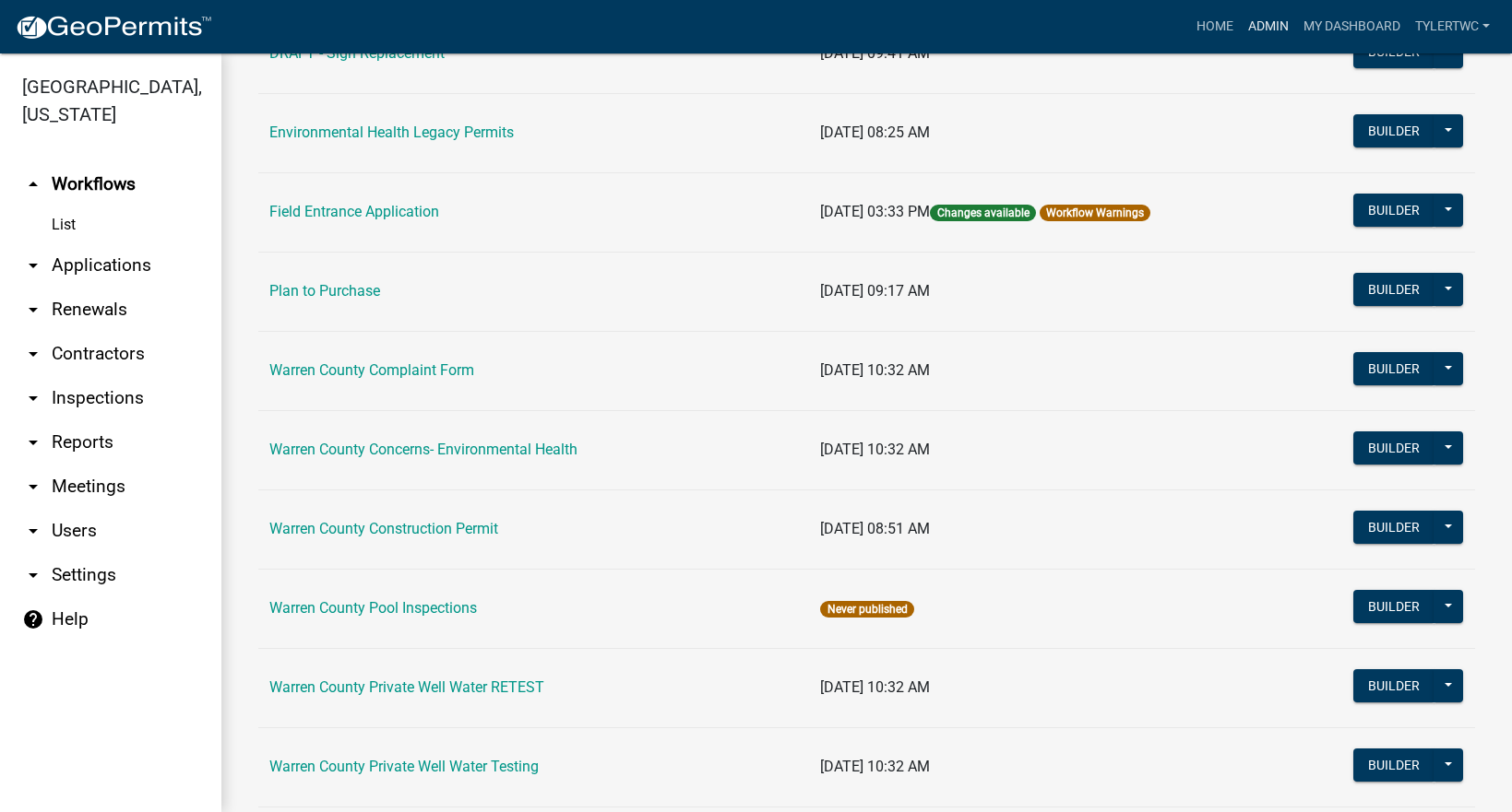
scroll to position [1144, 0]
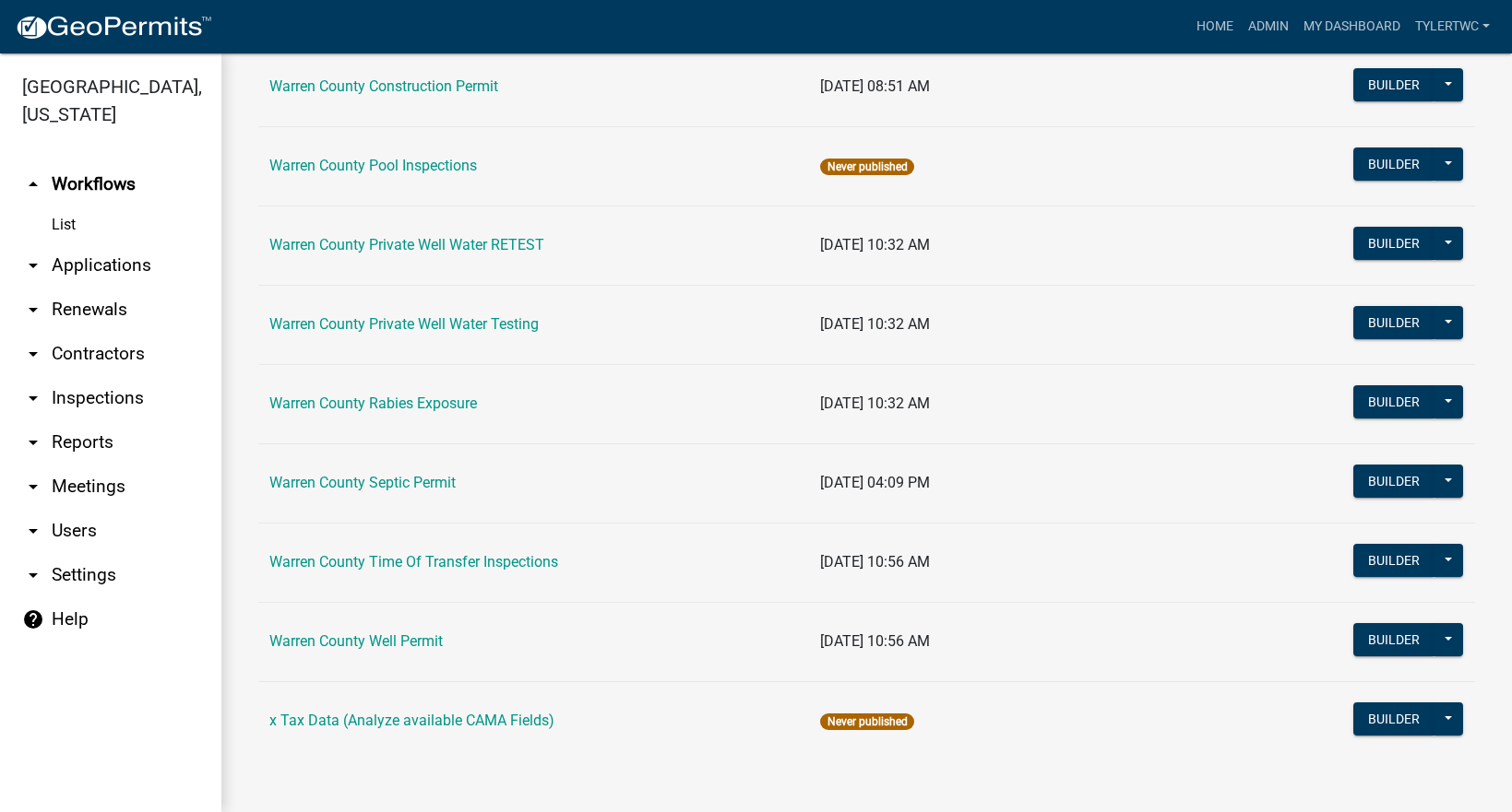
click at [342, 546] on td "Warren County Time Of Transfer Inspections" at bounding box center [534, 562] width 551 height 79
click at [348, 557] on link "Warren County Time Of Transfer Inspections" at bounding box center [413, 562] width 289 height 18
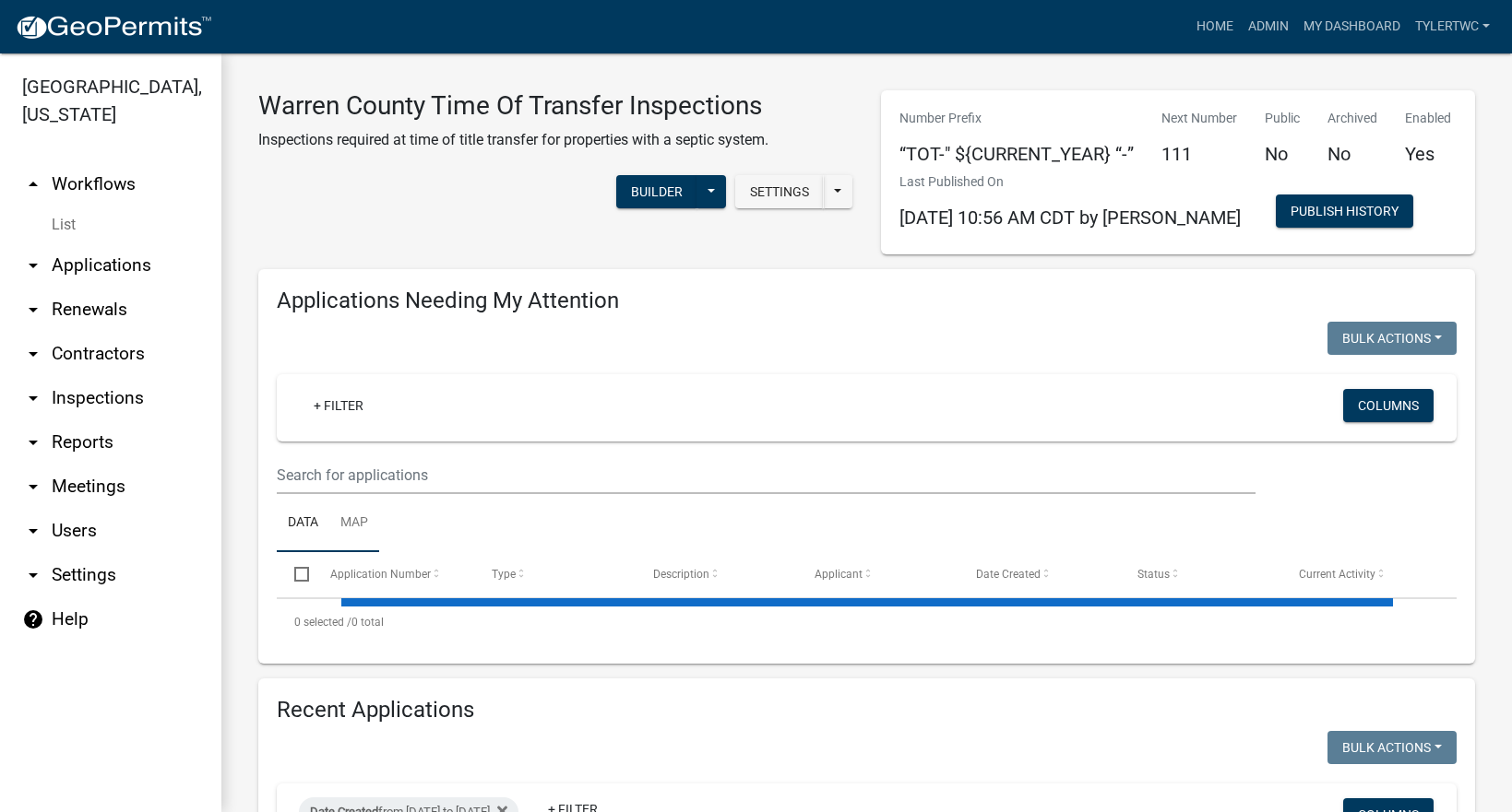
select select "2: 50"
select select "3: 100"
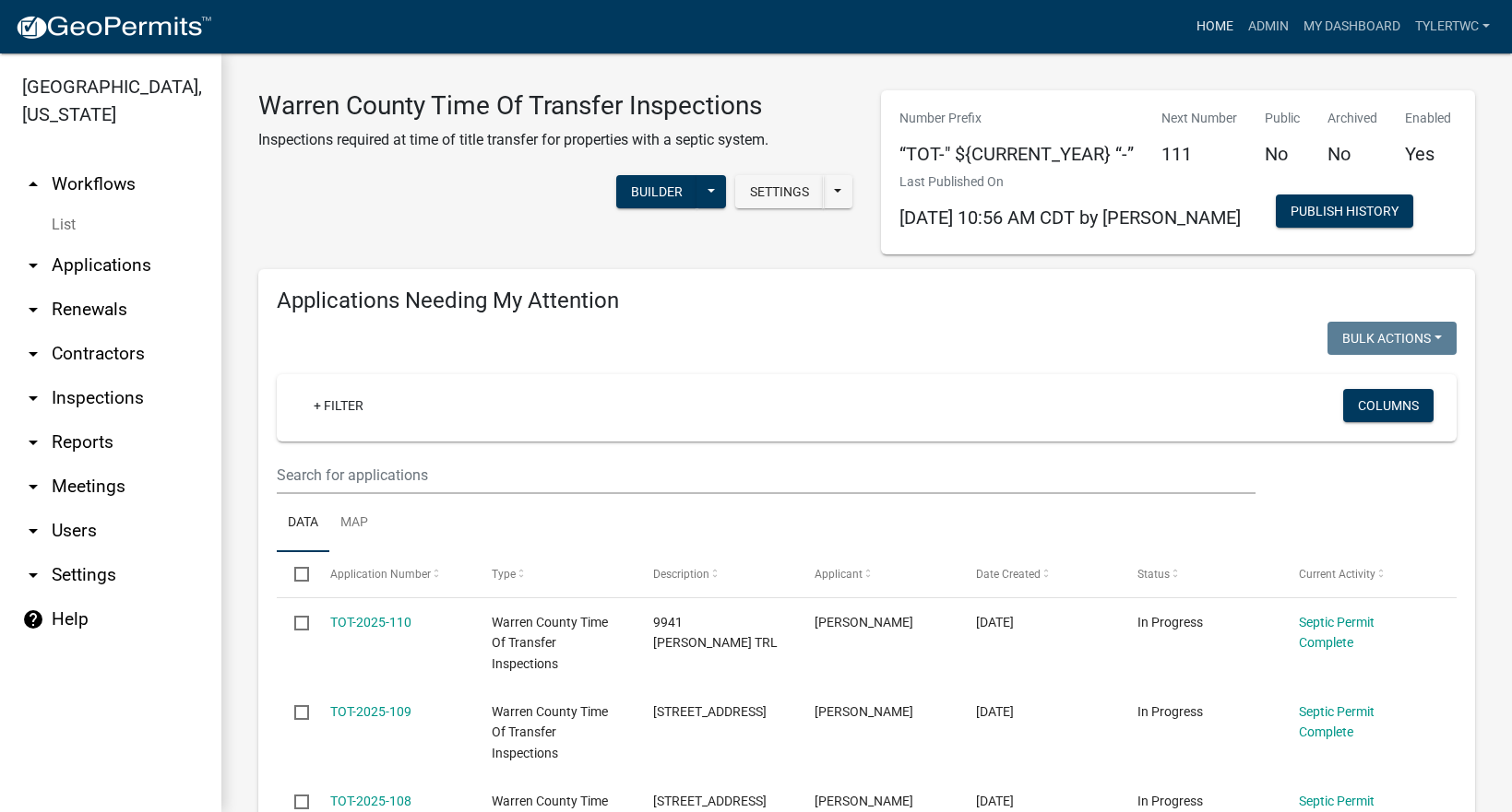
click at [1209, 31] on link "Home" at bounding box center [1214, 26] width 52 height 35
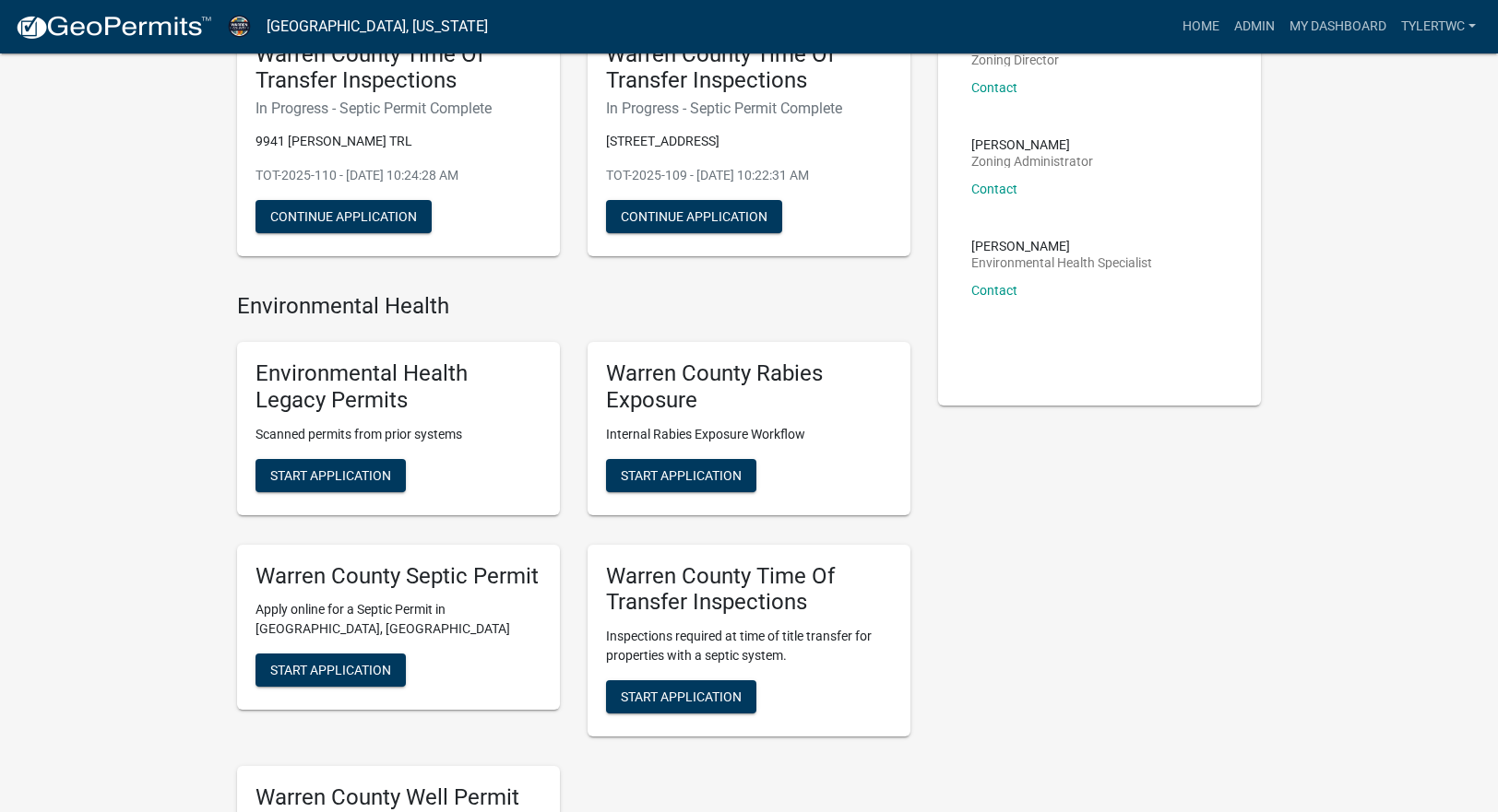
scroll to position [215, 0]
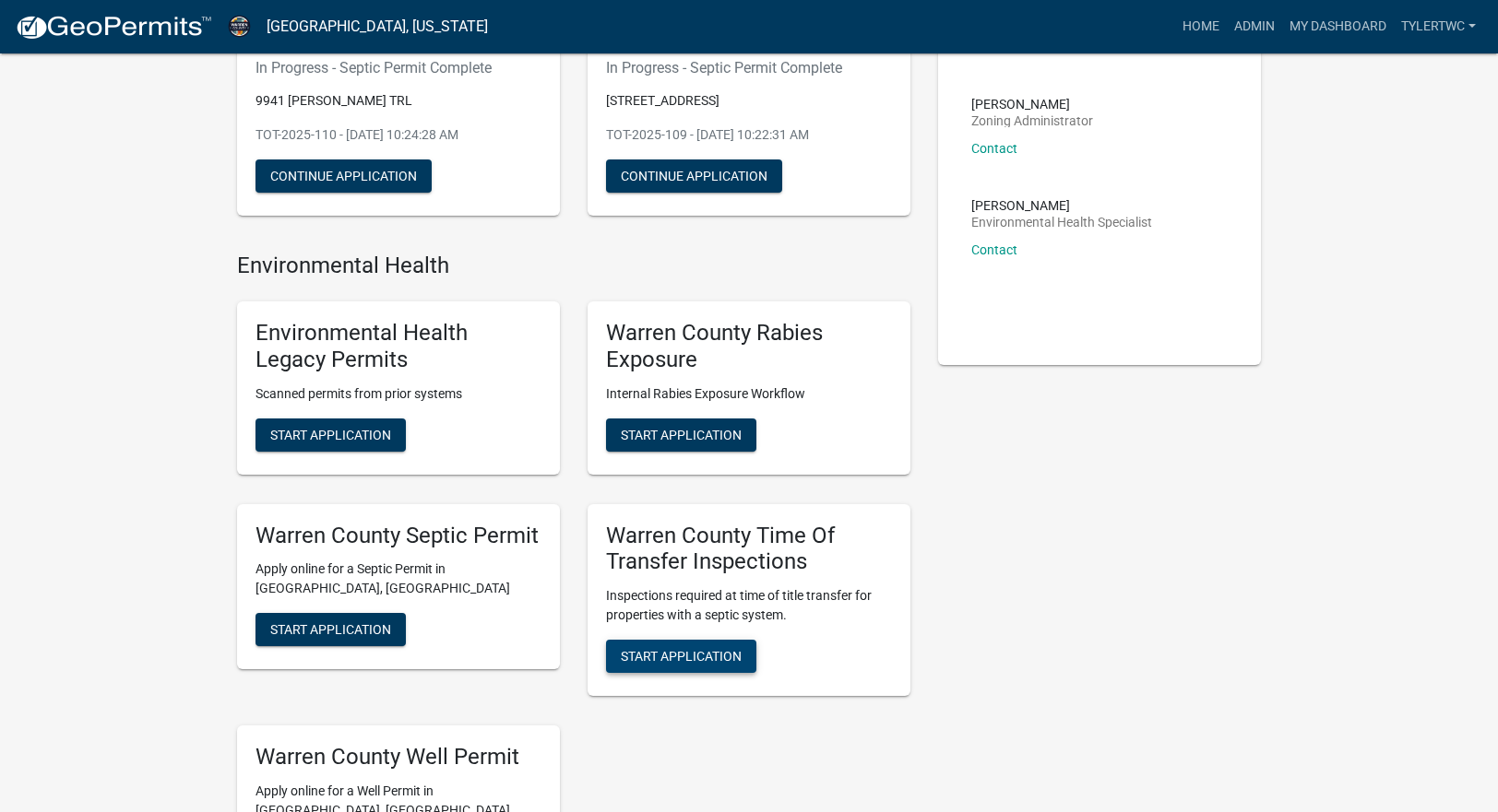
click at [677, 651] on span "Start Application" at bounding box center [681, 657] width 121 height 15
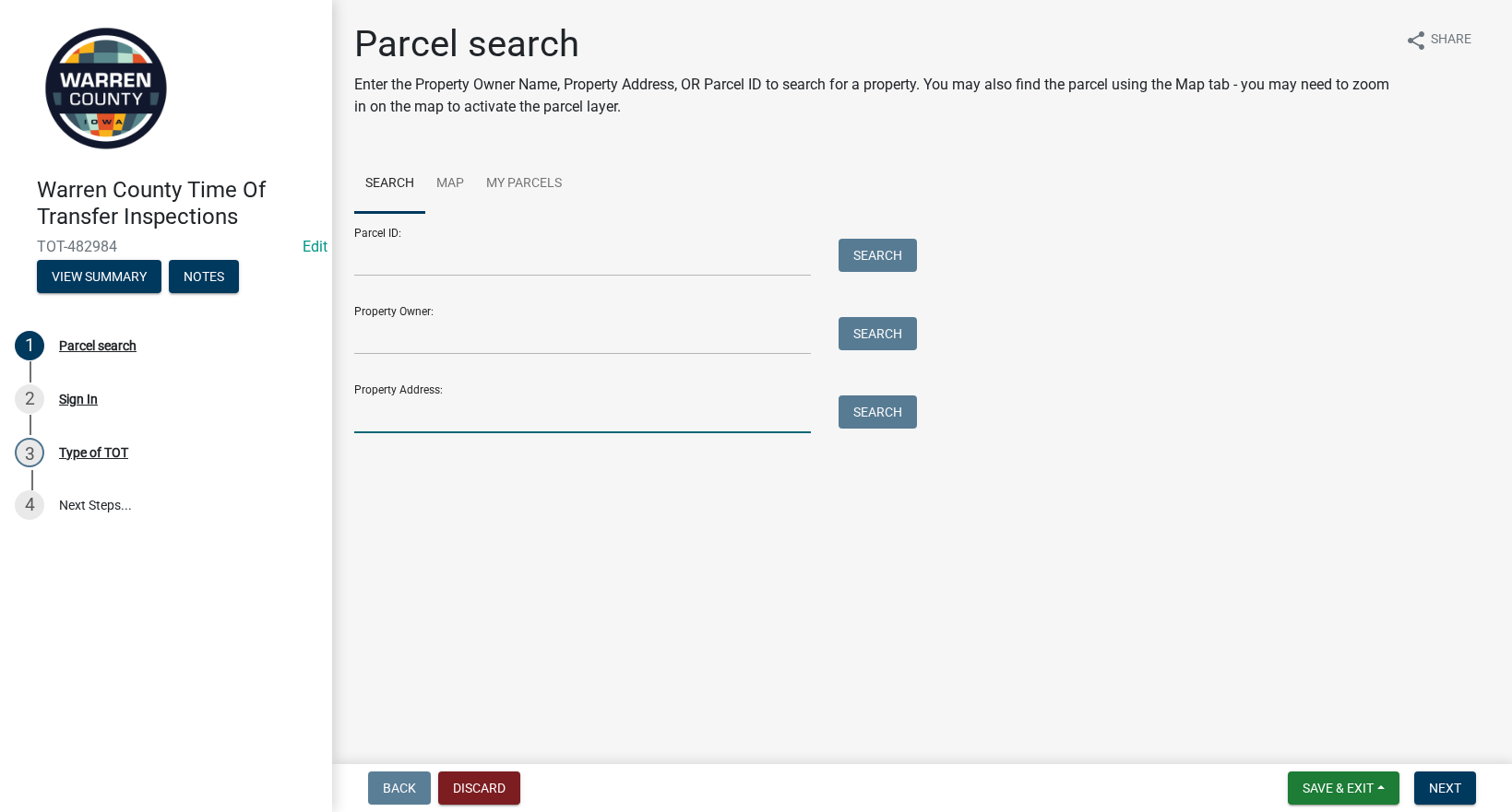
click at [524, 426] on input "Property Address:" at bounding box center [583, 414] width 457 height 38
type input "12576"
click at [878, 413] on button "Search" at bounding box center [877, 412] width 78 height 33
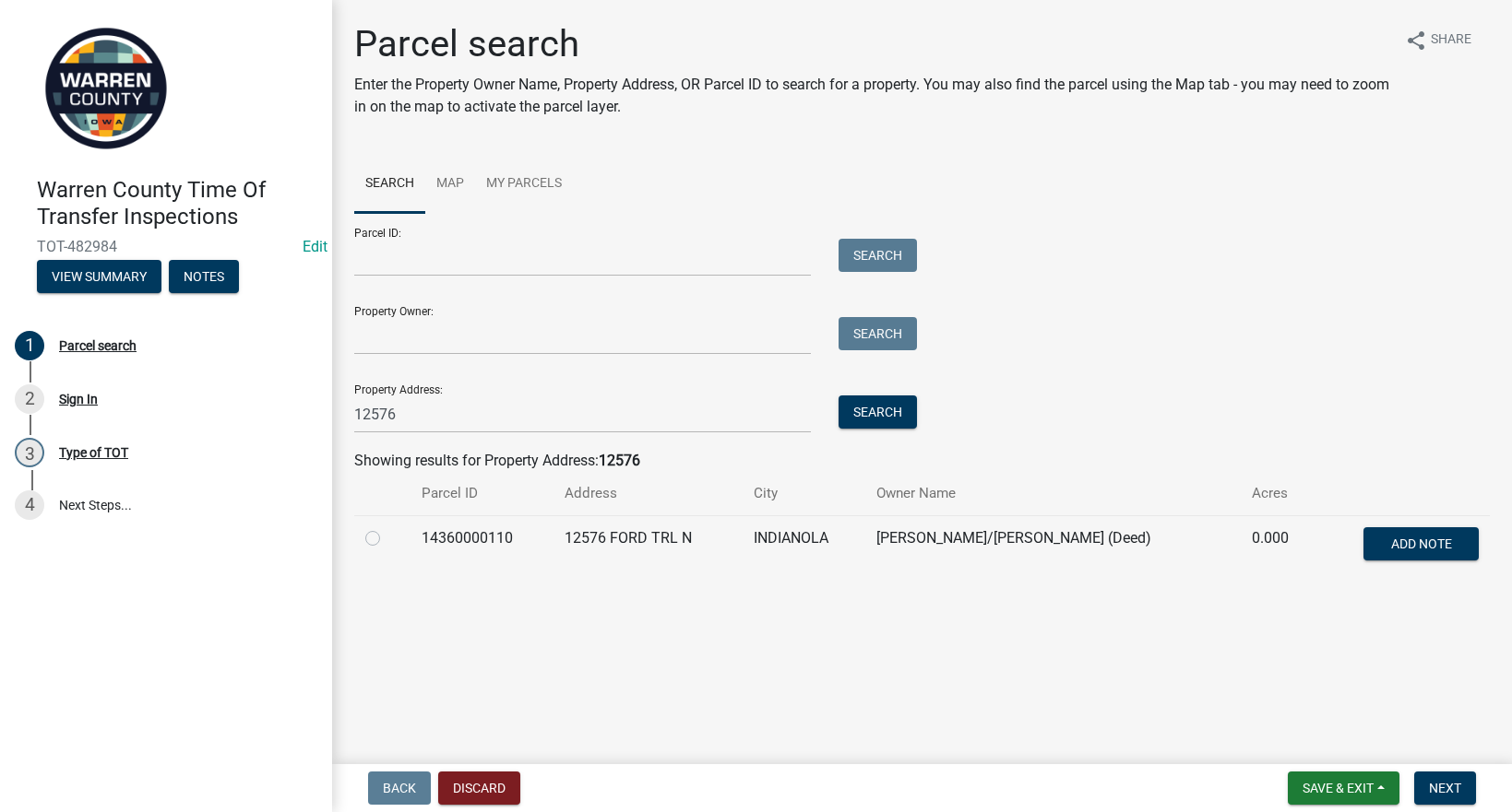
click at [387, 527] on label at bounding box center [387, 527] width 0 height 0
click at [387, 535] on input "radio" at bounding box center [393, 533] width 12 height 12
radio input "true"
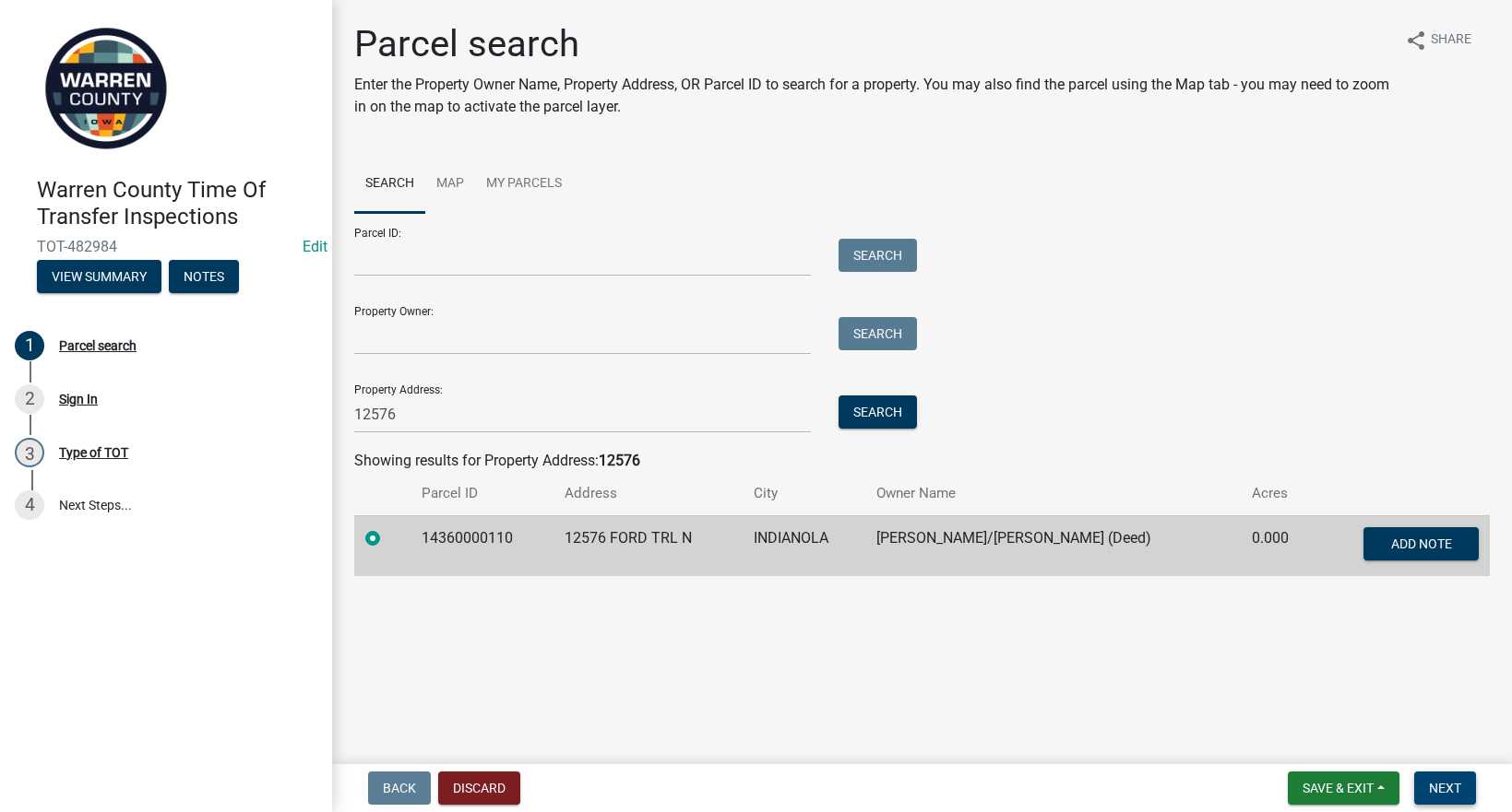
click at [1440, 788] on span "Next" at bounding box center [1445, 789] width 32 height 15
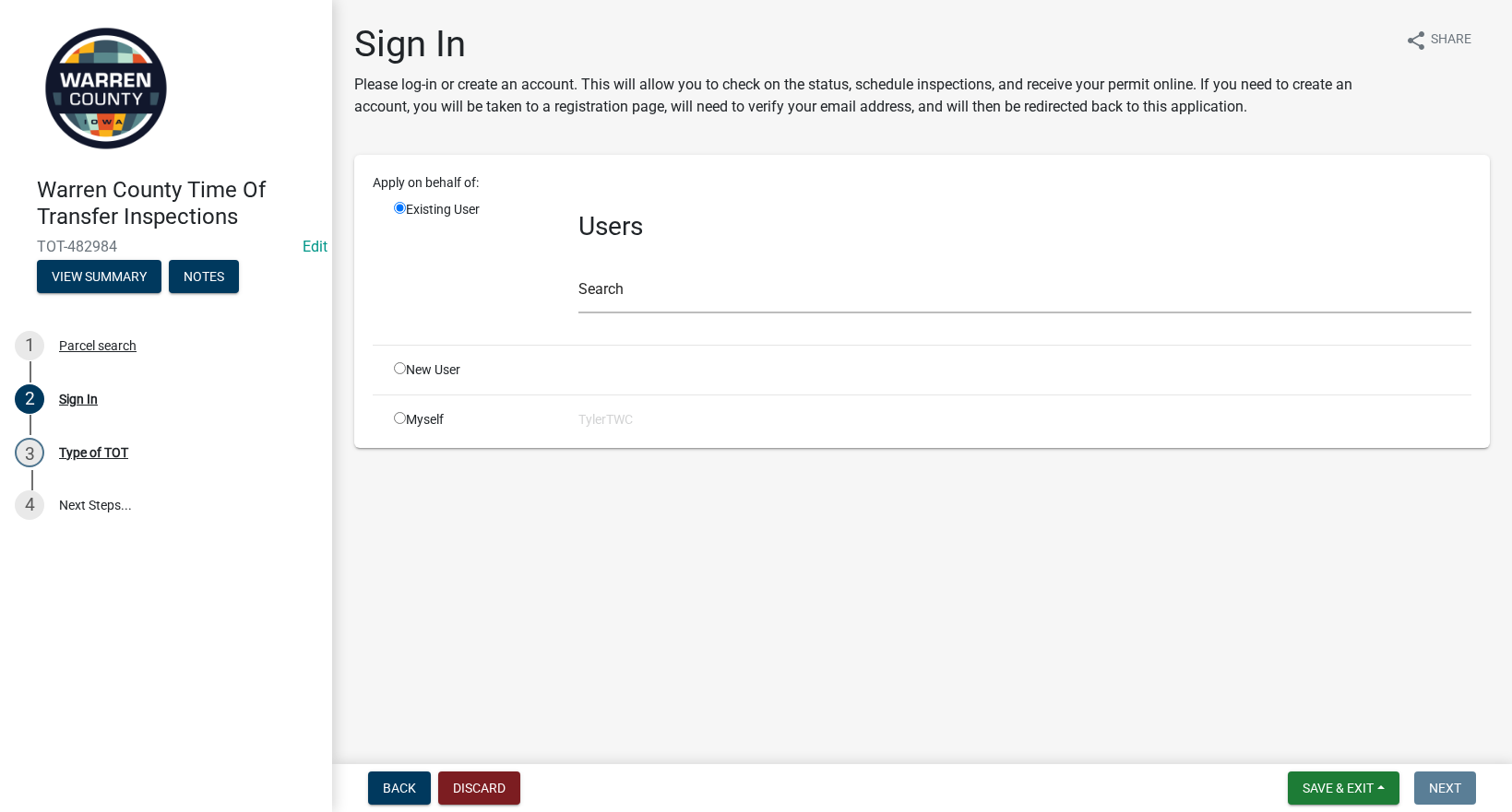
click at [401, 415] on input "radio" at bounding box center [400, 417] width 12 height 12
radio input "true"
radio input "false"
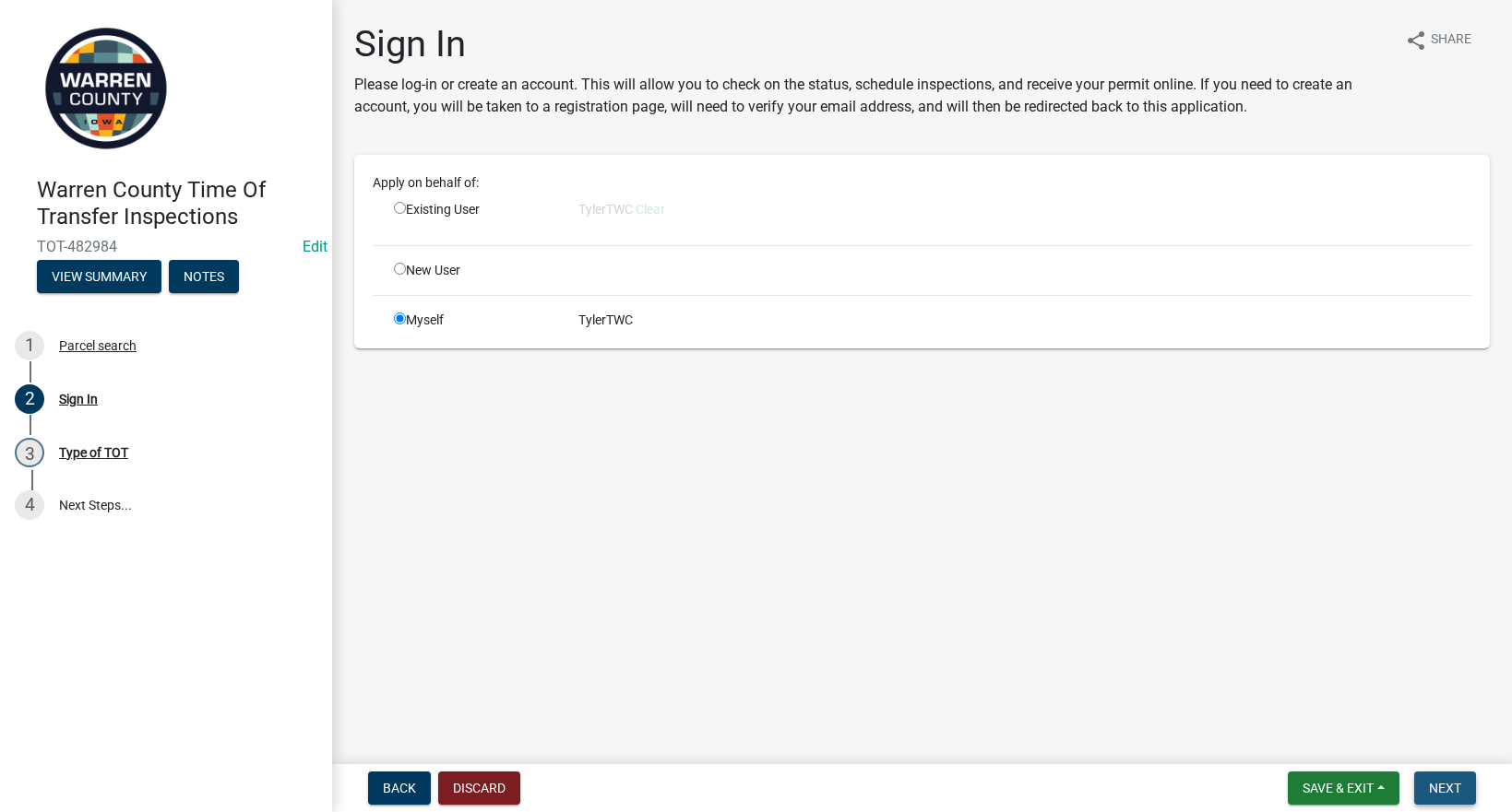
click at [1439, 773] on button "Next" at bounding box center [1445, 788] width 62 height 33
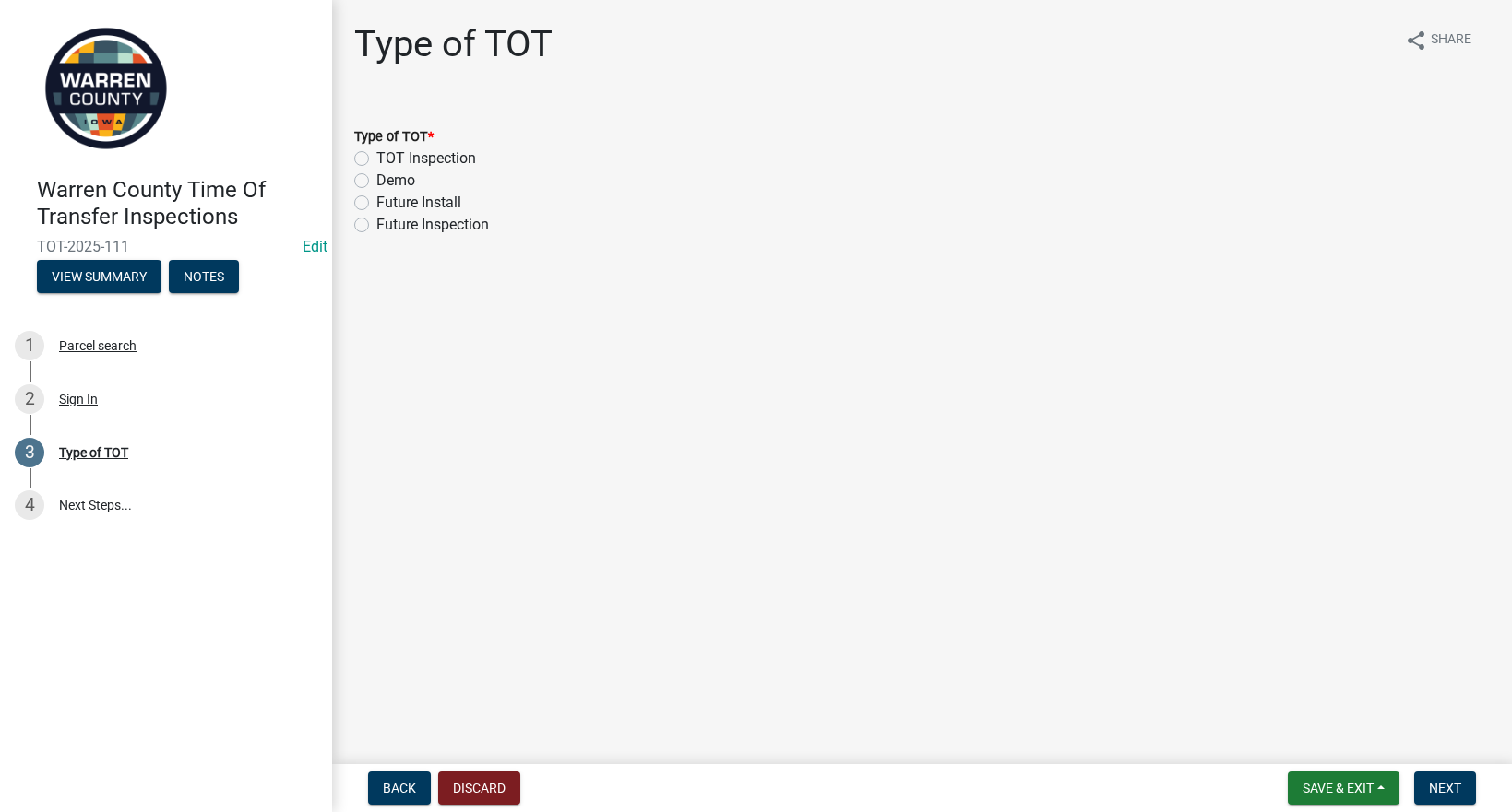
click at [376, 161] on label "TOT Inspection" at bounding box center [426, 159] width 100 height 23
click at [376, 160] on input "TOT Inspection" at bounding box center [382, 153] width 12 height 12
radio input "true"
click at [1419, 776] on button "Next" at bounding box center [1445, 788] width 62 height 33
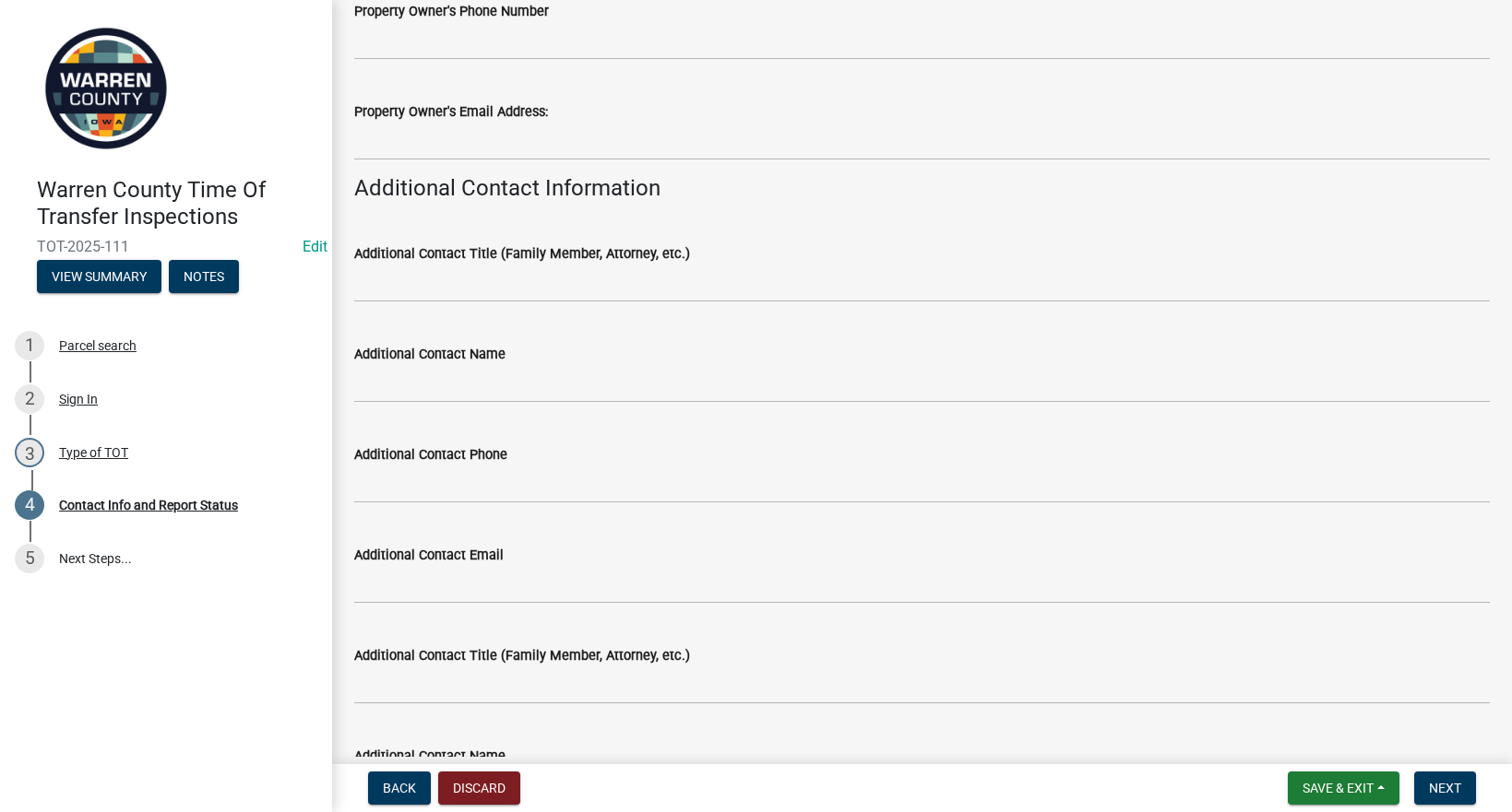
scroll to position [215, 0]
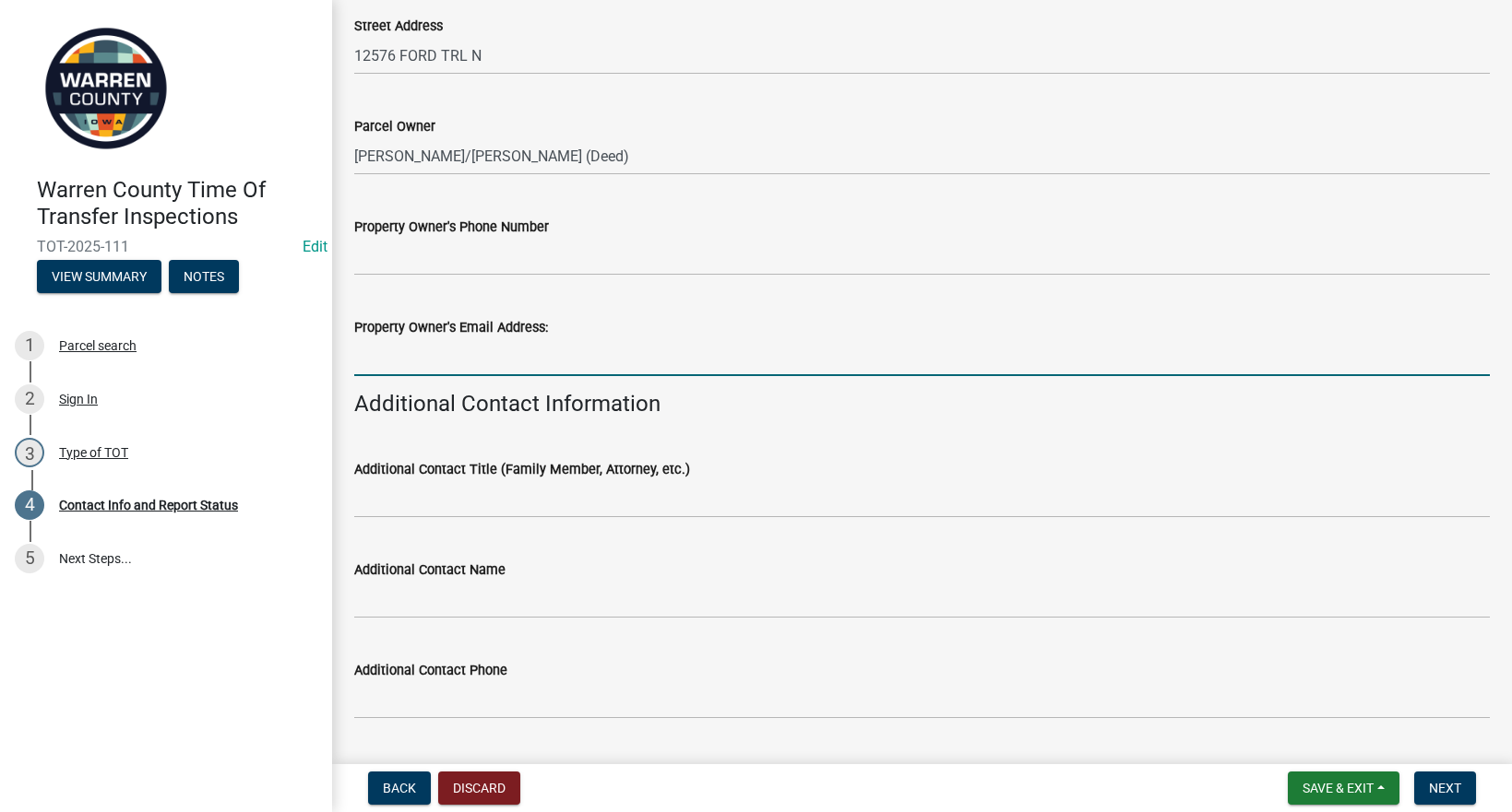
click at [438, 353] on input "Property Owner's Email Address:" at bounding box center [922, 357] width 1136 height 38
paste input "rod.curtis@curtisarchitecture.com"
type input "rod.curtis@curtisarchitecture.com"
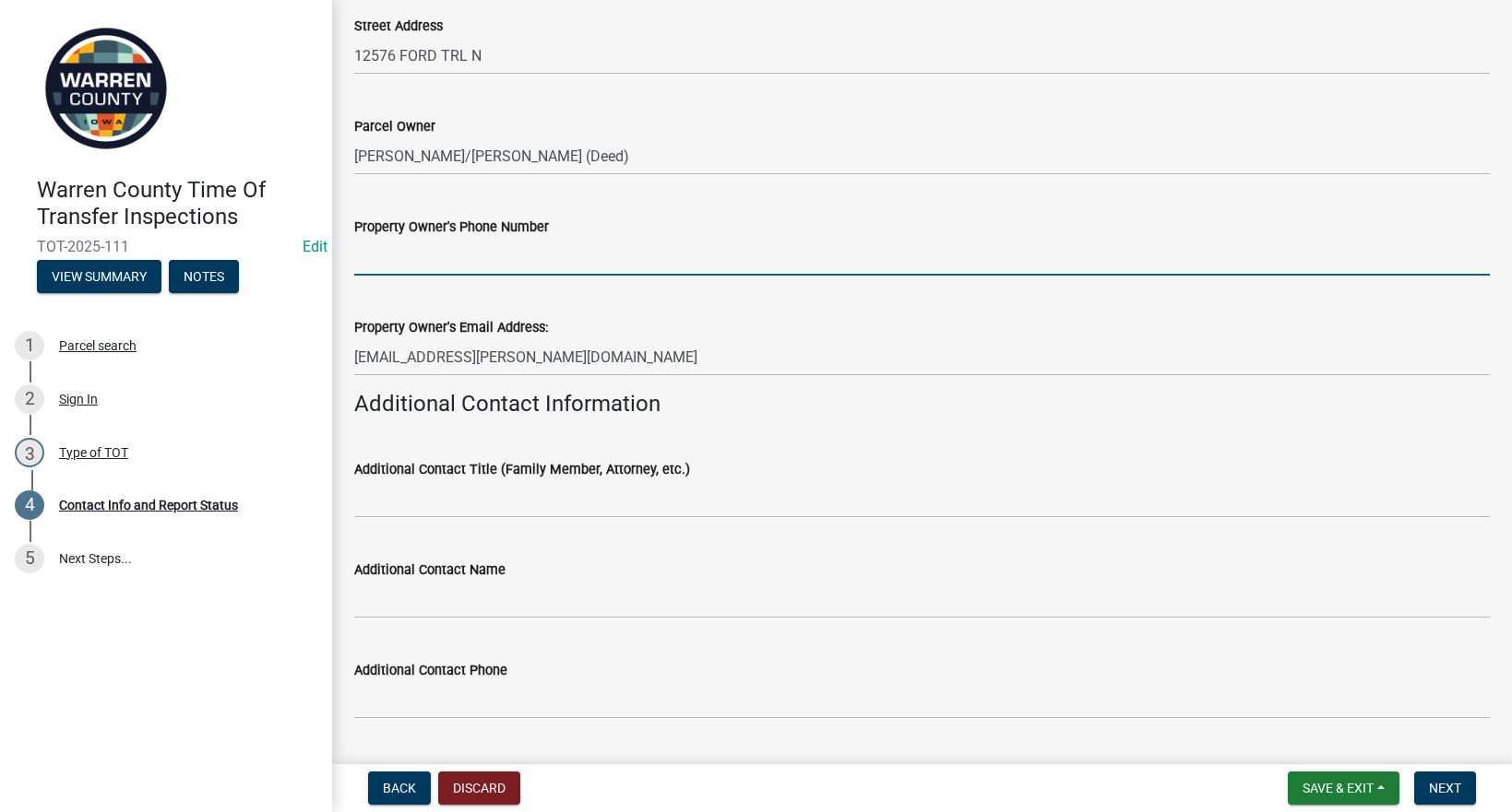
click at [430, 252] on input "Property Owner's Phone Number" at bounding box center [922, 257] width 1136 height 38
paste input "641-660-9625"
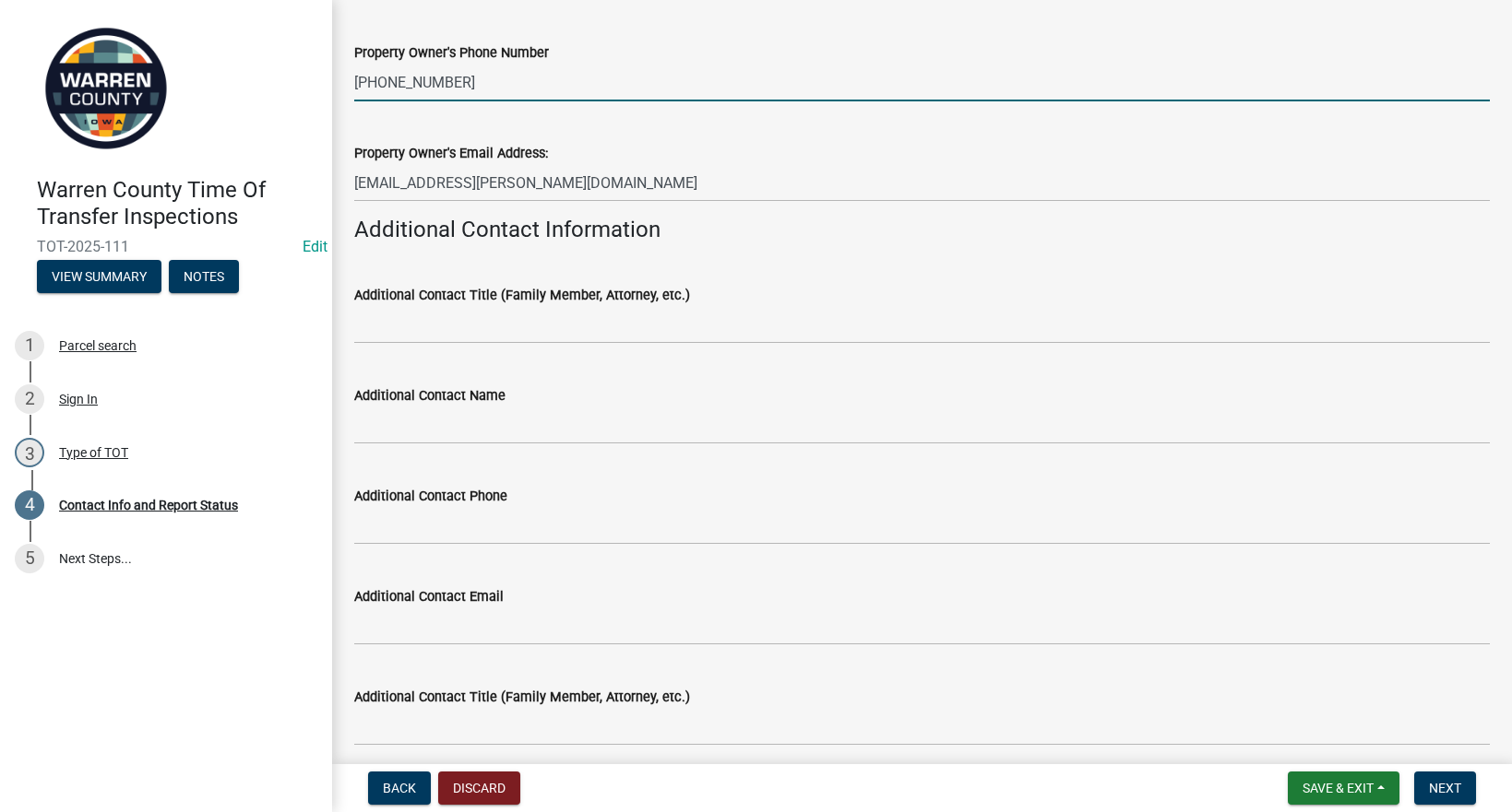
scroll to position [430, 0]
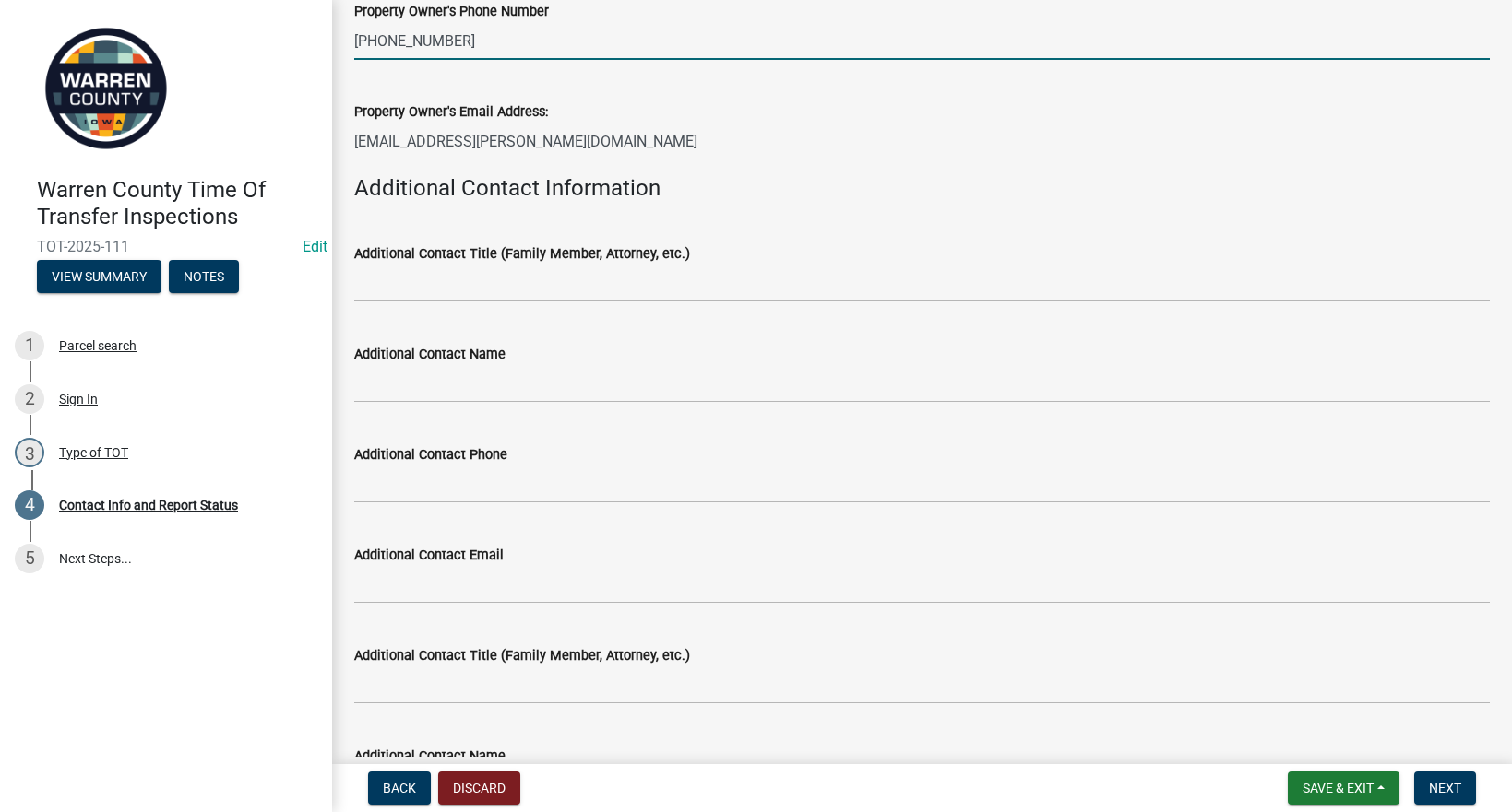
type input "641-660-9625"
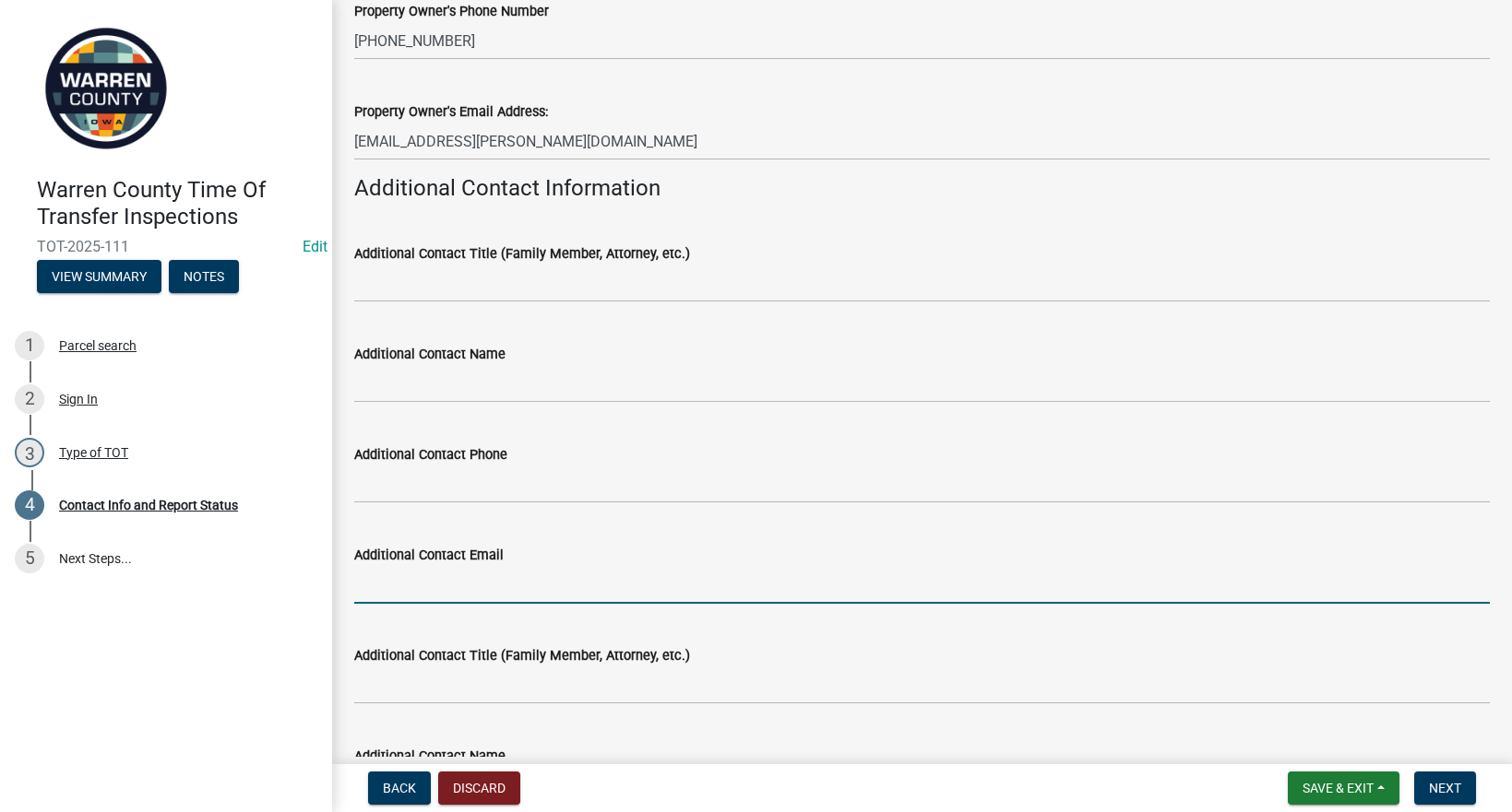
click at [475, 586] on input "Additional Contact Email" at bounding box center [922, 585] width 1136 height 38
paste input "rburnett@kw.com"
type input "rburnett@kw.com"
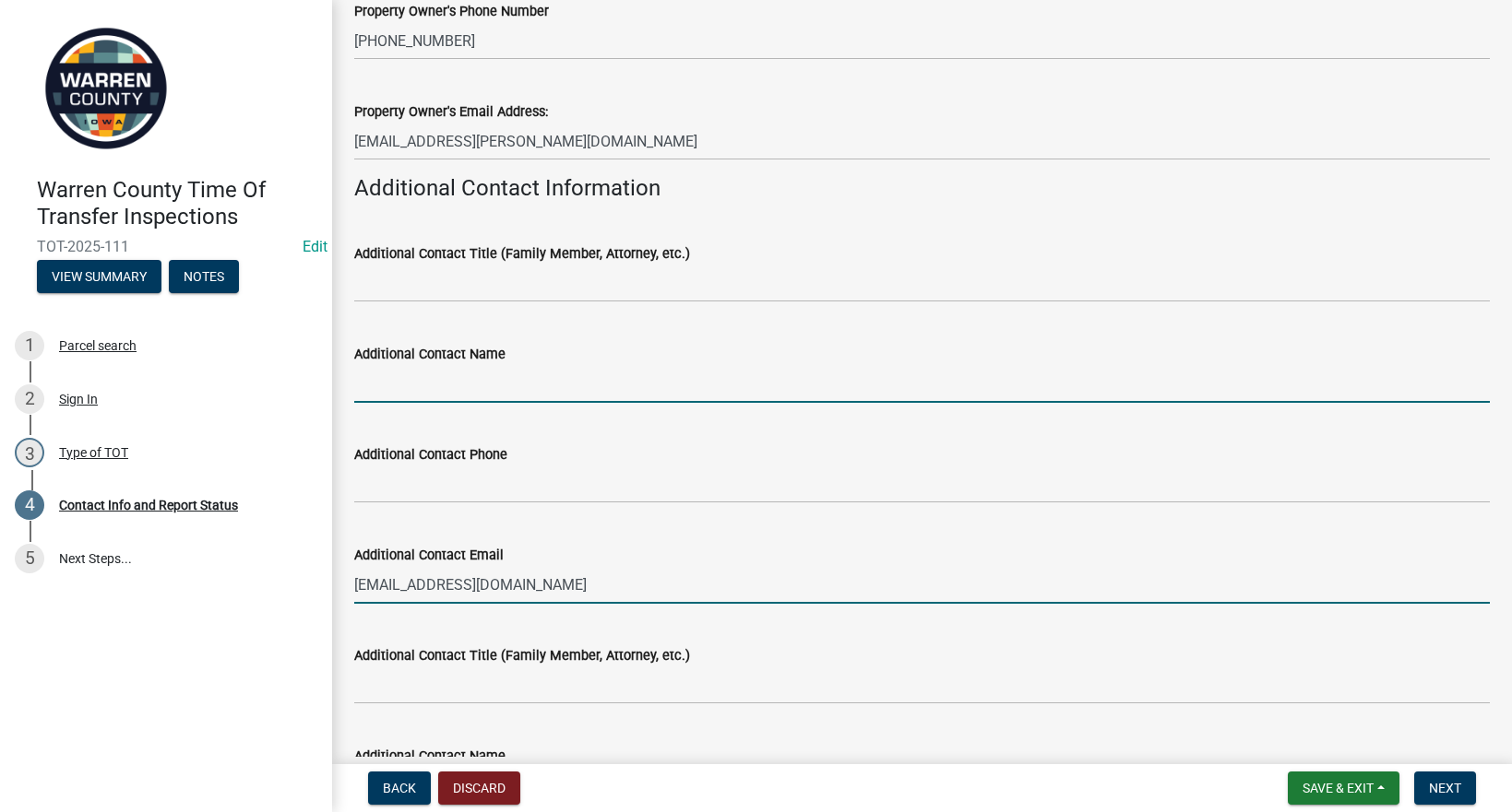
click at [436, 386] on input "Additional Contact Name" at bounding box center [922, 383] width 1136 height 38
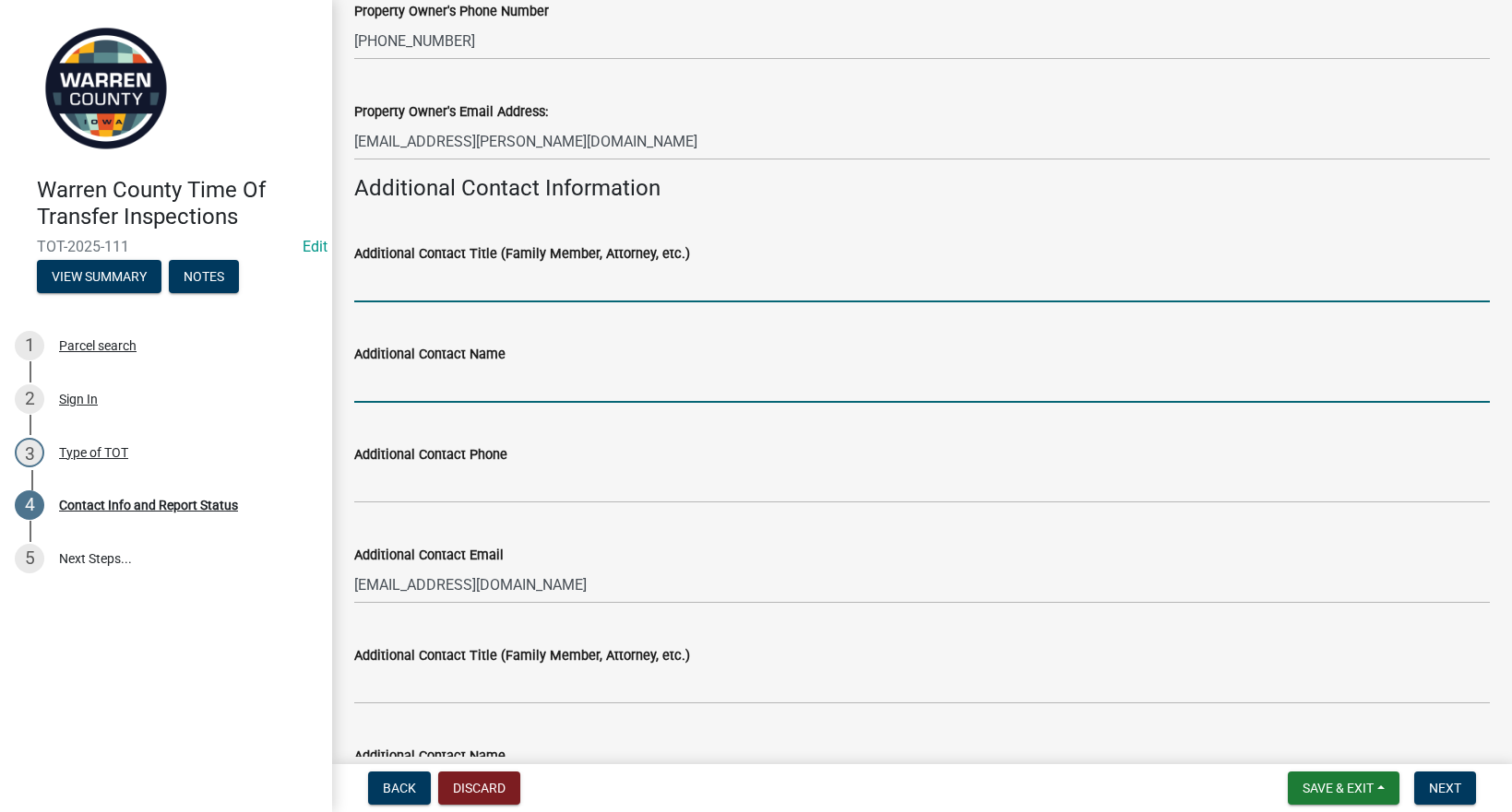
click at [450, 271] on input "Additional Contact Title (Family Member, Attorney, etc.)" at bounding box center [922, 284] width 1136 height 38
type input "Realtor"
drag, startPoint x: 415, startPoint y: 389, endPoint x: 401, endPoint y: 377, distance: 18.4
click at [415, 389] on input "Additional Contact Name" at bounding box center [922, 383] width 1136 height 38
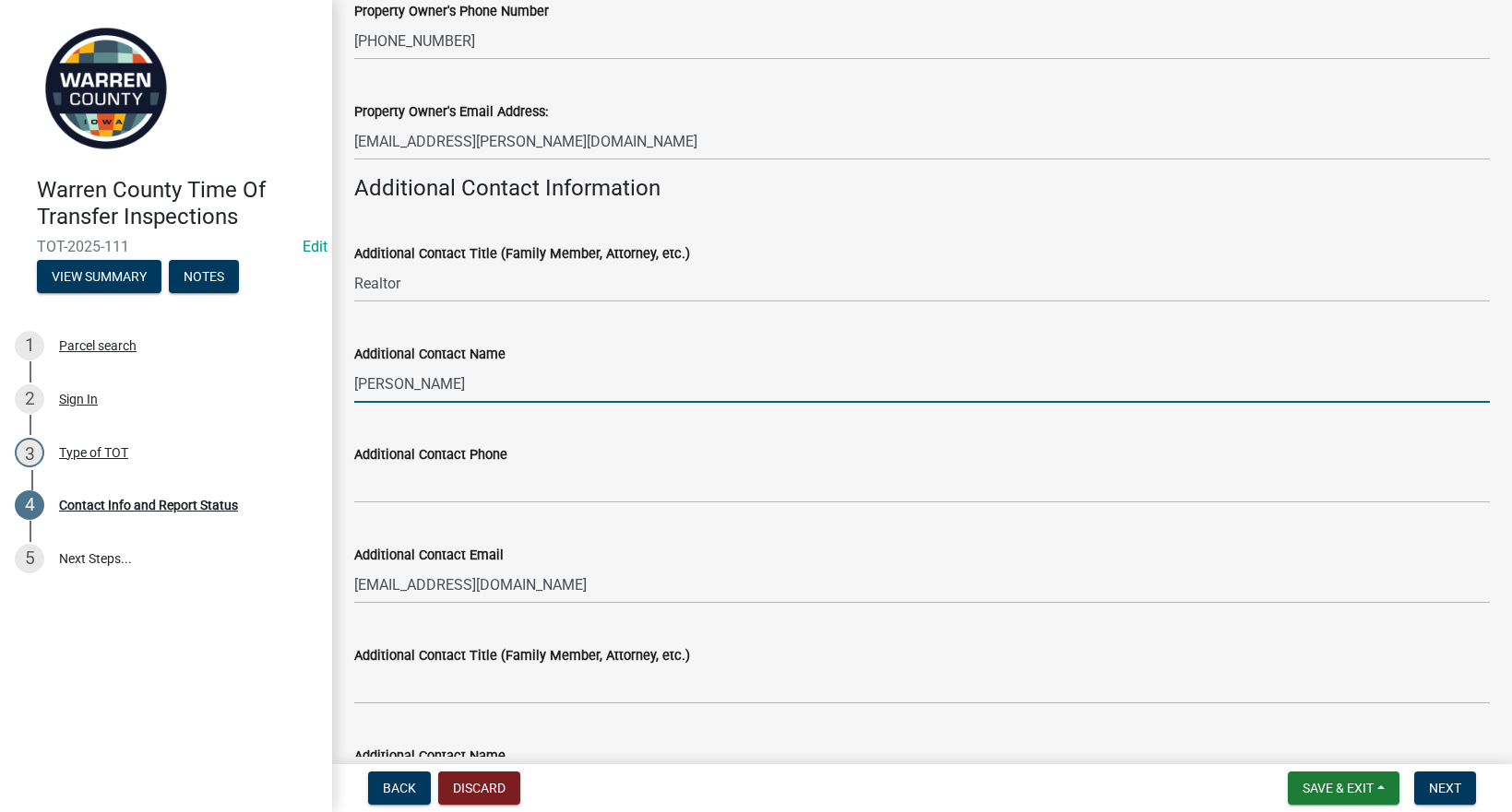
type input "Rachelle Burnett"
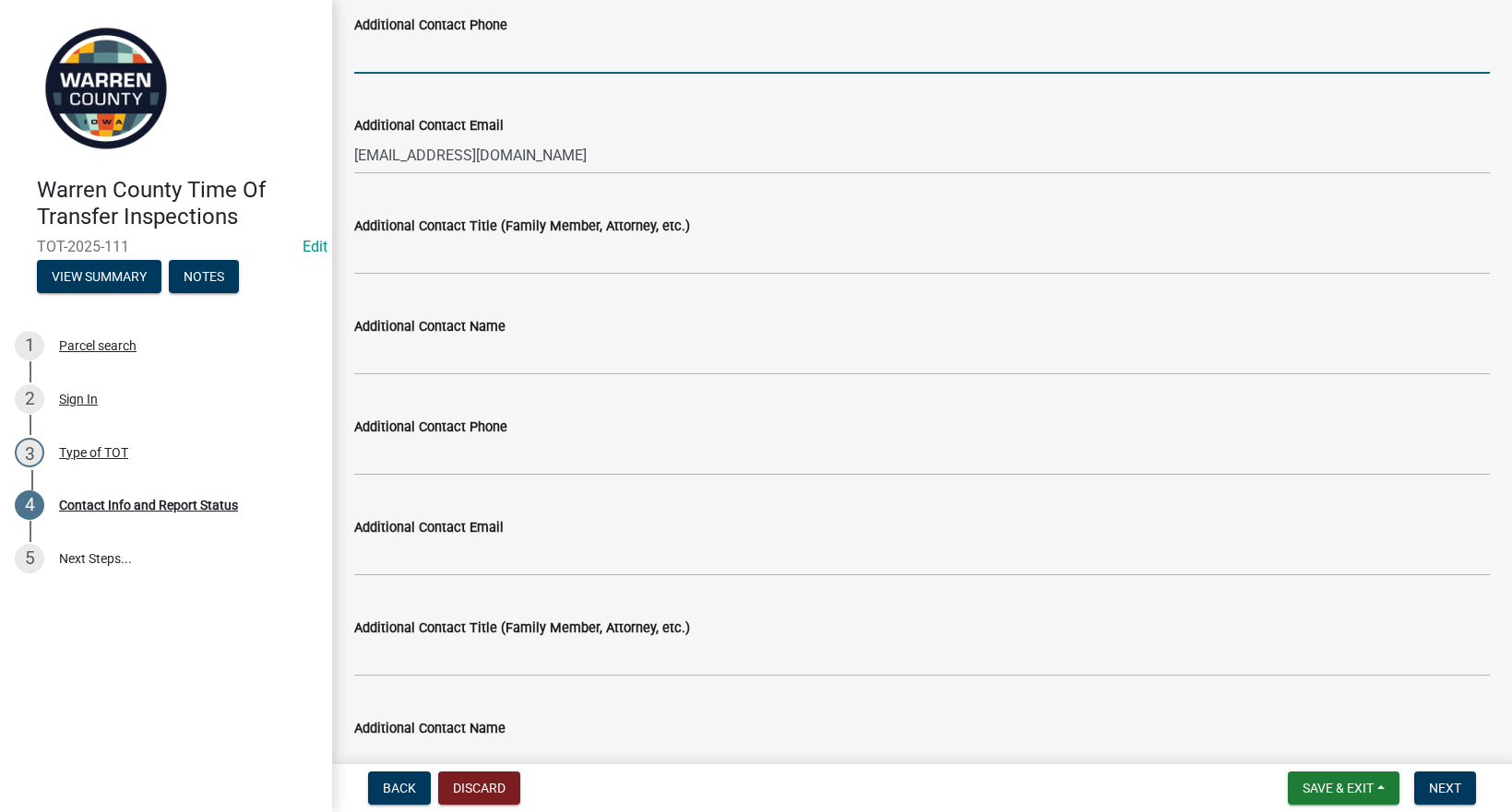
scroll to position [1506, 0]
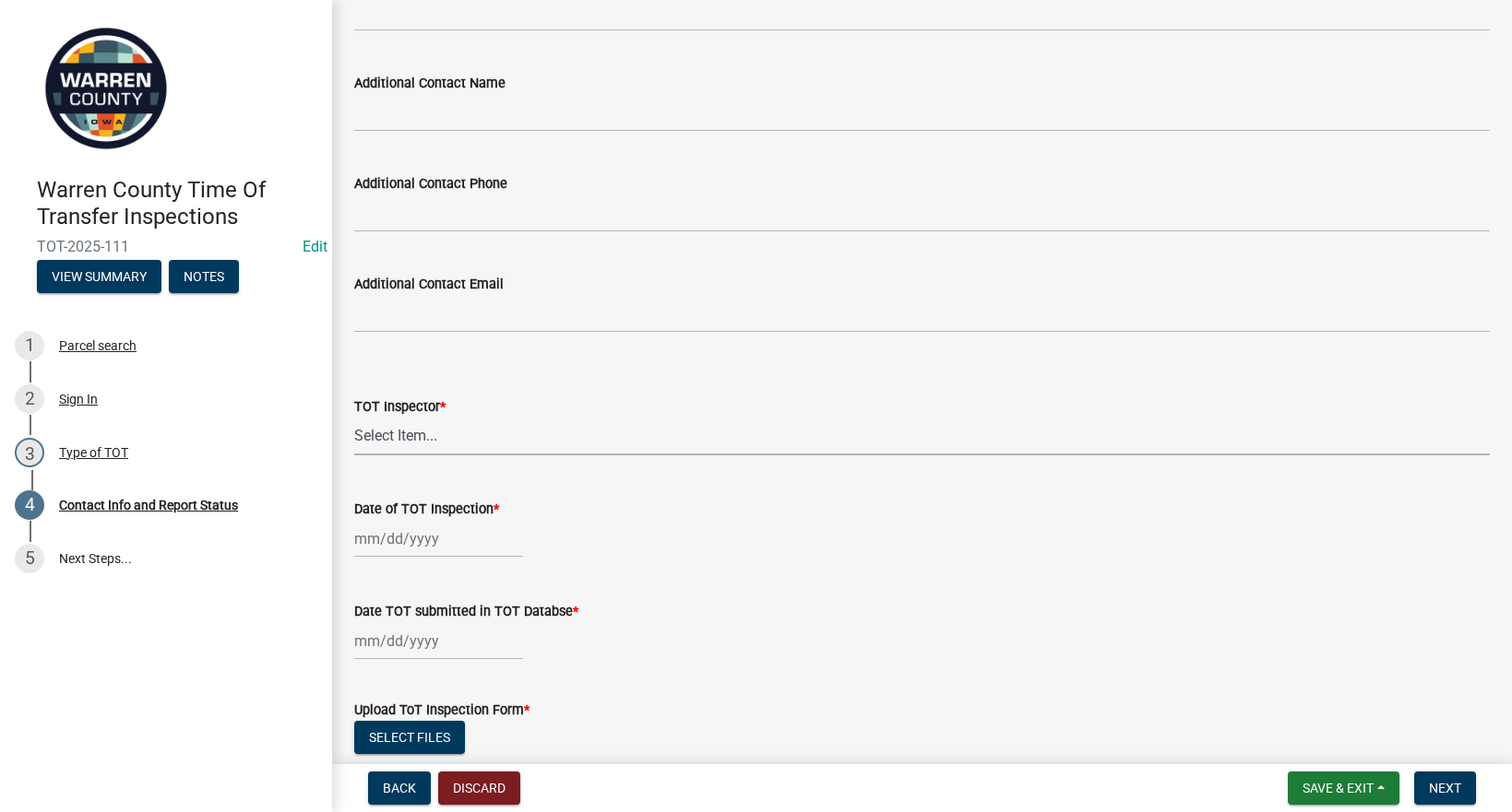
click at [441, 435] on select "Select Item... Seth Brown #13190 Gerald Snyder #8479 Jonathan Cornish #2007 Mar…" at bounding box center [922, 436] width 1136 height 38
click at [354, 417] on select "Select Item... Seth Brown #13190 Gerald Snyder #8479 Jonathan Cornish #2007 Mar…" at bounding box center [922, 436] width 1136 height 38
select select "bb0a5943-fbd2-4dc2-be90-36d1aa9a9032"
click at [412, 539] on div at bounding box center [439, 539] width 169 height 38
select select "9"
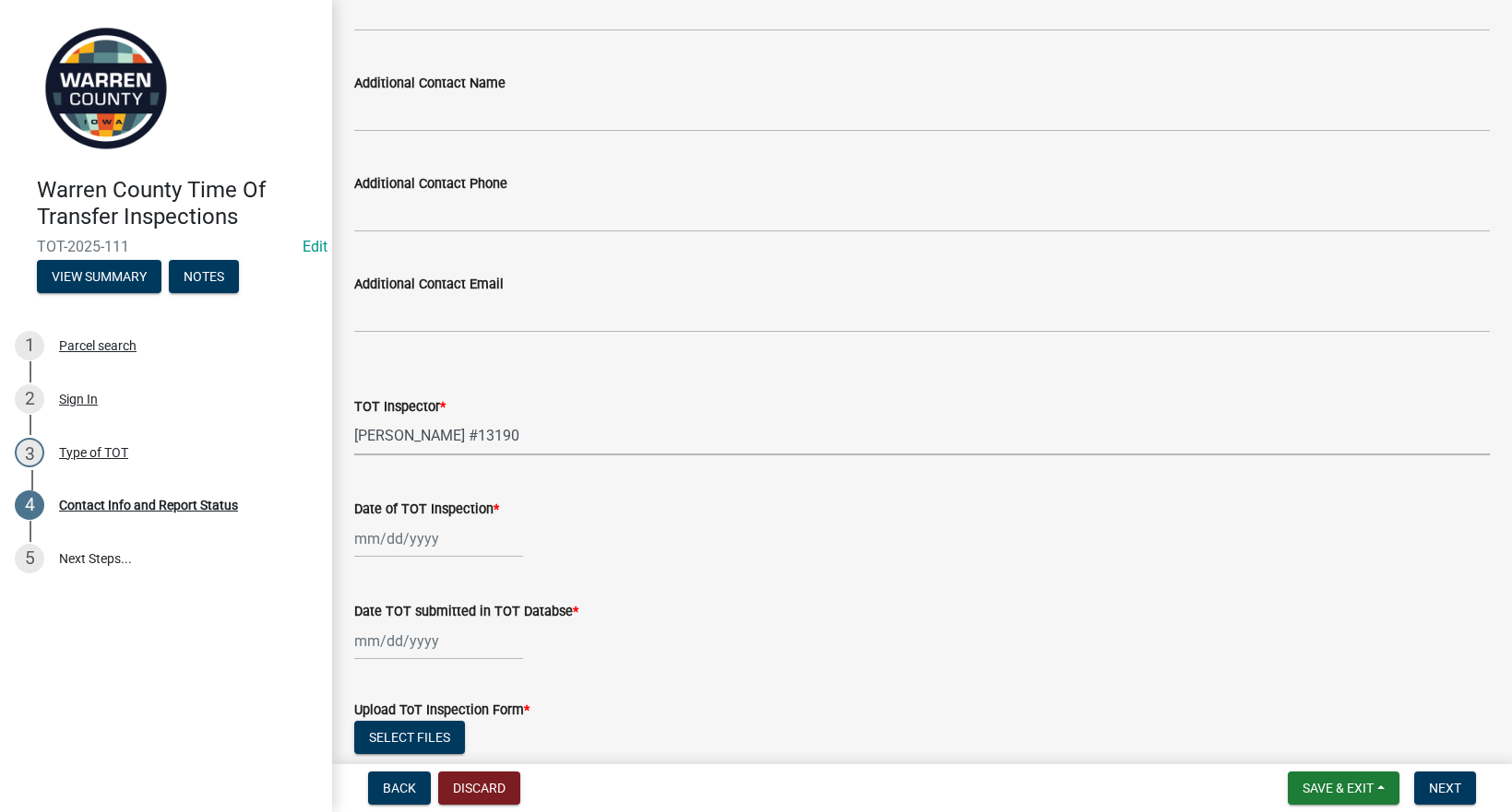
select select "2025"
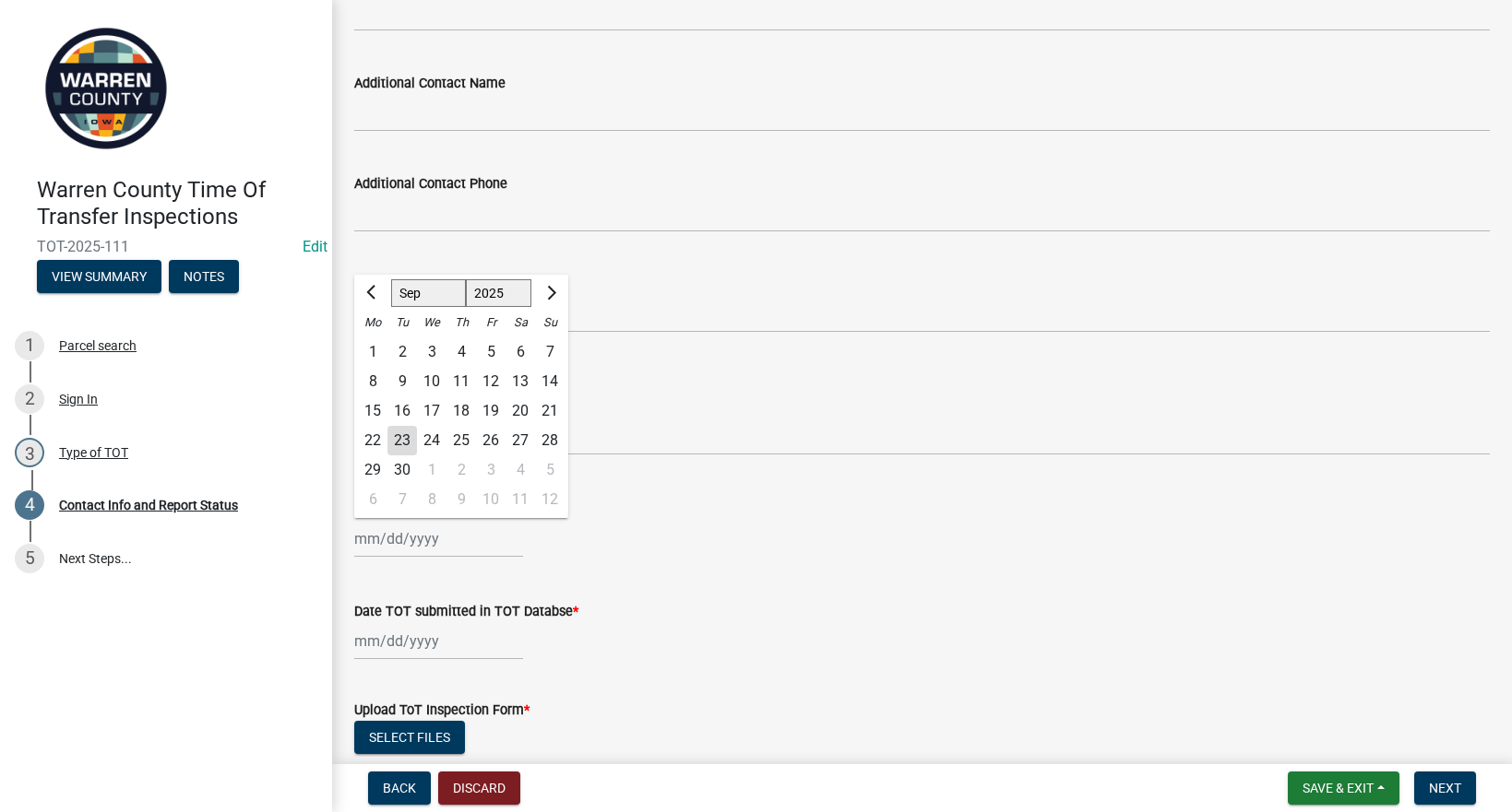
drag, startPoint x: 405, startPoint y: 434, endPoint x: 412, endPoint y: 485, distance: 51.5
click at [405, 434] on div "23" at bounding box center [402, 440] width 29 height 29
type input "[DATE]"
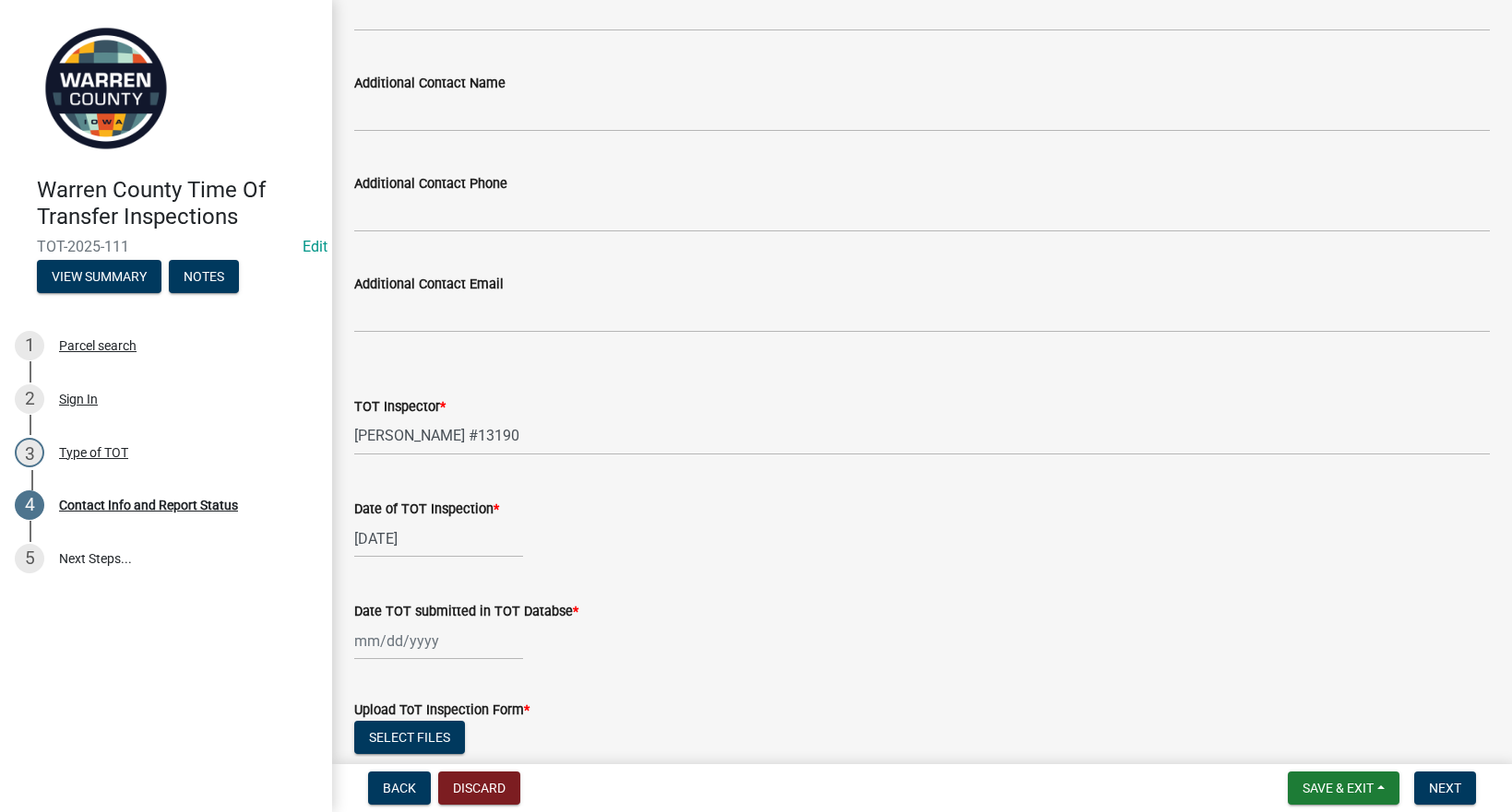
click at [371, 647] on div at bounding box center [439, 641] width 169 height 38
select select "9"
select select "2025"
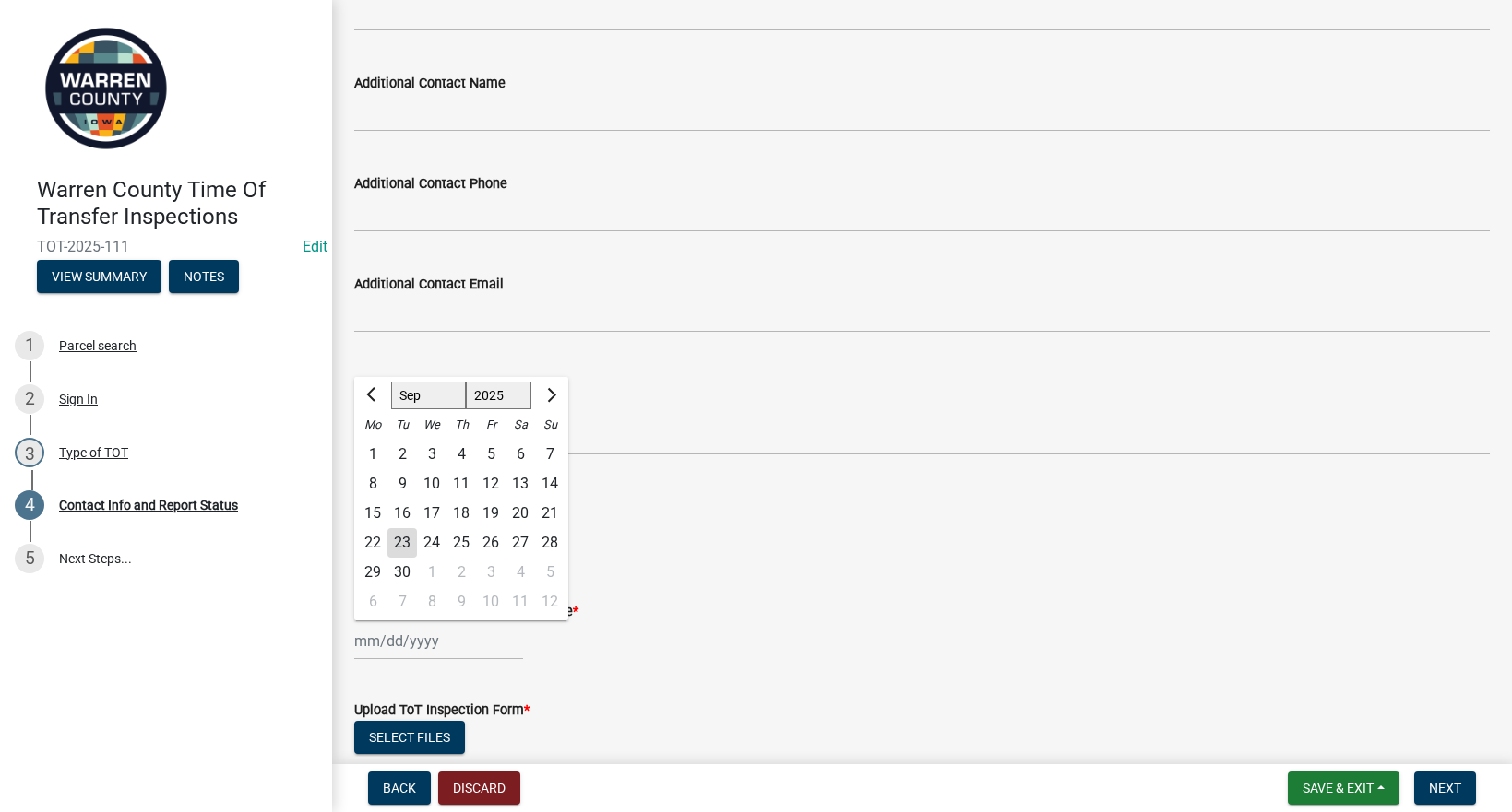
click at [404, 544] on div "23" at bounding box center [402, 542] width 29 height 29
type input "[DATE]"
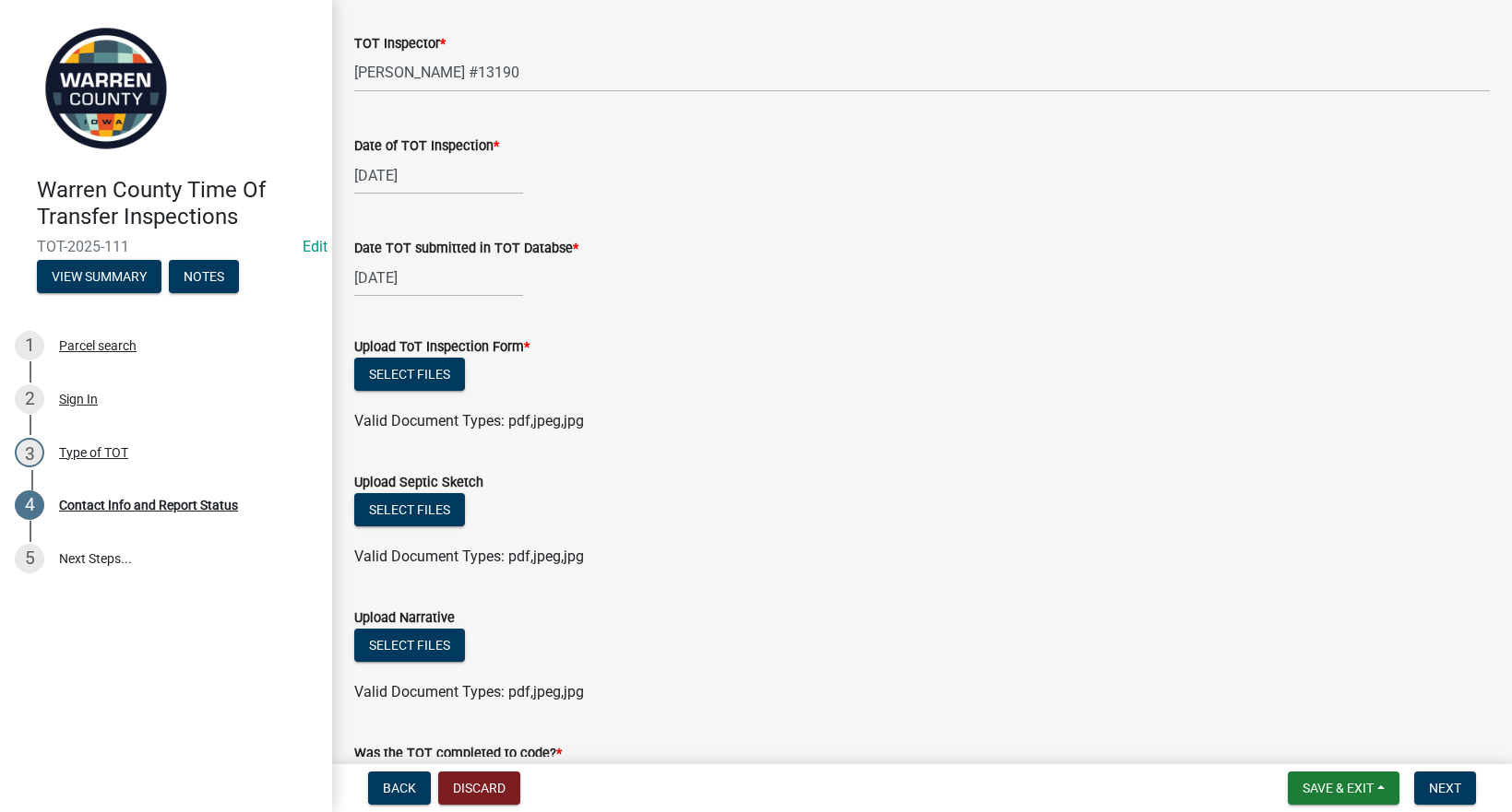
scroll to position [1936, 0]
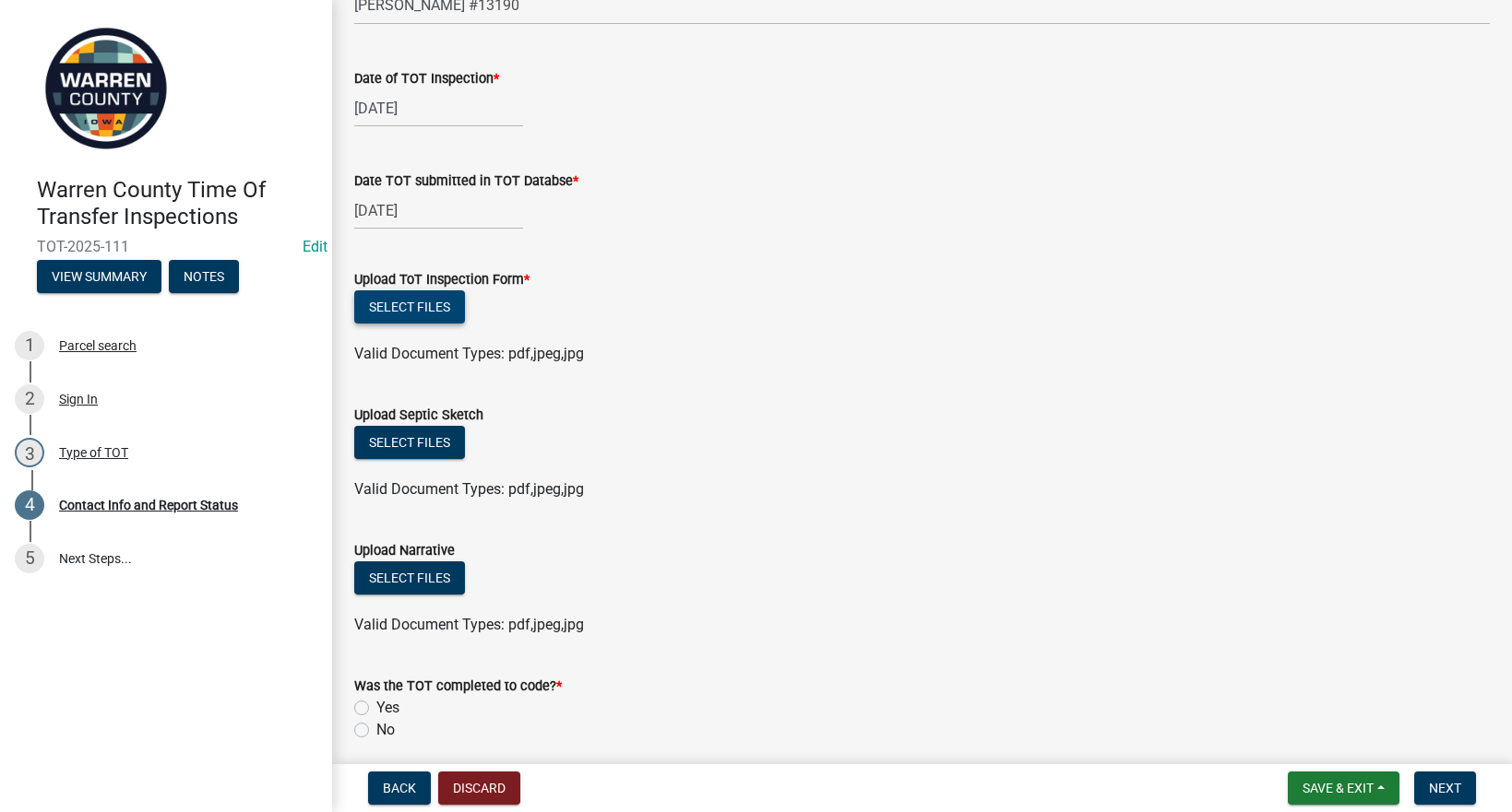
click at [392, 304] on button "Select files" at bounding box center [410, 306] width 111 height 33
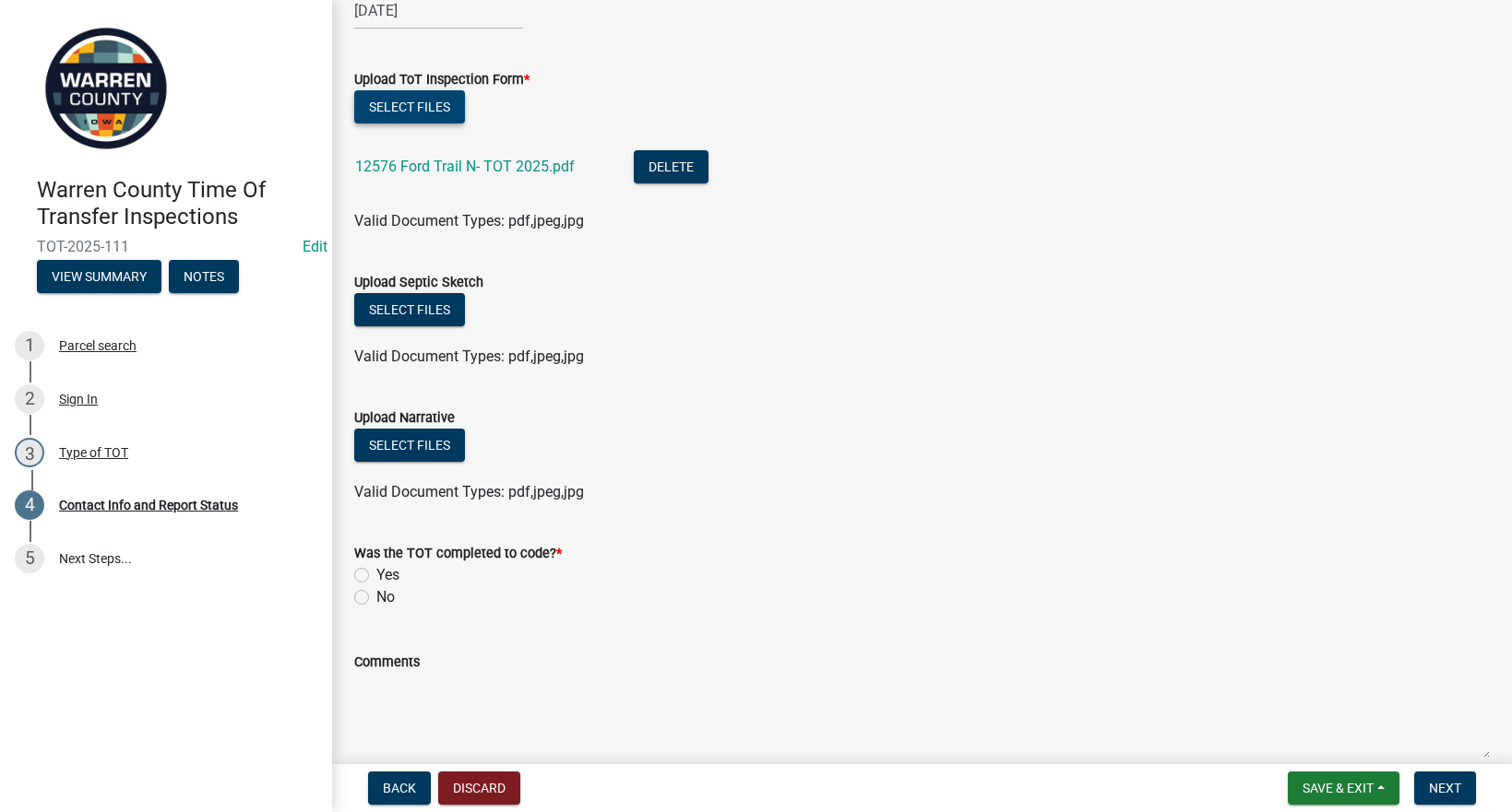
scroll to position [2225, 0]
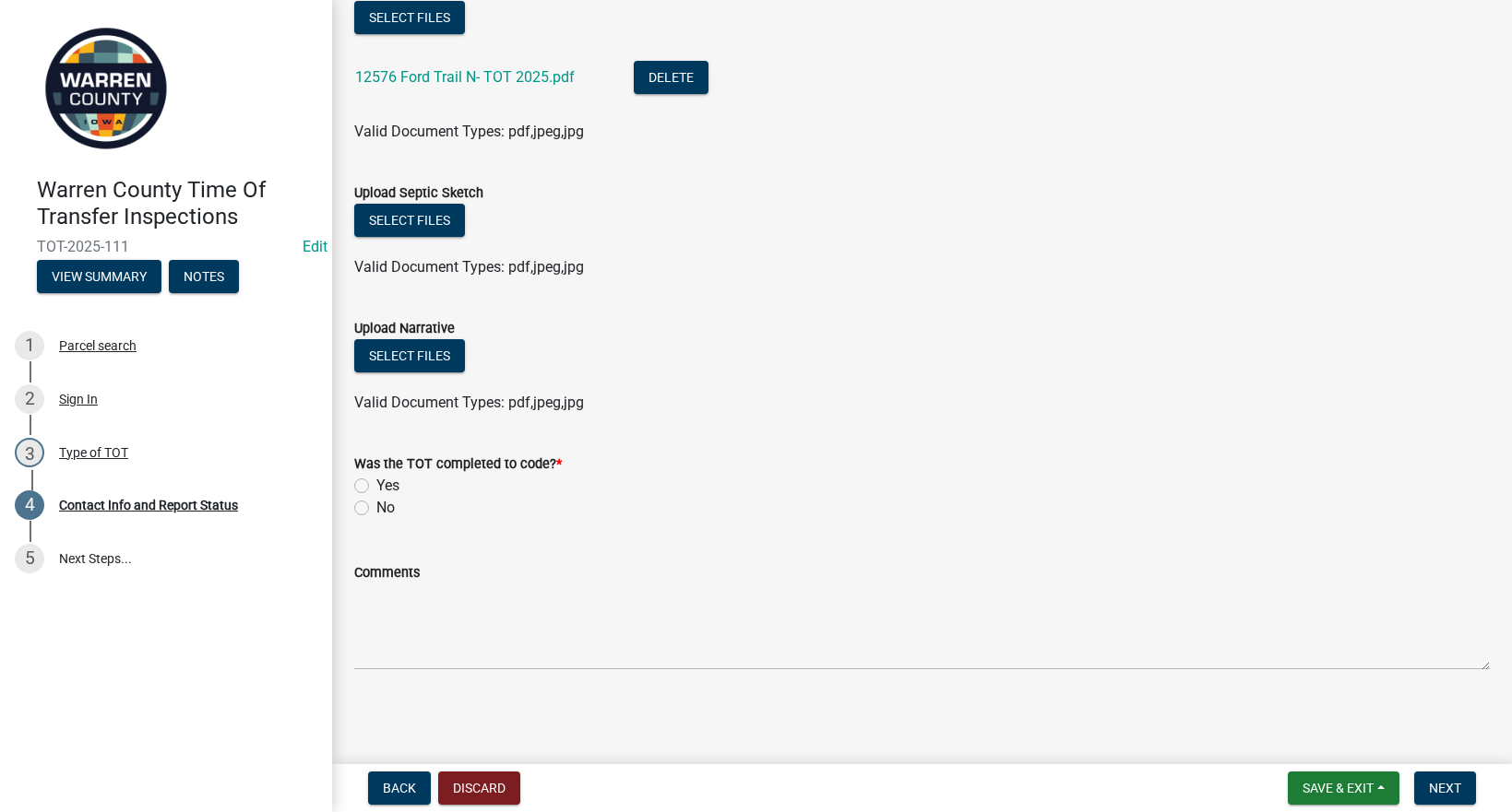
click at [376, 480] on label "Yes" at bounding box center [387, 486] width 24 height 23
click at [376, 480] on input "Yes" at bounding box center [382, 480] width 12 height 12
radio input "true"
click at [1437, 786] on span "Next" at bounding box center [1445, 789] width 32 height 15
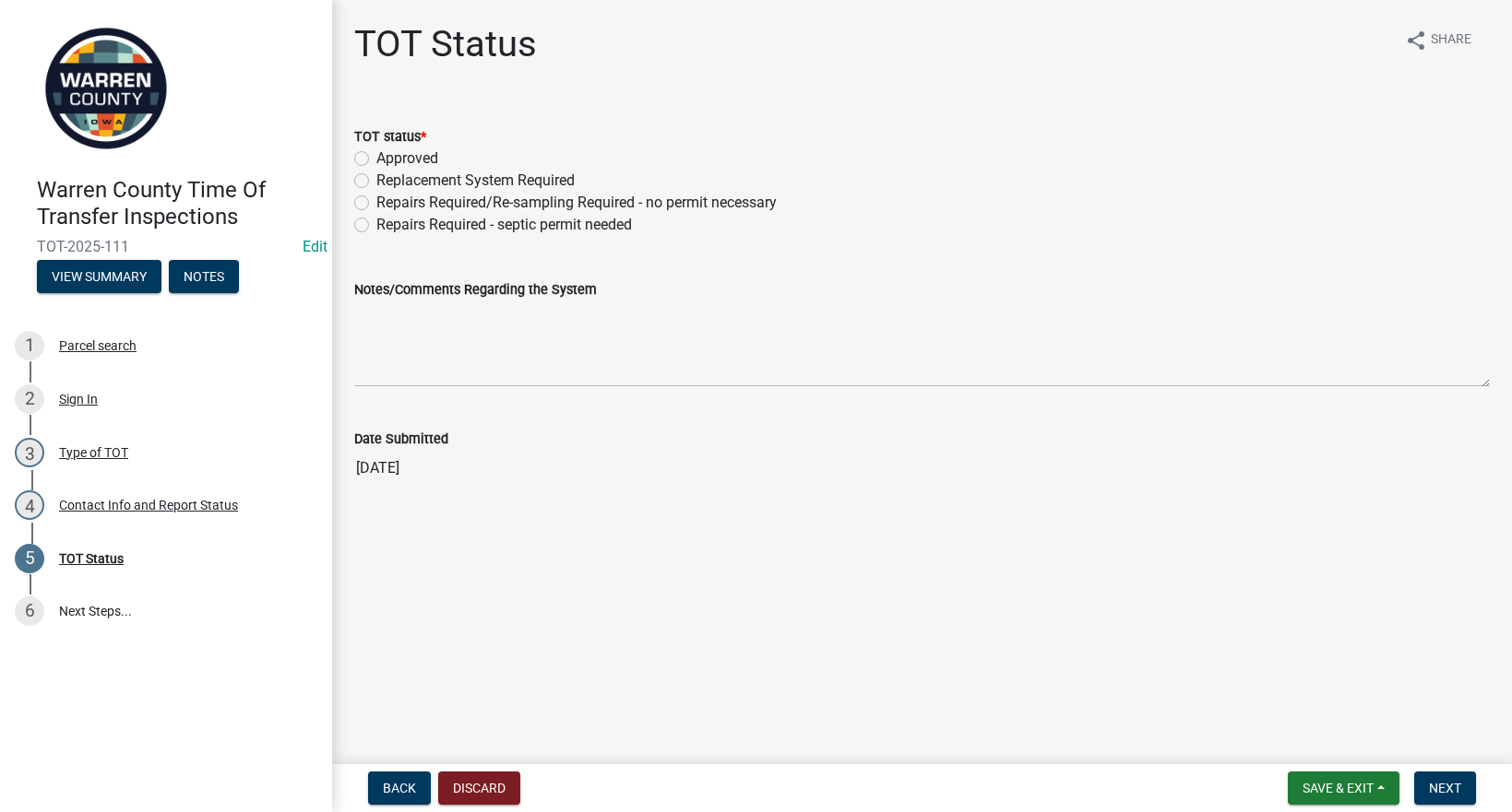
click at [376, 180] on label "Replacement System Required" at bounding box center [475, 180] width 198 height 23
click at [376, 180] on input "Replacement System Required" at bounding box center [382, 175] width 12 height 12
radio input "true"
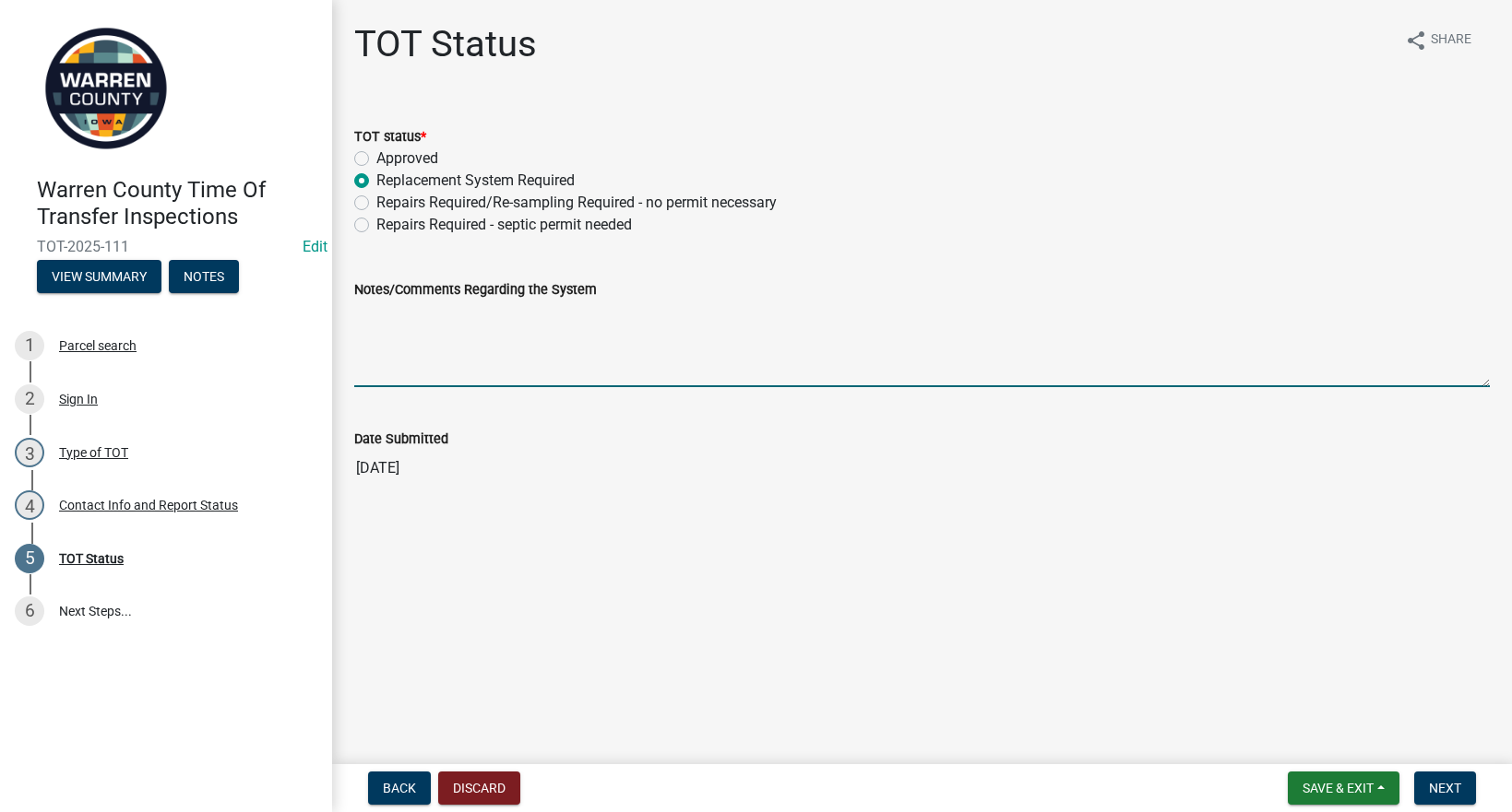
click at [480, 332] on textarea "Notes/Comments Regarding the System" at bounding box center [922, 344] width 1136 height 86
type textarea "New code compliant system required."
click at [1462, 793] on button "Next" at bounding box center [1445, 788] width 62 height 33
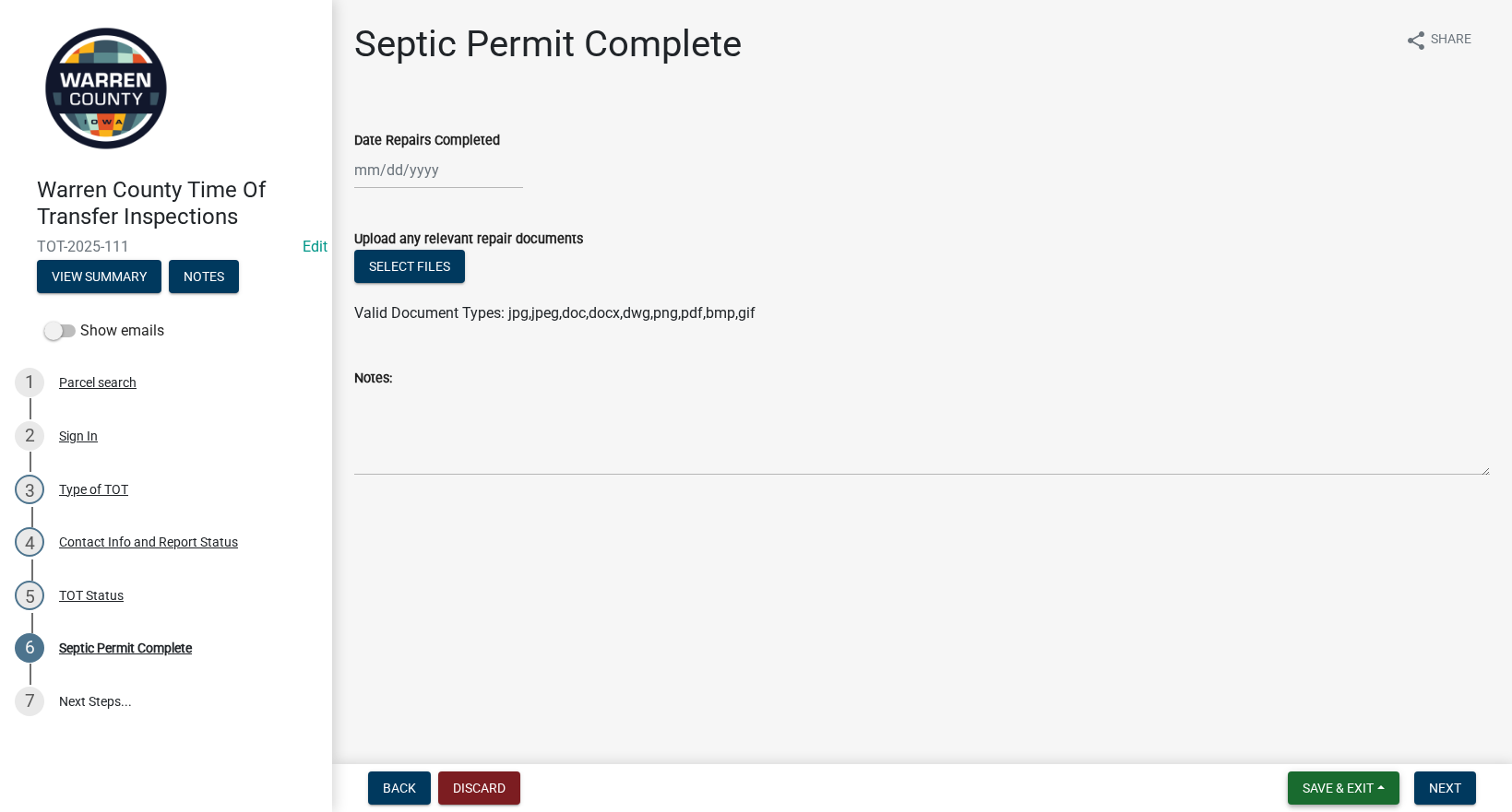
click at [1340, 783] on span "Save & Exit" at bounding box center [1338, 789] width 71 height 15
click at [1322, 742] on button "Save & Exit" at bounding box center [1325, 740] width 148 height 44
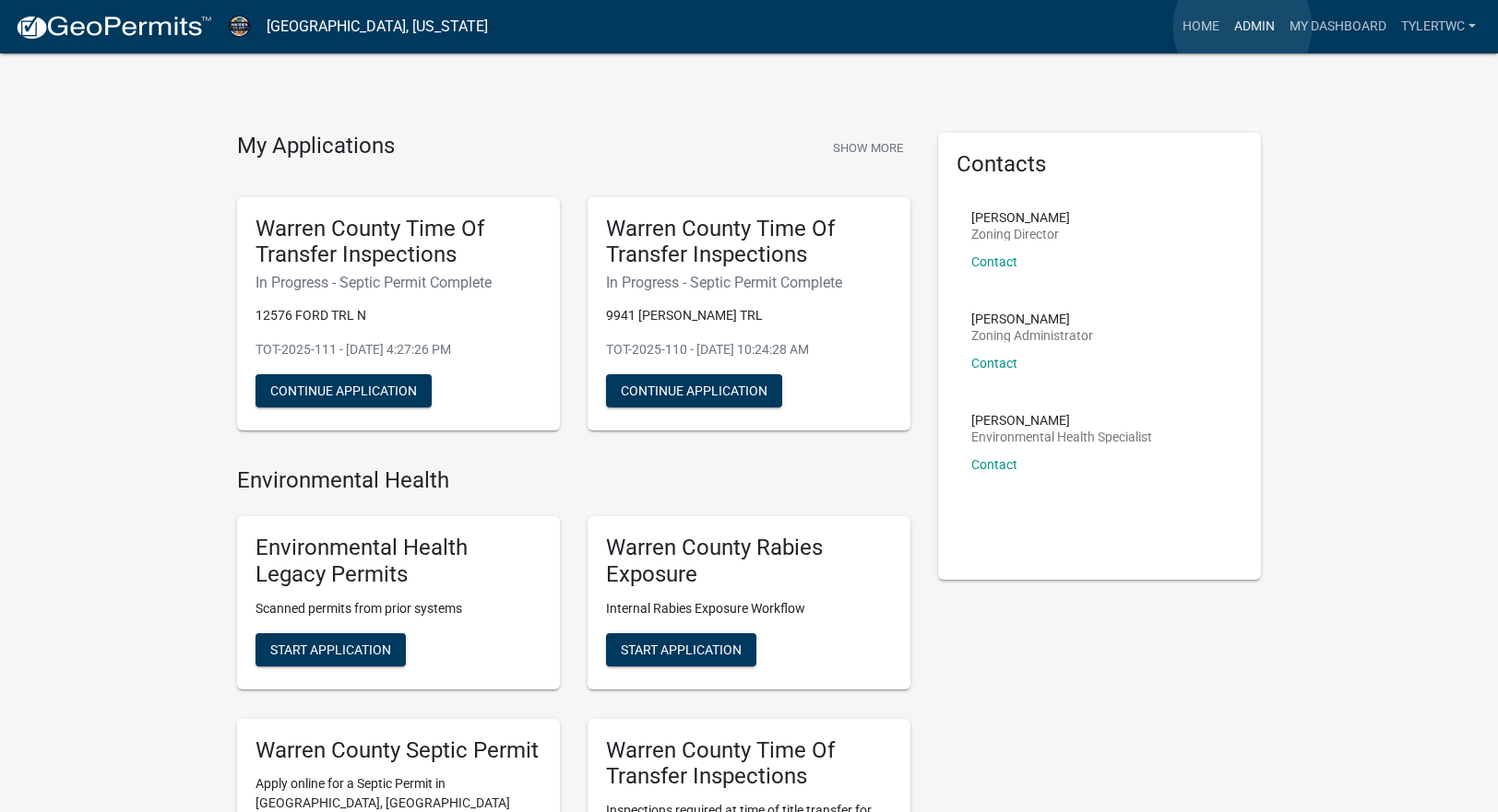
click at [1241, 26] on link "Admin" at bounding box center [1254, 26] width 55 height 35
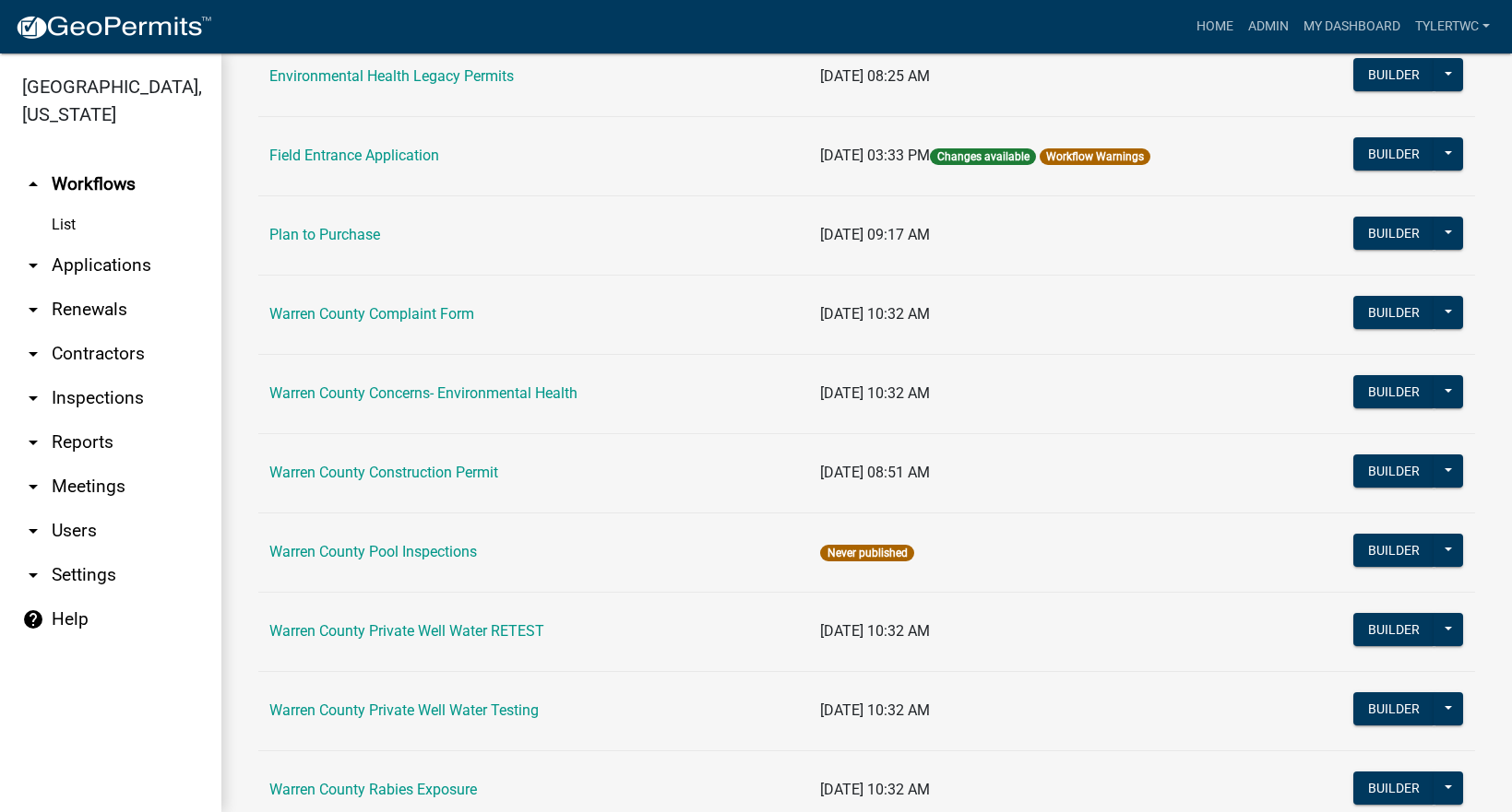
scroll to position [1144, 0]
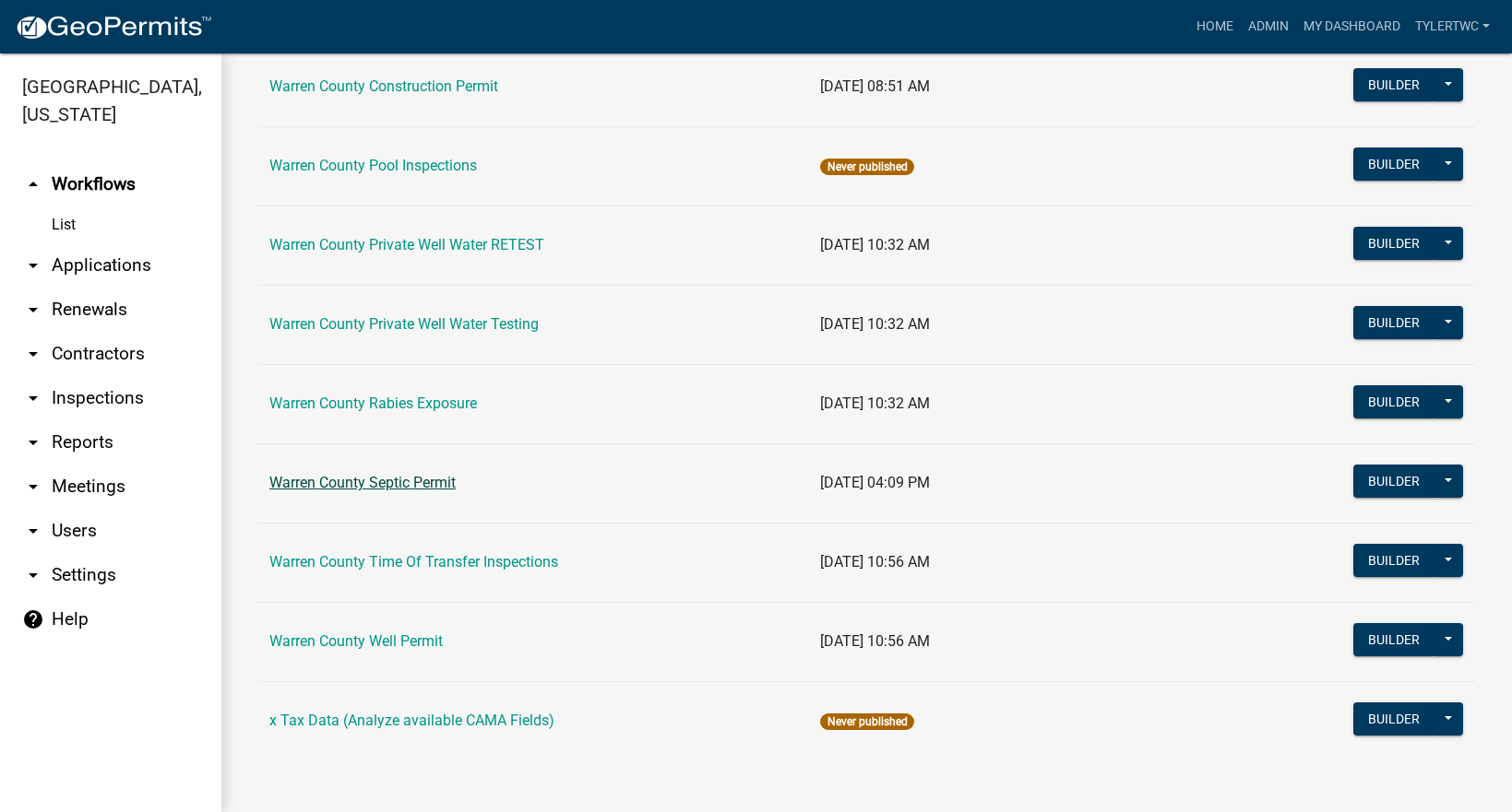
click at [377, 475] on link "Warren County Septic Permit" at bounding box center [362, 482] width 186 height 18
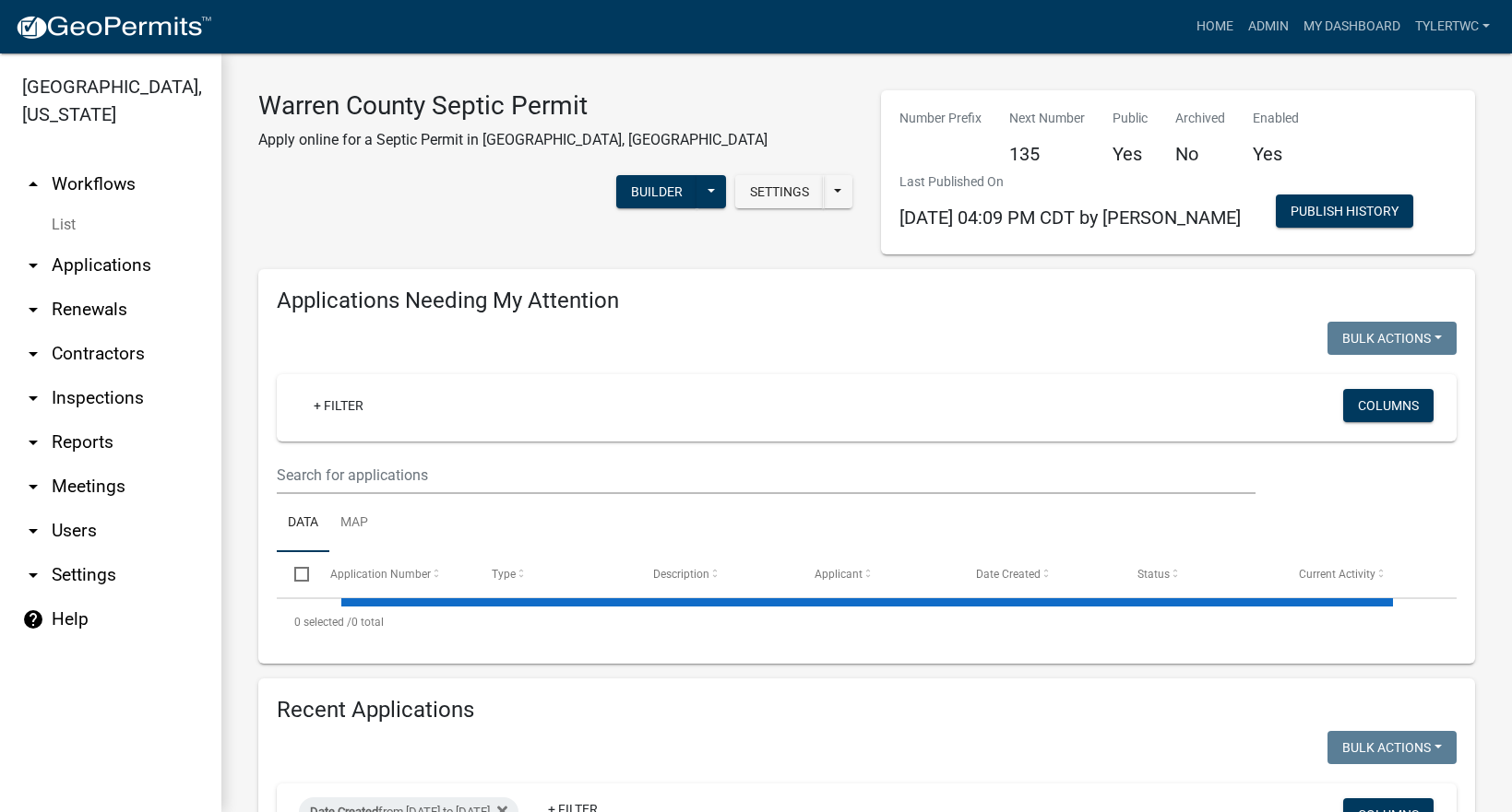
select select "2: 50"
select select "3: 100"
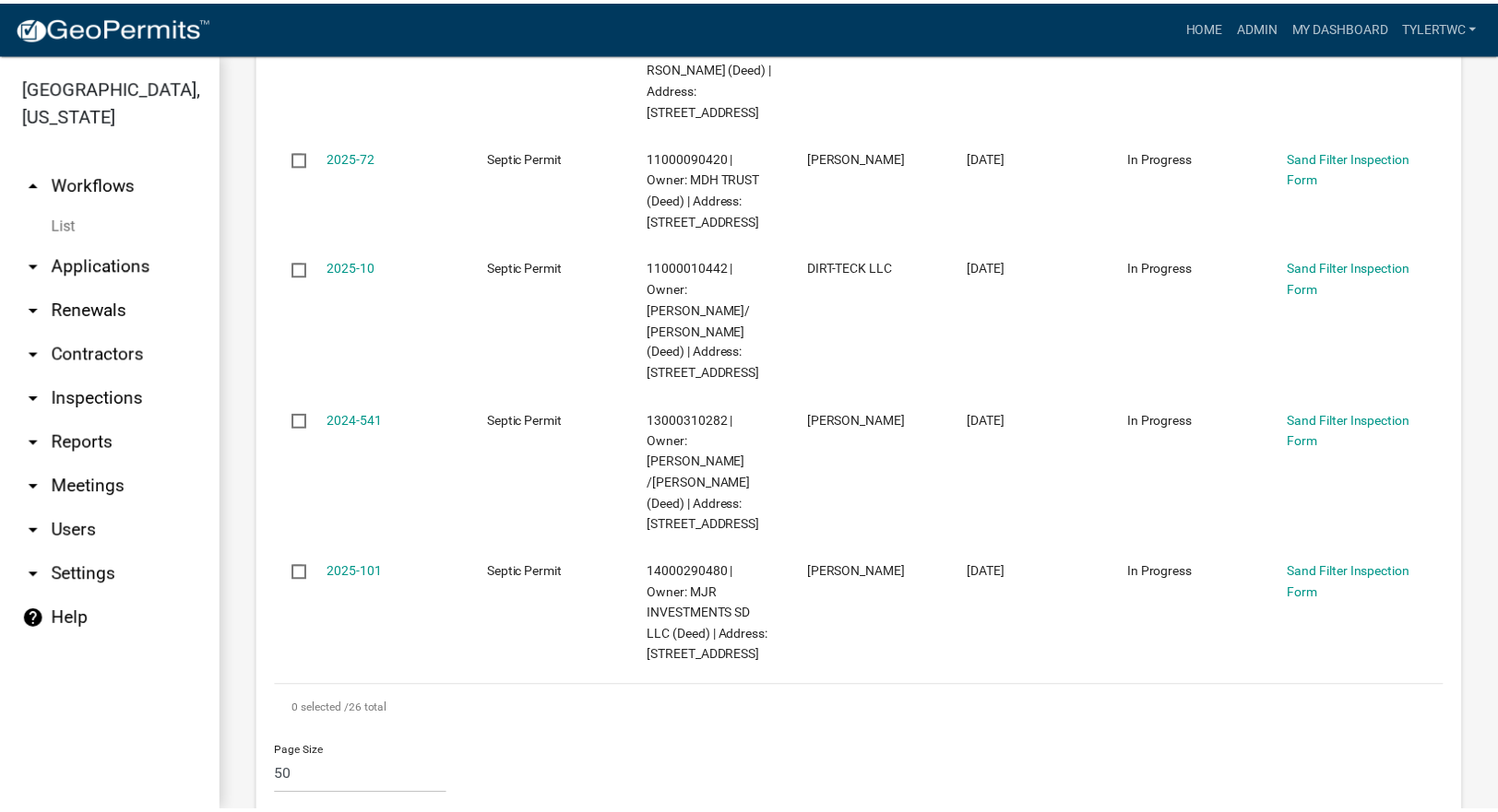
scroll to position [4087, 0]
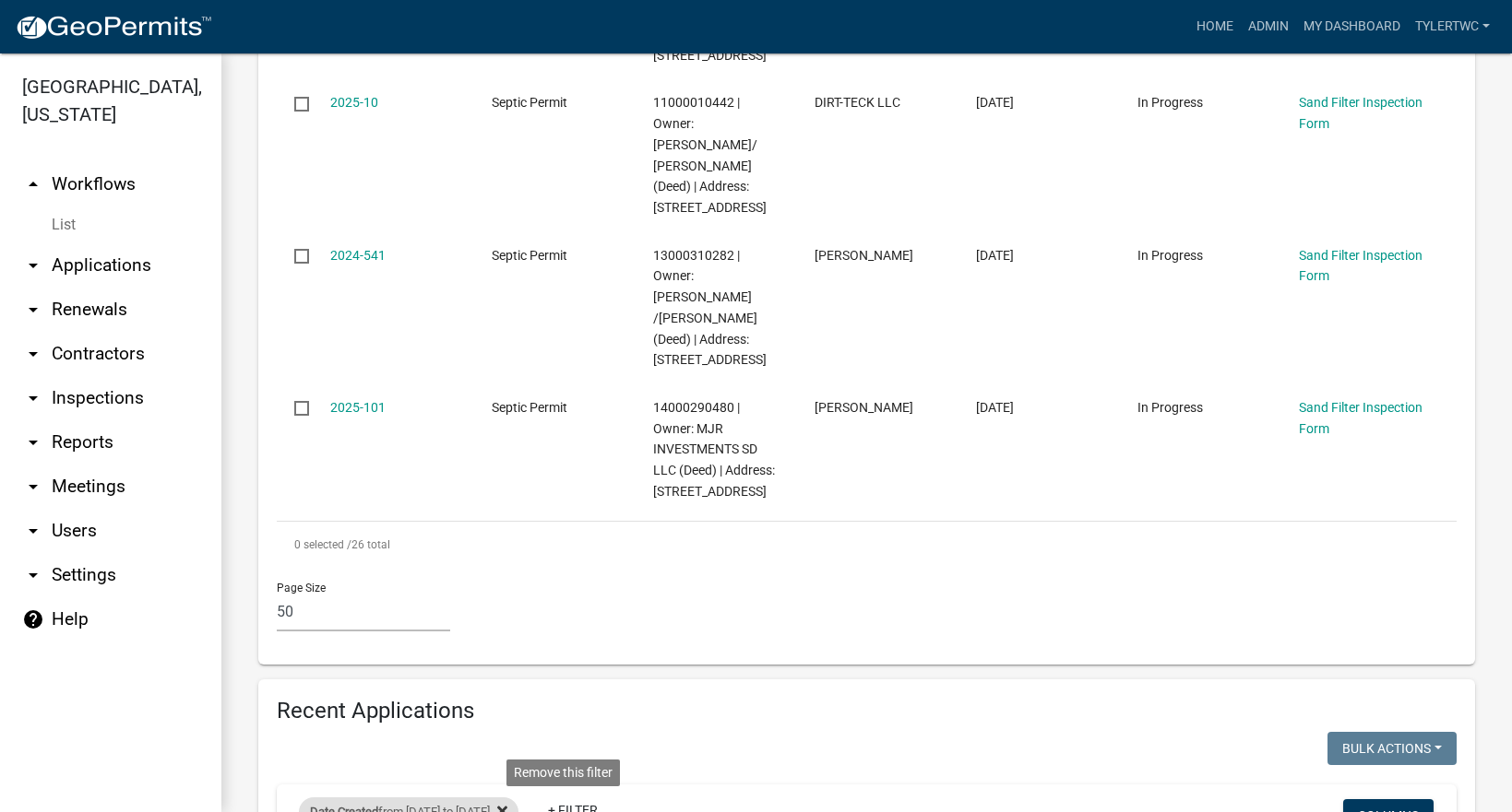
click at [508, 798] on fa-icon at bounding box center [498, 812] width 18 height 29
click at [344, 799] on link "+ Filter" at bounding box center [339, 815] width 79 height 33
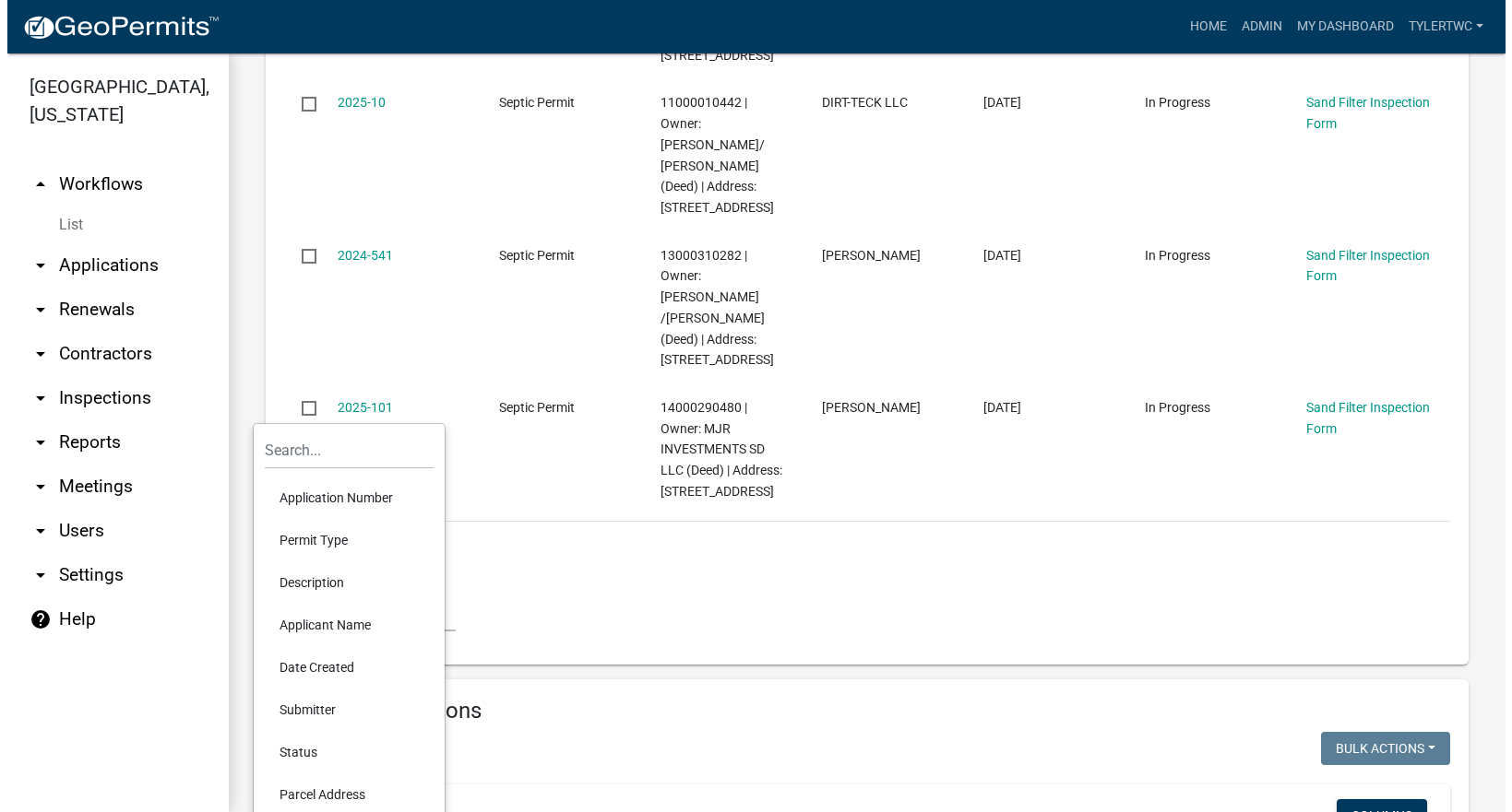
scroll to position [4302, 0]
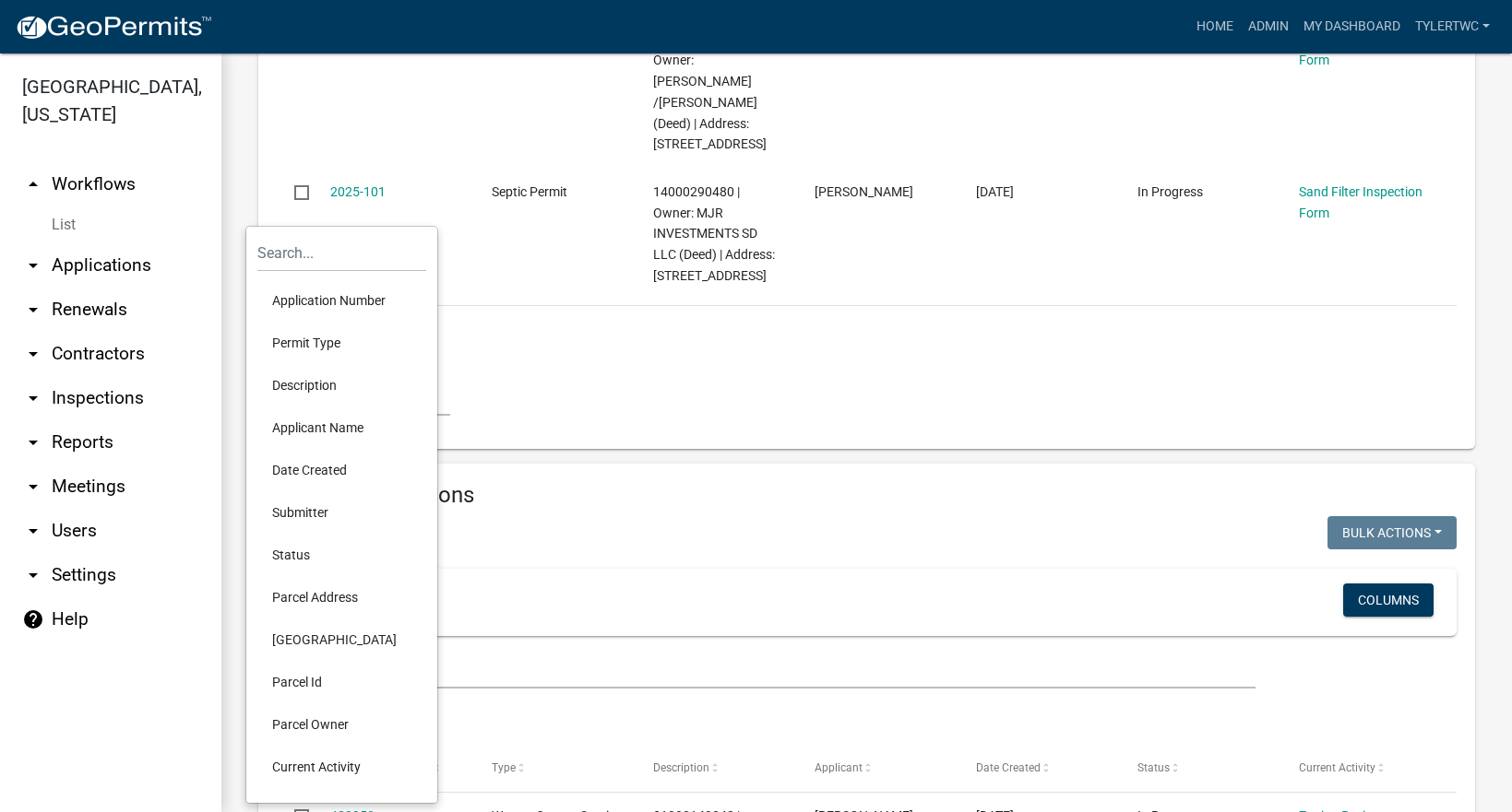
click at [301, 555] on li "Status" at bounding box center [342, 554] width 169 height 42
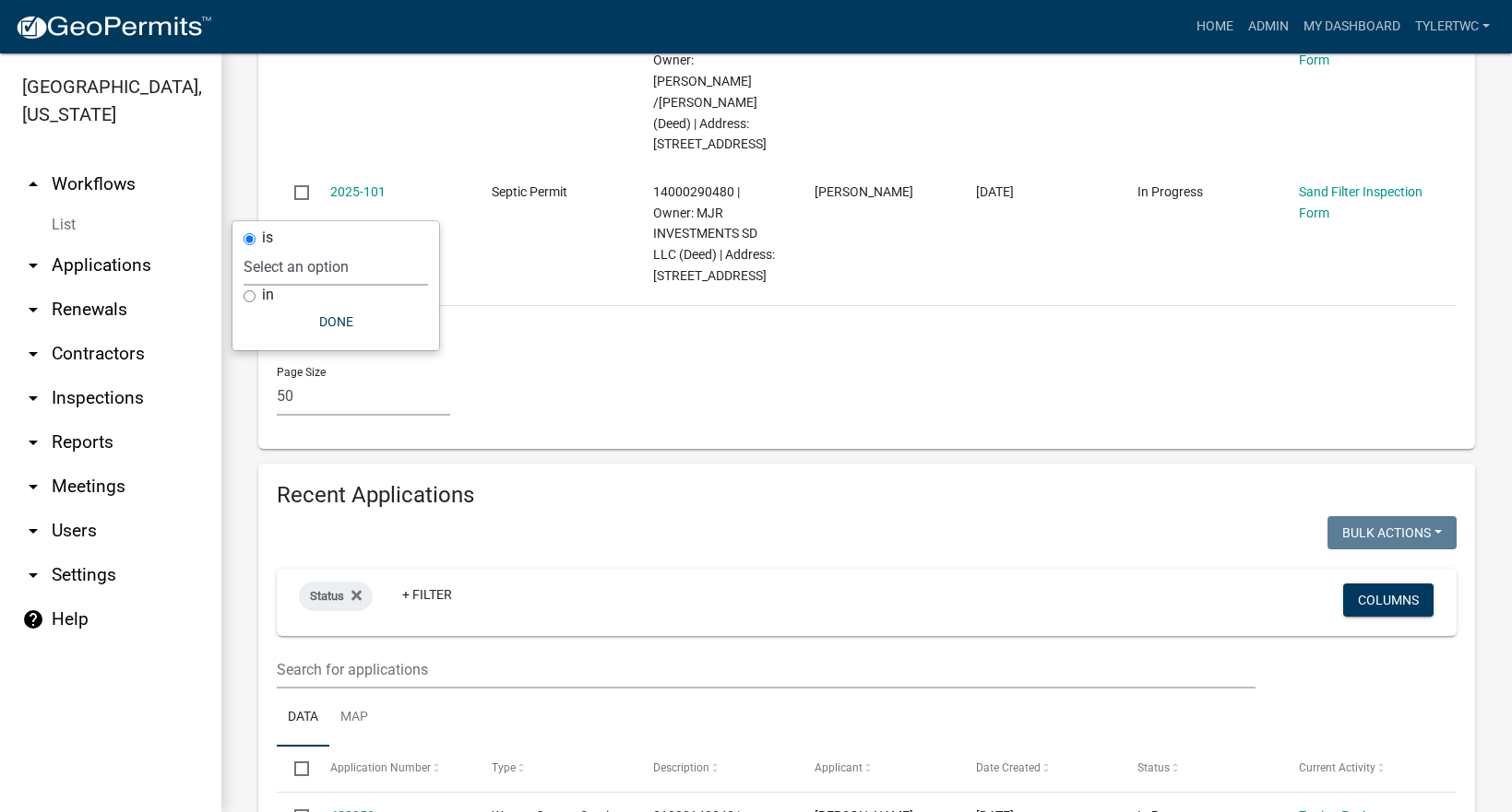
click at [312, 270] on select "Select an option Not Started In Progress Completed Expired Locked Withdrawn Voi…" at bounding box center [336, 267] width 184 height 38
select select "1"
click at [281, 248] on select "Select an option Not Started In Progress Completed Expired Locked Withdrawn Voi…" at bounding box center [336, 267] width 184 height 38
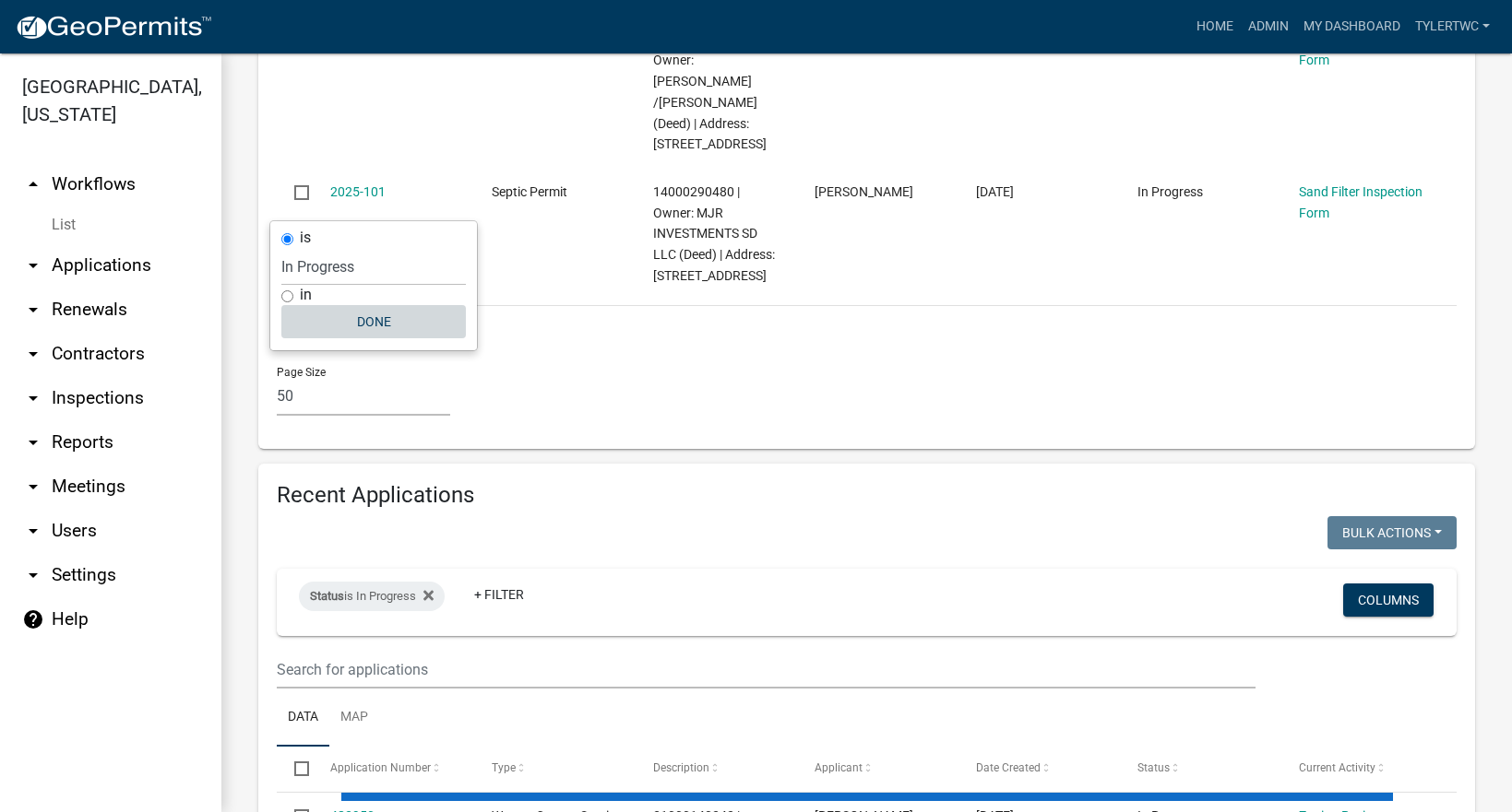
click at [432, 325] on button "Done" at bounding box center [373, 321] width 184 height 33
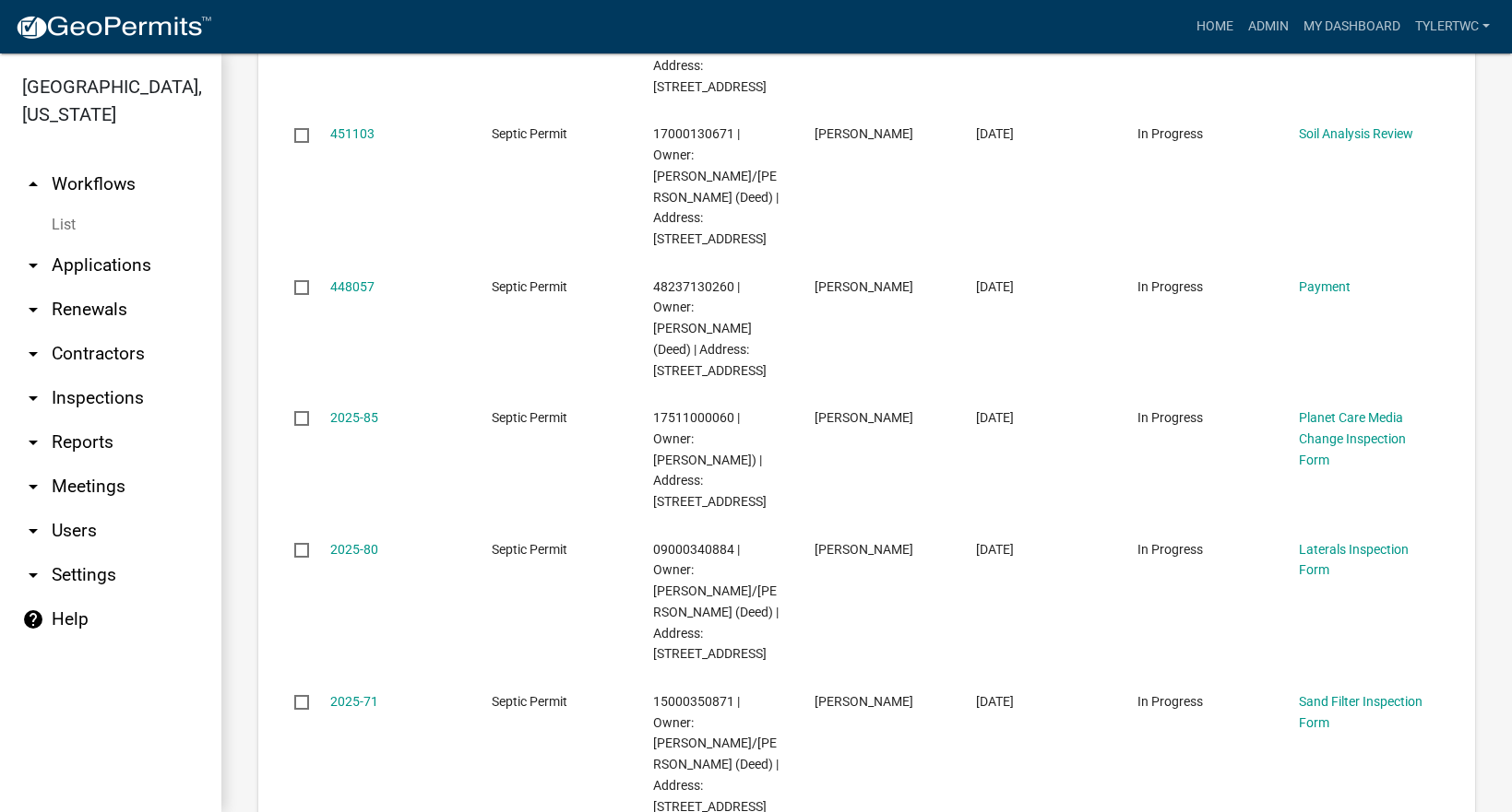
scroll to position [8250, 0]
